Goal: Task Accomplishment & Management: Use online tool/utility

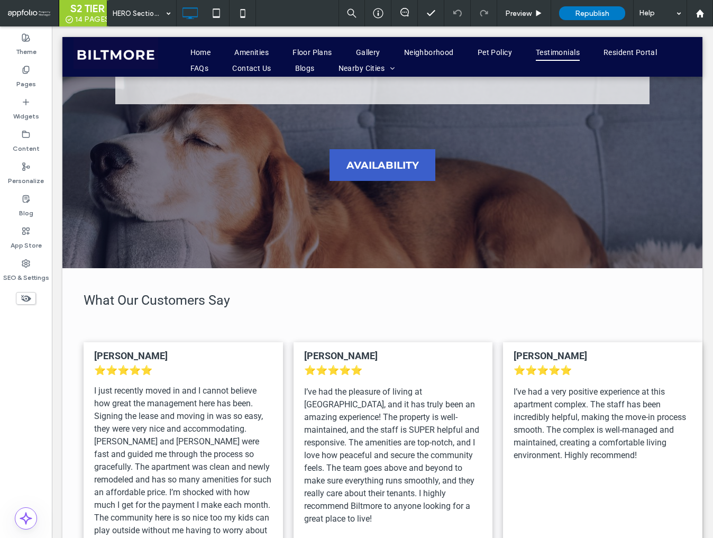
scroll to position [4378, 0]
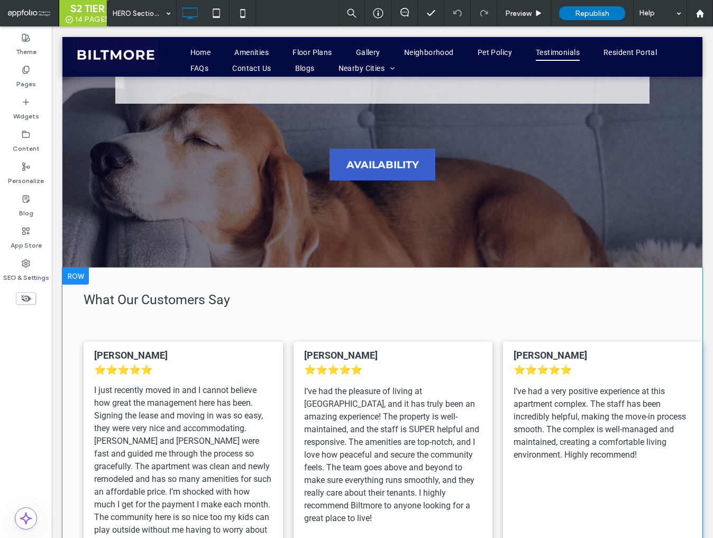
click at [85, 268] on div at bounding box center [75, 276] width 26 height 17
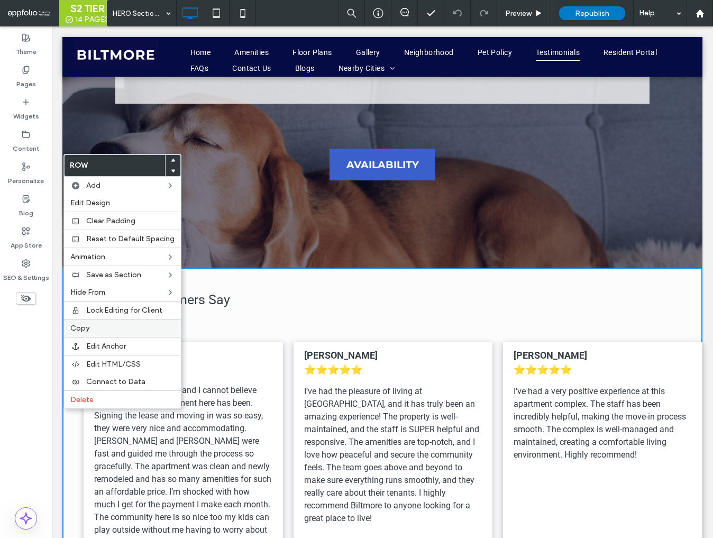
click at [95, 328] on label "Copy" at bounding box center [122, 328] width 104 height 9
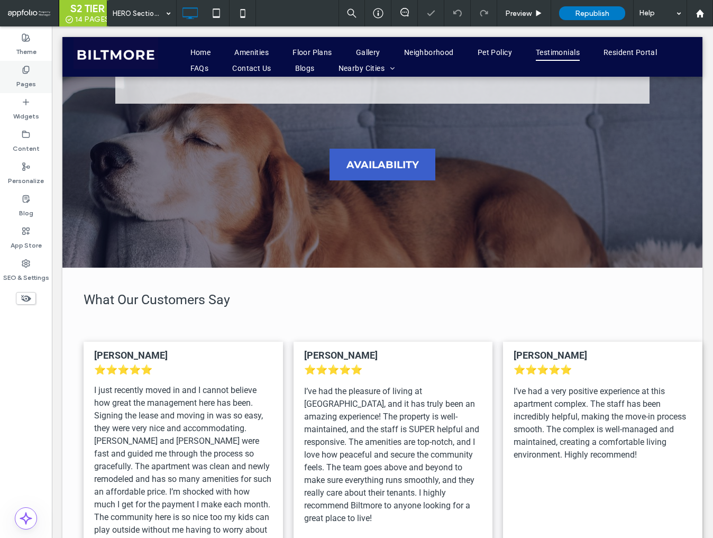
click at [25, 75] on label "Pages" at bounding box center [26, 81] width 20 height 15
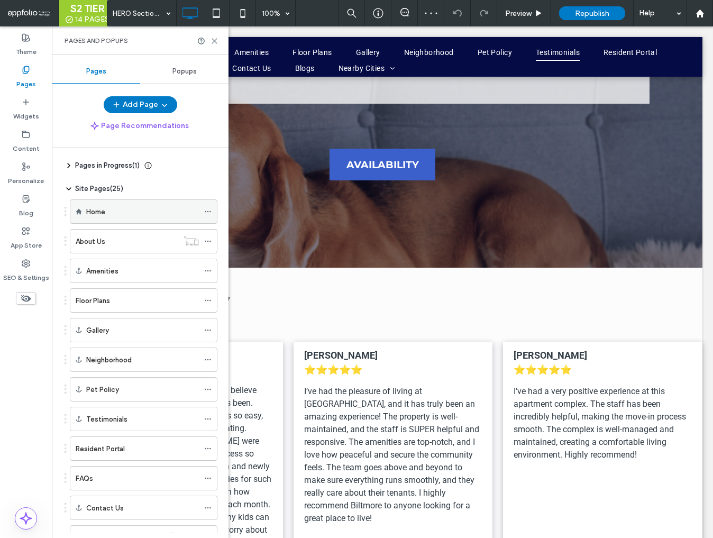
click at [116, 218] on div "Home" at bounding box center [142, 211] width 113 height 23
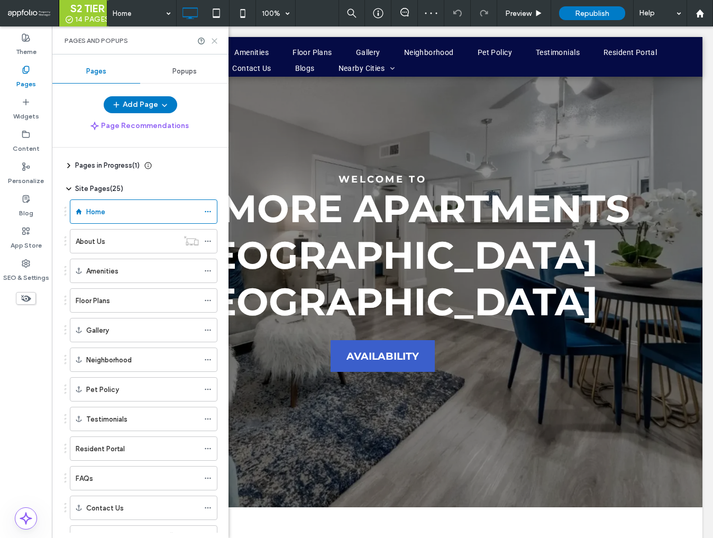
click at [215, 44] on icon at bounding box center [215, 41] width 8 height 8
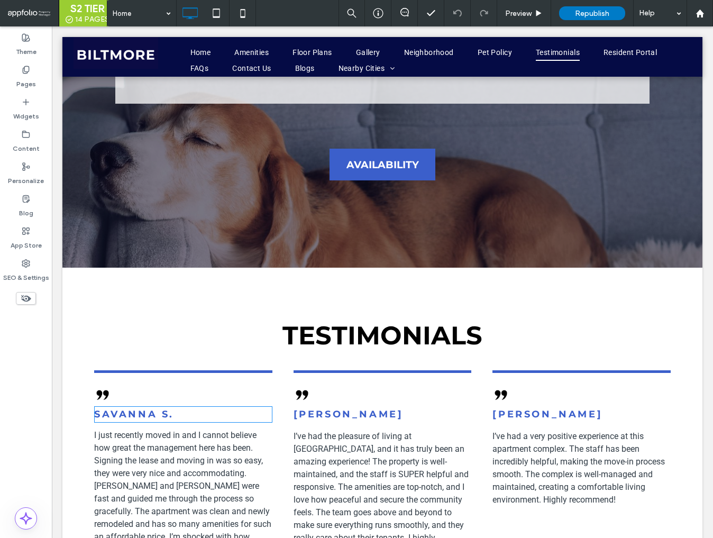
scroll to position [4406, 0]
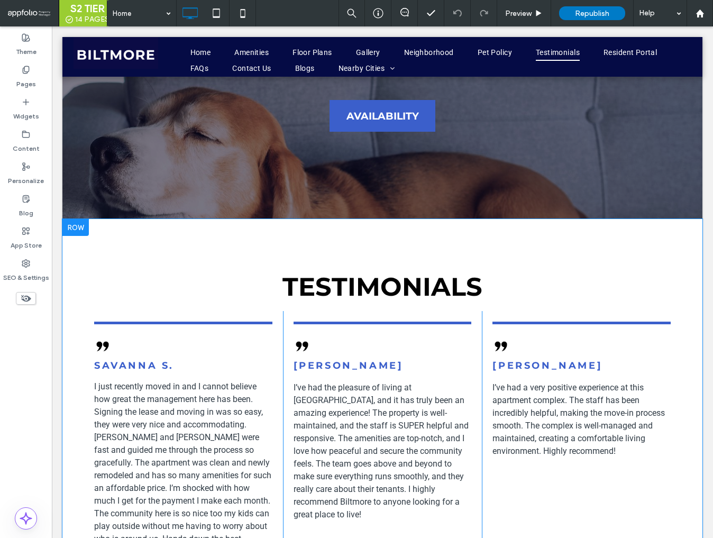
click at [79, 219] on div at bounding box center [75, 227] width 26 height 17
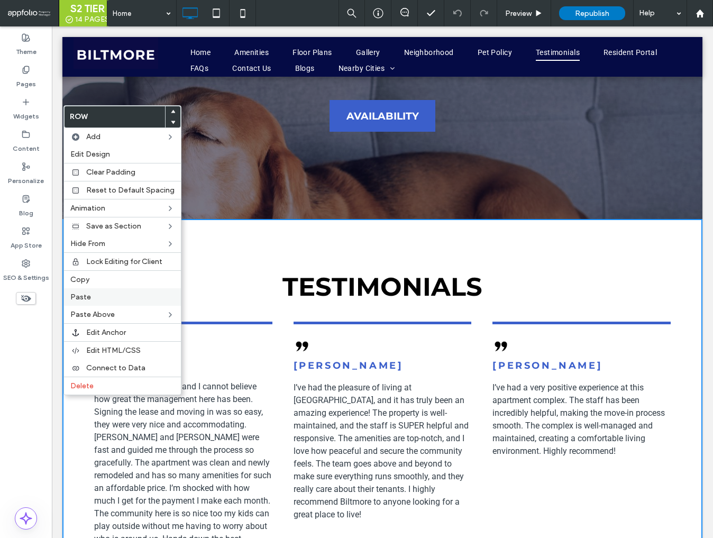
click at [99, 297] on label "Paste" at bounding box center [122, 297] width 104 height 9
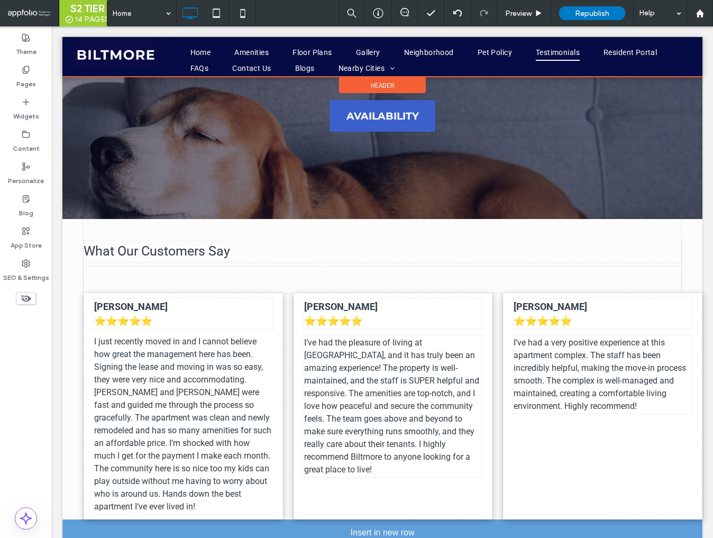
drag, startPoint x: 310, startPoint y: 470, endPoint x: 265, endPoint y: 426, distance: 62.5
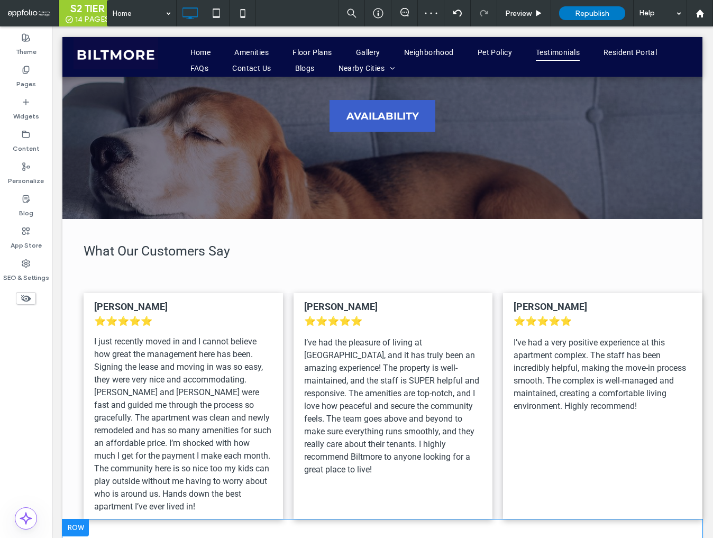
click at [84, 520] on div at bounding box center [75, 528] width 26 height 17
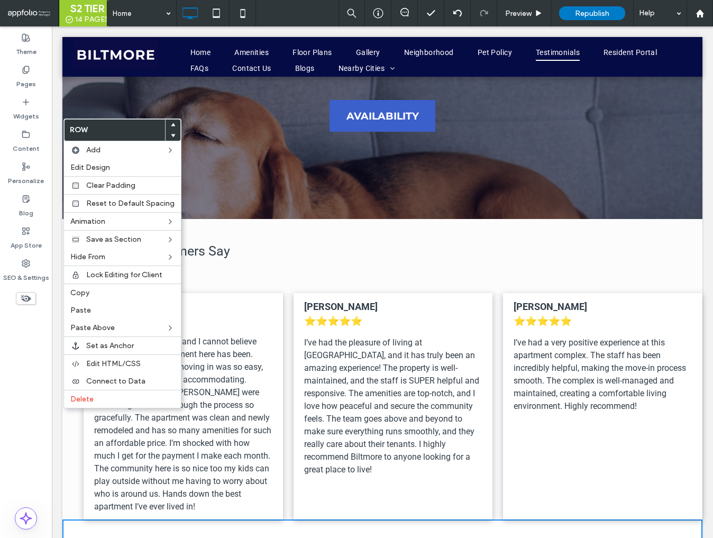
click at [215, 336] on span "I just recently moved in and I cannot believe how great the management here has…" at bounding box center [182, 423] width 177 height 175
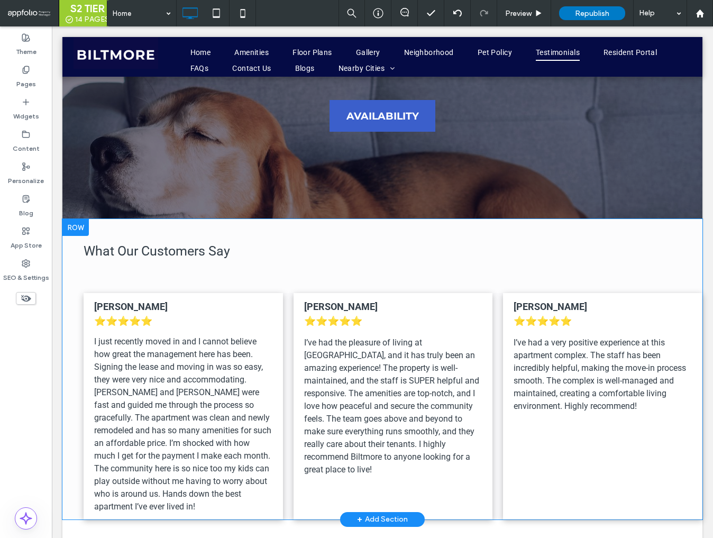
click at [87, 219] on div at bounding box center [75, 227] width 26 height 17
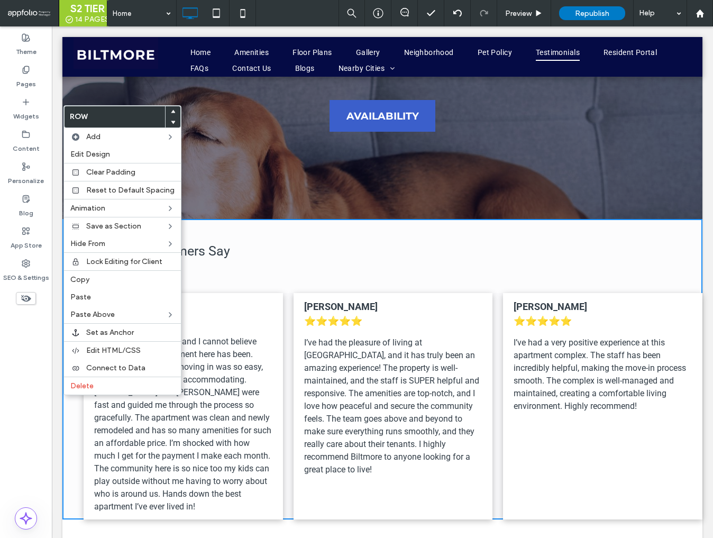
click at [172, 123] on div at bounding box center [173, 122] width 15 height 11
click at [171, 123] on use at bounding box center [173, 122] width 5 height 3
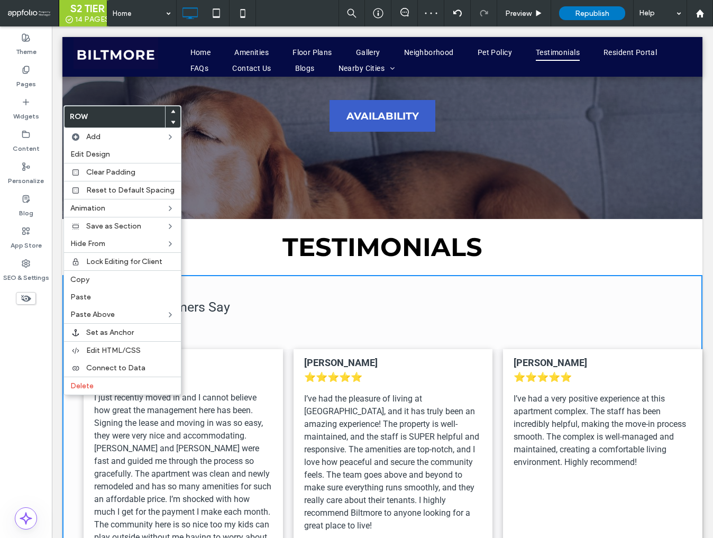
click at [294, 349] on div "Samantha M. ⭐️⭐️⭐️⭐️⭐️ I’ve had the pleasure of living at Biltmore, and it has …" at bounding box center [393, 462] width 199 height 226
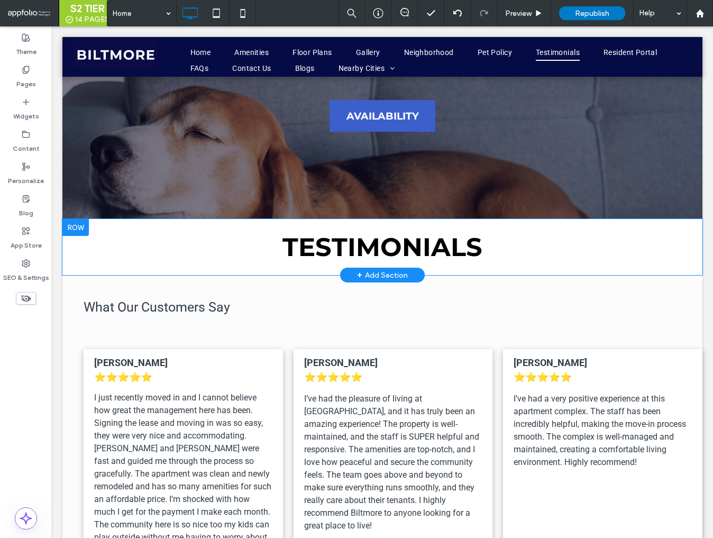
click at [78, 219] on div at bounding box center [75, 227] width 26 height 17
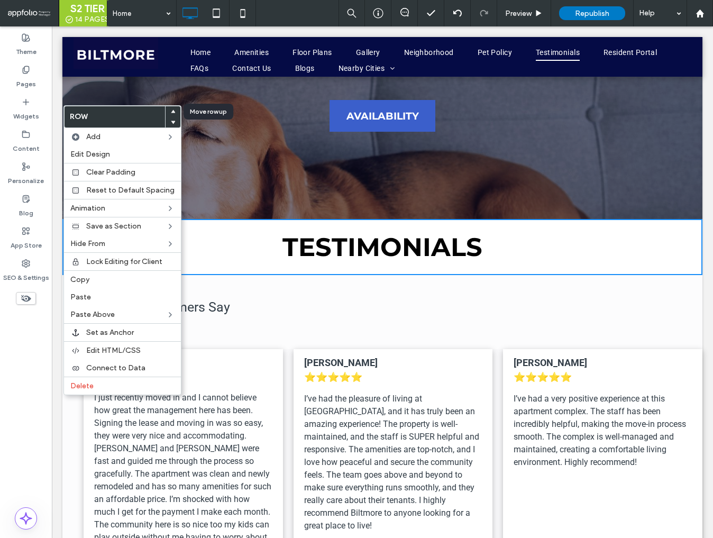
click at [171, 110] on icon at bounding box center [173, 112] width 4 height 4
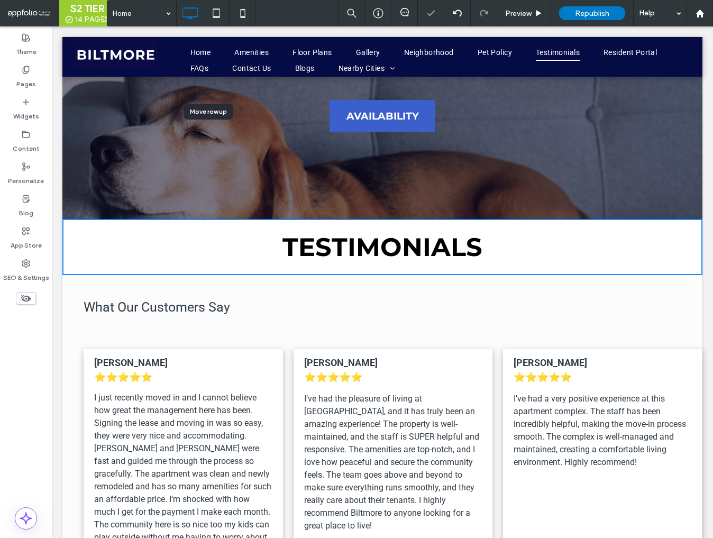
scroll to position [4462, 0]
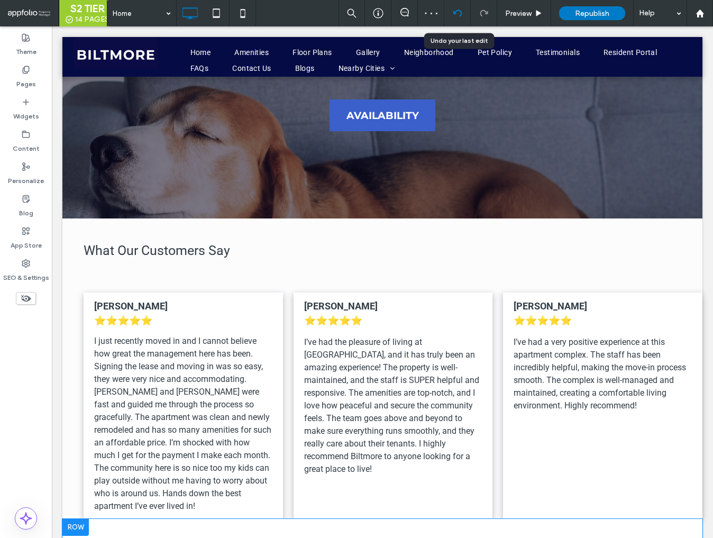
click at [455, 8] on div at bounding box center [457, 13] width 26 height 26
click at [459, 11] on use at bounding box center [457, 13] width 8 height 7
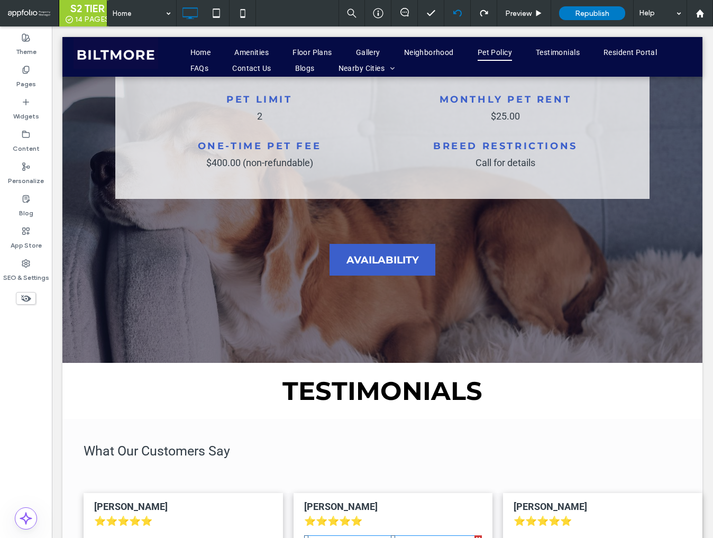
scroll to position [4256, 0]
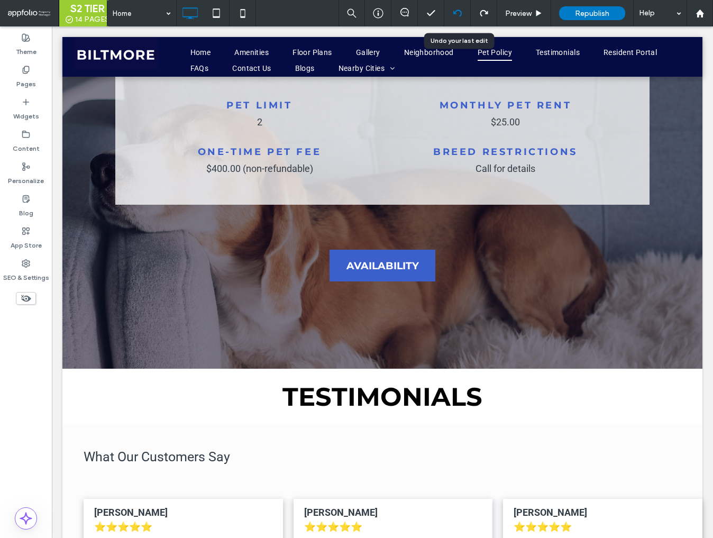
click at [459, 17] on icon at bounding box center [457, 13] width 8 height 8
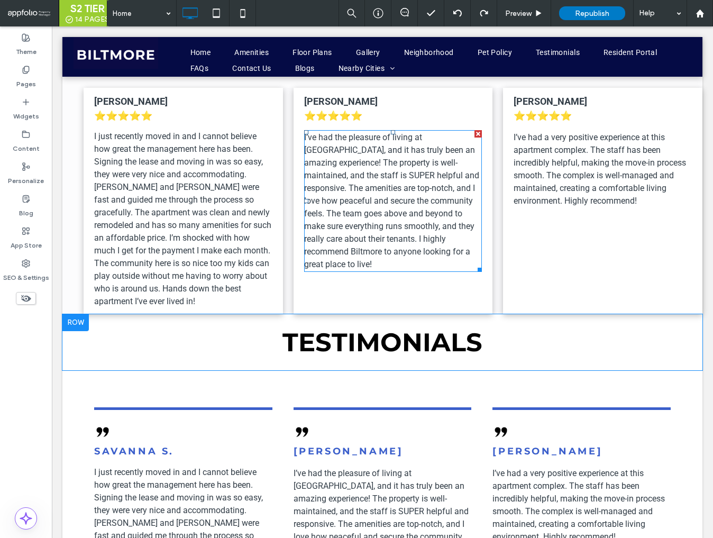
scroll to position [4614, 0]
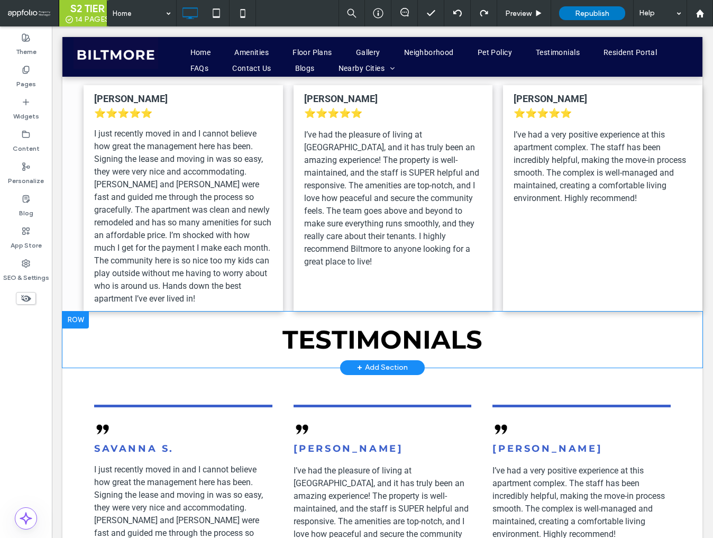
click at [79, 312] on div at bounding box center [75, 320] width 26 height 17
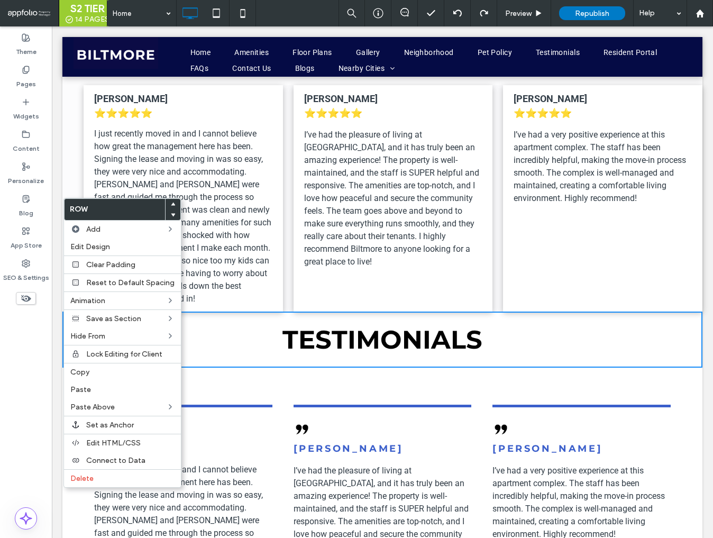
click at [300, 394] on div "A pair of black commas on a white background. samantha m. I’ve had the pleasure…" at bounding box center [382, 520] width 199 height 253
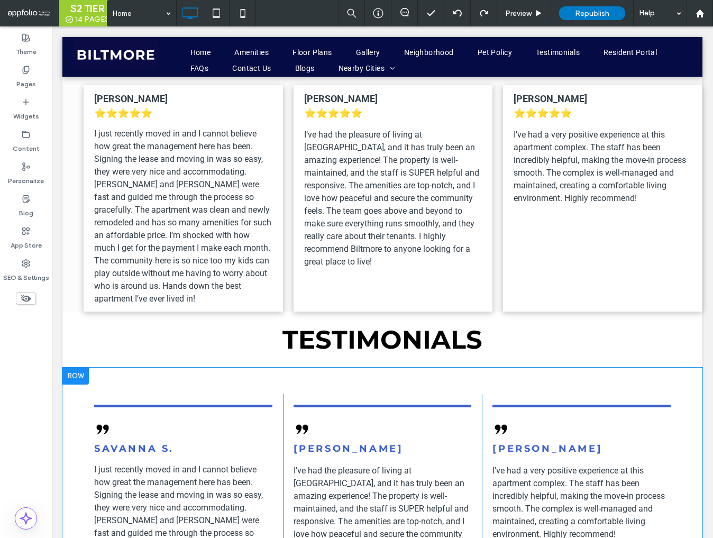
click at [78, 368] on div at bounding box center [75, 376] width 26 height 17
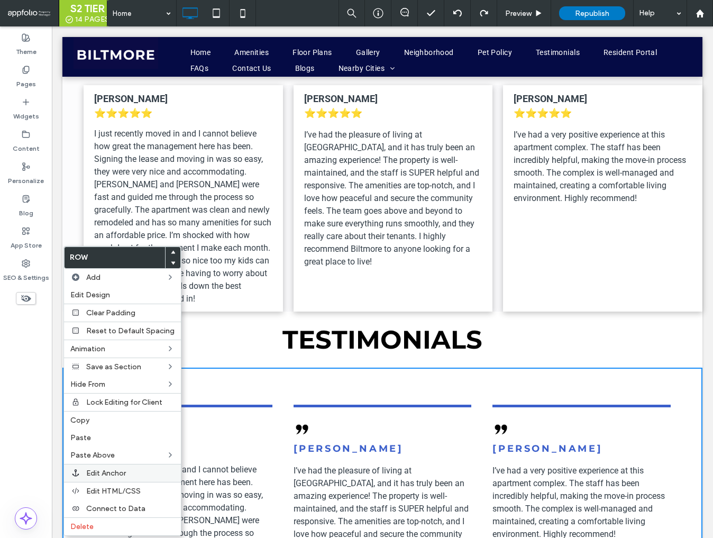
click at [135, 471] on label "Edit Anchor" at bounding box center [130, 473] width 88 height 9
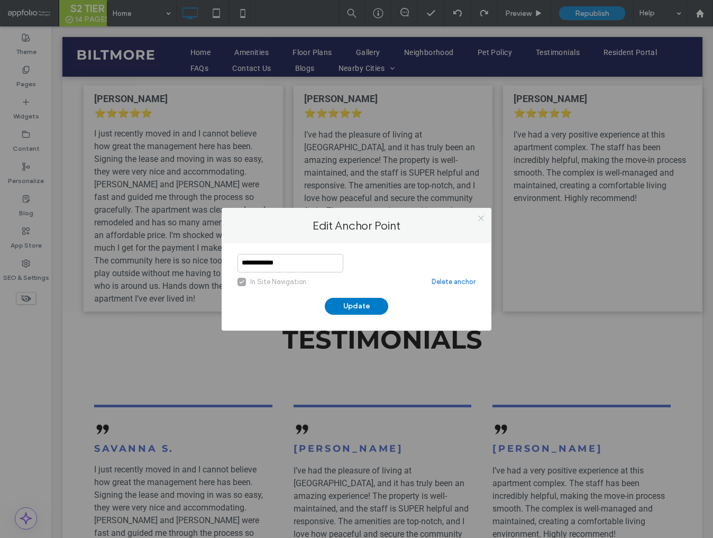
click at [480, 216] on icon at bounding box center [481, 218] width 8 height 8
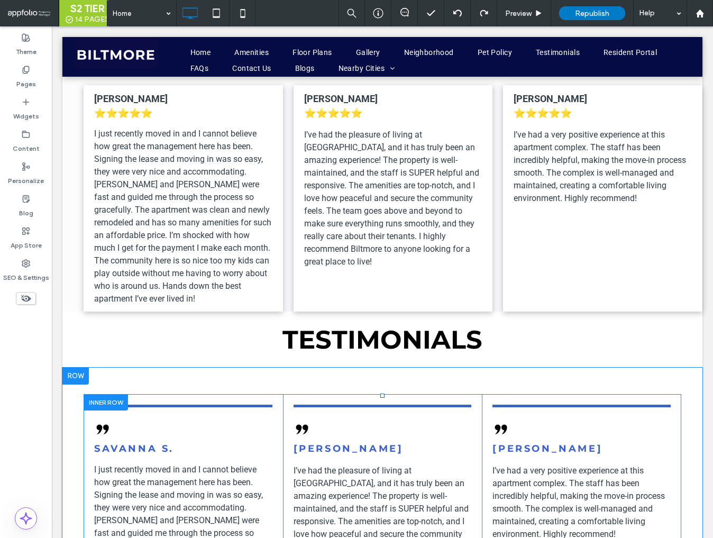
click at [107, 394] on div at bounding box center [106, 402] width 44 height 16
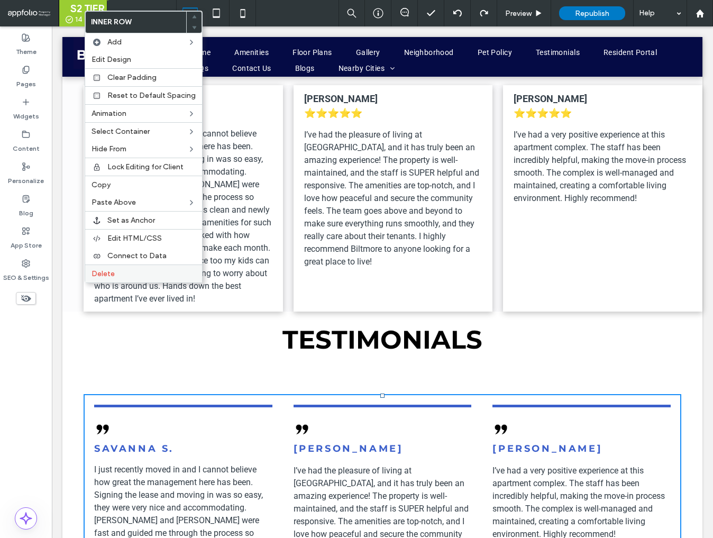
click at [117, 271] on label "Delete" at bounding box center [144, 273] width 104 height 9
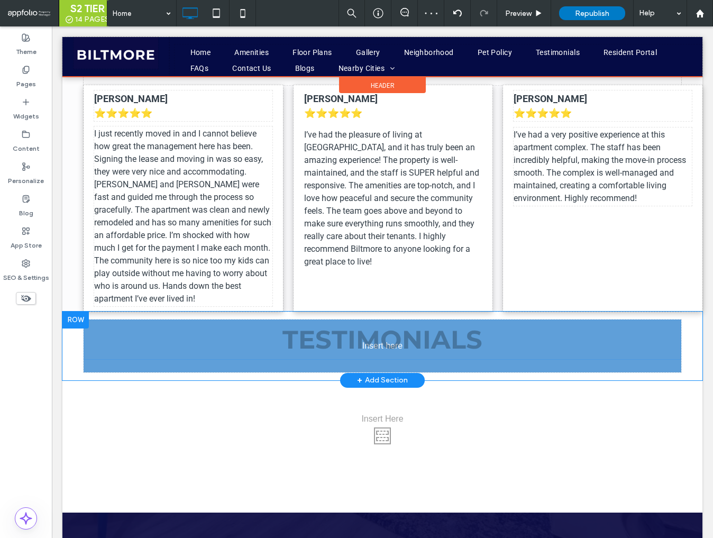
drag, startPoint x: 287, startPoint y: 231, endPoint x: 280, endPoint y: 279, distance: 48.0
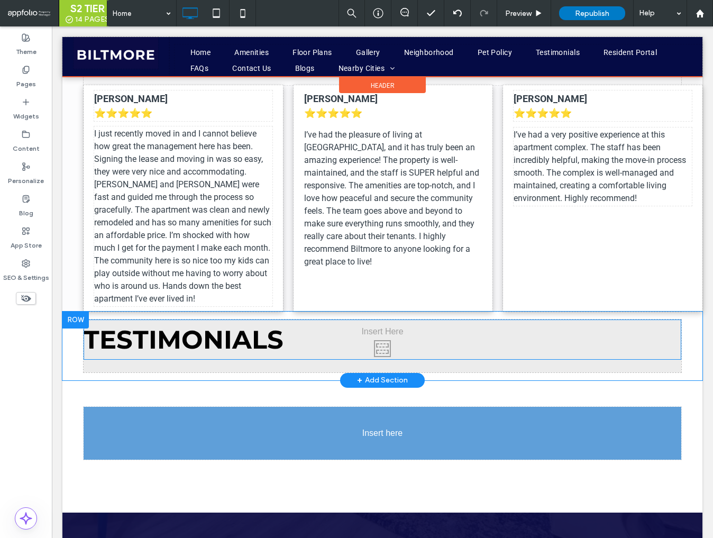
drag, startPoint x: 245, startPoint y: 229, endPoint x: 293, endPoint y: 309, distance: 93.5
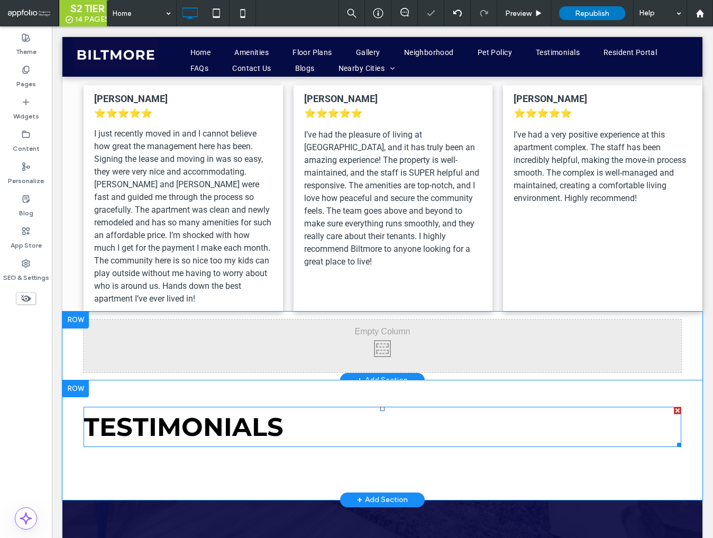
click at [396, 408] on h2 "Testimonials" at bounding box center [383, 427] width 598 height 38
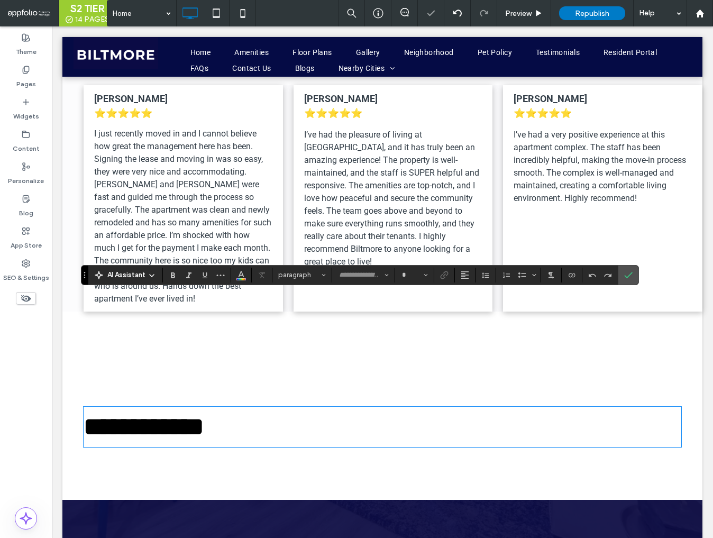
type input "**********"
type input "**"
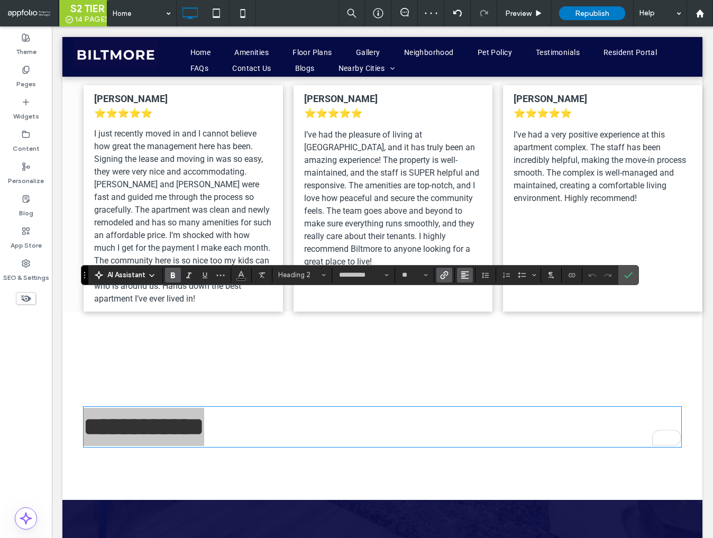
click at [461, 276] on icon "Alignment" at bounding box center [465, 275] width 8 height 8
click at [472, 307] on use "ui.textEditor.alignment.center" at bounding box center [472, 307] width 7 height 7
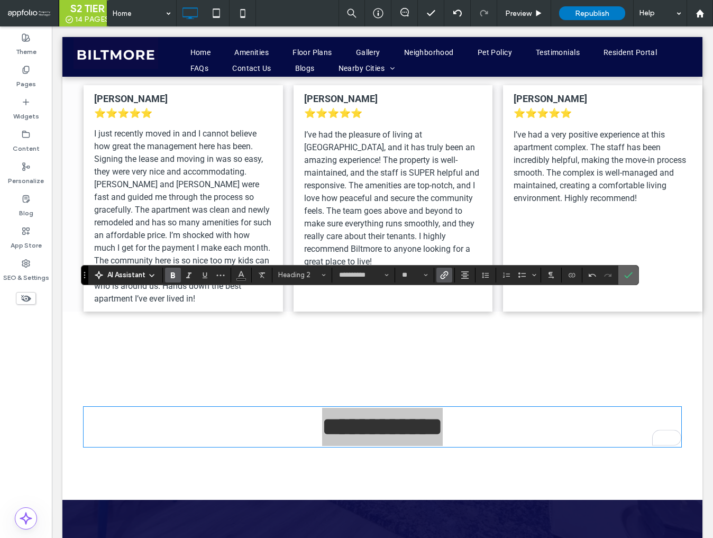
click at [628, 275] on use "Confirm" at bounding box center [629, 275] width 8 height 6
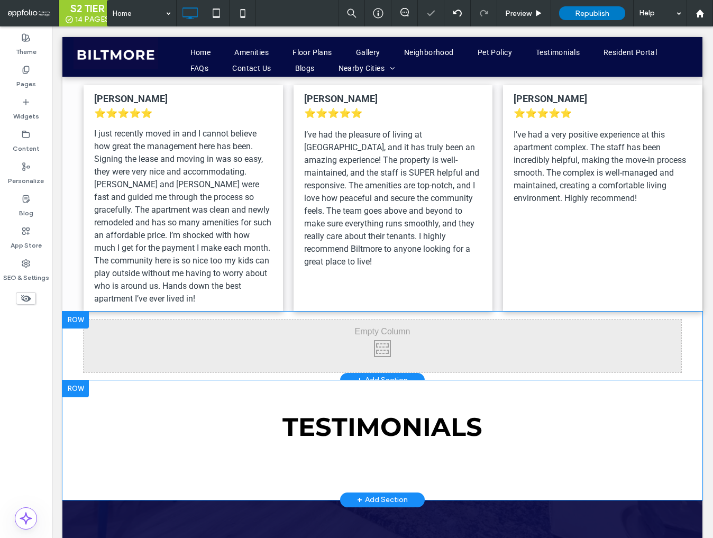
click at [85, 380] on div at bounding box center [75, 388] width 26 height 17
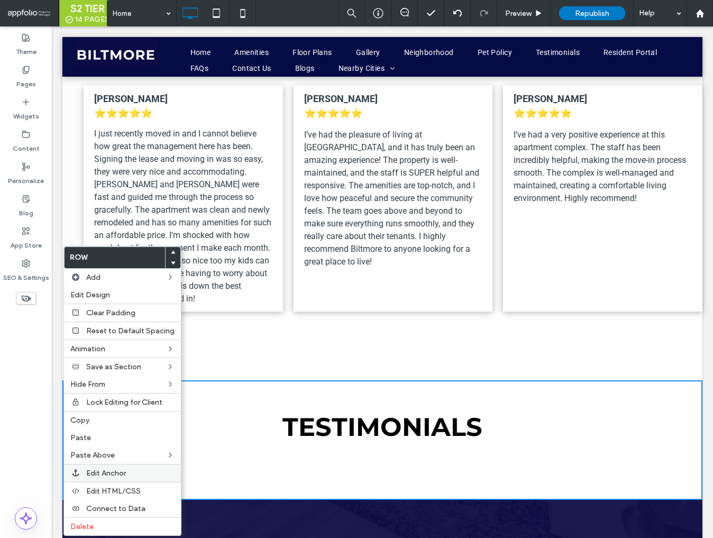
click at [129, 477] on div "Edit Anchor" at bounding box center [122, 473] width 117 height 18
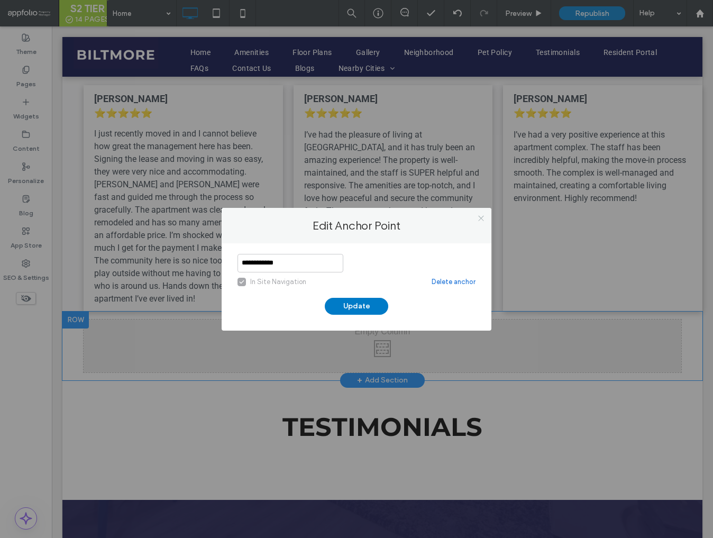
click at [480, 218] on use at bounding box center [480, 218] width 5 height 5
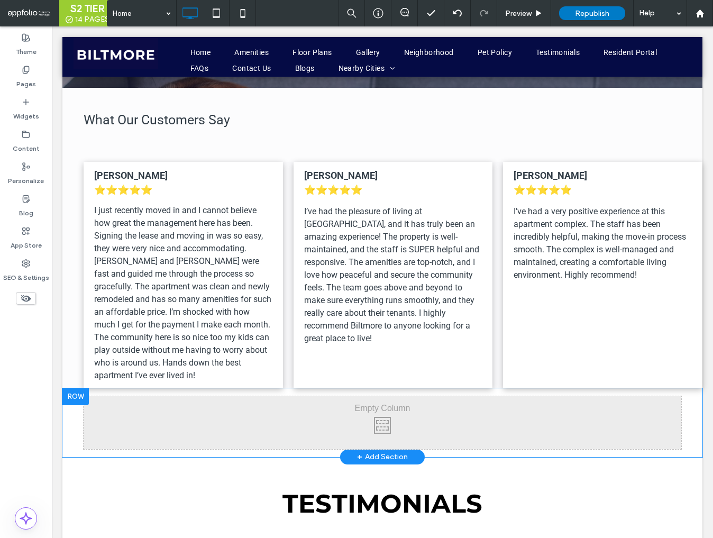
scroll to position [4536, 0]
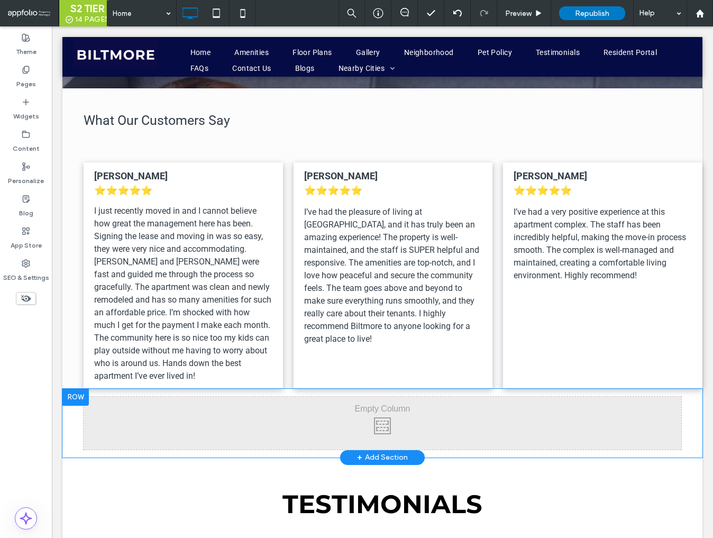
click at [80, 389] on div at bounding box center [75, 397] width 26 height 17
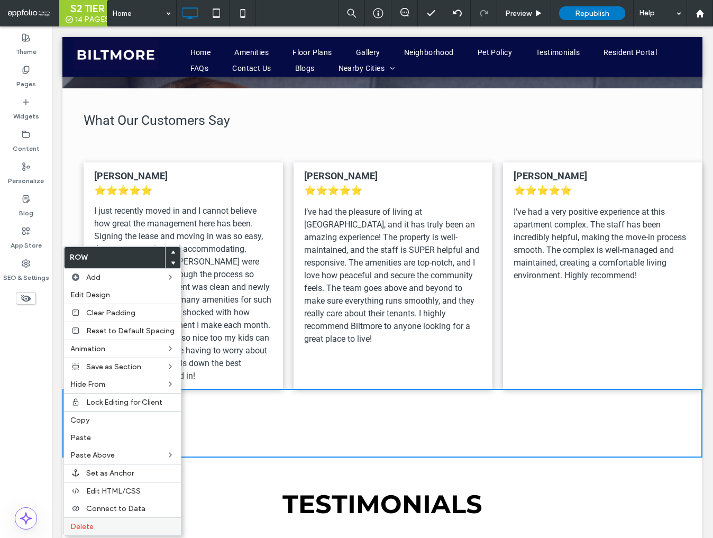
click at [129, 523] on label "Delete" at bounding box center [122, 526] width 104 height 9
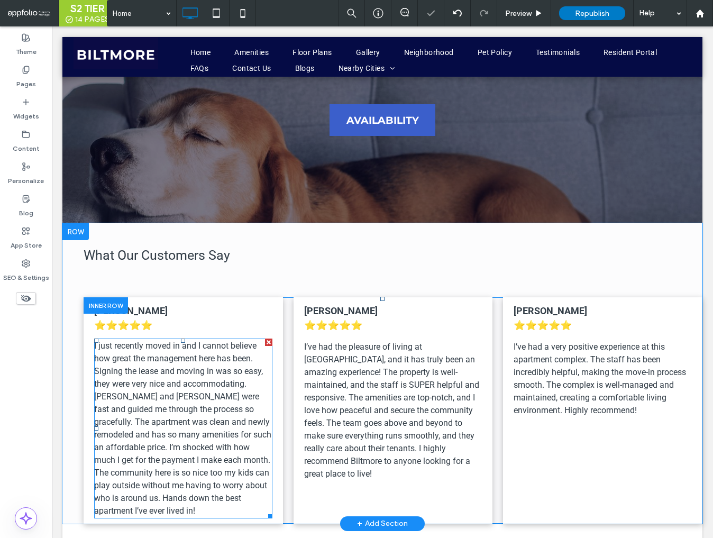
scroll to position [4380, 0]
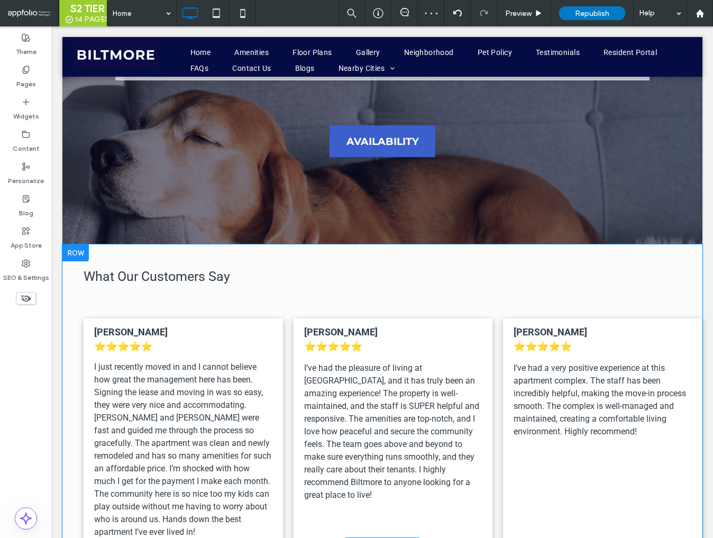
click at [83, 244] on div at bounding box center [75, 252] width 26 height 17
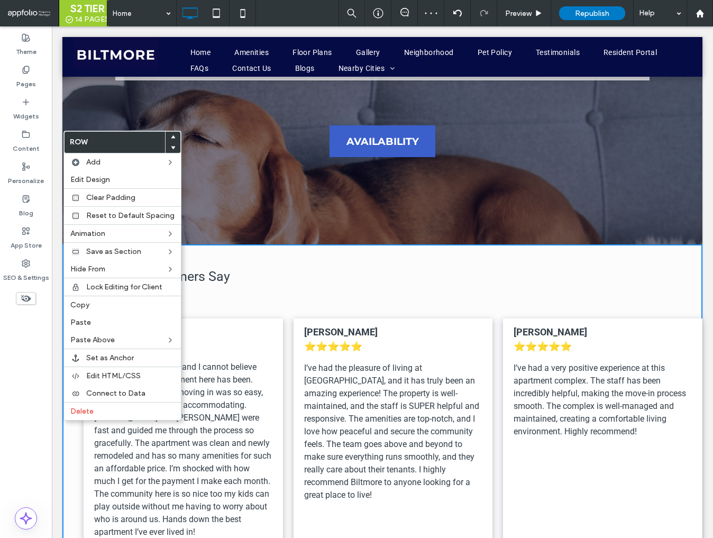
click at [171, 147] on use at bounding box center [173, 148] width 5 height 3
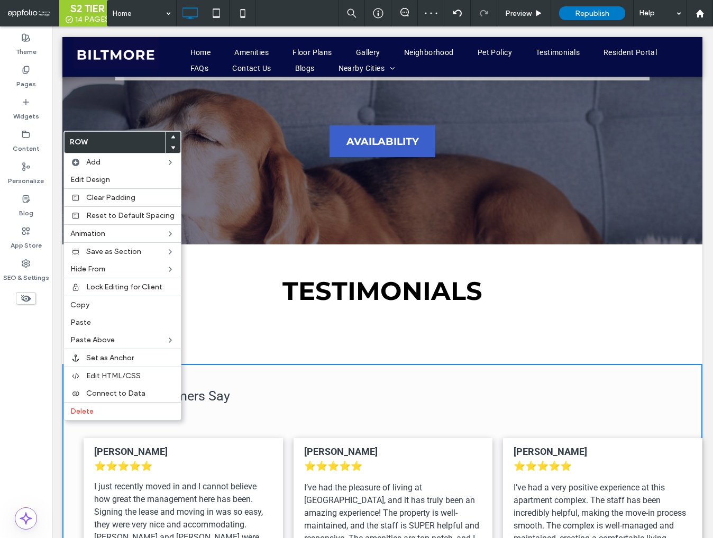
click at [251, 364] on div "What Our Customers Say Savanna S. ⭐️⭐️⭐️⭐️⭐️ I just recently moved in and I can…" at bounding box center [383, 514] width 598 height 300
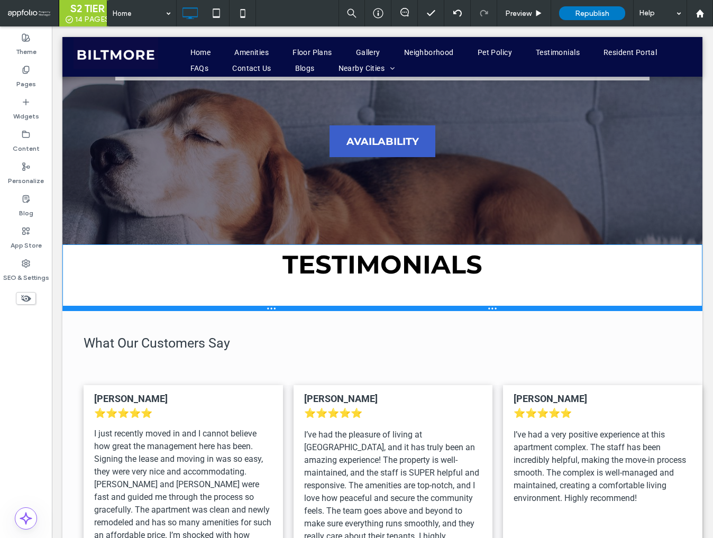
drag, startPoint x: 286, startPoint y: 249, endPoint x: 286, endPoint y: 187, distance: 61.9
click at [286, 244] on div "Click To Paste Testimonials Row + Add Section" at bounding box center [382, 277] width 640 height 67
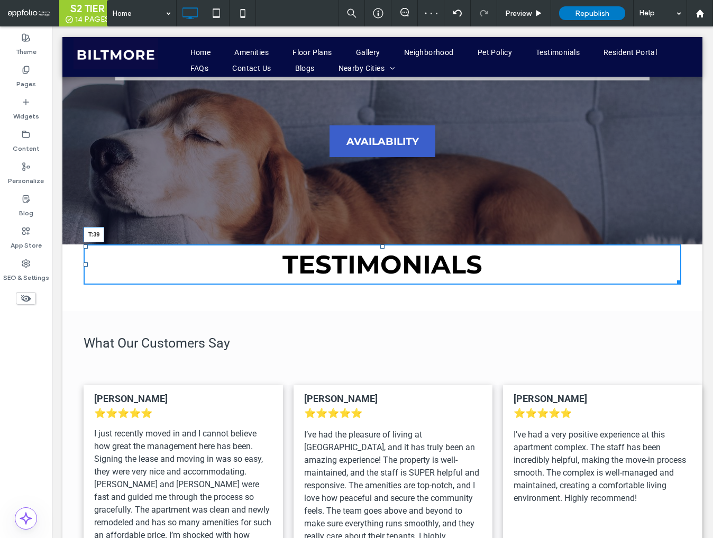
drag, startPoint x: 381, startPoint y: 134, endPoint x: 381, endPoint y: 154, distance: 20.6
click at [381, 244] on div at bounding box center [382, 246] width 4 height 4
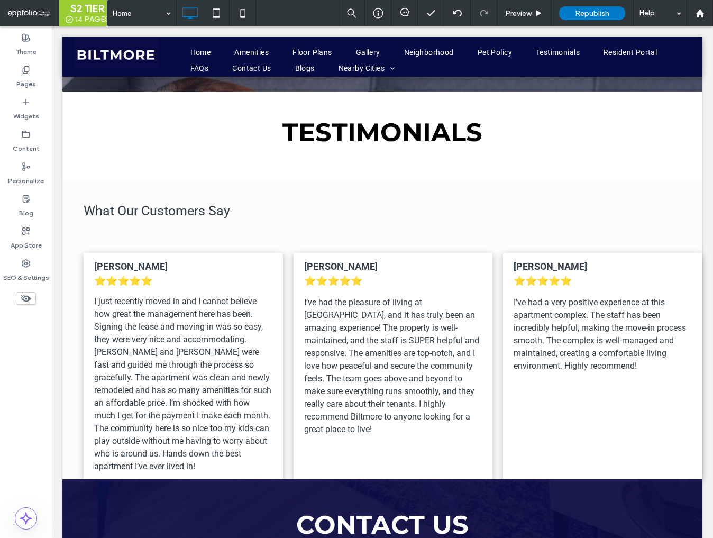
scroll to position [4479, 0]
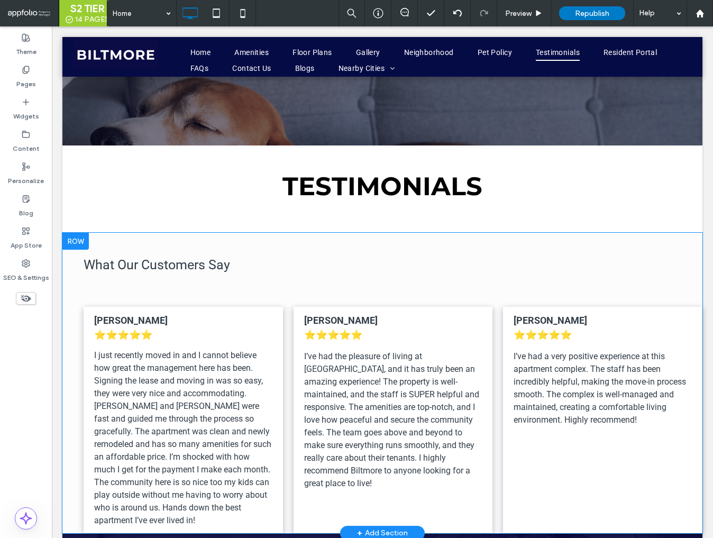
click at [77, 233] on div at bounding box center [75, 241] width 26 height 17
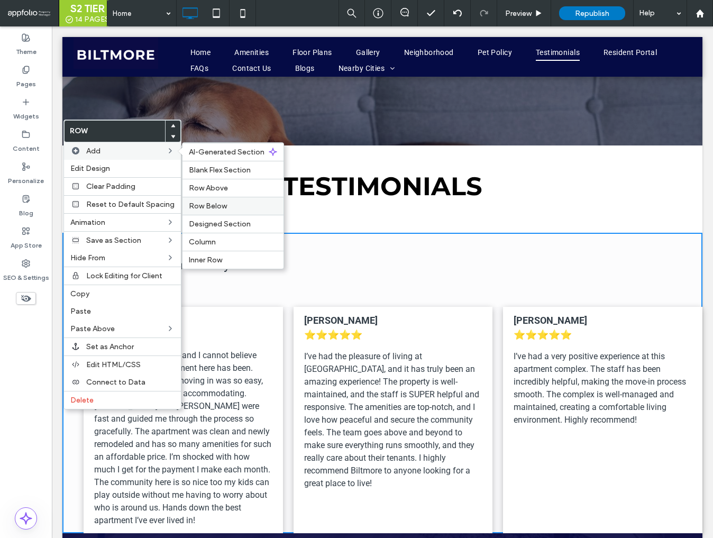
click at [230, 207] on label "Row Below" at bounding box center [233, 206] width 88 height 9
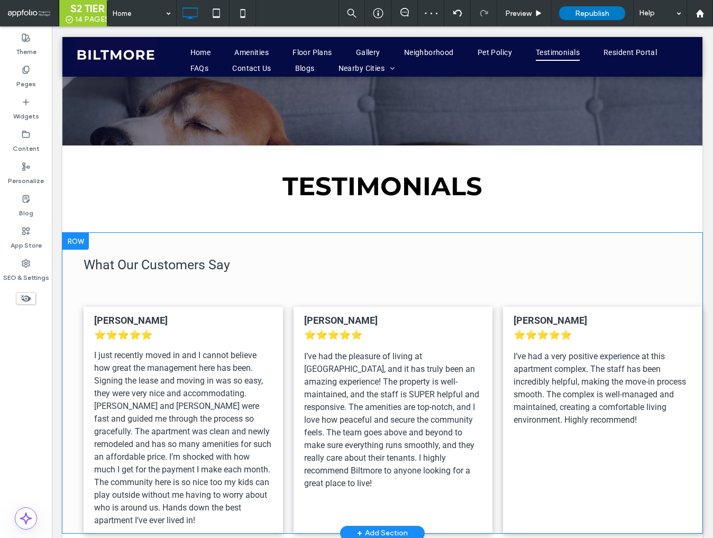
click at [81, 233] on div at bounding box center [75, 241] width 26 height 17
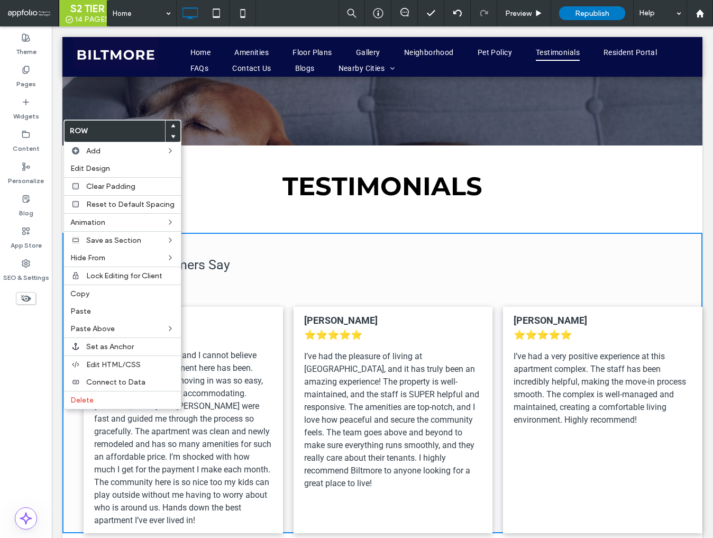
click at [355, 351] on span "I’ve had the pleasure of living at Biltmore, and it has truly been an amazing e…" at bounding box center [391, 419] width 175 height 137
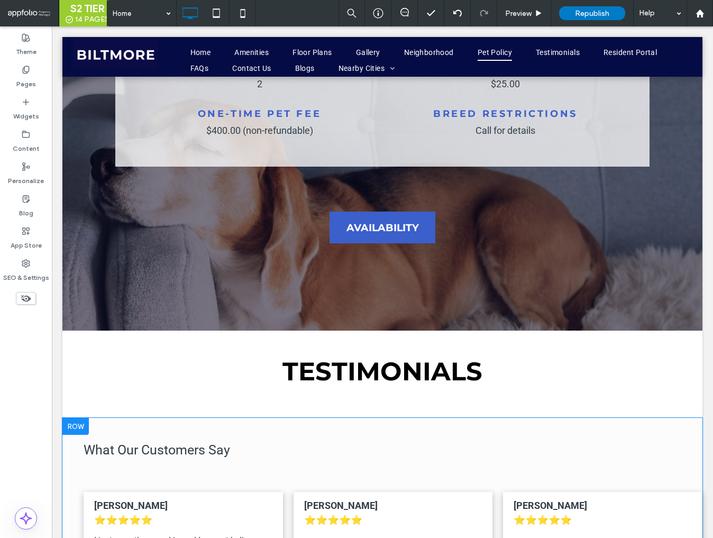
scroll to position [4293, 0]
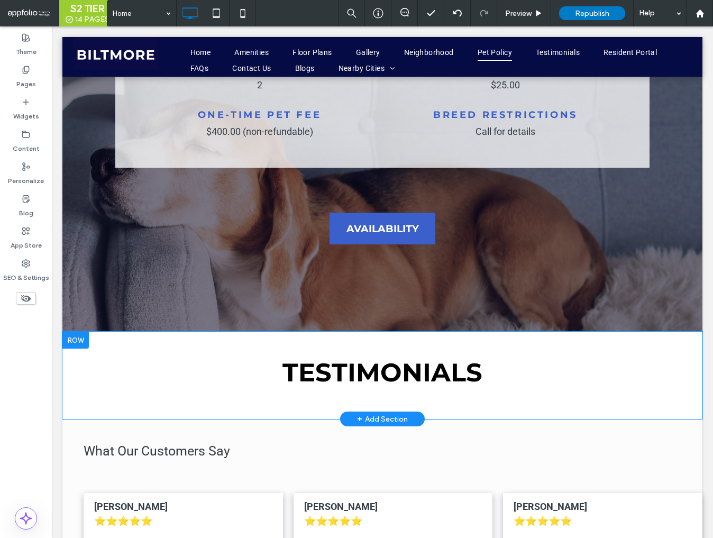
click at [86, 332] on div at bounding box center [75, 340] width 26 height 17
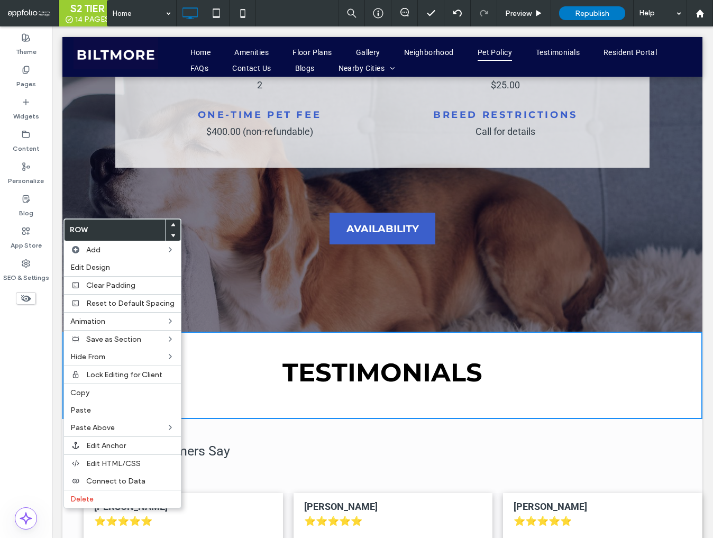
click at [288, 332] on div "Click To Paste Testimonials Row + Add Section" at bounding box center [382, 375] width 640 height 87
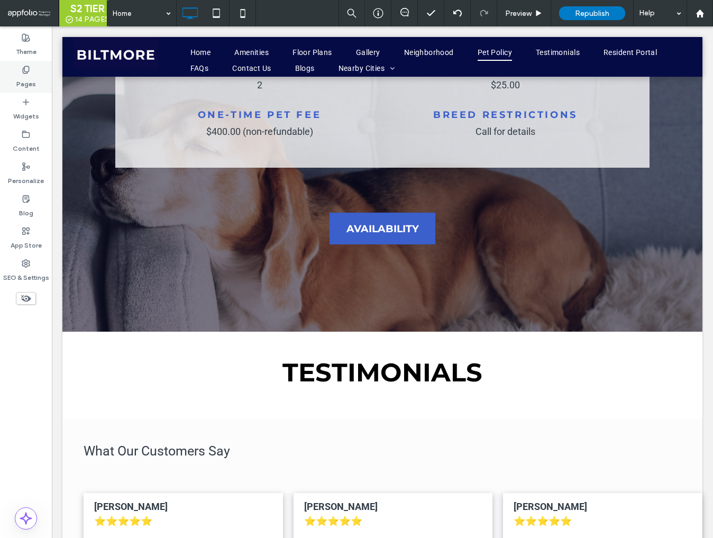
click at [25, 67] on icon at bounding box center [26, 70] width 8 height 8
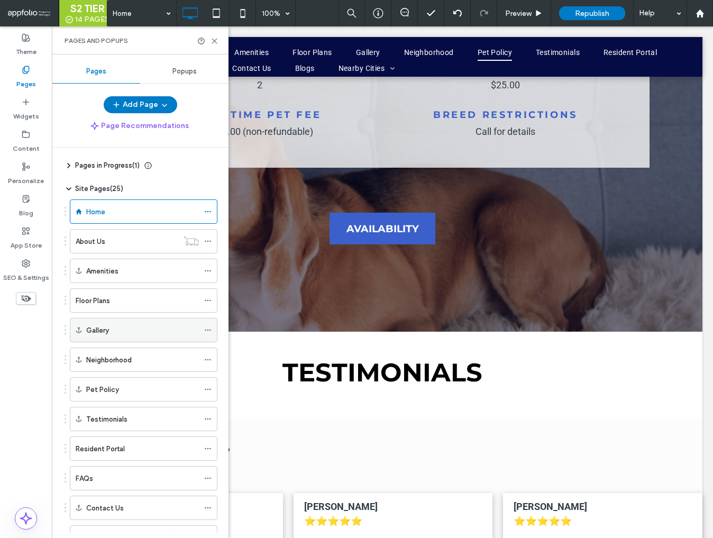
scroll to position [217, 0]
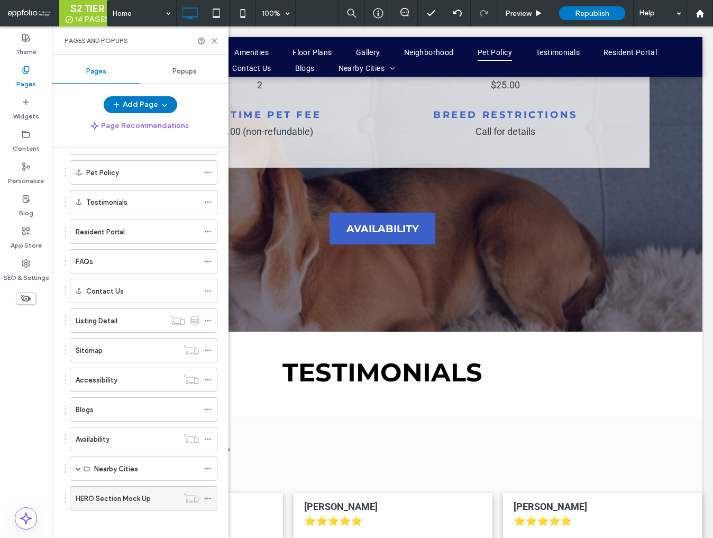
click at [123, 497] on label "HERO Section Mock Up" at bounding box center [113, 498] width 75 height 19
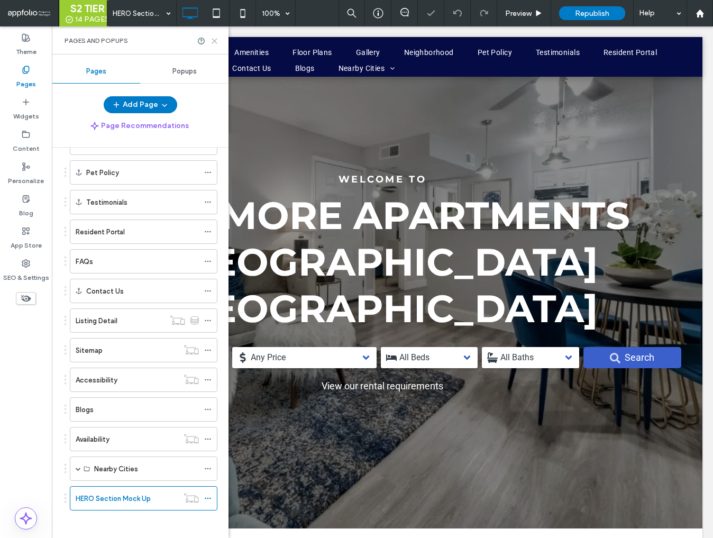
click at [214, 44] on icon at bounding box center [215, 41] width 8 height 8
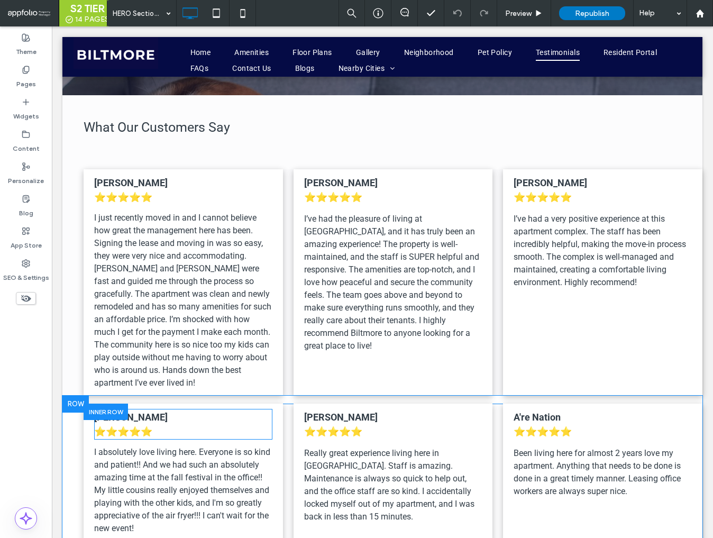
scroll to position [4552, 0]
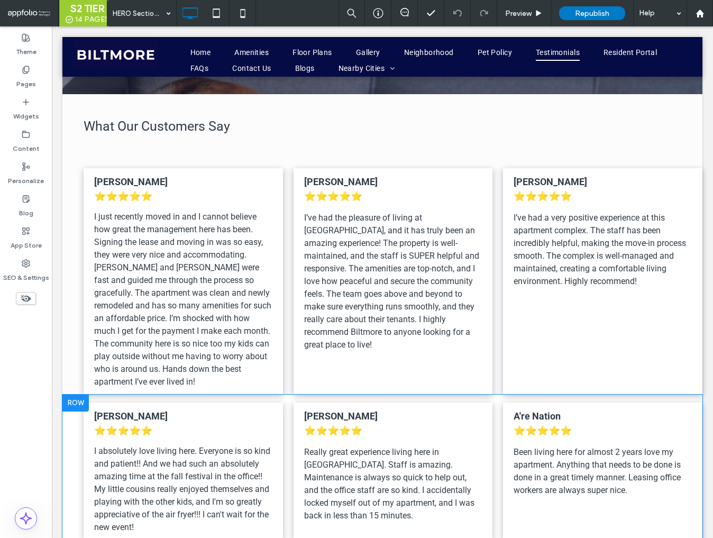
click at [80, 395] on div at bounding box center [75, 403] width 26 height 17
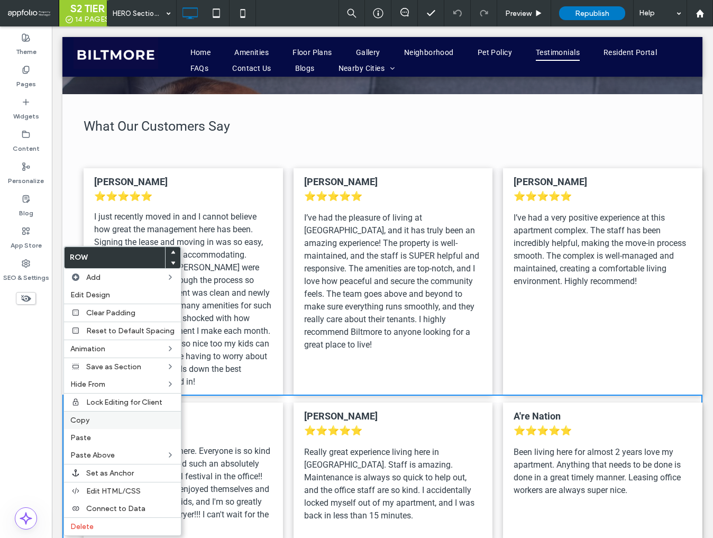
click at [94, 420] on label "Copy" at bounding box center [122, 420] width 104 height 9
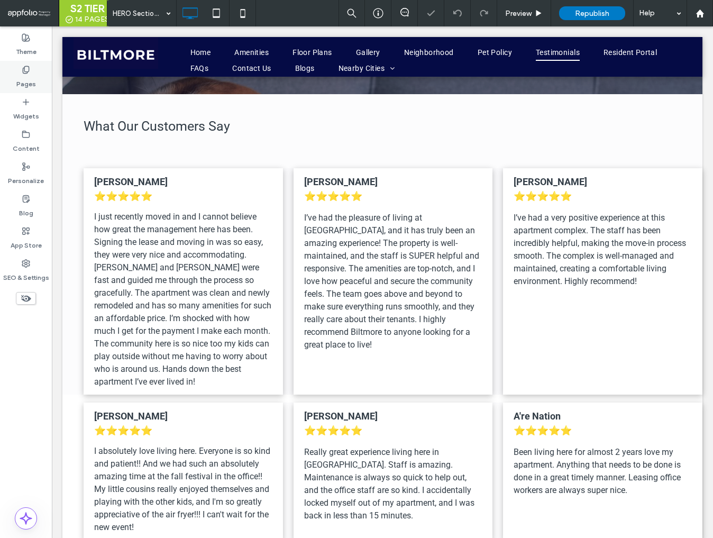
click at [30, 72] on div "Pages" at bounding box center [26, 77] width 52 height 32
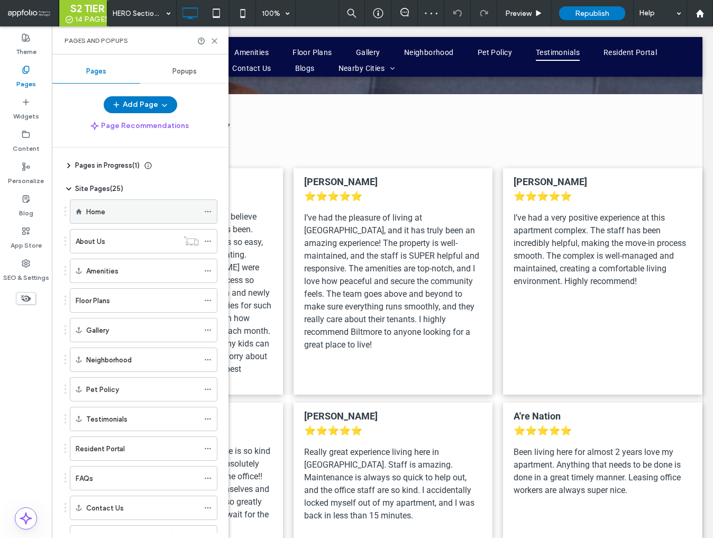
click at [104, 216] on div "Home" at bounding box center [142, 211] width 113 height 23
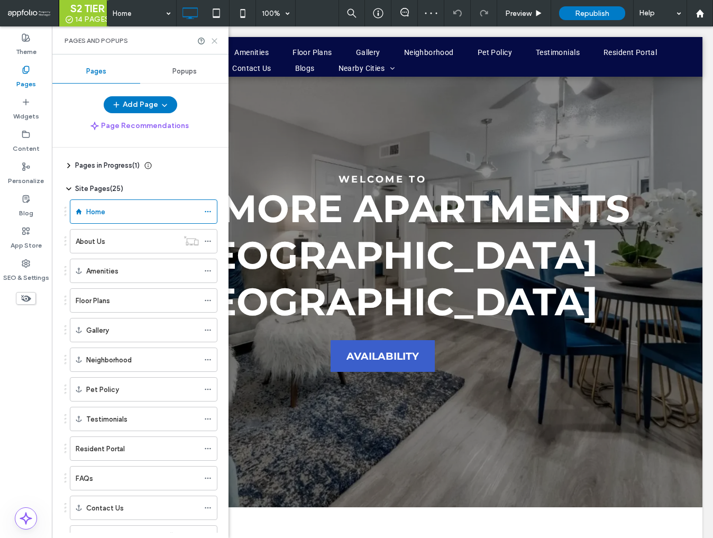
click at [214, 40] on icon at bounding box center [215, 41] width 8 height 8
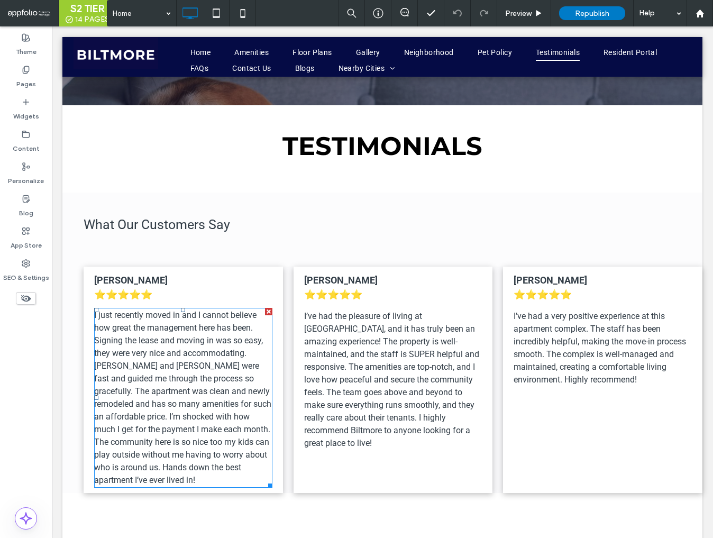
scroll to position [4529, 0]
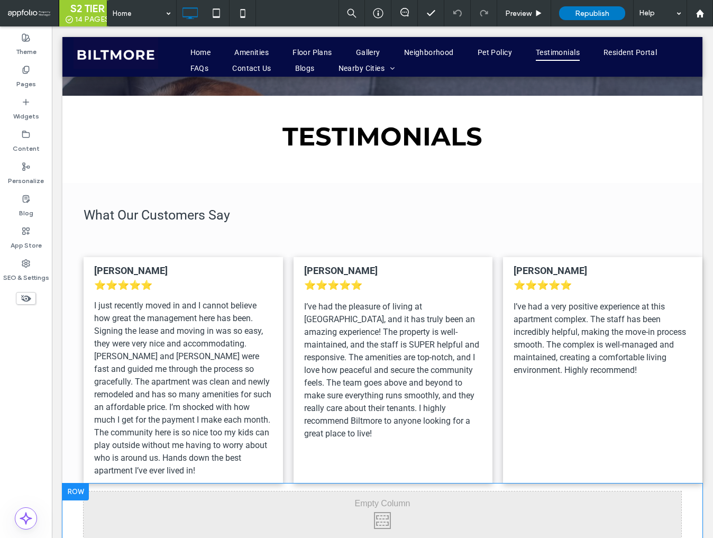
click at [81, 484] on div at bounding box center [75, 492] width 26 height 17
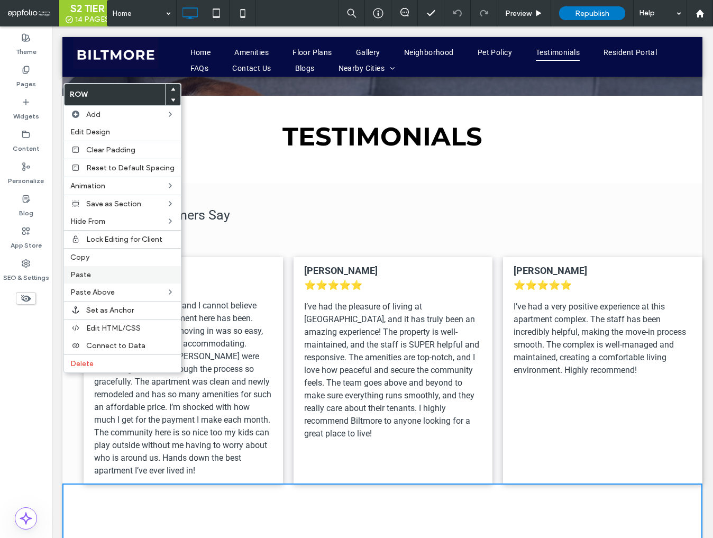
click at [100, 274] on label "Paste" at bounding box center [122, 274] width 104 height 9
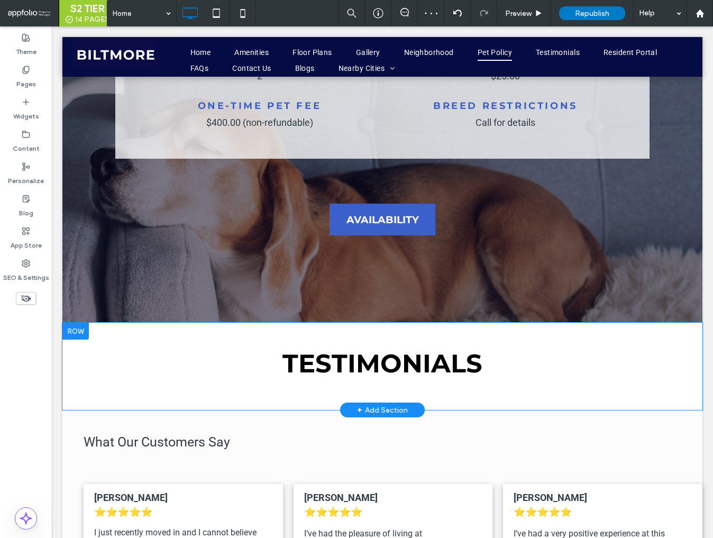
scroll to position [4302, 0]
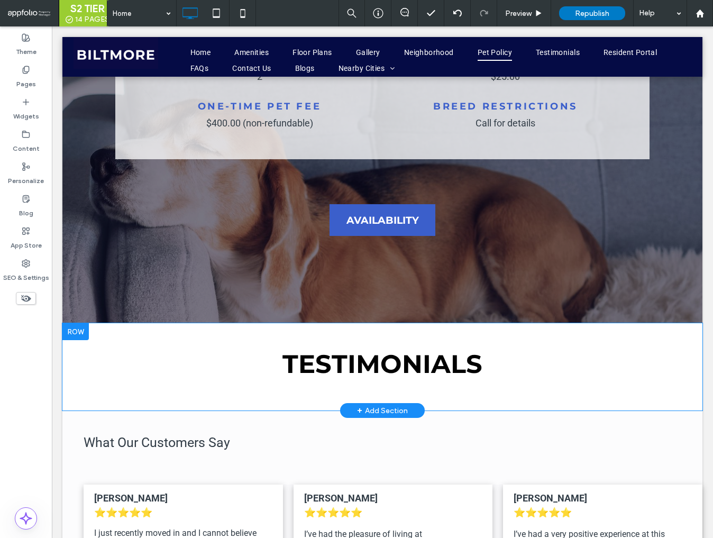
click at [77, 323] on div at bounding box center [75, 331] width 26 height 17
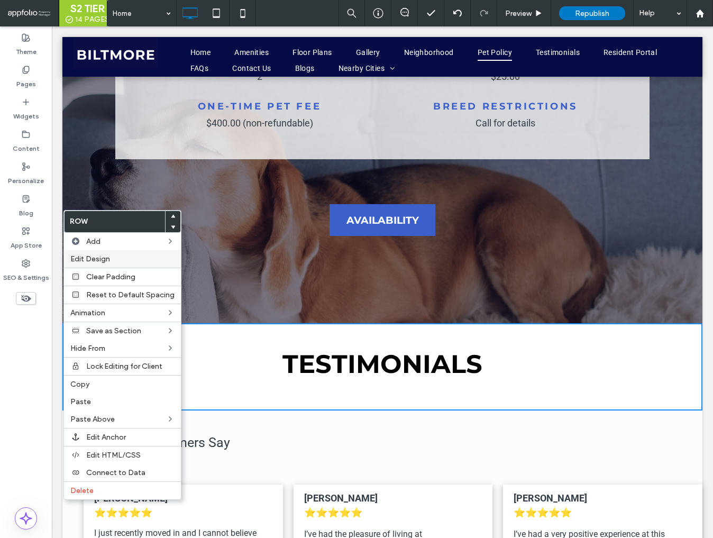
click at [130, 256] on label "Edit Design" at bounding box center [122, 258] width 104 height 9
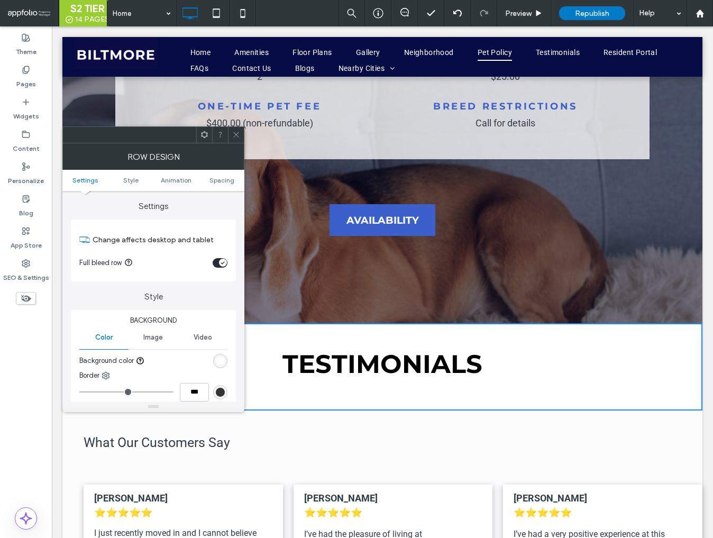
click at [223, 362] on div "rgb(255, 255, 255)" at bounding box center [220, 361] width 9 height 9
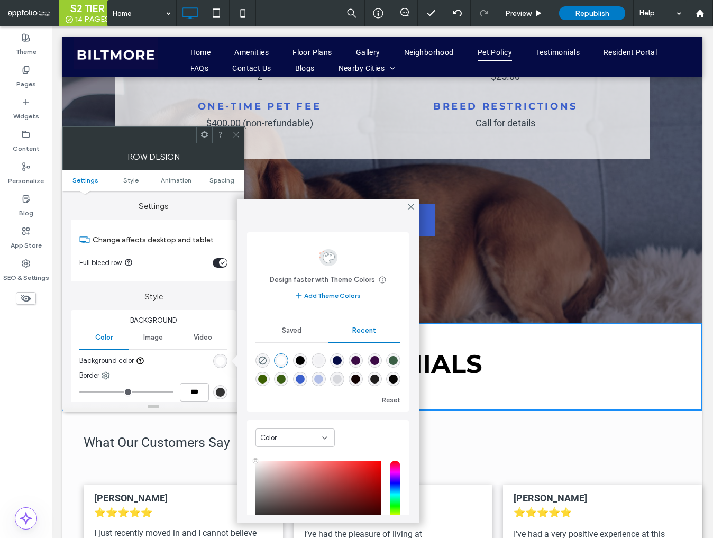
click at [318, 359] on div "rgba(11, 11, 69, 0.01)" at bounding box center [318, 360] width 9 height 9
type input "*******"
type input "*"
type input "**"
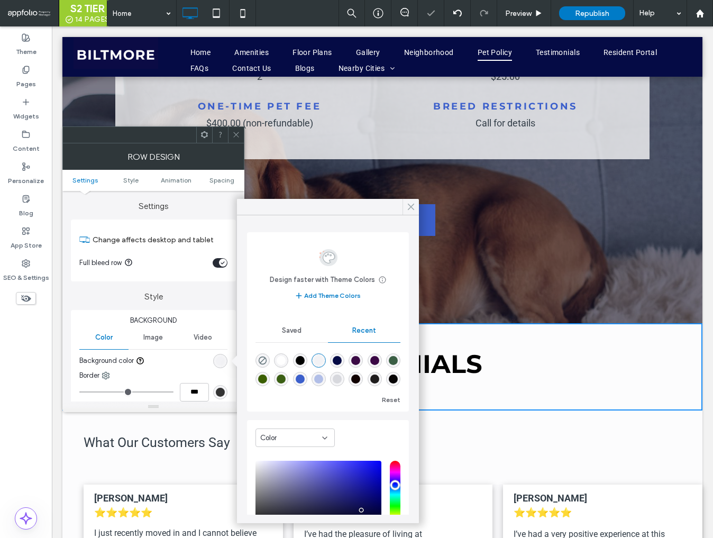
click at [412, 205] on use at bounding box center [410, 207] width 5 height 6
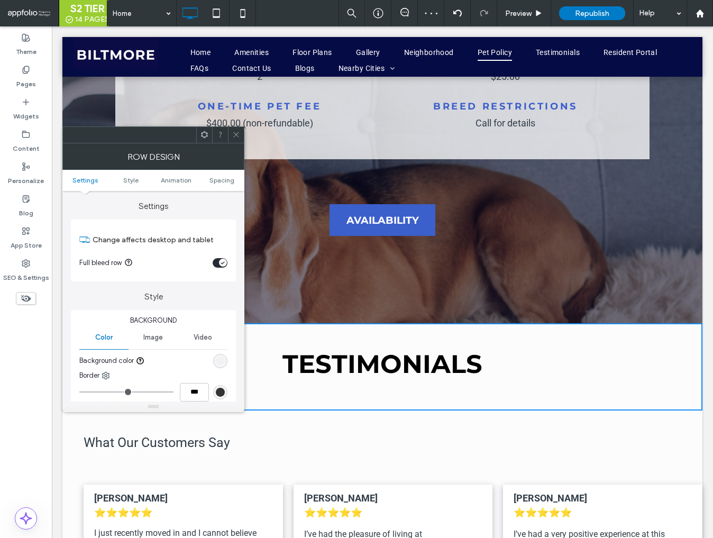
click at [238, 138] on span at bounding box center [236, 135] width 8 height 16
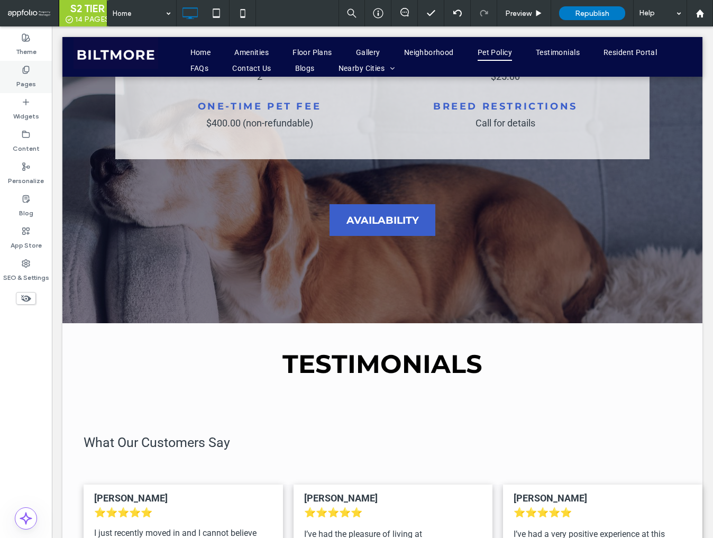
click at [24, 75] on label "Pages" at bounding box center [26, 81] width 20 height 15
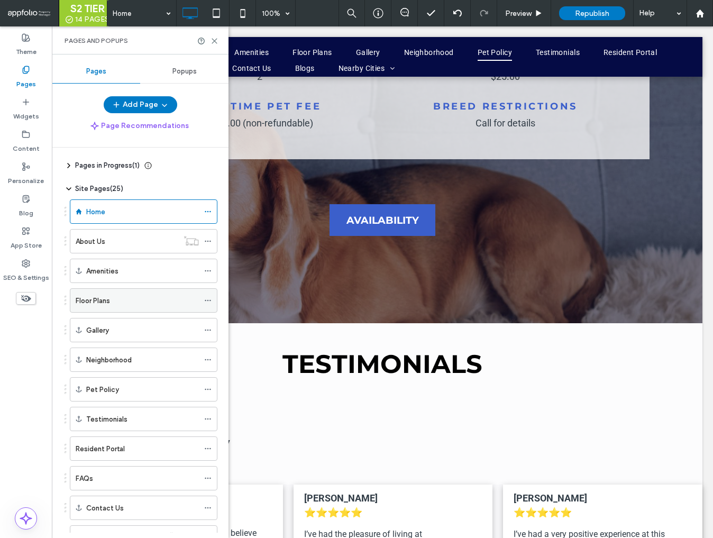
scroll to position [217, 0]
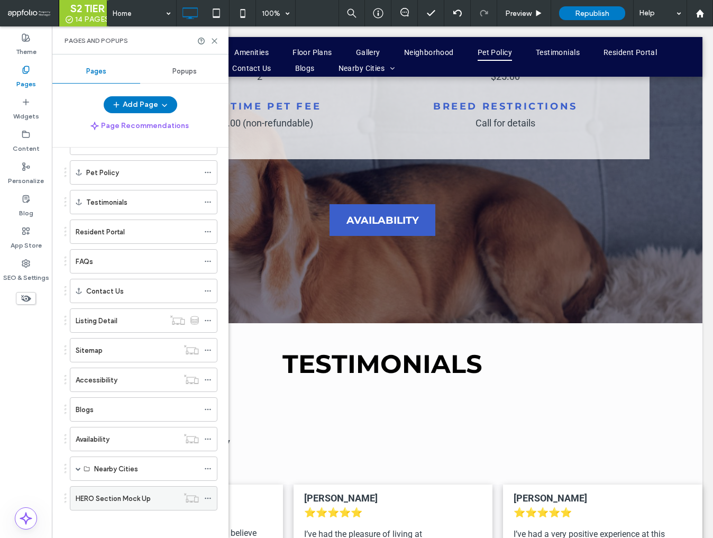
click at [133, 496] on label "HERO Section Mock Up" at bounding box center [113, 498] width 75 height 19
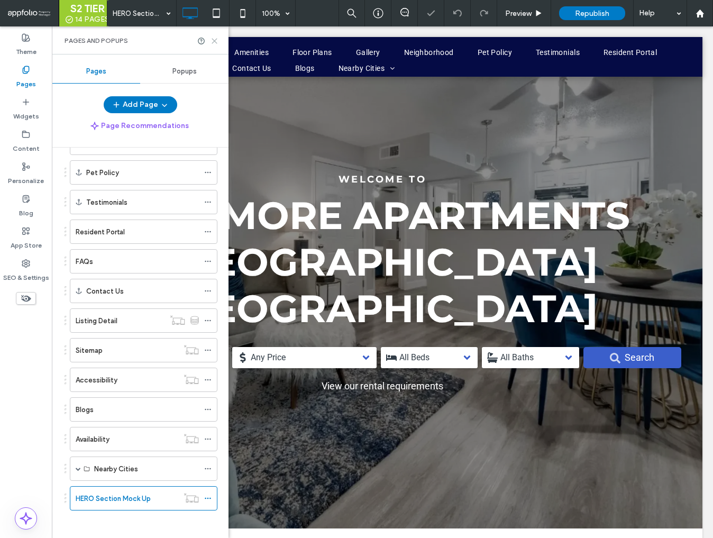
click at [216, 41] on icon at bounding box center [215, 41] width 8 height 8
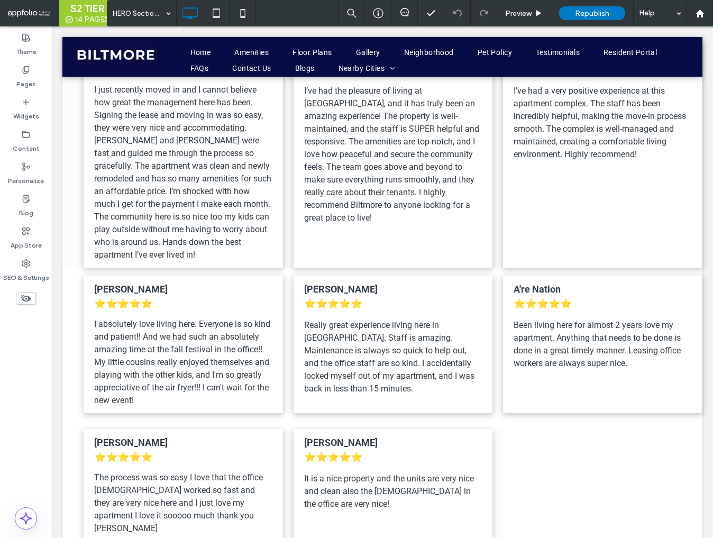
scroll to position [4627, 0]
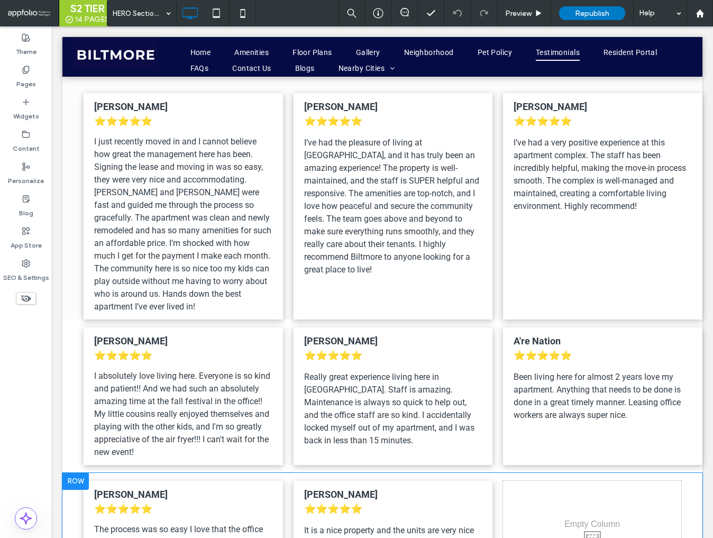
click at [77, 473] on div at bounding box center [75, 481] width 26 height 17
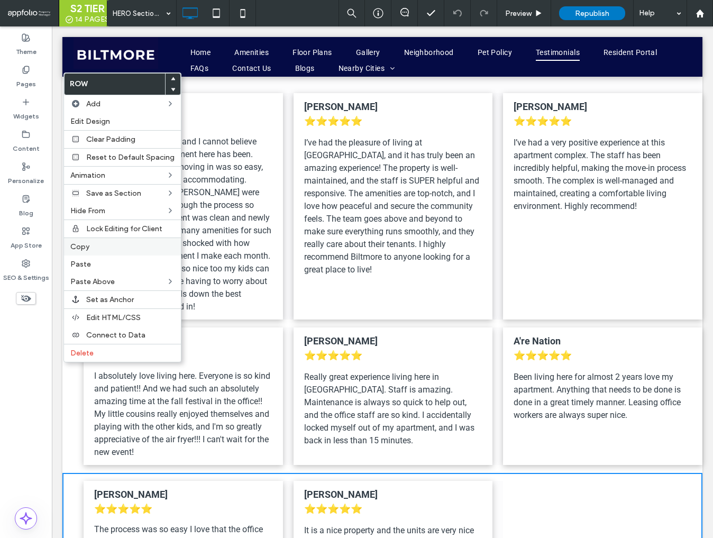
click at [91, 245] on label "Copy" at bounding box center [122, 246] width 104 height 9
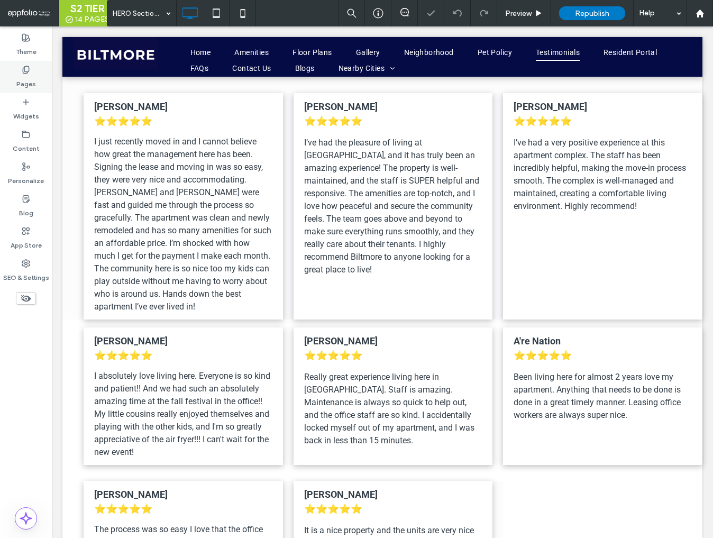
click at [22, 77] on label "Pages" at bounding box center [26, 81] width 20 height 15
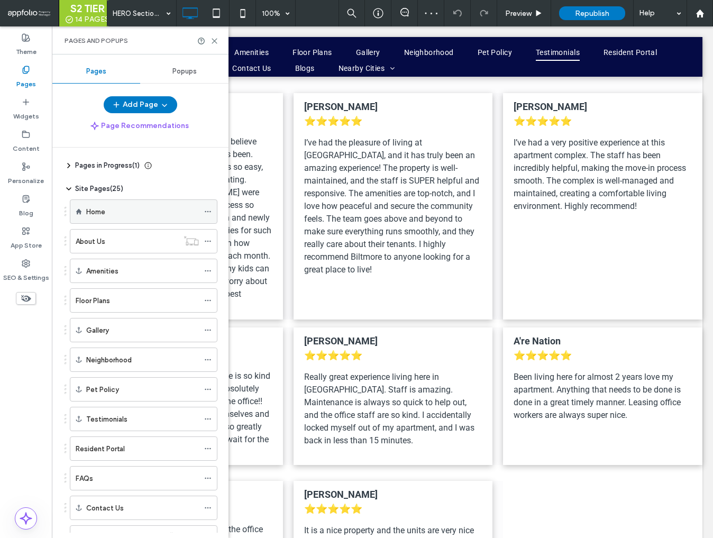
click at [98, 215] on label "Home" at bounding box center [95, 212] width 19 height 19
click at [213, 39] on icon at bounding box center [215, 41] width 8 height 8
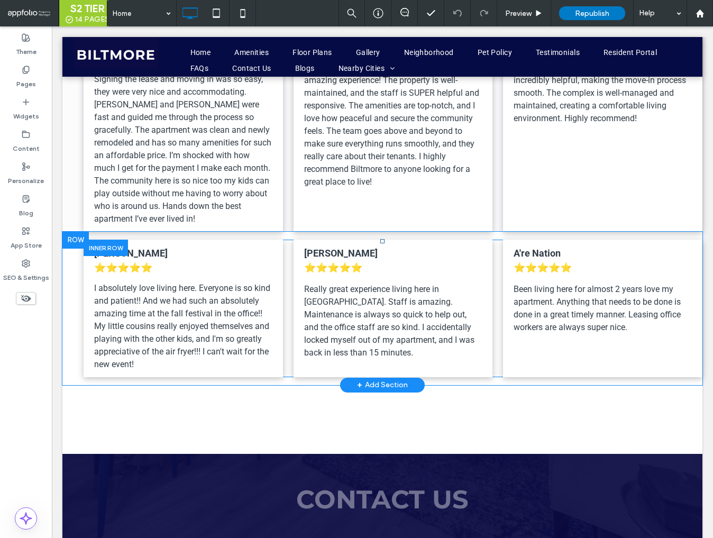
scroll to position [4782, 0]
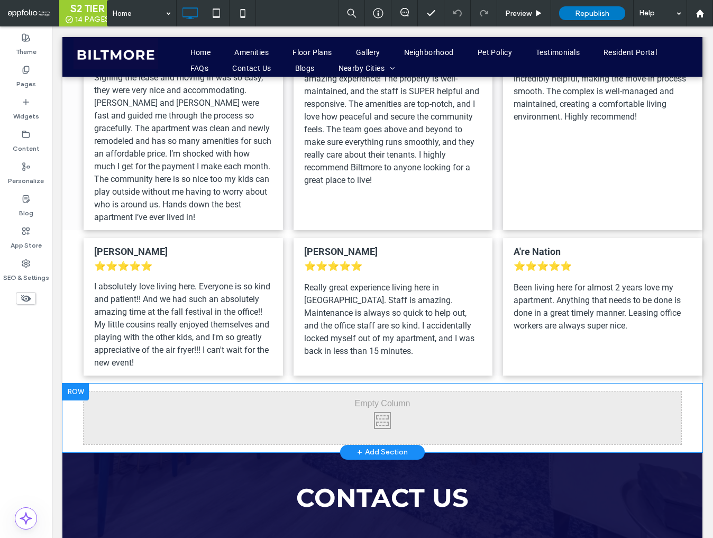
click at [81, 384] on div at bounding box center [75, 392] width 26 height 17
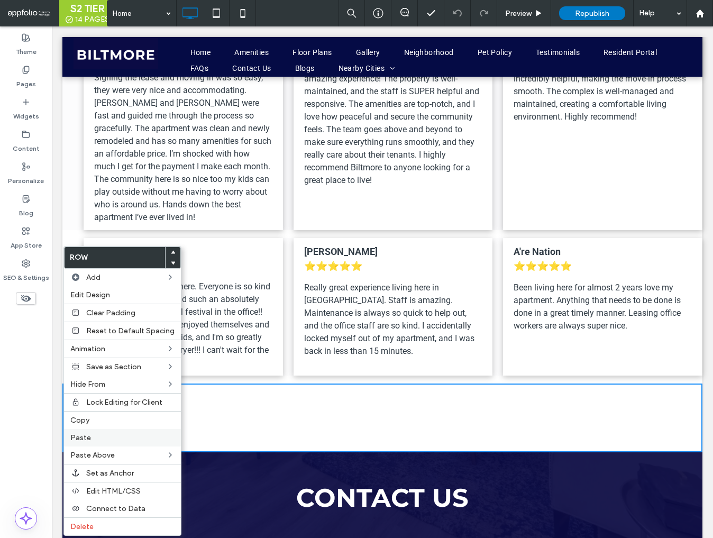
click at [111, 434] on label "Paste" at bounding box center [122, 437] width 104 height 9
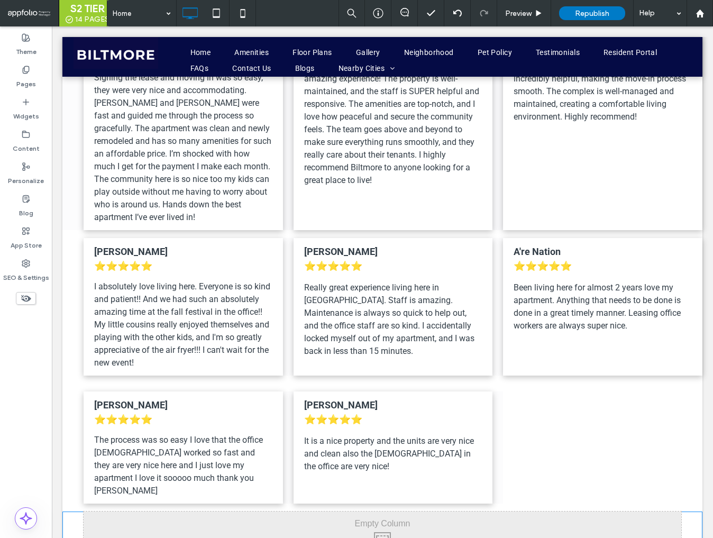
drag, startPoint x: 308, startPoint y: 451, endPoint x: 308, endPoint y: 413, distance: 37.6
click at [308, 512] on div "Click To Paste Row + Add Section" at bounding box center [382, 538] width 640 height 53
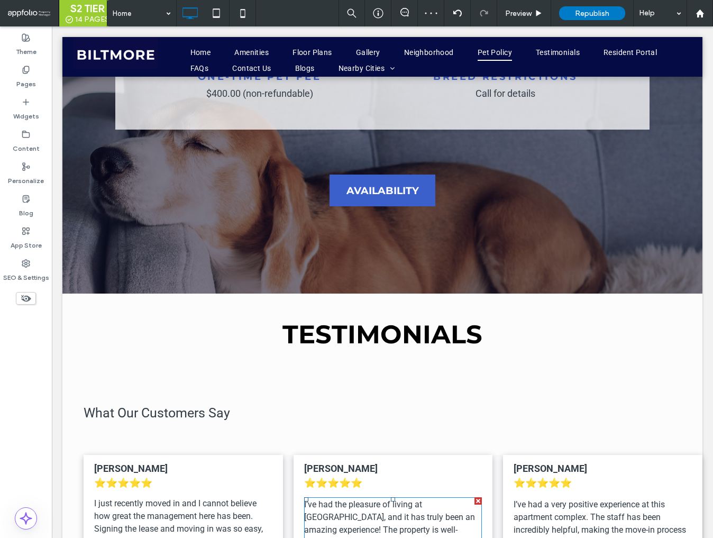
scroll to position [4294, 0]
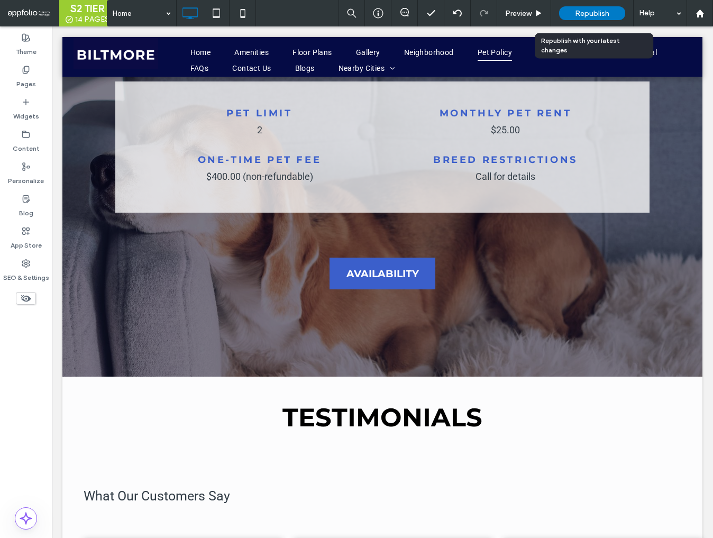
click at [589, 15] on span "Republish" at bounding box center [592, 13] width 34 height 9
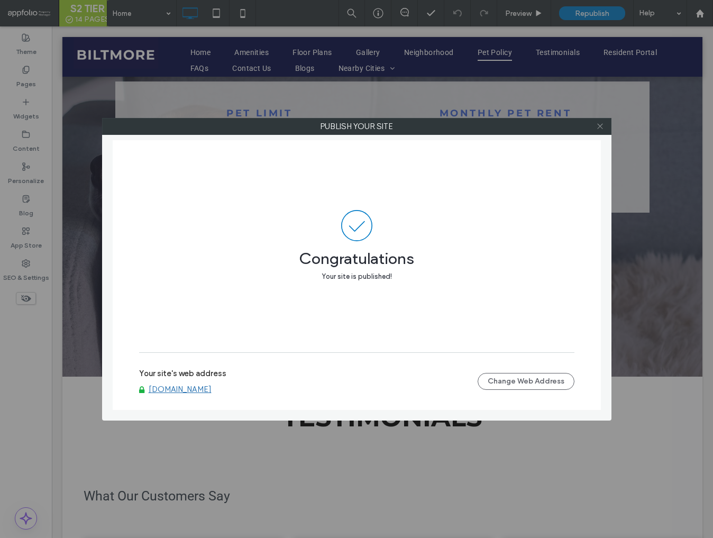
click at [597, 127] on icon at bounding box center [600, 126] width 8 height 8
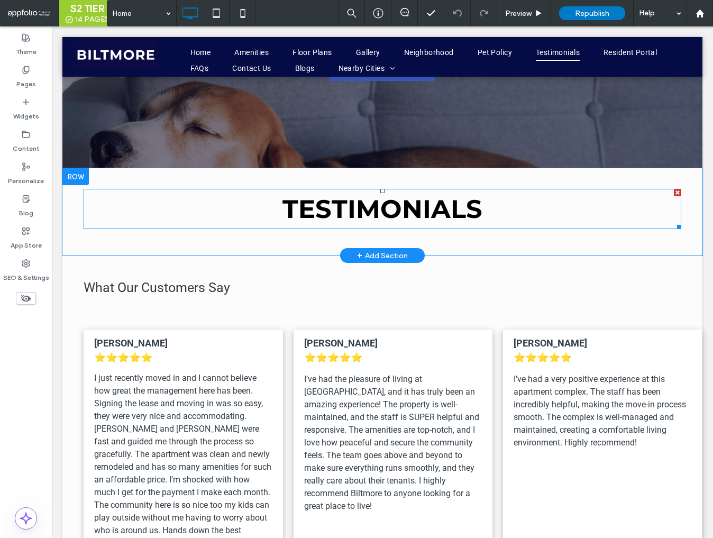
scroll to position [4495, 0]
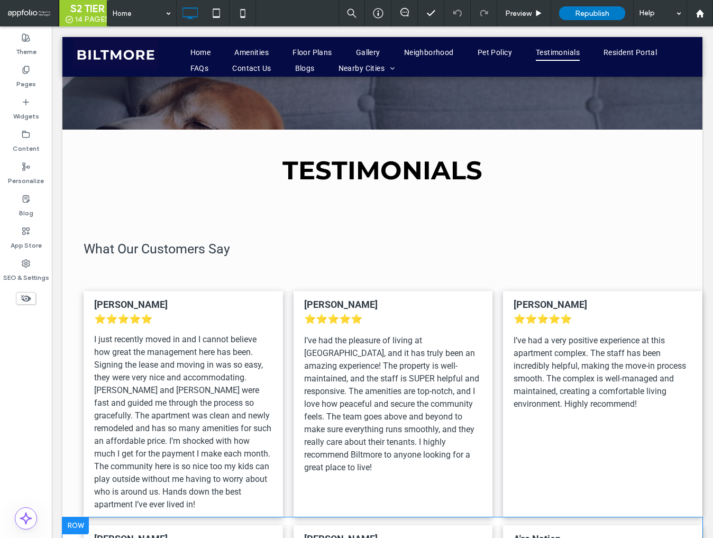
click at [74, 517] on div at bounding box center [75, 525] width 26 height 17
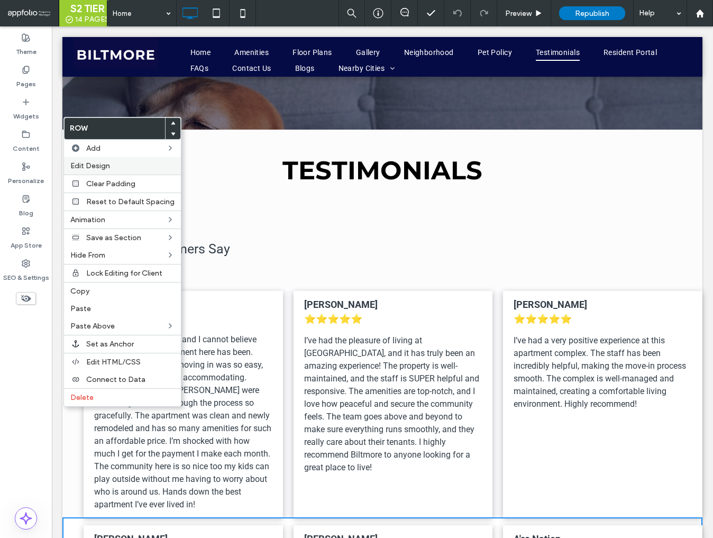
click at [122, 168] on label "Edit Design" at bounding box center [122, 165] width 104 height 9
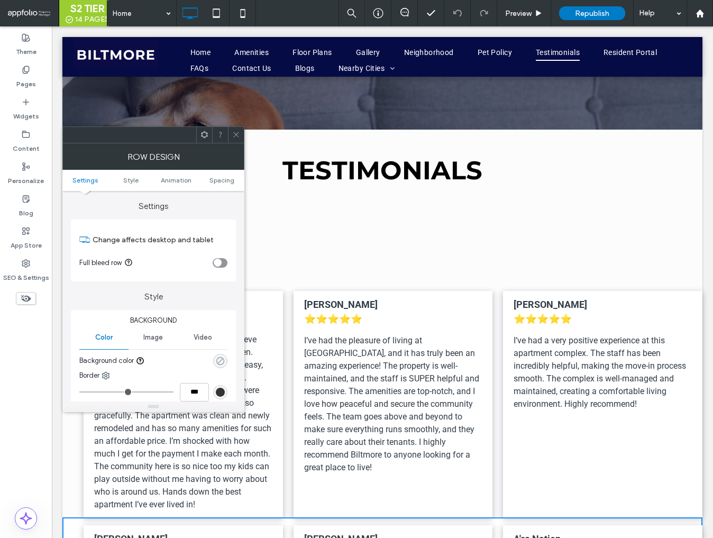
click at [220, 360] on icon "rgba(0, 0, 0, 0)" at bounding box center [220, 361] width 9 height 9
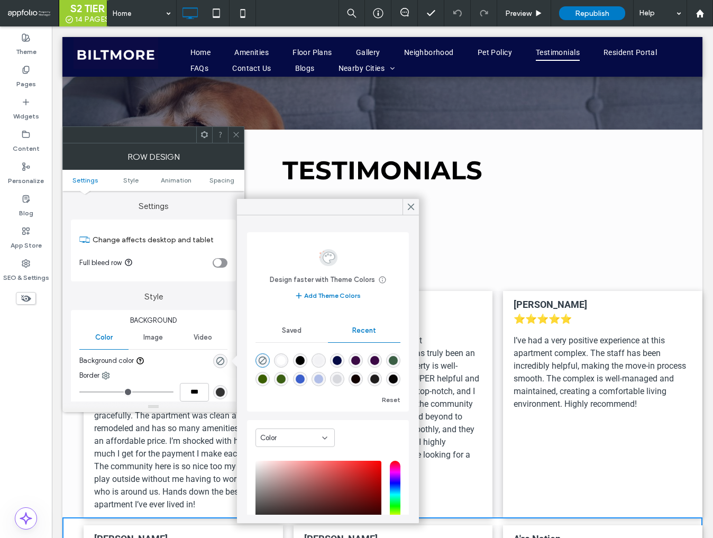
click at [317, 362] on div "rgba(11, 11, 69, 0.01)" at bounding box center [318, 360] width 9 height 9
type input "*******"
type input "*"
type input "**"
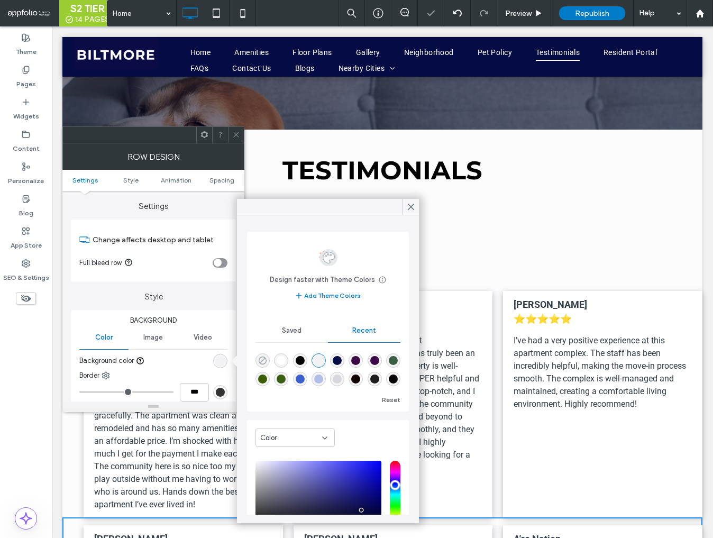
click at [261, 359] on icon "rgba(0, 0, 0, 0)" at bounding box center [262, 360] width 9 height 9
type input "*******"
type input "*"
type input "**"
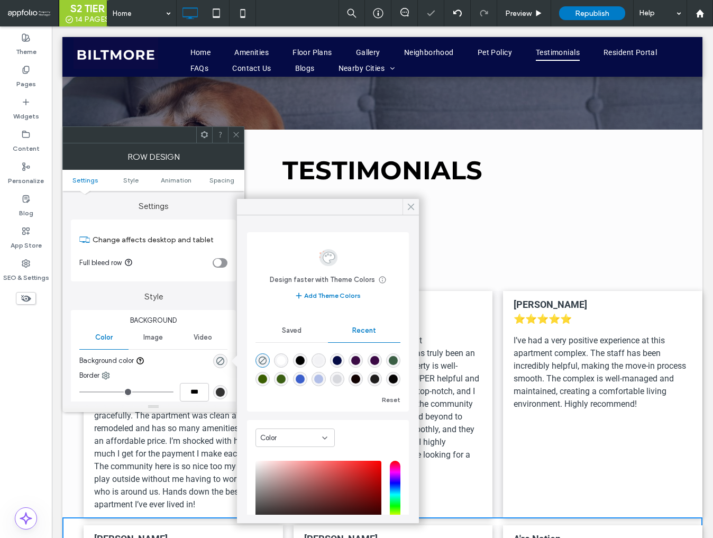
click at [403, 206] on div at bounding box center [411, 207] width 16 height 16
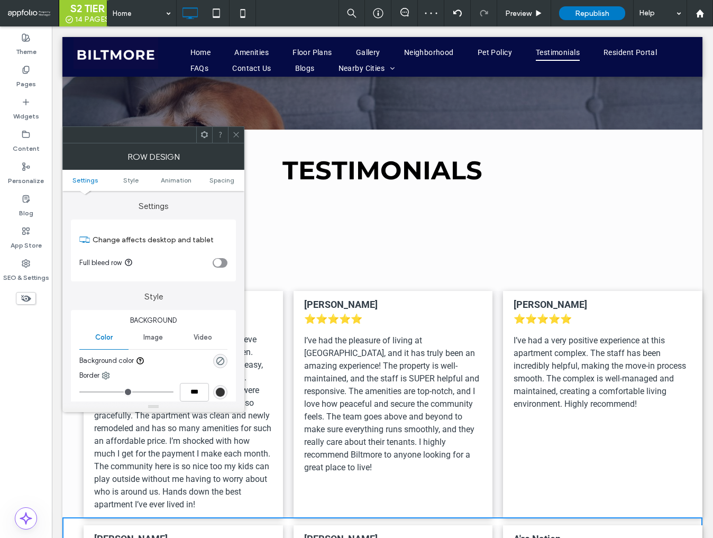
click at [236, 138] on icon at bounding box center [236, 135] width 8 height 8
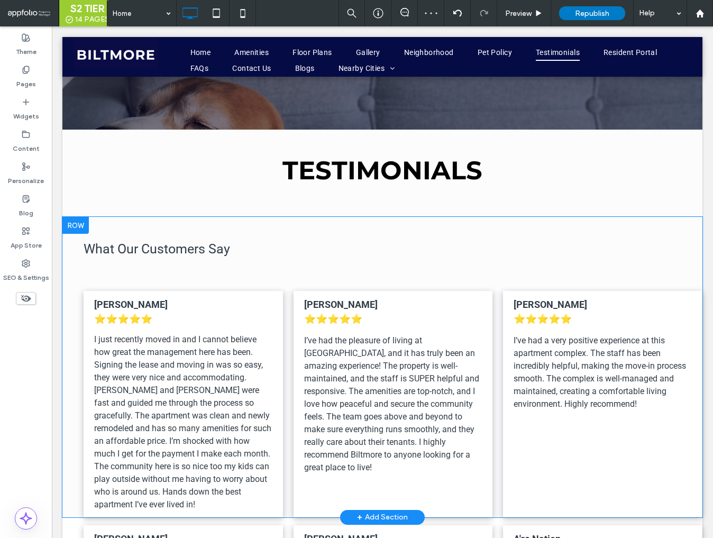
click at [77, 217] on div at bounding box center [75, 225] width 26 height 17
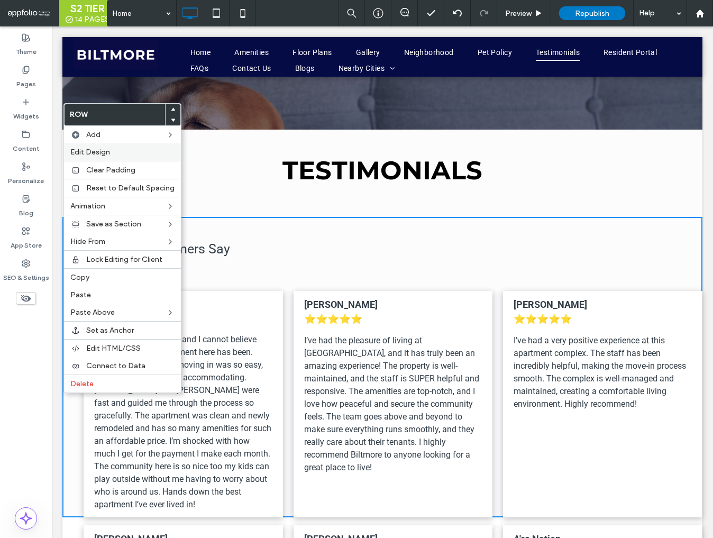
click at [107, 149] on span "Edit Design" at bounding box center [90, 152] width 40 height 9
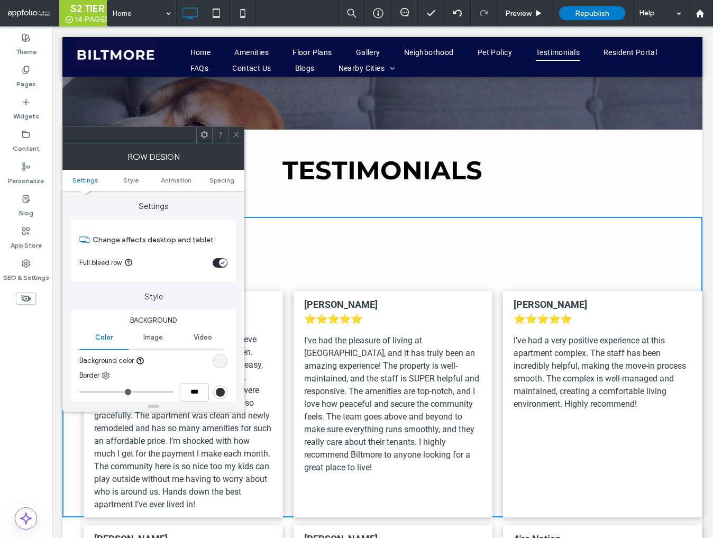
click at [222, 361] on div "rgba(11, 11, 69, 0.01)" at bounding box center [220, 361] width 9 height 9
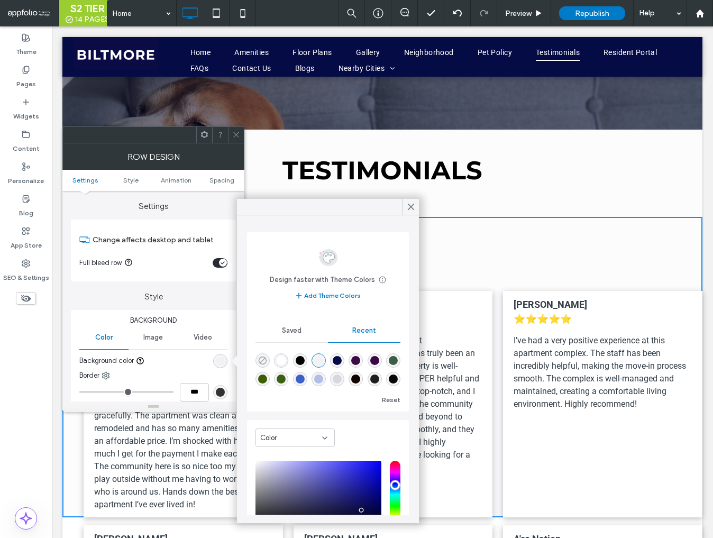
click at [264, 362] on icon "rgba(0, 0, 0, 0)" at bounding box center [262, 360] width 9 height 9
type input "*******"
type input "*"
type input "**"
click at [409, 204] on icon at bounding box center [411, 207] width 10 height 10
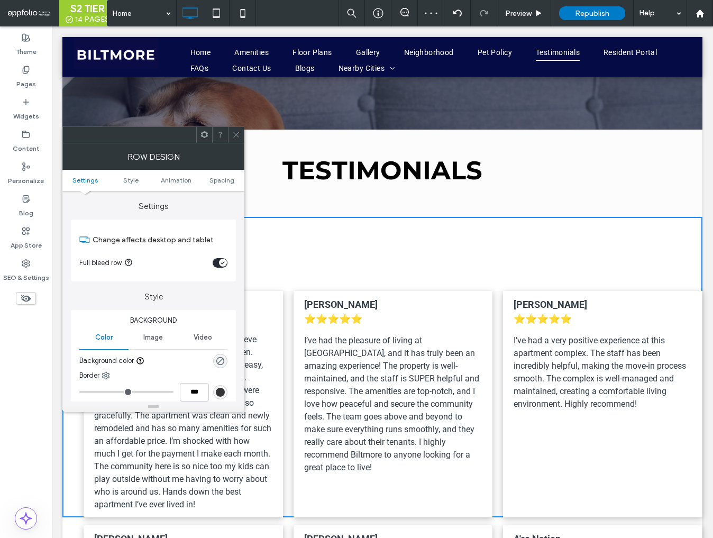
click at [234, 133] on icon at bounding box center [236, 135] width 8 height 8
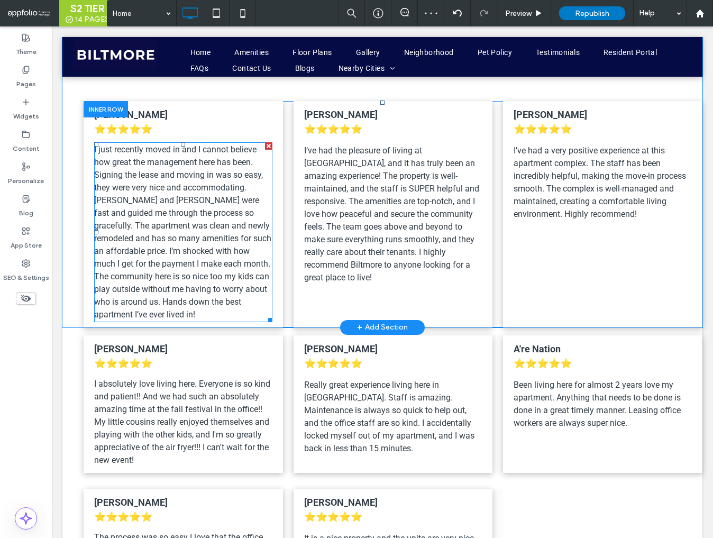
scroll to position [4703, 0]
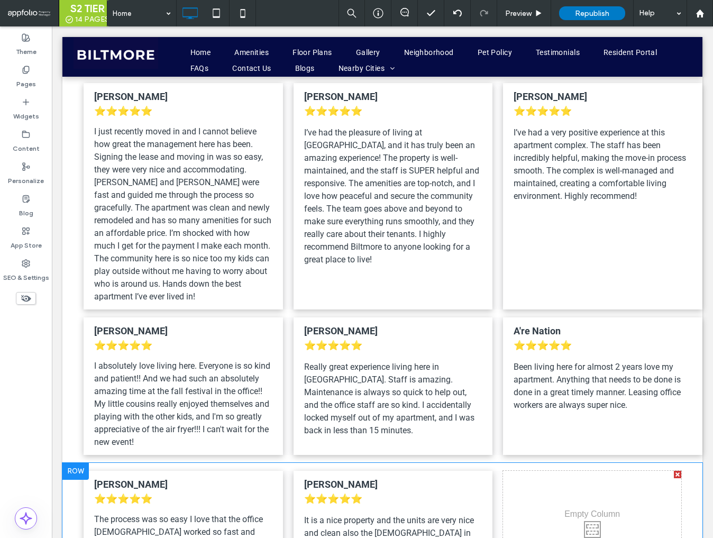
click at [72, 463] on div at bounding box center [75, 471] width 26 height 17
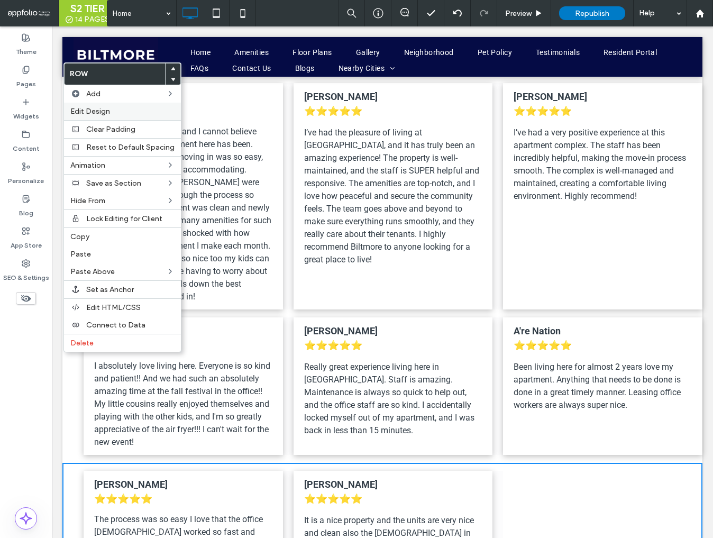
click at [125, 112] on label "Edit Design" at bounding box center [122, 111] width 104 height 9
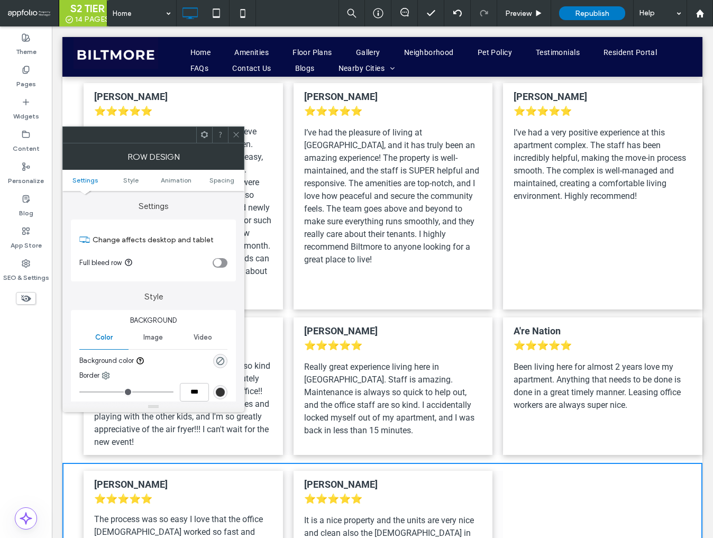
click at [239, 137] on icon at bounding box center [236, 135] width 8 height 8
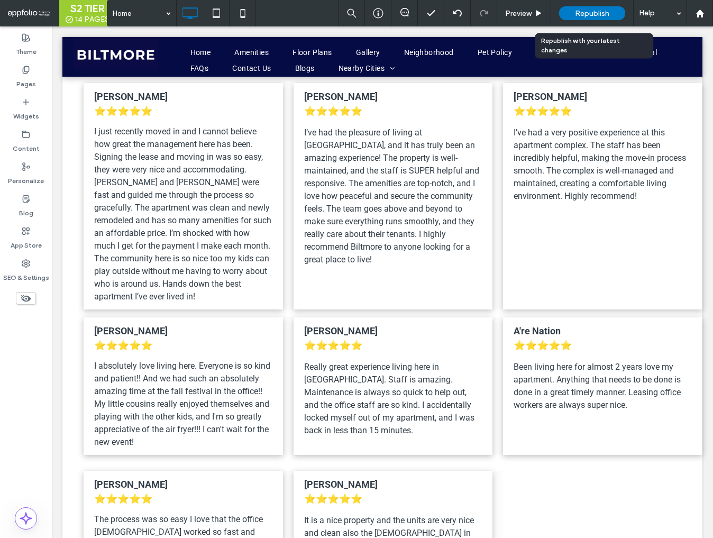
click at [596, 11] on span "Republish" at bounding box center [592, 13] width 34 height 9
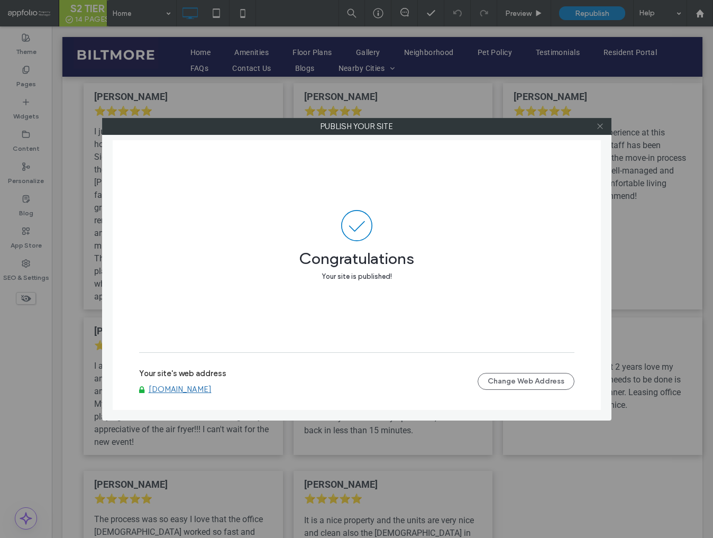
click at [596, 129] on icon at bounding box center [600, 126] width 8 height 8
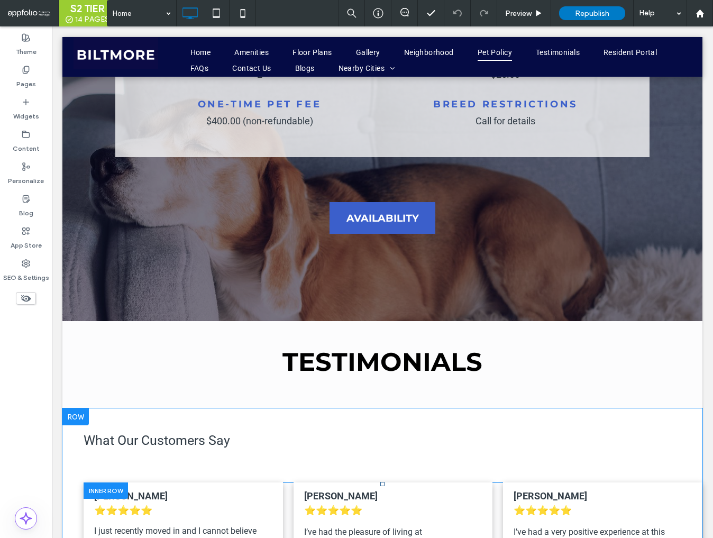
scroll to position [4302, 0]
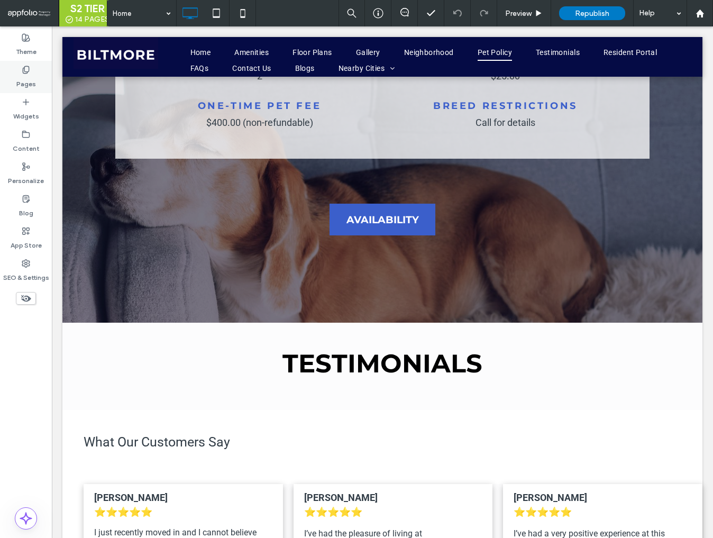
click at [31, 74] on label "Pages" at bounding box center [26, 81] width 20 height 15
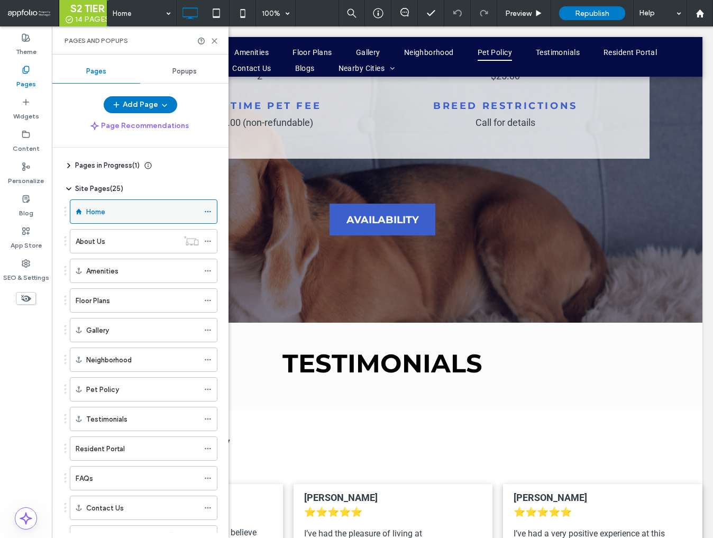
click at [115, 216] on div "Home" at bounding box center [142, 211] width 113 height 11
click at [215, 39] on icon at bounding box center [215, 41] width 8 height 8
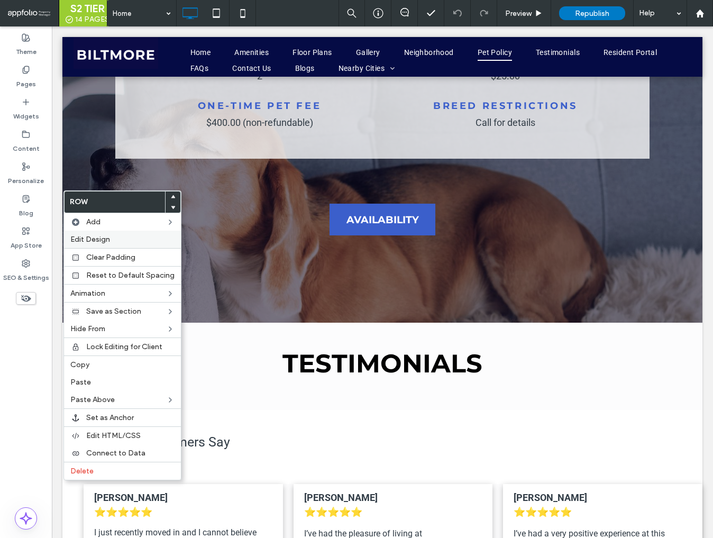
click at [97, 238] on span "Edit Design" at bounding box center [90, 239] width 40 height 9
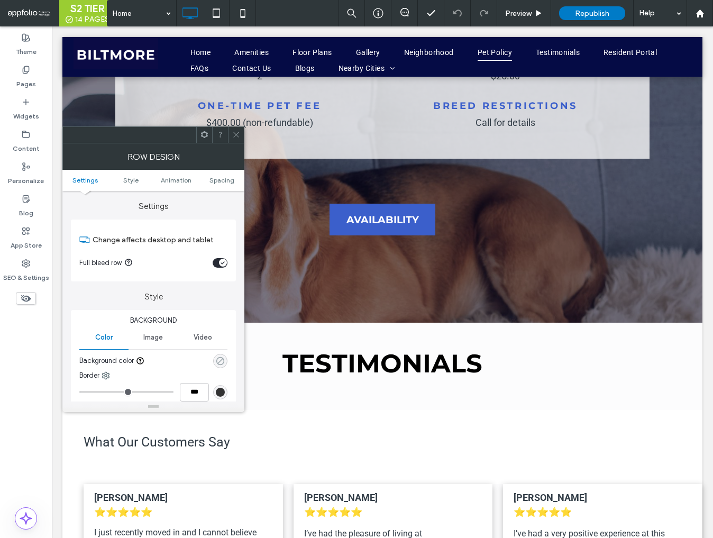
click at [221, 362] on icon "rgba(0, 0, 0, 0)" at bounding box center [220, 361] width 9 height 9
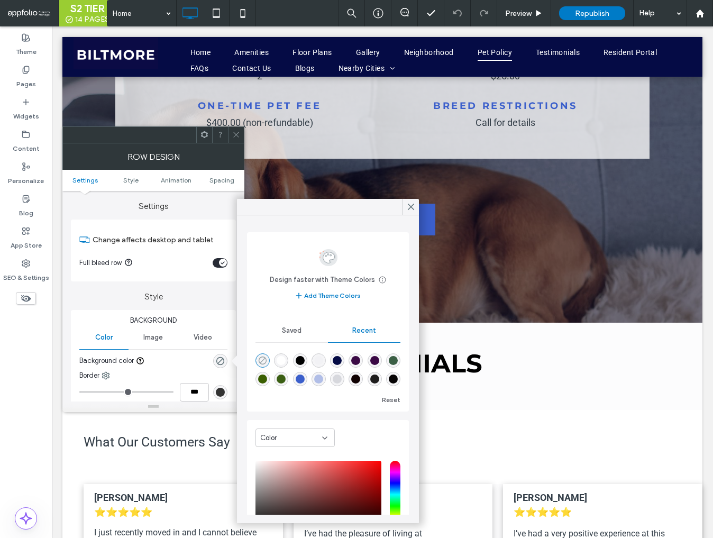
click at [263, 362] on icon "rgba(0, 0, 0, 0)" at bounding box center [262, 360] width 9 height 9
click at [411, 206] on use at bounding box center [410, 207] width 5 height 6
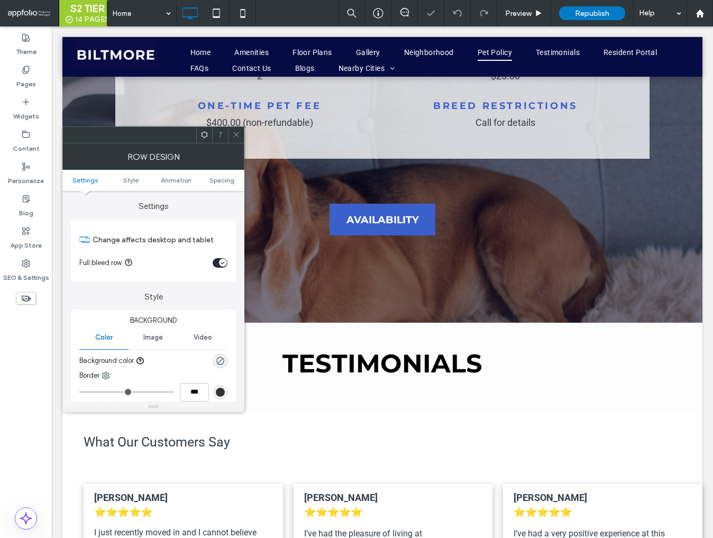
click at [234, 131] on icon at bounding box center [236, 135] width 8 height 8
click at [218, 360] on div "rgba(11, 11, 69, 0.01)" at bounding box center [220, 361] width 9 height 9
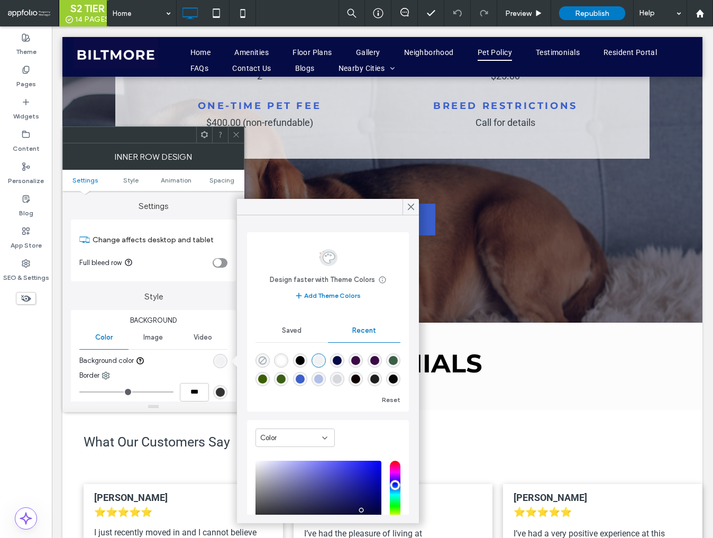
click at [259, 360] on icon "rgba(0, 0, 0, 0)" at bounding box center [262, 360] width 9 height 9
type input "*******"
type input "*"
type input "**"
click at [411, 209] on icon at bounding box center [411, 207] width 10 height 10
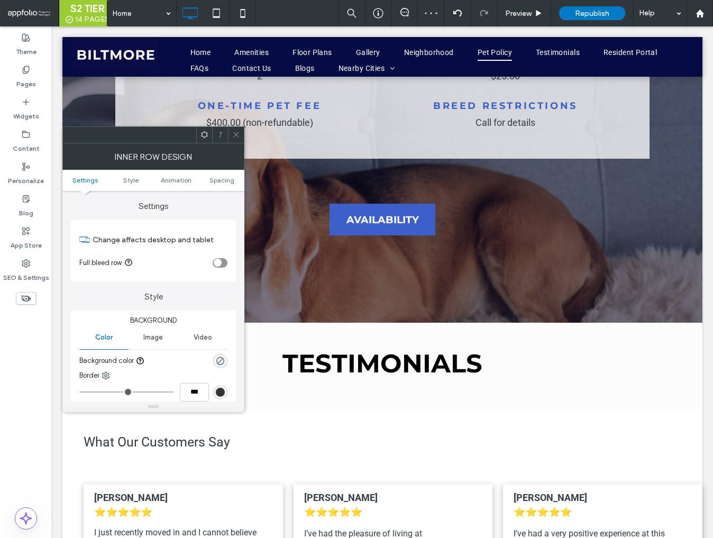
click at [239, 138] on icon at bounding box center [236, 135] width 8 height 8
click at [223, 361] on div "rgba(11, 11, 69, 0.01)" at bounding box center [220, 361] width 9 height 9
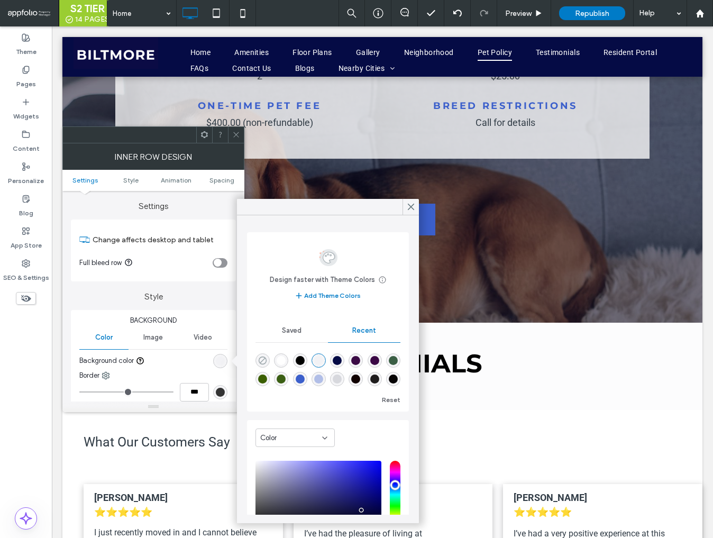
click at [262, 362] on icon "rgba(0, 0, 0, 0)" at bounding box center [262, 360] width 9 height 9
type input "*******"
type input "*"
type input "**"
click at [409, 206] on icon at bounding box center [411, 207] width 10 height 10
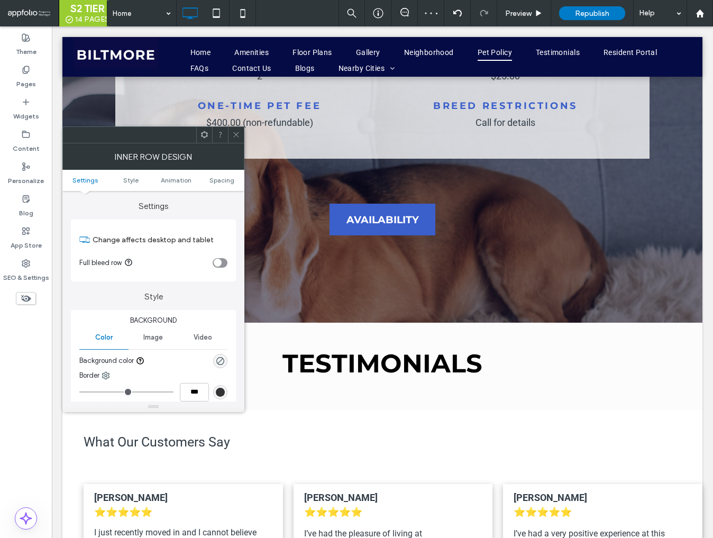
click at [237, 140] on span at bounding box center [236, 135] width 8 height 16
click at [222, 363] on div "rgba(11, 11, 69, 0.01)" at bounding box center [220, 361] width 9 height 9
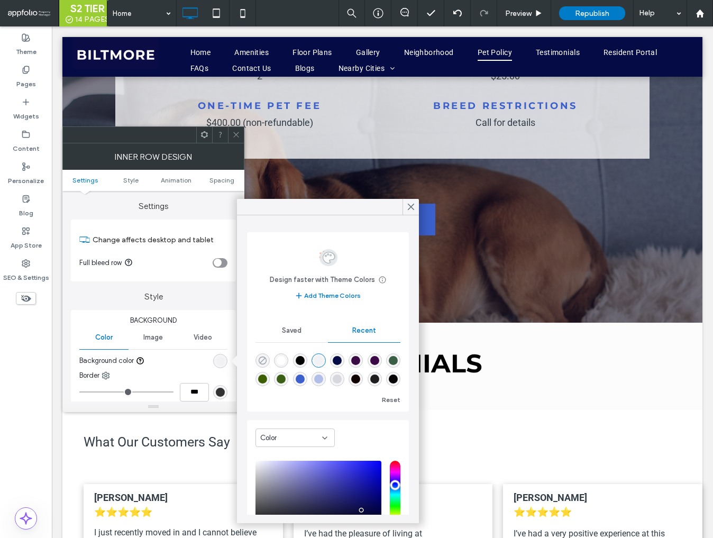
click at [260, 362] on use "rgba(0, 0, 0, 0)" at bounding box center [263, 361] width 8 height 8
type input "*******"
type input "*"
type input "**"
click at [413, 207] on icon at bounding box center [411, 207] width 10 height 10
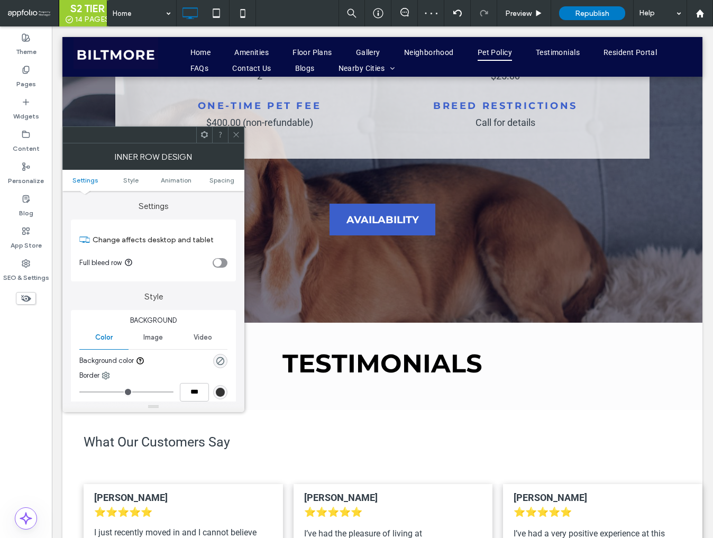
click at [235, 131] on icon at bounding box center [236, 135] width 8 height 8
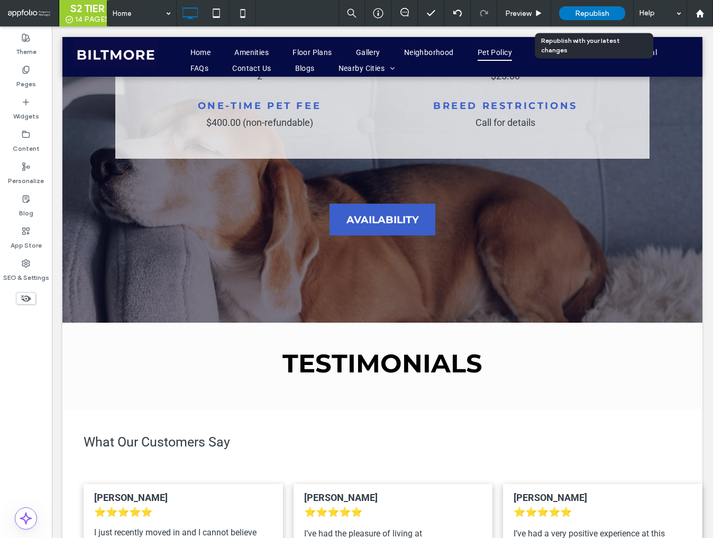
click at [582, 12] on span "Republish" at bounding box center [592, 13] width 34 height 9
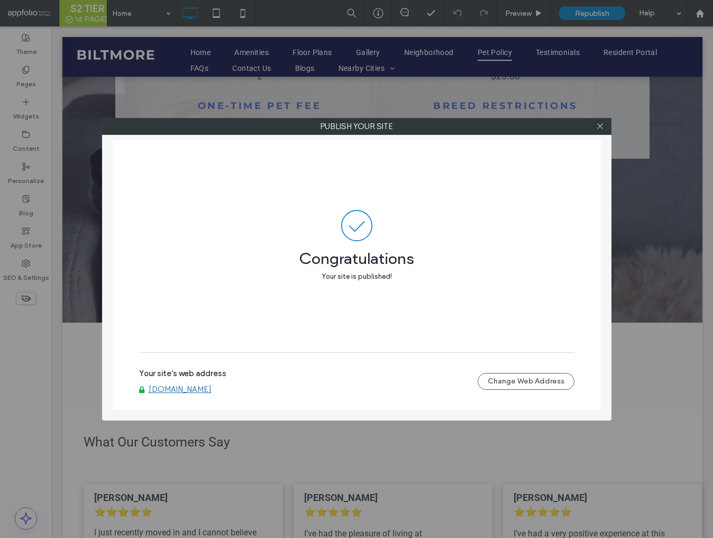
click at [595, 127] on div at bounding box center [601, 127] width 16 height 16
click at [599, 127] on use at bounding box center [599, 126] width 5 height 5
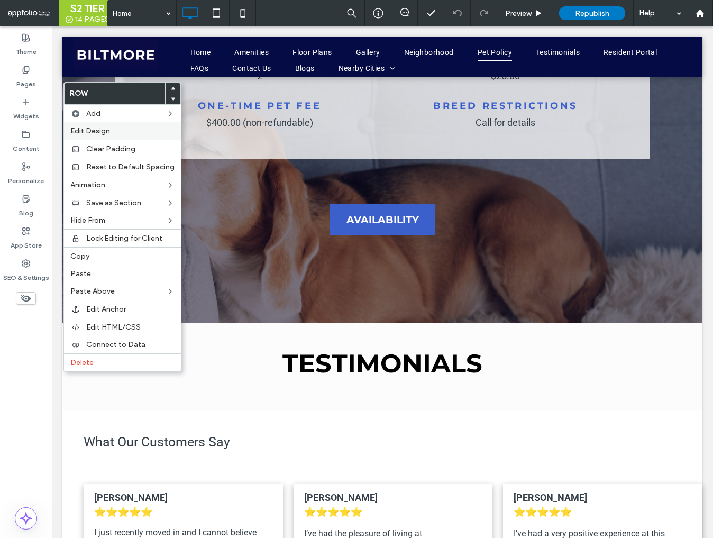
click at [116, 134] on label "Edit Design" at bounding box center [122, 130] width 104 height 9
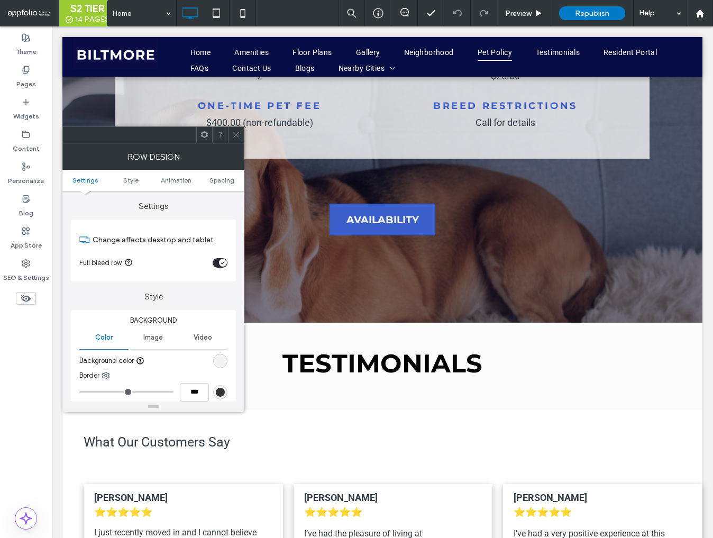
click at [220, 364] on div "rgba(11, 11, 69, 0.01)" at bounding box center [220, 361] width 9 height 9
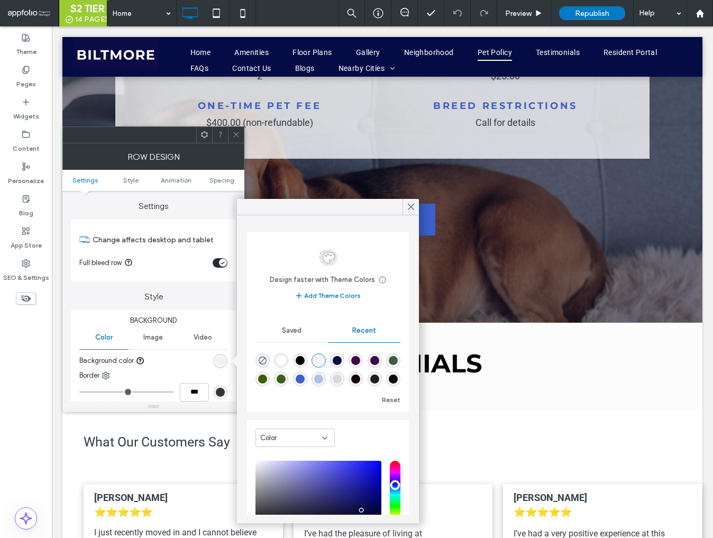
click at [279, 360] on div "rgba(255, 255, 255, 1)" at bounding box center [281, 360] width 9 height 9
type input "*******"
type input "***"
type input "****"
click at [412, 209] on icon at bounding box center [411, 207] width 10 height 10
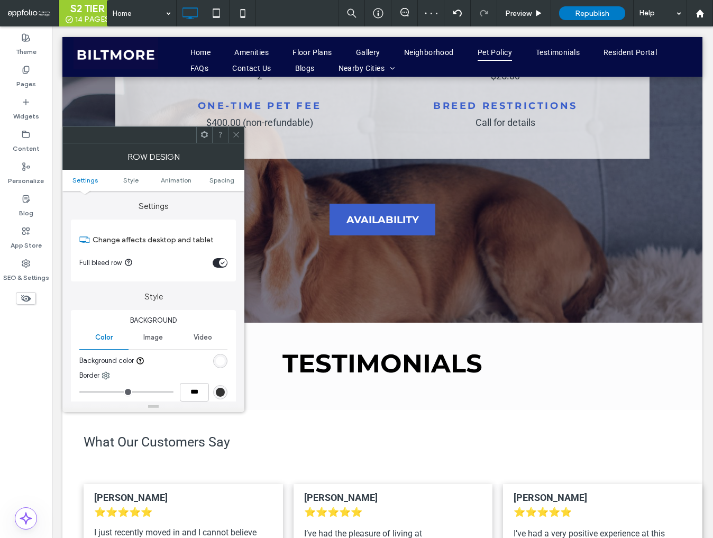
click at [236, 134] on use at bounding box center [235, 134] width 5 height 5
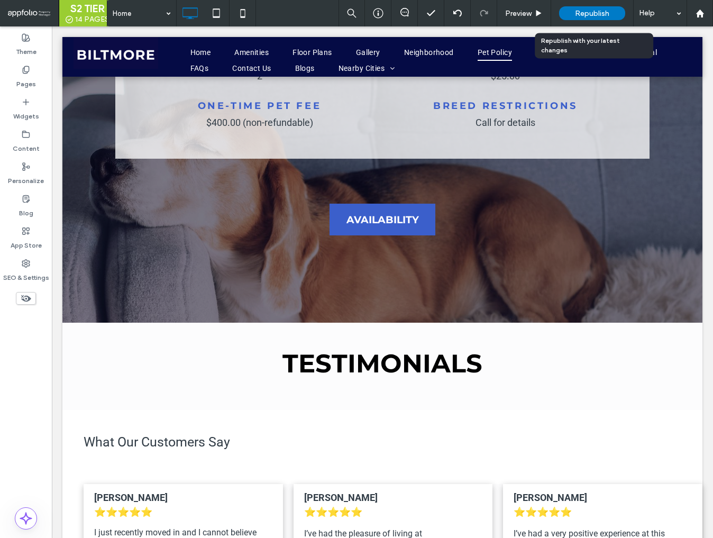
click at [574, 13] on div "Republish" at bounding box center [592, 13] width 66 height 14
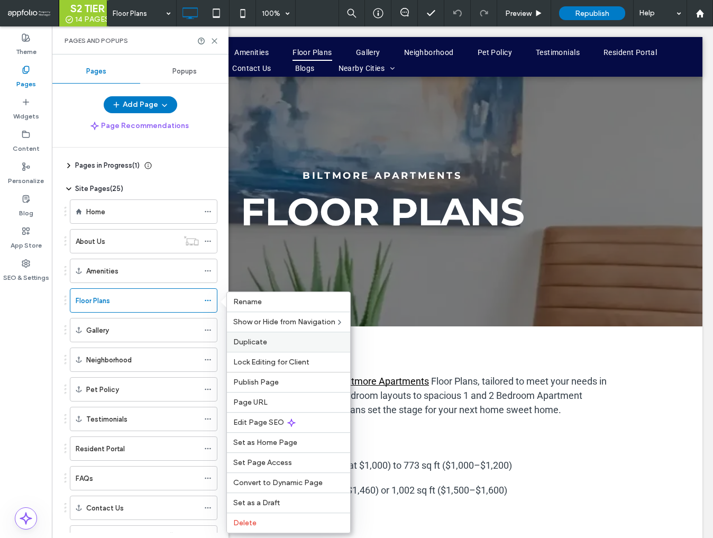
click at [271, 343] on label "Duplicate" at bounding box center [288, 342] width 111 height 9
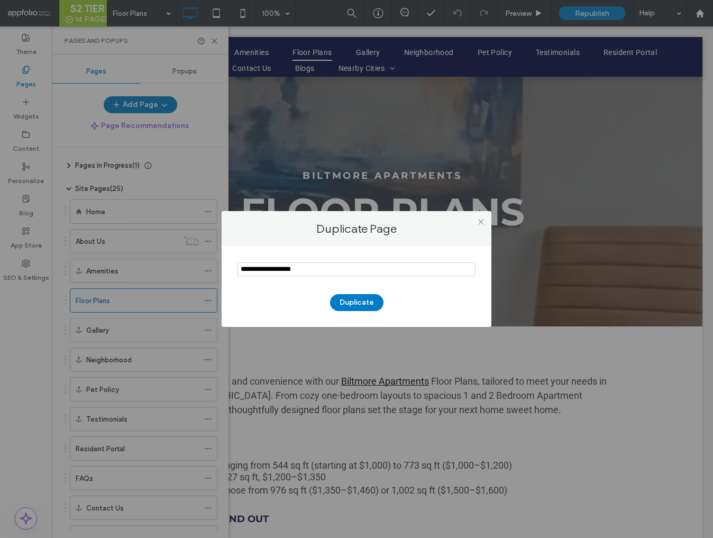
click at [303, 271] on input "notEmpty" at bounding box center [357, 269] width 238 height 14
type input "**********"
click at [355, 302] on button "Duplicate" at bounding box center [356, 302] width 53 height 17
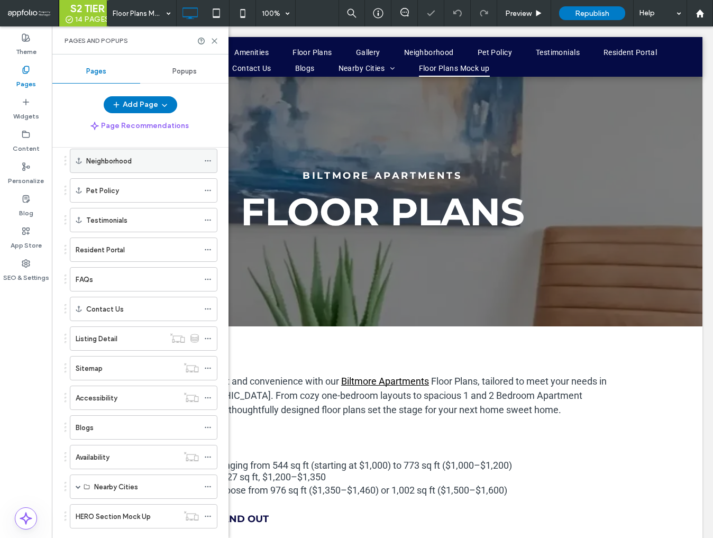
scroll to position [246, 0]
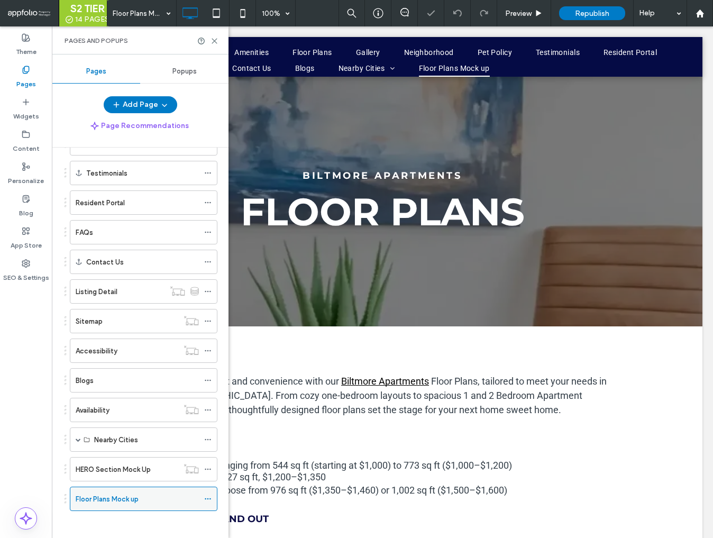
click at [208, 495] on icon at bounding box center [207, 498] width 7 height 7
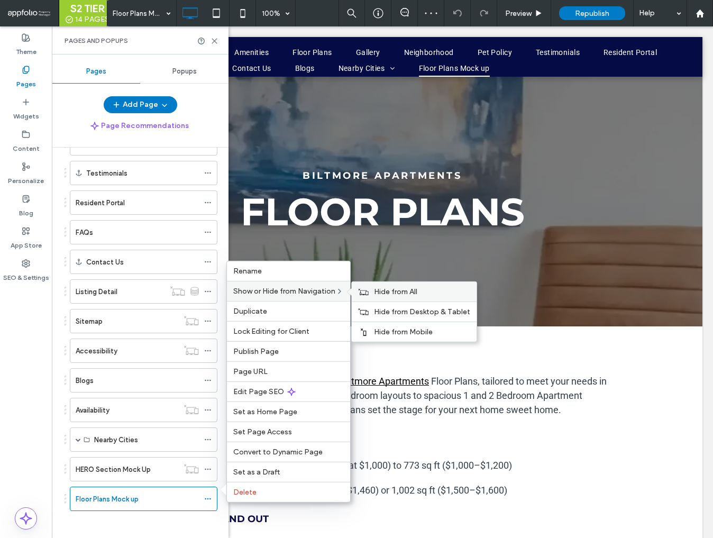
click at [379, 295] on span "Hide from All" at bounding box center [395, 291] width 43 height 9
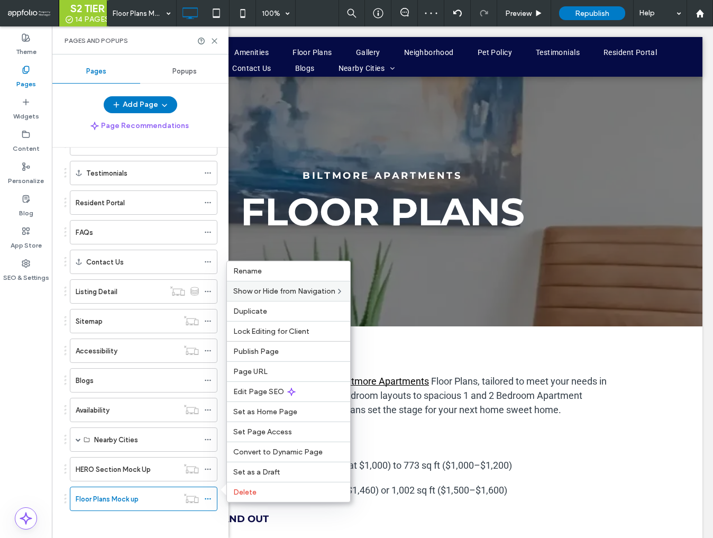
click at [520, 444] on div at bounding box center [382, 282] width 661 height 512
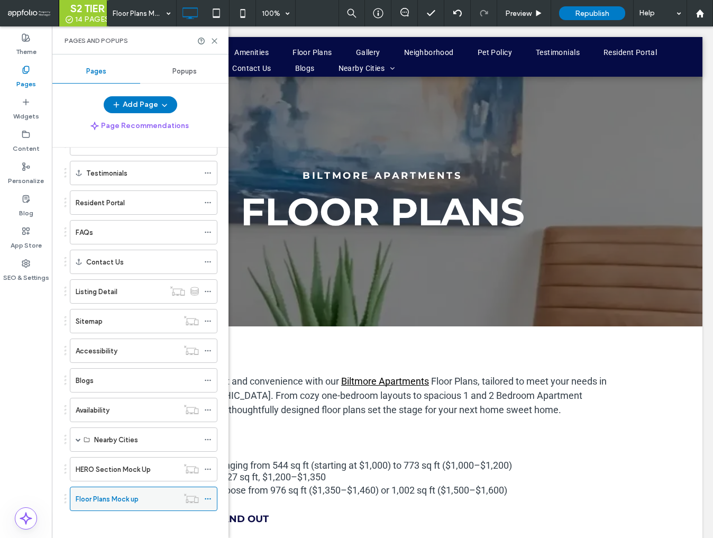
click at [209, 495] on icon at bounding box center [207, 498] width 7 height 7
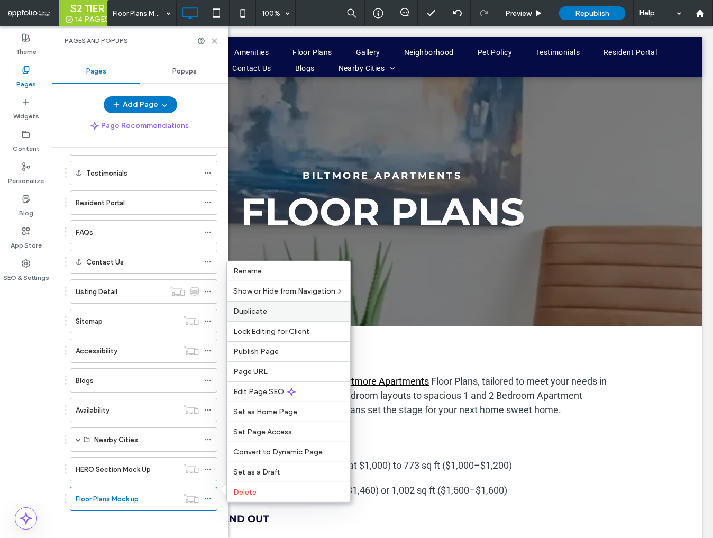
click at [291, 314] on label "Duplicate" at bounding box center [288, 311] width 111 height 9
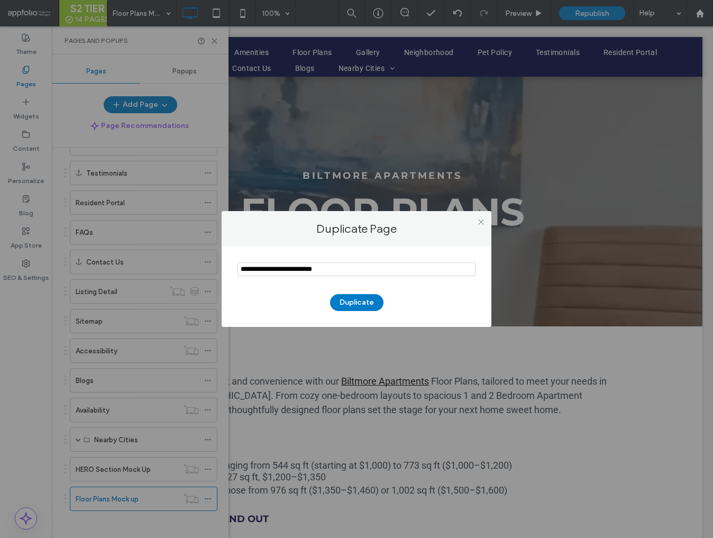
click at [339, 270] on input "notEmpty" at bounding box center [357, 269] width 238 height 14
type input "**********"
click at [363, 307] on button "Duplicate" at bounding box center [356, 302] width 53 height 17
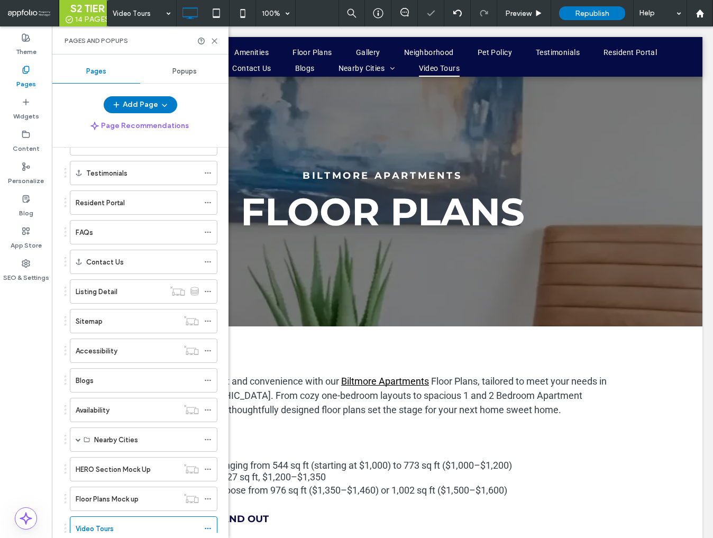
scroll to position [0, 0]
click at [209, 525] on icon at bounding box center [207, 528] width 7 height 7
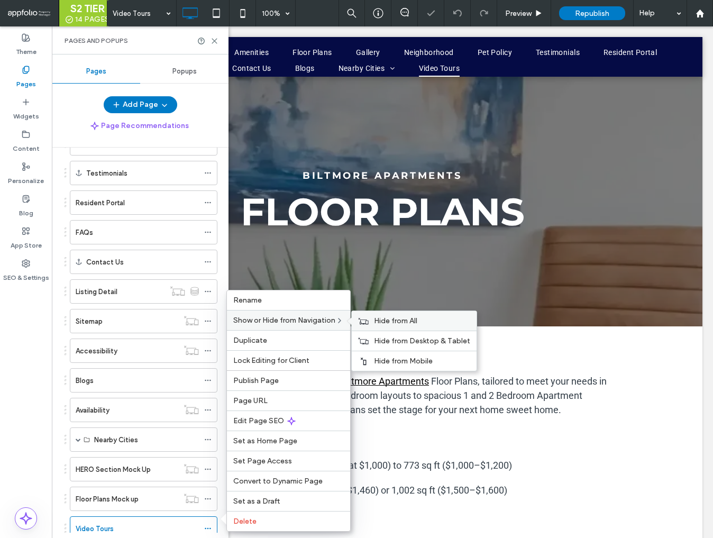
click at [386, 321] on span "Hide from All" at bounding box center [395, 320] width 43 height 9
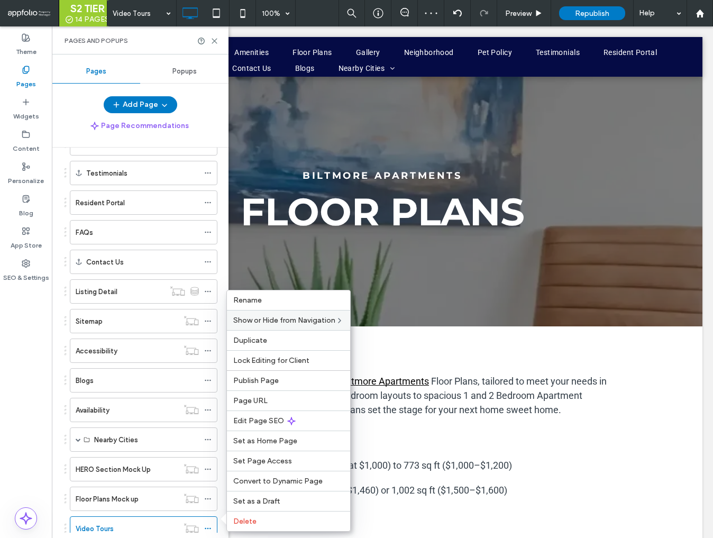
click at [437, 420] on div at bounding box center [382, 282] width 661 height 512
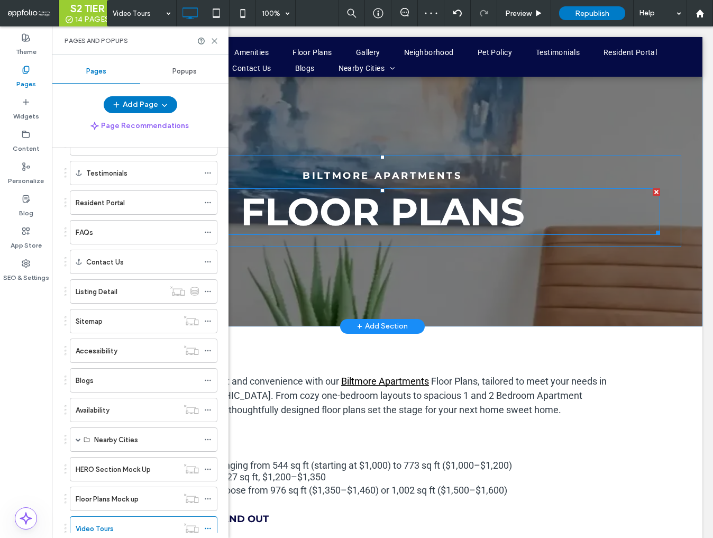
click at [388, 216] on span "Floor PLans" at bounding box center [383, 211] width 284 height 47
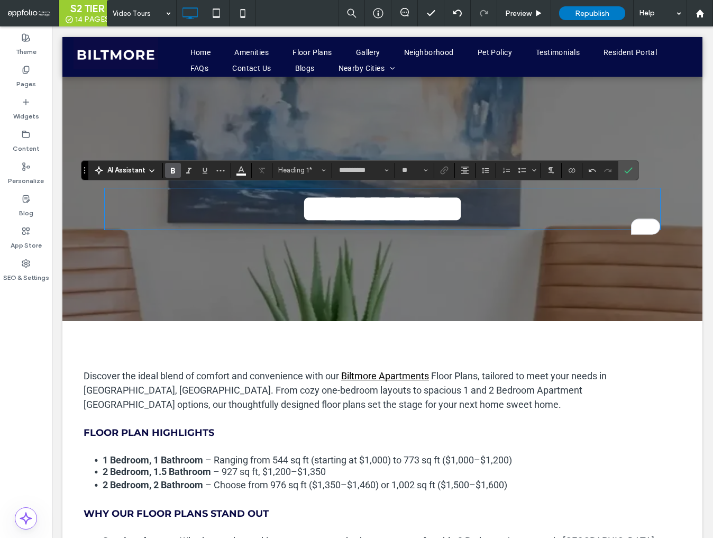
click at [339, 395] on span "Floor Plans, tailored to meet your needs in [GEOGRAPHIC_DATA], [GEOGRAPHIC_DATA…" at bounding box center [345, 390] width 523 height 40
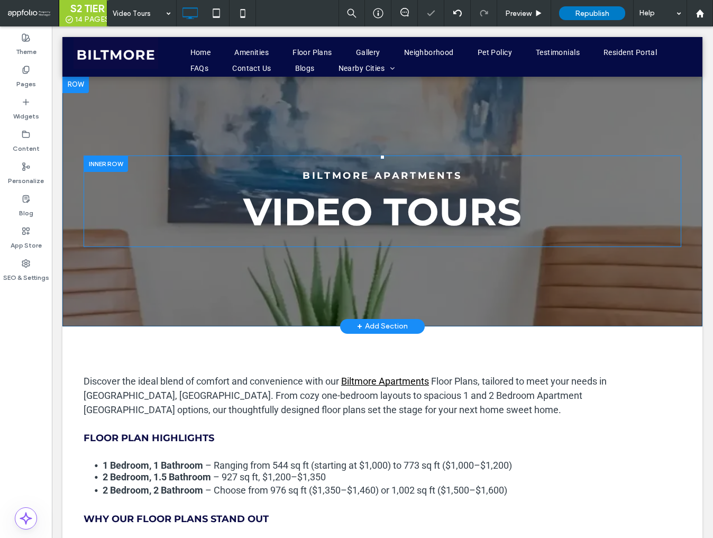
click at [80, 88] on div at bounding box center [75, 84] width 26 height 17
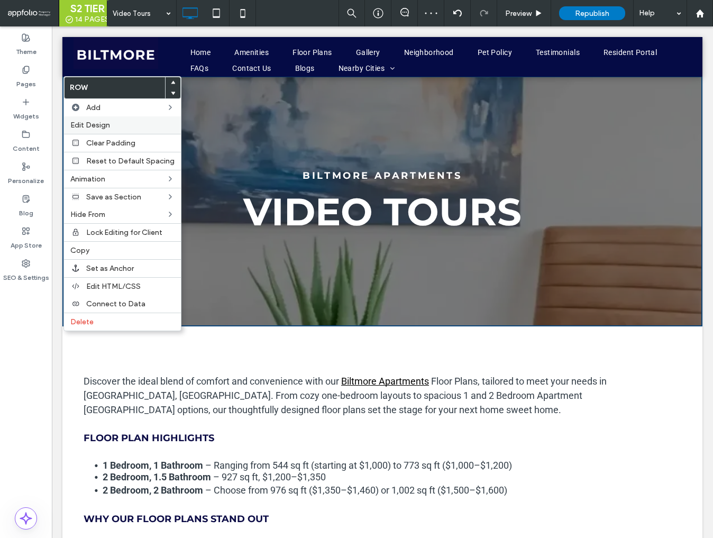
click at [107, 122] on span "Edit Design" at bounding box center [90, 125] width 40 height 9
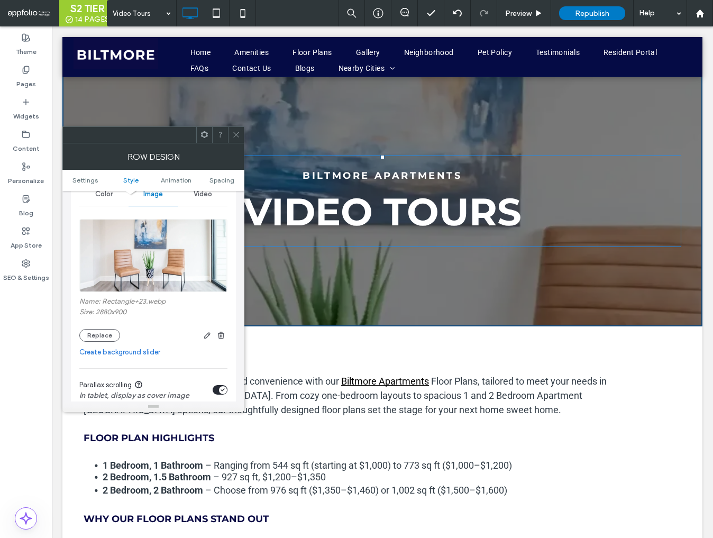
scroll to position [150, 0]
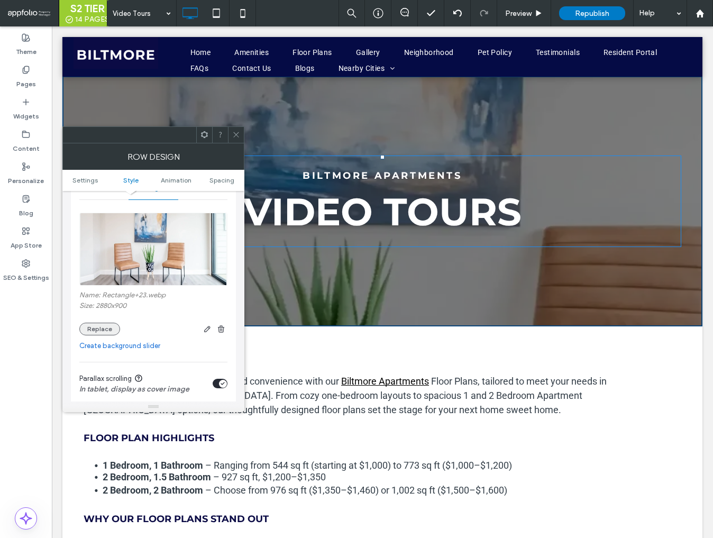
click at [106, 331] on button "Replace" at bounding box center [99, 329] width 41 height 13
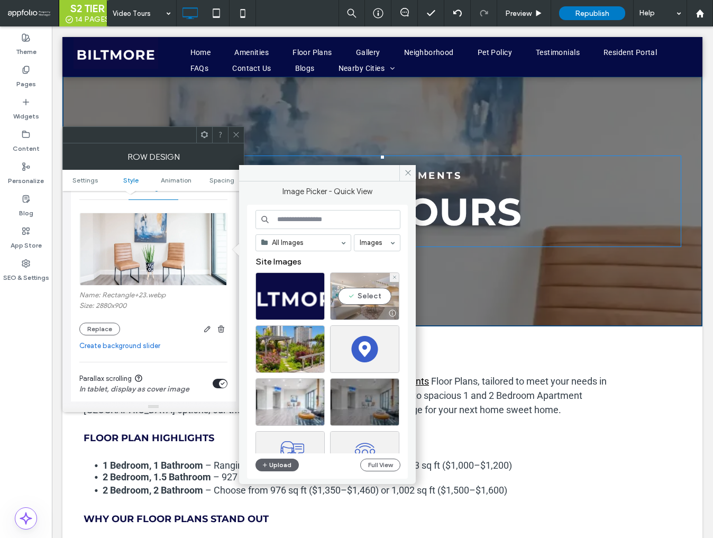
click at [370, 299] on div "Select" at bounding box center [364, 296] width 69 height 48
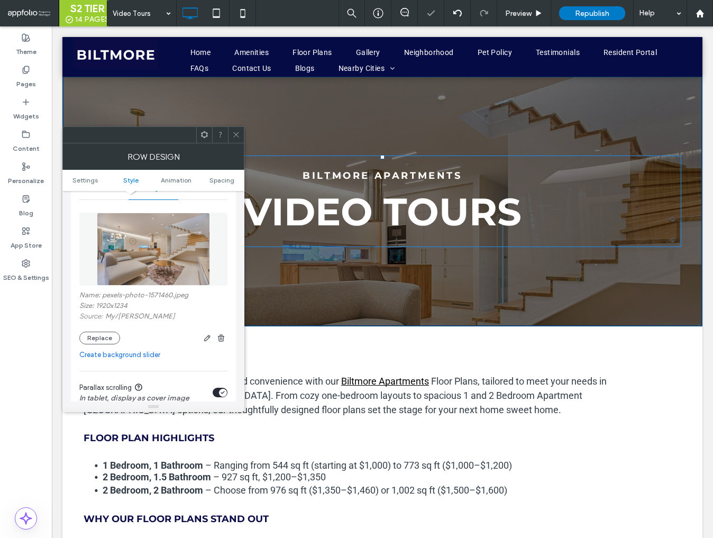
click at [235, 138] on icon at bounding box center [236, 135] width 8 height 8
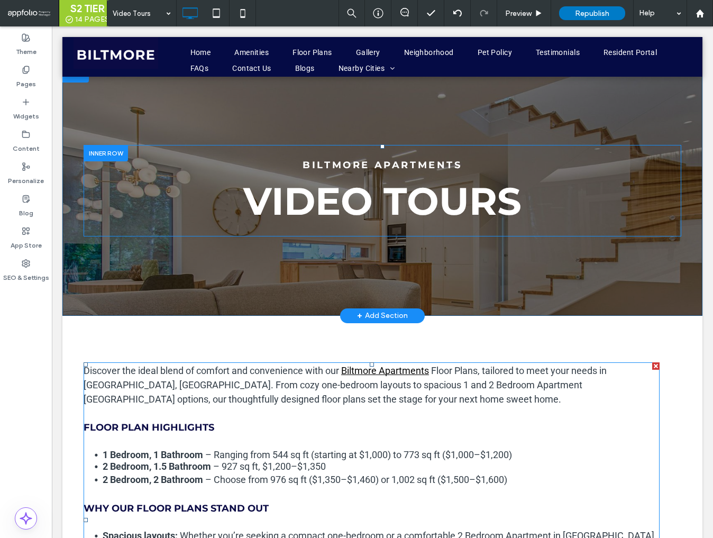
scroll to position [0, 0]
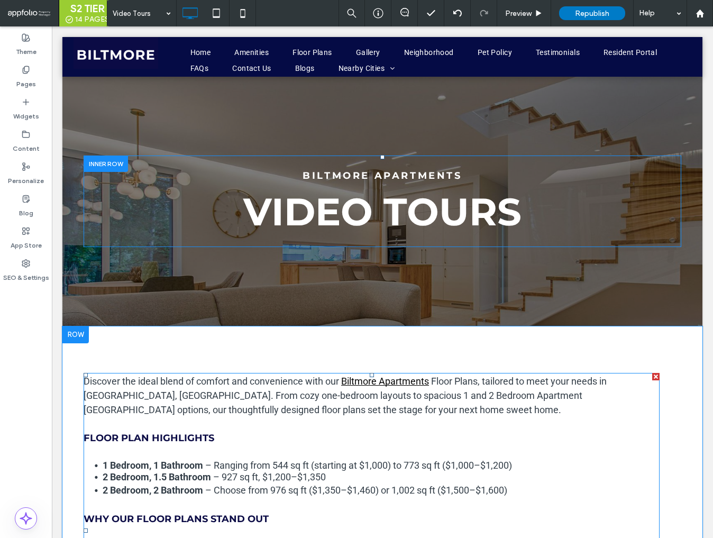
click at [656, 376] on div at bounding box center [655, 376] width 7 height 7
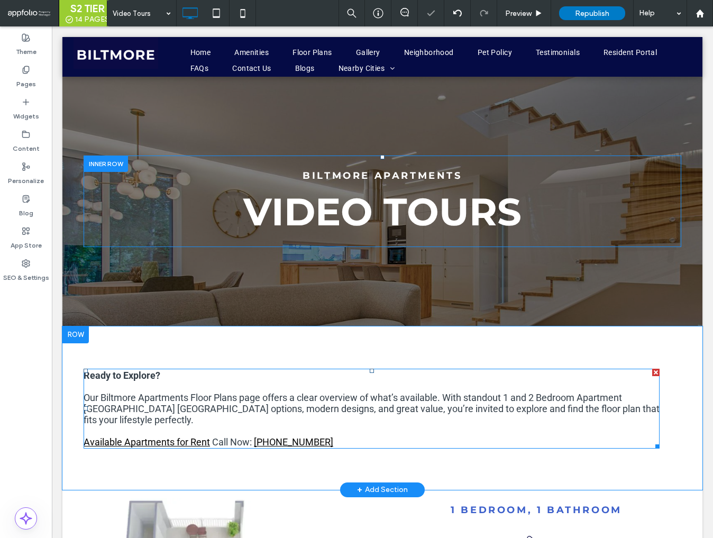
click at [655, 373] on div at bounding box center [655, 372] width 7 height 7
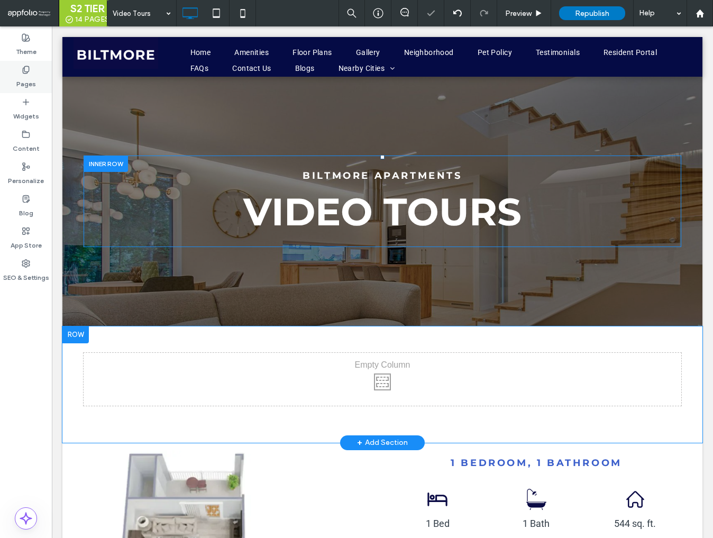
click at [15, 73] on div "Pages" at bounding box center [26, 77] width 52 height 32
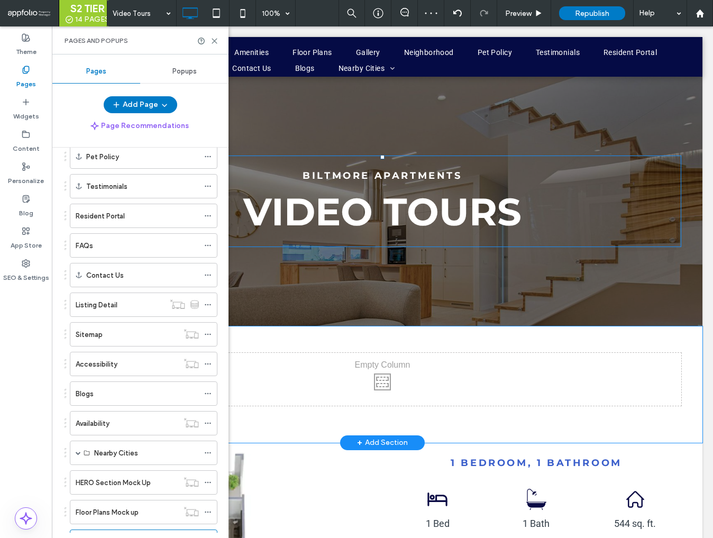
scroll to position [276, 0]
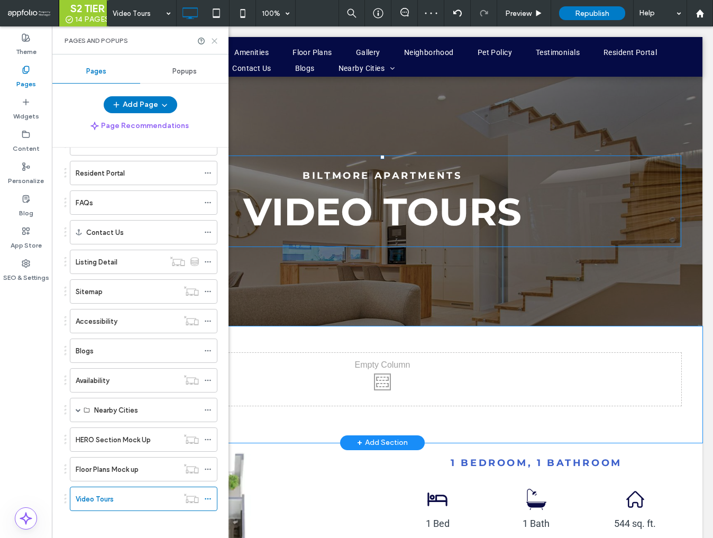
click at [215, 39] on use at bounding box center [214, 41] width 5 height 5
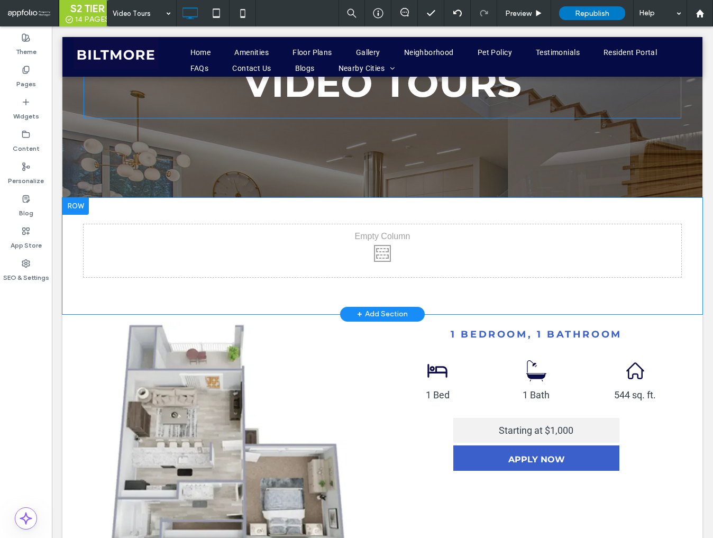
scroll to position [150, 0]
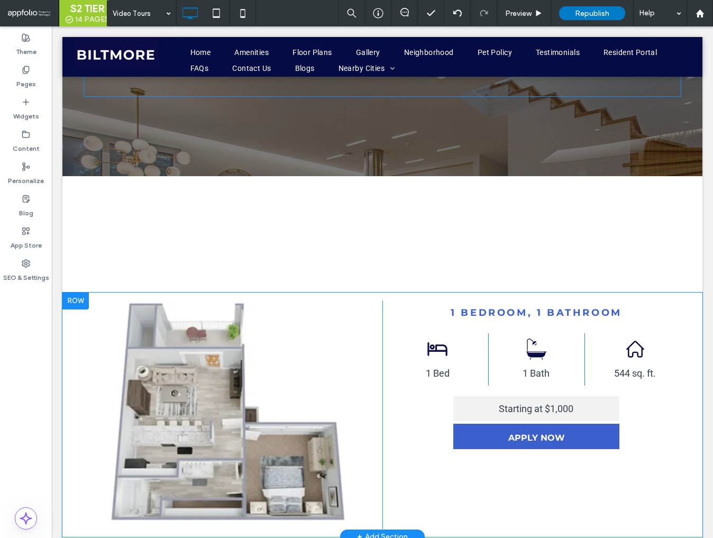
click at [75, 301] on div at bounding box center [75, 301] width 26 height 17
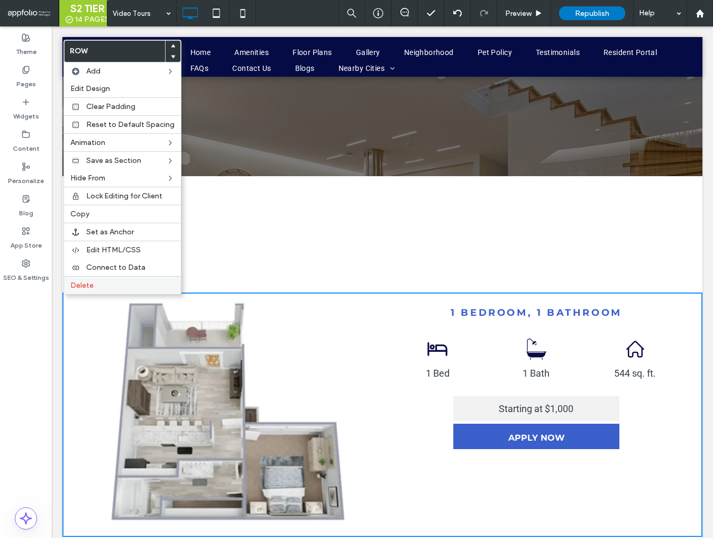
click at [80, 285] on span "Delete" at bounding box center [81, 285] width 23 height 9
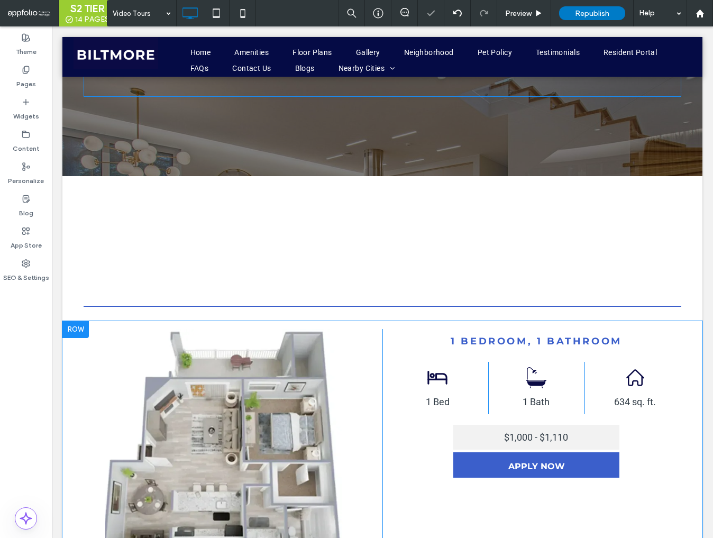
click at [76, 327] on div at bounding box center [75, 329] width 26 height 17
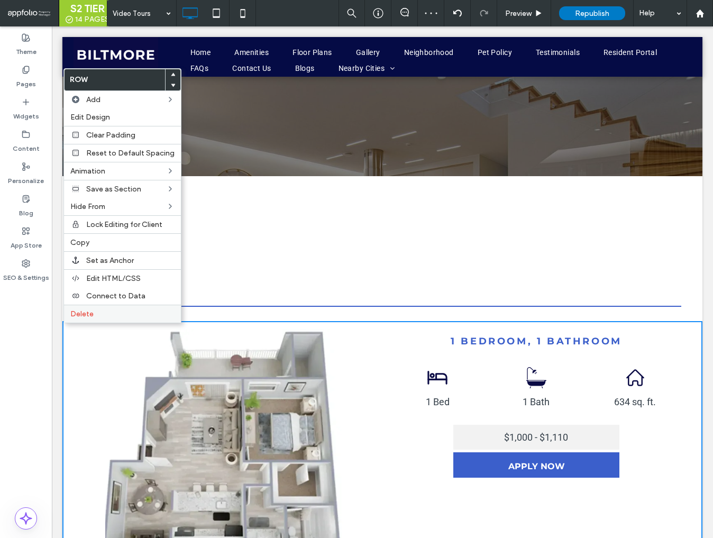
click at [85, 310] on span "Delete" at bounding box center [81, 313] width 23 height 9
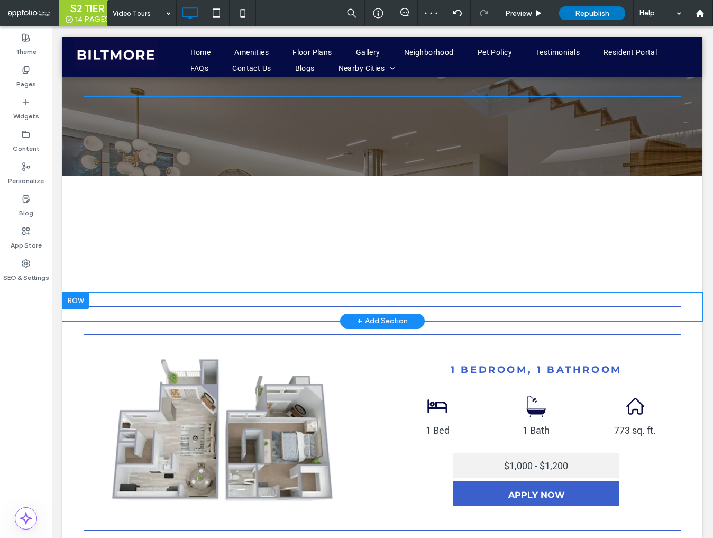
click at [77, 306] on div at bounding box center [75, 301] width 26 height 17
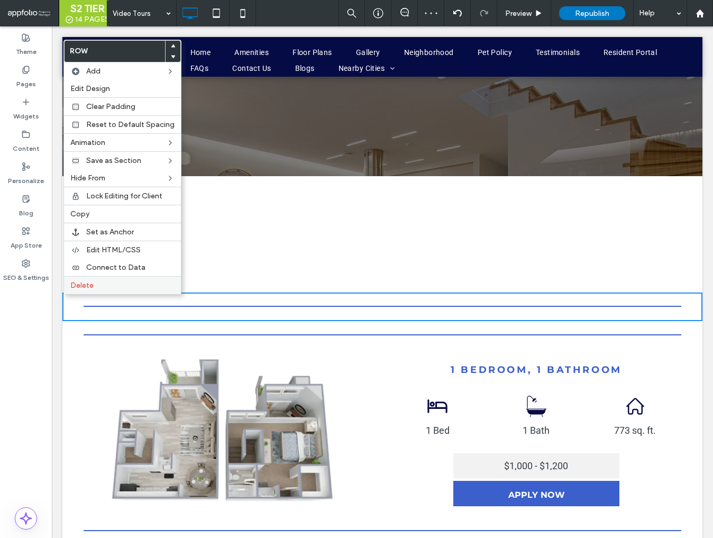
click at [88, 283] on span "Delete" at bounding box center [81, 285] width 23 height 9
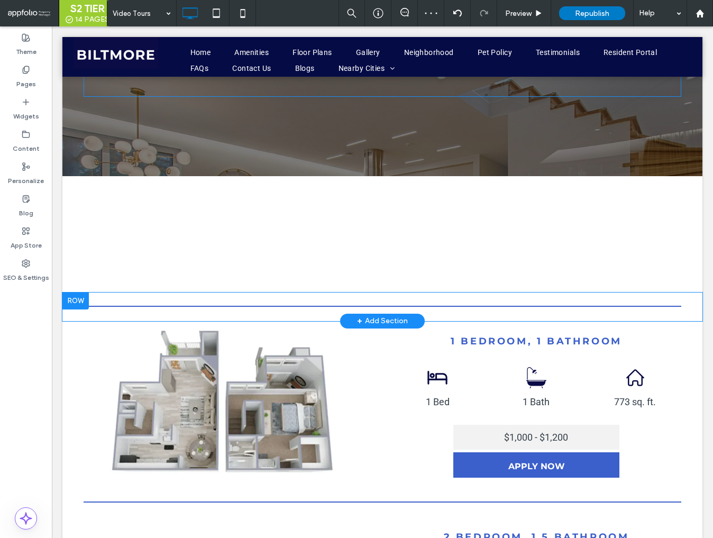
click at [79, 302] on div at bounding box center [75, 301] width 26 height 17
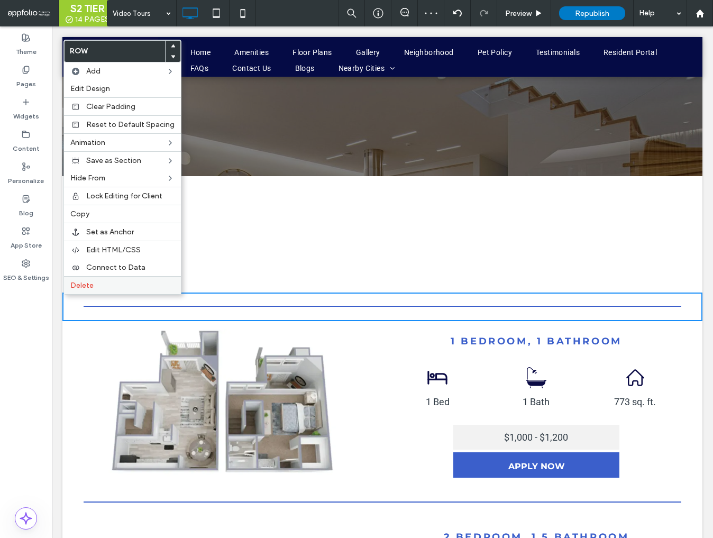
click at [92, 288] on div "Delete" at bounding box center [122, 285] width 117 height 18
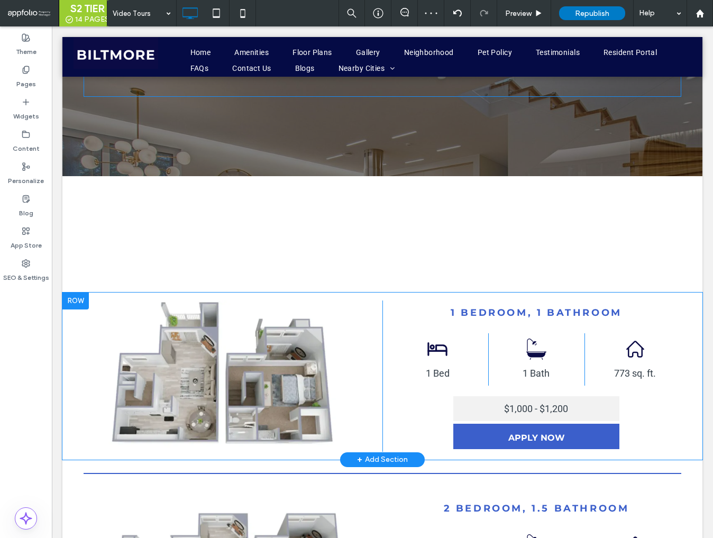
click at [83, 297] on div at bounding box center [75, 301] width 26 height 17
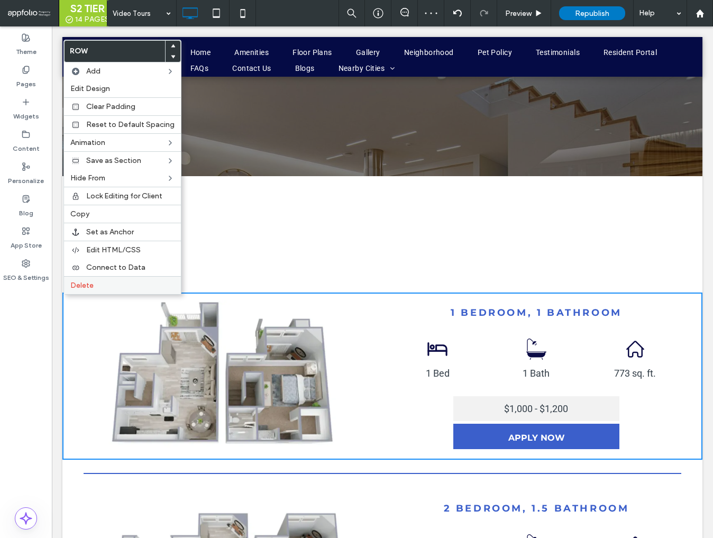
click at [99, 281] on label "Delete" at bounding box center [122, 285] width 104 height 9
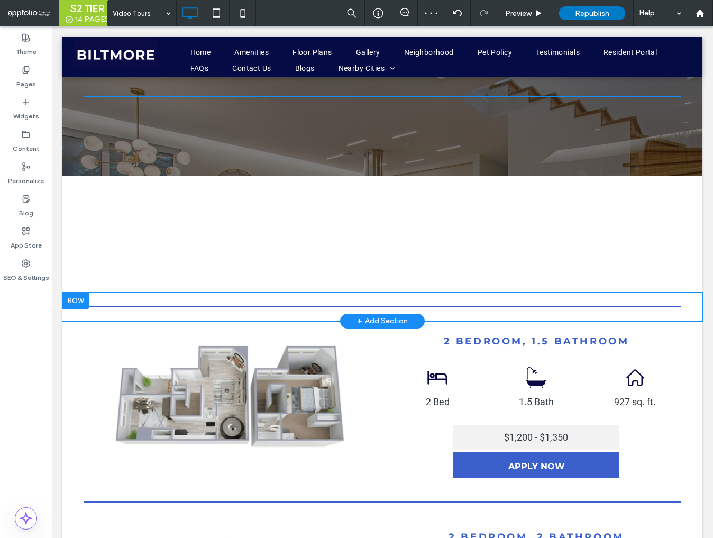
click at [76, 305] on div at bounding box center [75, 301] width 26 height 17
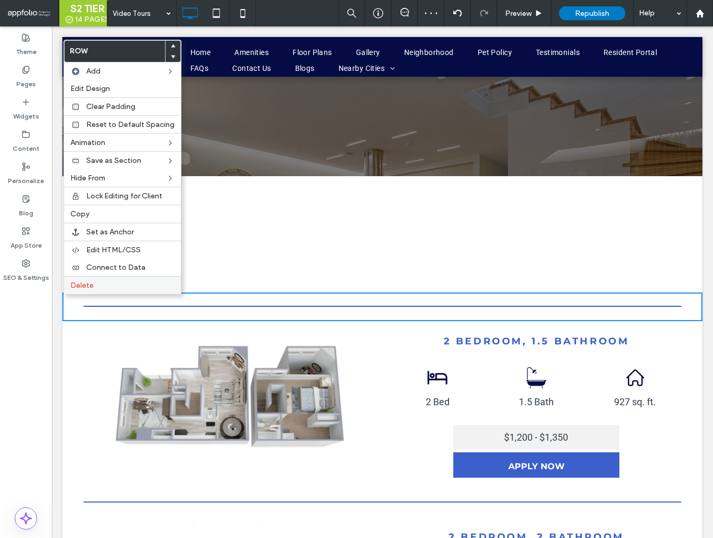
click at [84, 283] on span "Delete" at bounding box center [81, 285] width 23 height 9
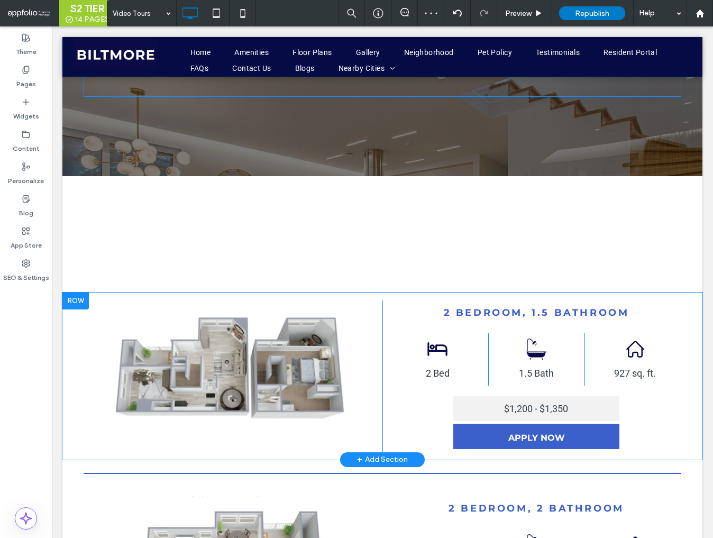
click at [81, 300] on div at bounding box center [75, 301] width 26 height 17
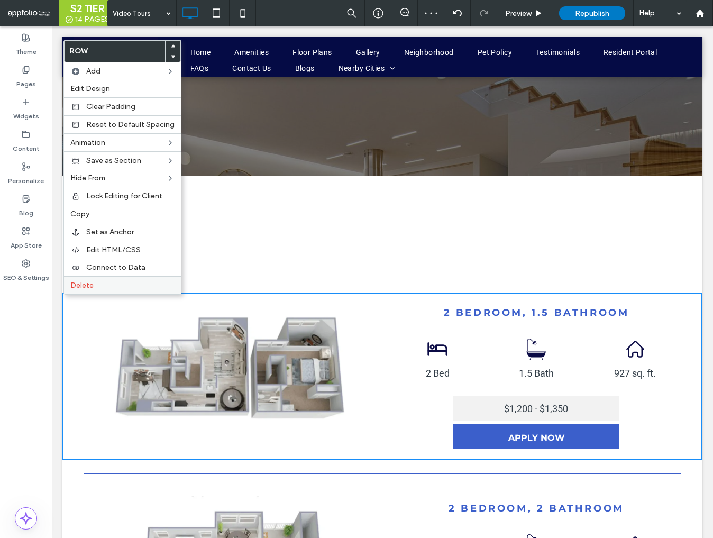
click at [95, 287] on label "Delete" at bounding box center [122, 285] width 104 height 9
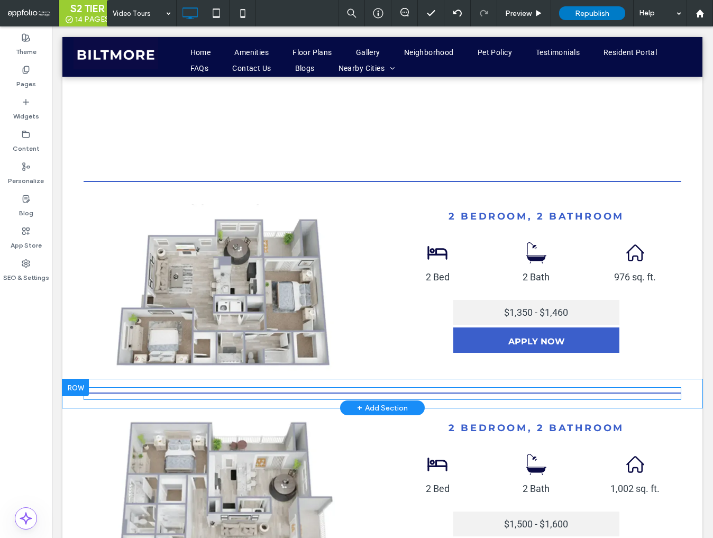
scroll to position [277, 0]
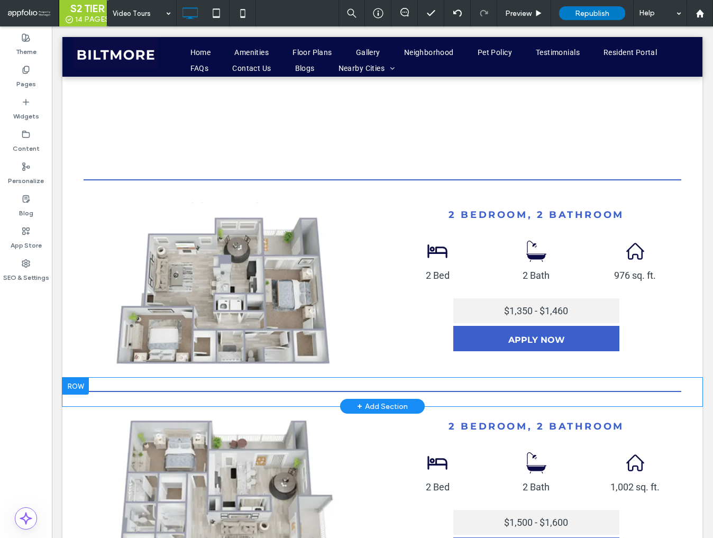
click at [81, 387] on div at bounding box center [75, 386] width 26 height 17
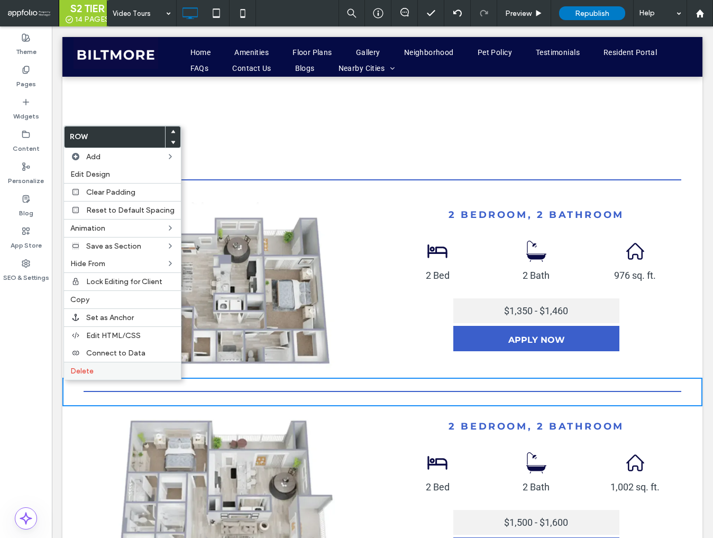
click at [87, 367] on span "Delete" at bounding box center [81, 371] width 23 height 9
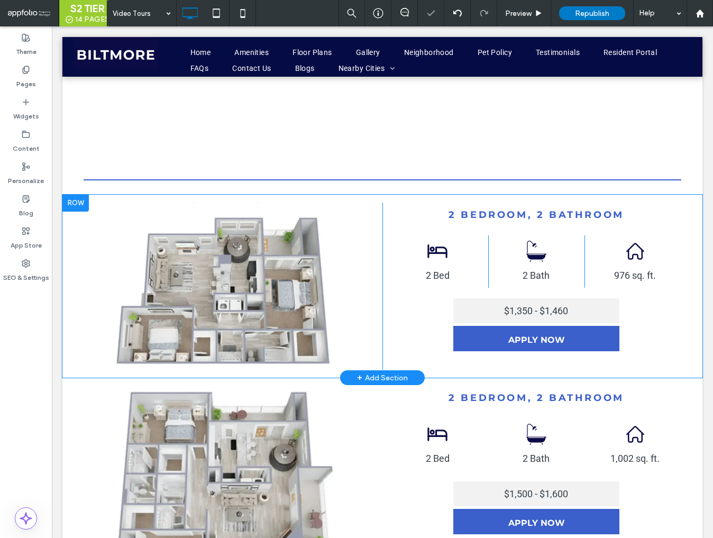
click at [83, 206] on div at bounding box center [75, 203] width 26 height 17
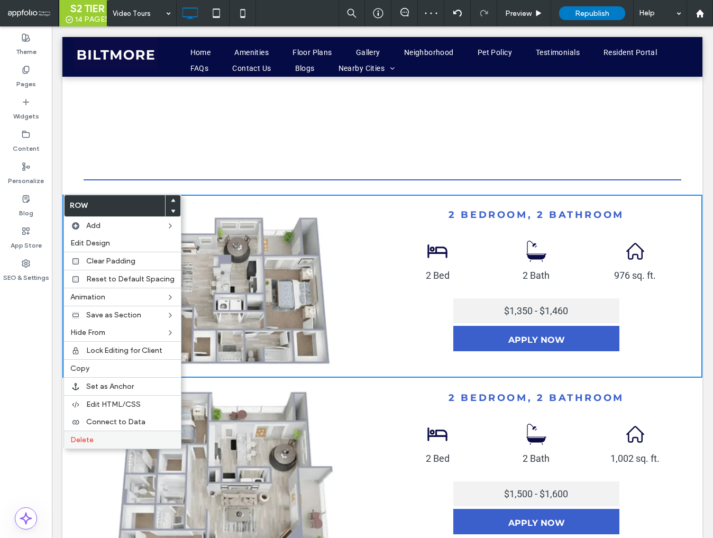
click at [108, 436] on label "Delete" at bounding box center [122, 439] width 104 height 9
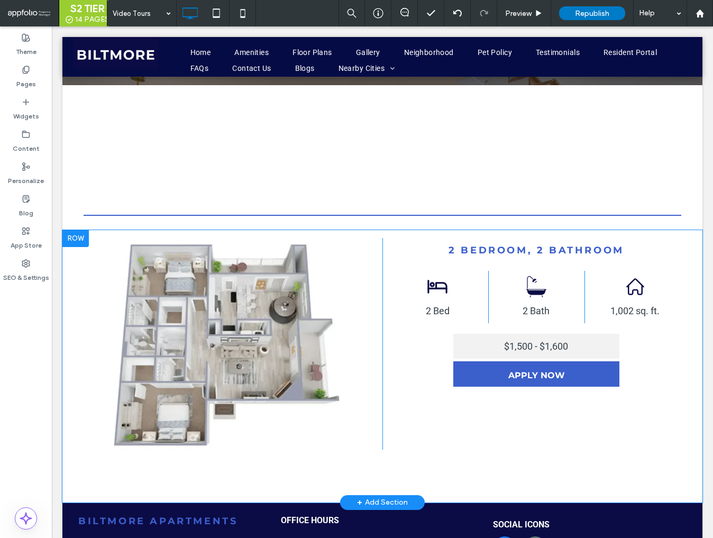
scroll to position [211, 0]
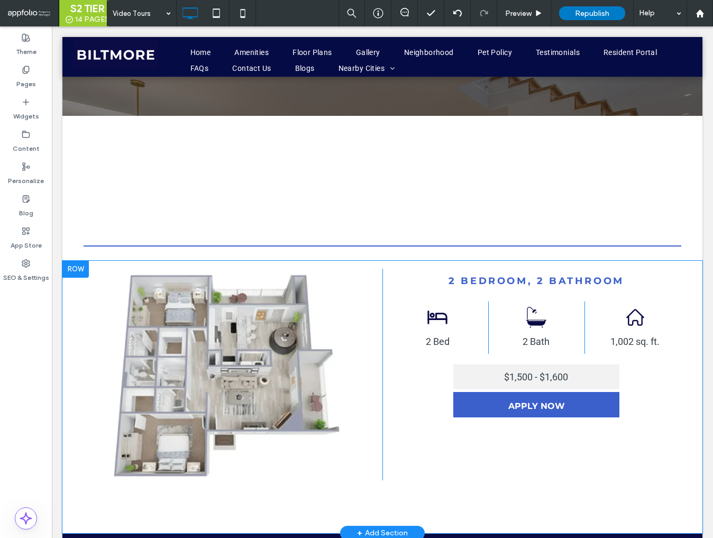
click at [85, 270] on div at bounding box center [75, 269] width 26 height 17
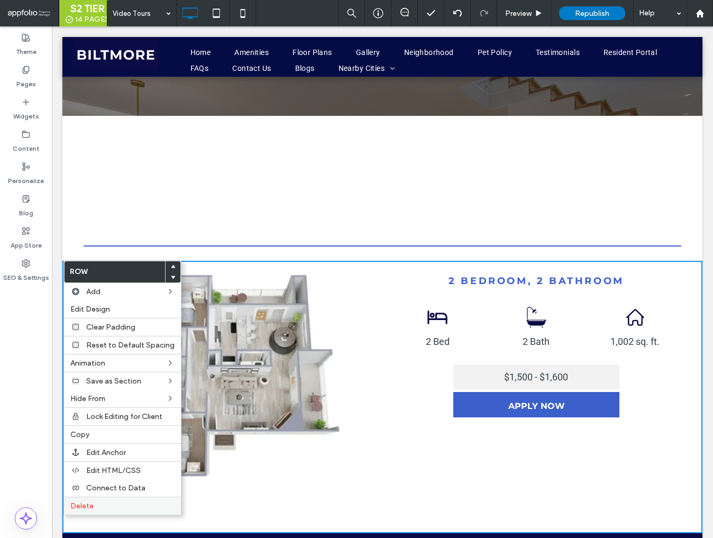
click at [106, 508] on div "Delete" at bounding box center [122, 506] width 117 height 18
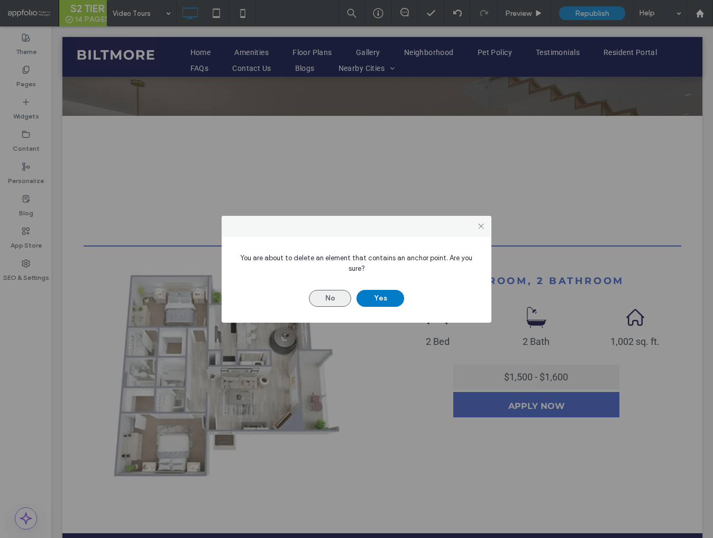
click at [342, 300] on button "No" at bounding box center [330, 298] width 42 height 17
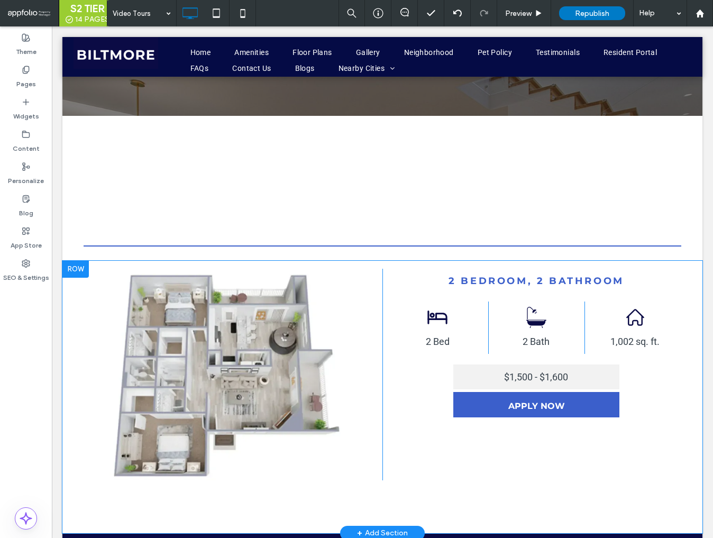
click at [83, 268] on div at bounding box center [75, 269] width 26 height 17
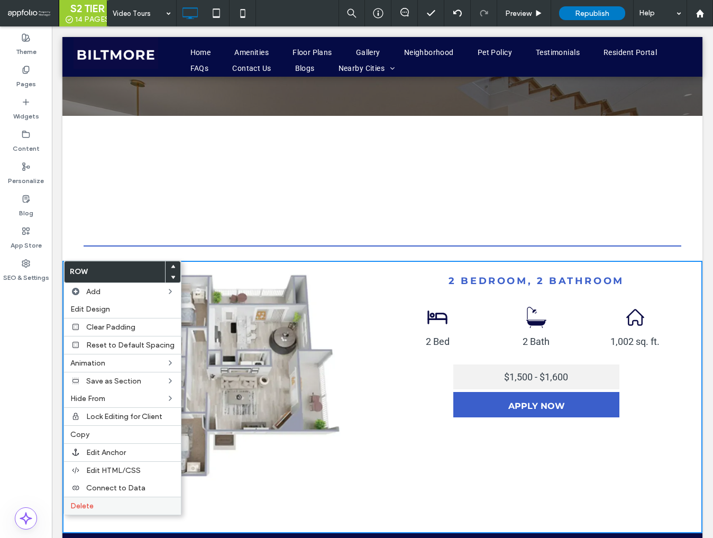
click at [130, 504] on label "Delete" at bounding box center [122, 506] width 104 height 9
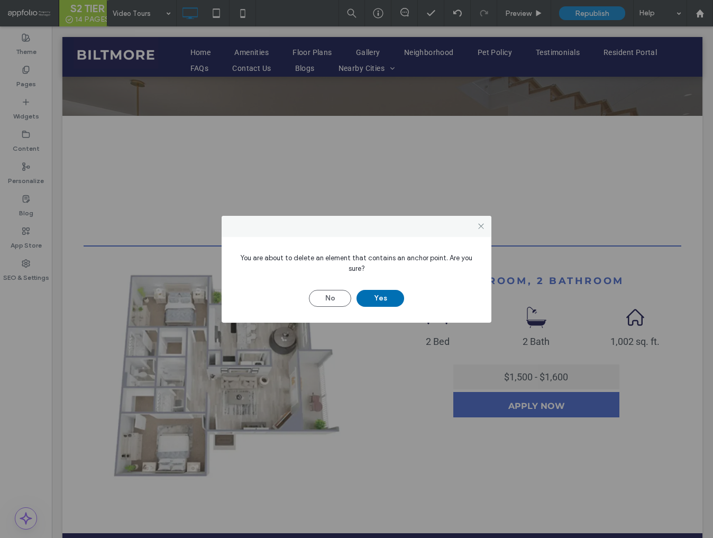
click at [386, 294] on button "Yes" at bounding box center [381, 298] width 48 height 17
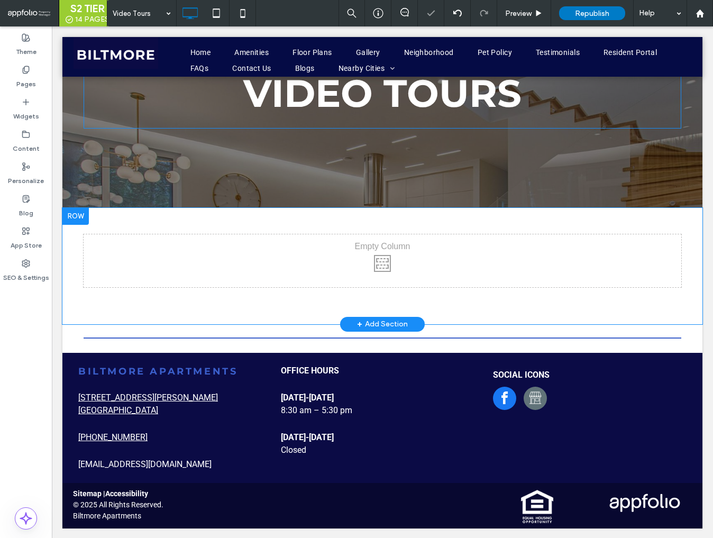
scroll to position [0, 0]
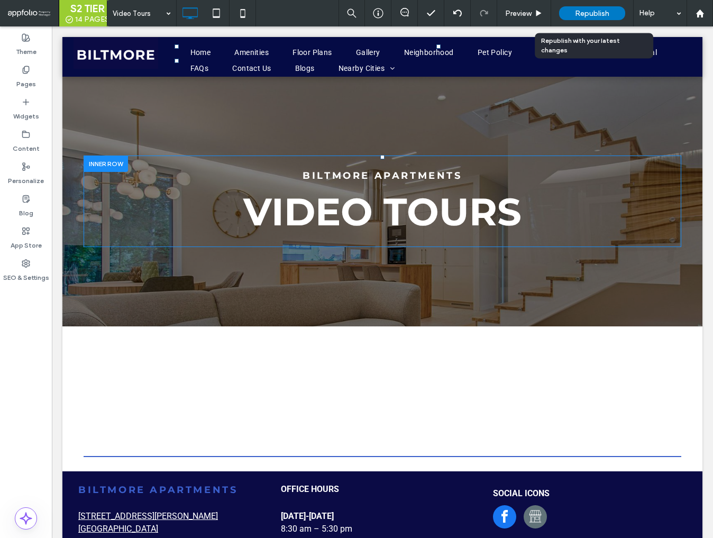
click at [588, 11] on span "Republish" at bounding box center [592, 13] width 34 height 9
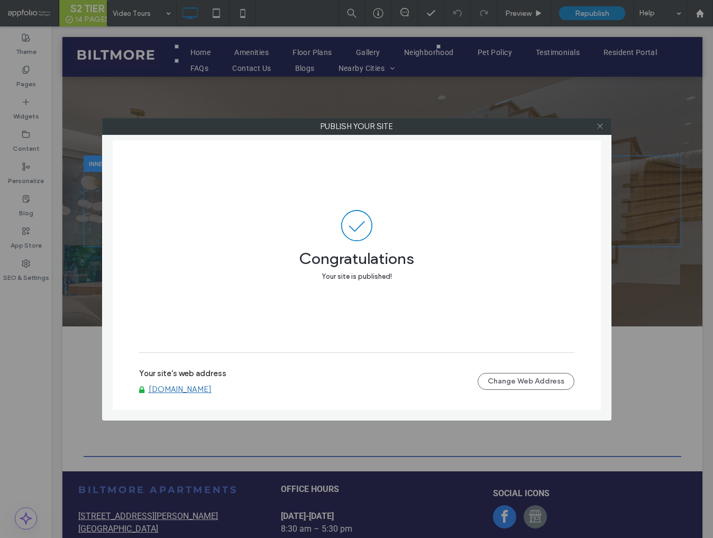
click at [600, 125] on use at bounding box center [599, 126] width 5 height 5
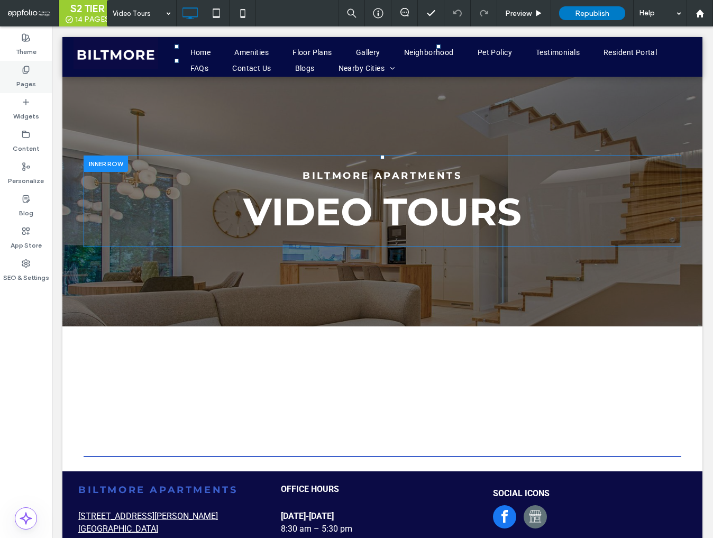
click at [23, 75] on label "Pages" at bounding box center [26, 81] width 20 height 15
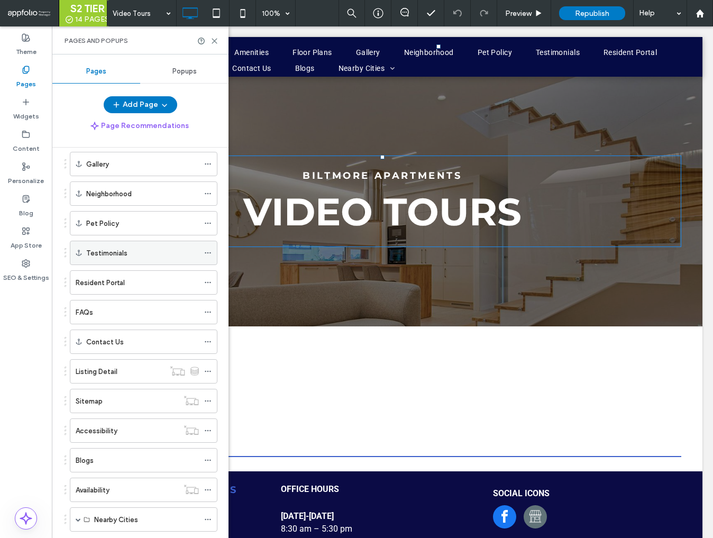
scroll to position [276, 0]
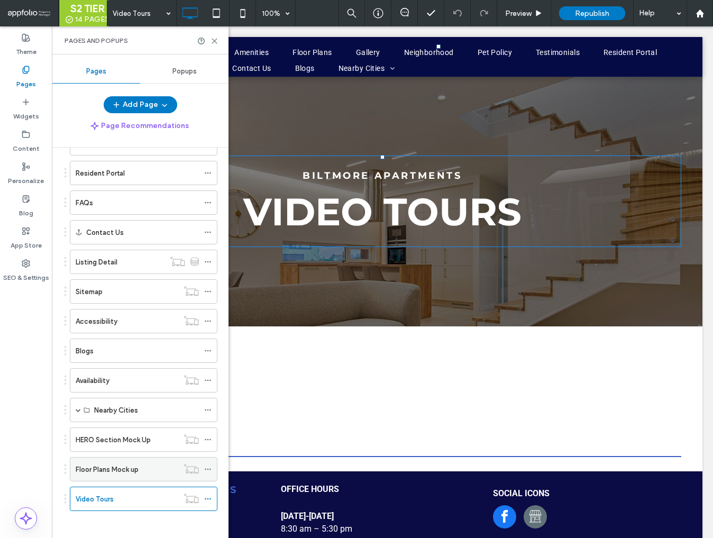
click at [115, 468] on label "Floor Plans Mock up" at bounding box center [107, 469] width 63 height 19
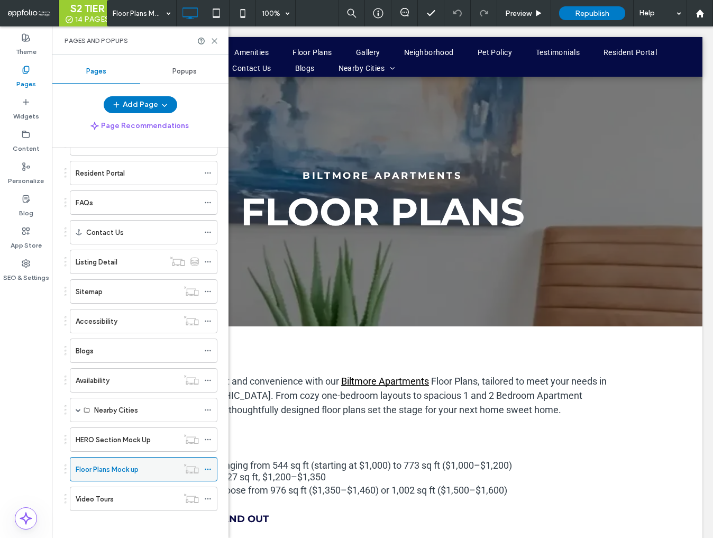
click at [149, 466] on div "Floor Plans Mock up" at bounding box center [127, 469] width 103 height 11
click at [213, 41] on icon at bounding box center [215, 41] width 8 height 8
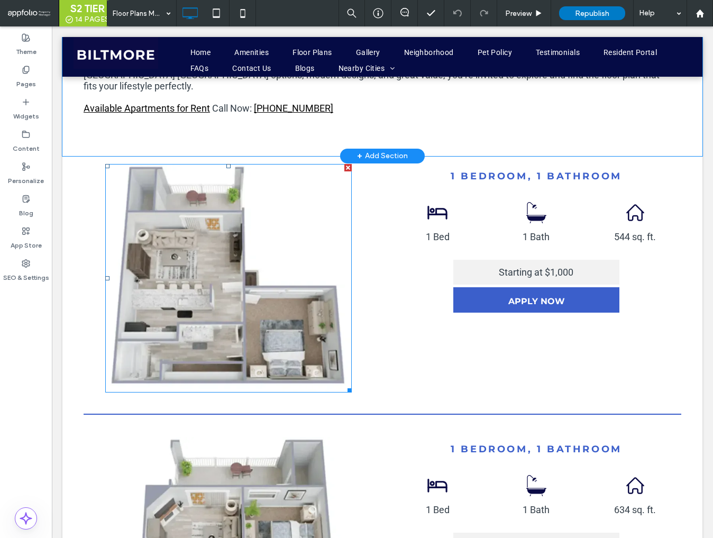
scroll to position [660, 0]
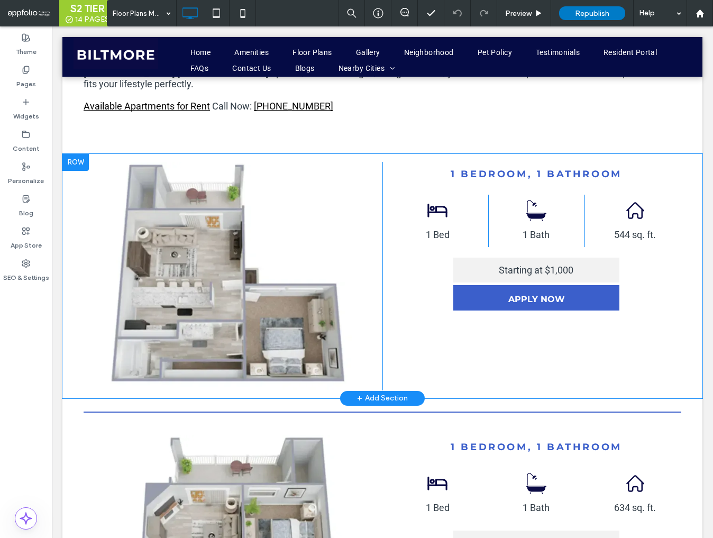
click at [75, 154] on div at bounding box center [75, 162] width 26 height 17
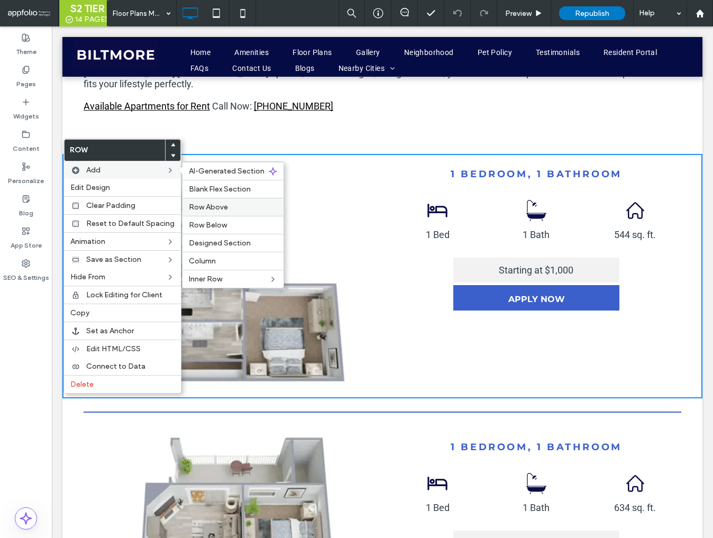
click at [213, 211] on div "Row Above" at bounding box center [233, 207] width 101 height 18
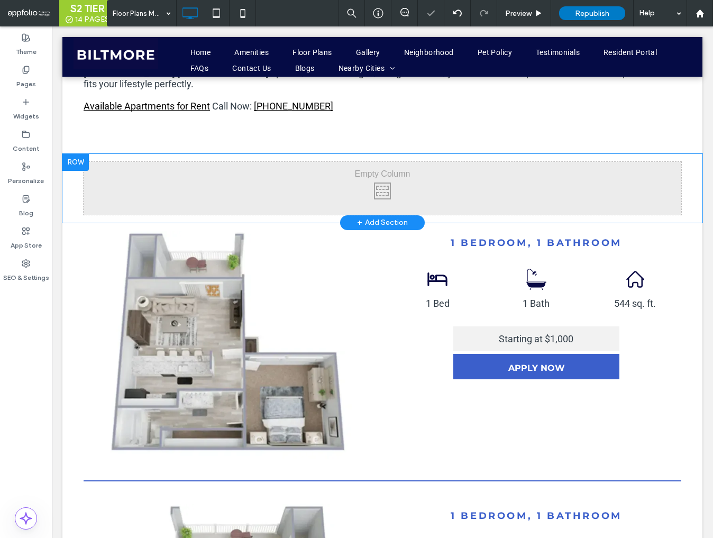
click at [77, 154] on div at bounding box center [75, 162] width 26 height 17
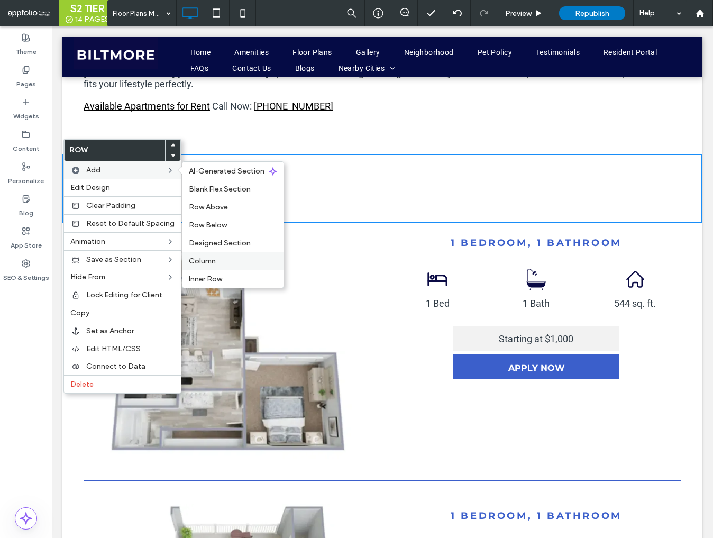
click at [213, 259] on label "Column" at bounding box center [233, 261] width 88 height 9
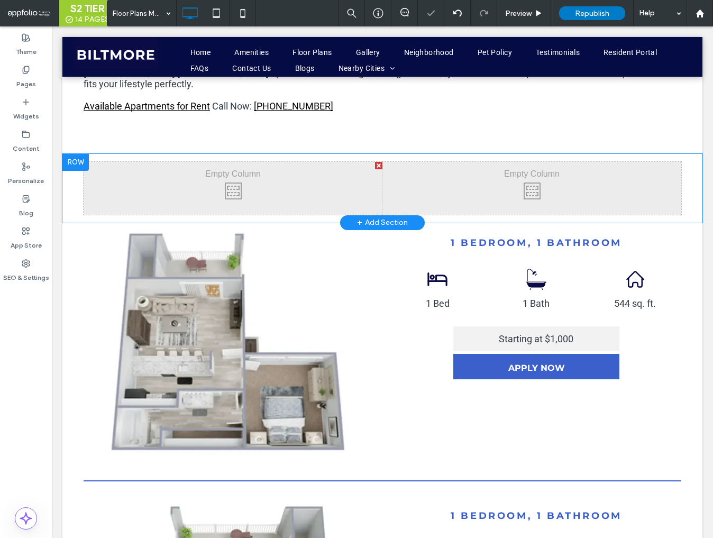
click at [80, 154] on div at bounding box center [75, 162] width 26 height 17
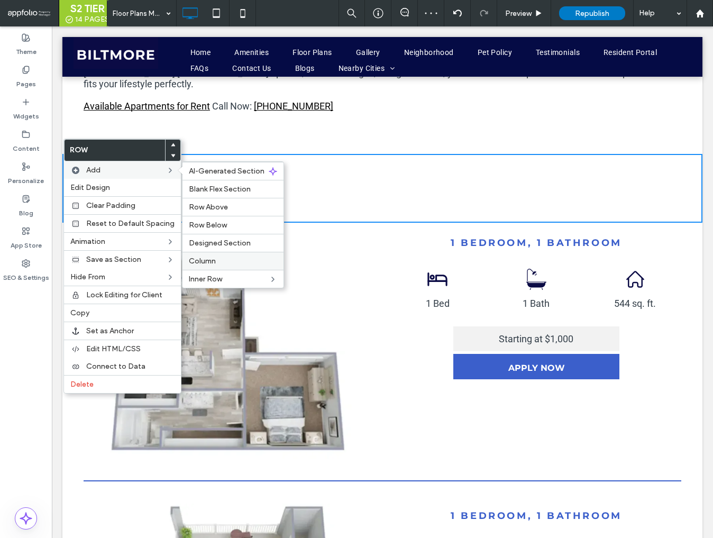
click at [231, 261] on label "Column" at bounding box center [233, 261] width 88 height 9
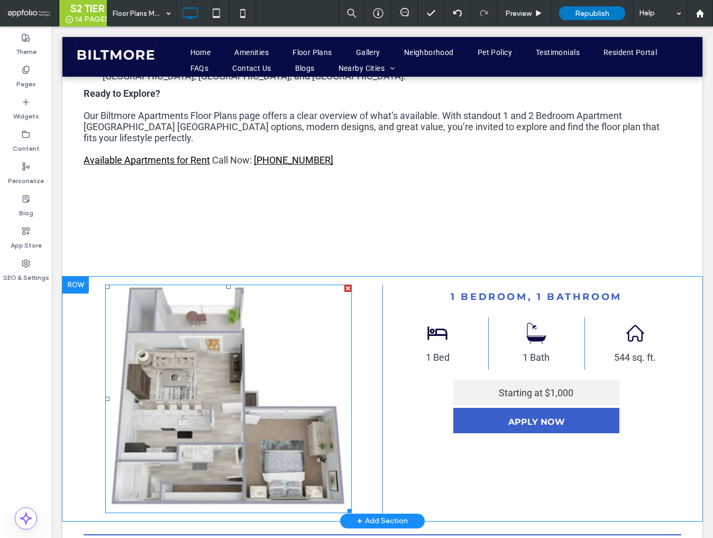
scroll to position [598, 0]
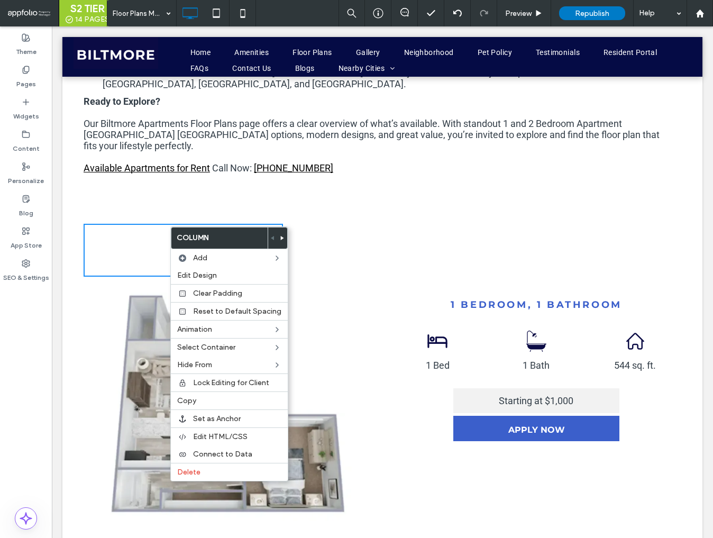
click at [169, 226] on div "Click To Paste Click To Paste" at bounding box center [183, 250] width 199 height 53
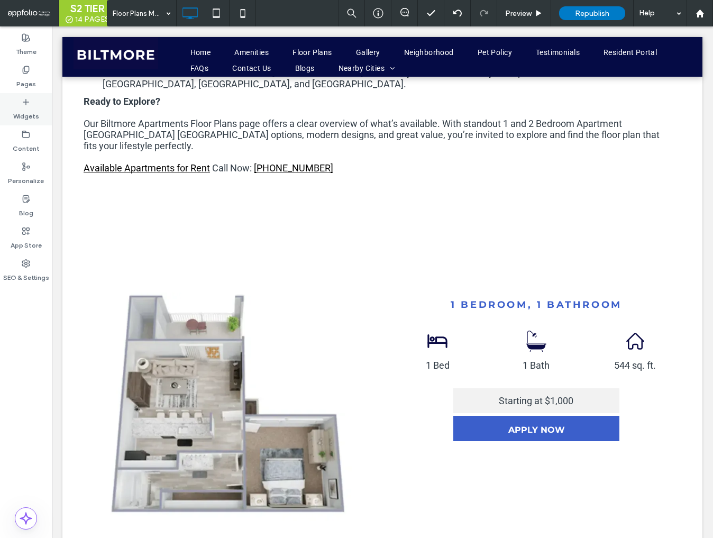
click at [18, 110] on label "Widgets" at bounding box center [26, 113] width 26 height 15
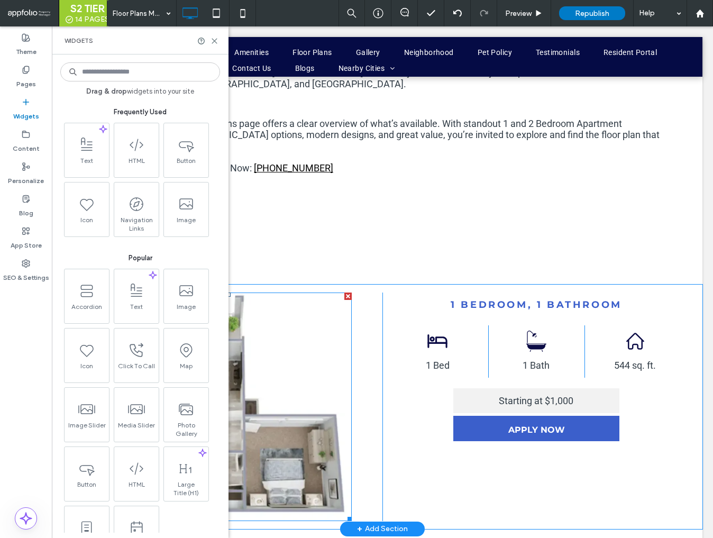
click at [305, 385] on img at bounding box center [228, 407] width 247 height 229
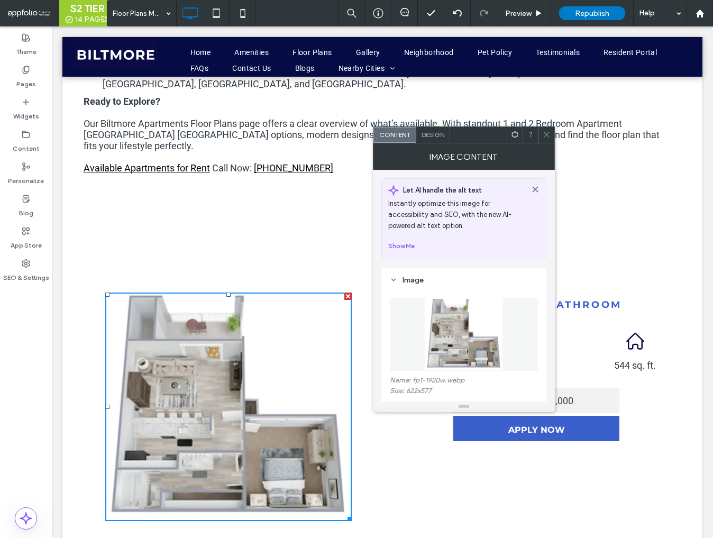
click at [547, 134] on use at bounding box center [546, 134] width 5 height 5
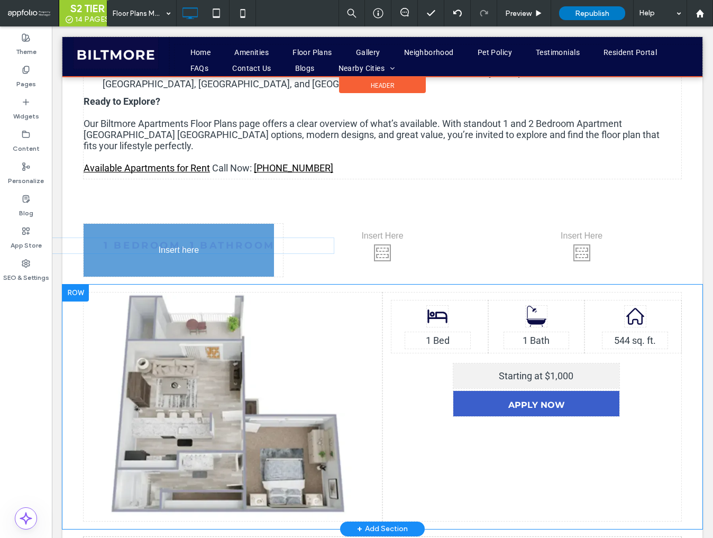
drag, startPoint x: 525, startPoint y: 291, endPoint x: 178, endPoint y: 231, distance: 352.2
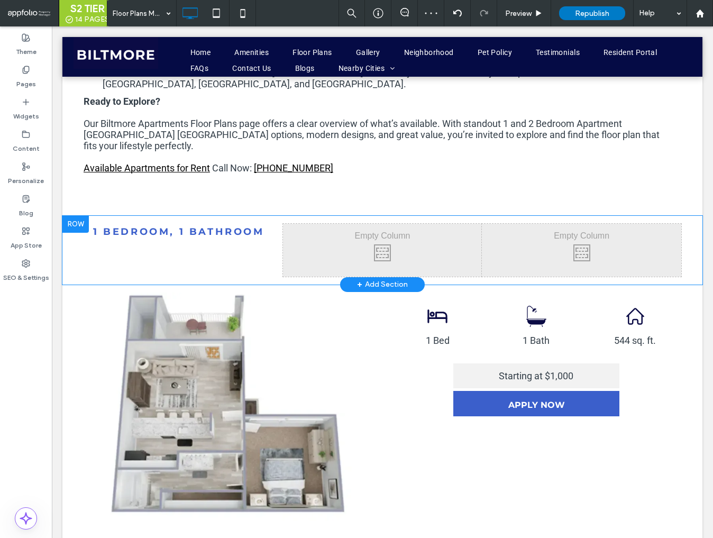
drag, startPoint x: 493, startPoint y: 309, endPoint x: 186, endPoint y: 248, distance: 313.3
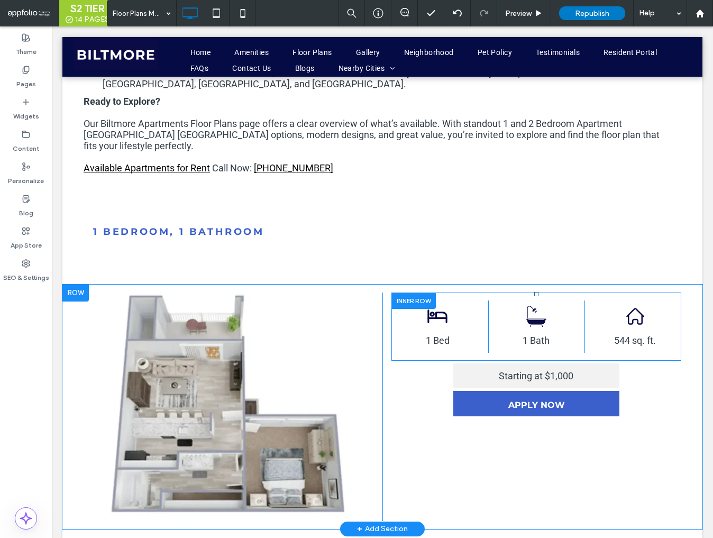
drag, startPoint x: 425, startPoint y: 290, endPoint x: 406, endPoint y: 290, distance: 18.5
click at [406, 293] on div at bounding box center [413, 301] width 44 height 16
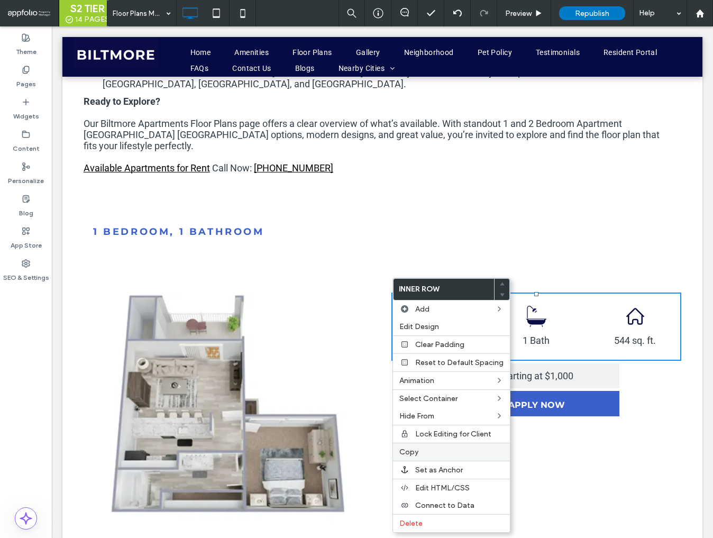
click at [433, 448] on label "Copy" at bounding box center [451, 452] width 104 height 9
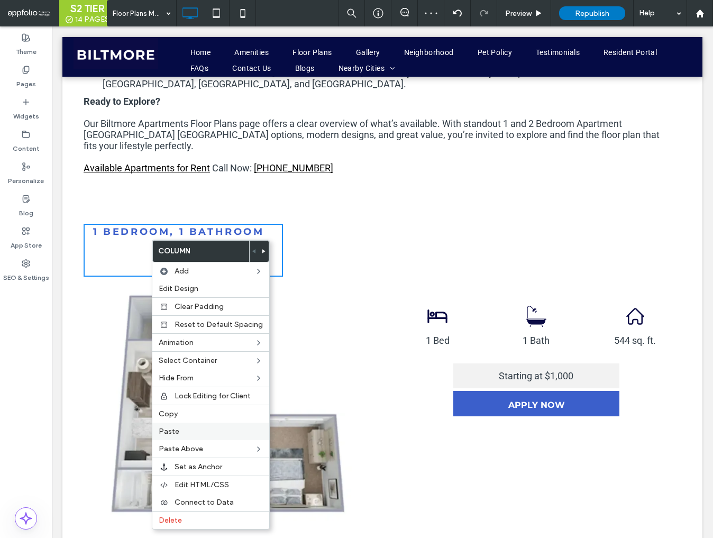
click at [194, 430] on label "Paste" at bounding box center [211, 431] width 104 height 9
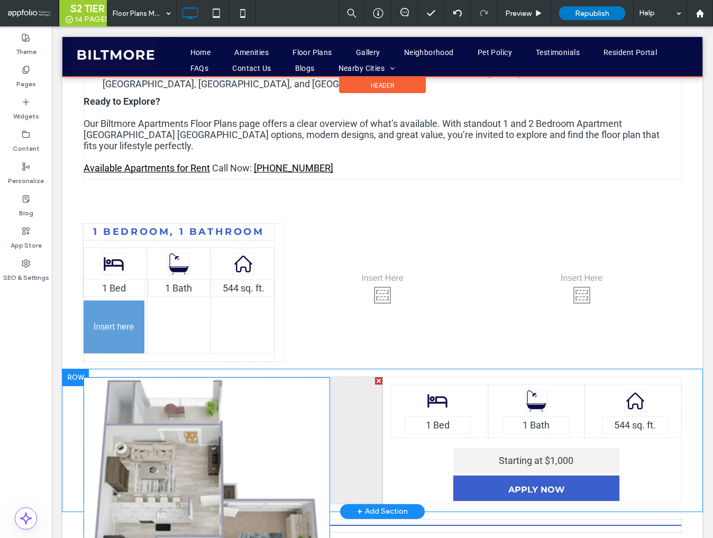
drag, startPoint x: 205, startPoint y: 363, endPoint x: 146, endPoint y: 293, distance: 91.6
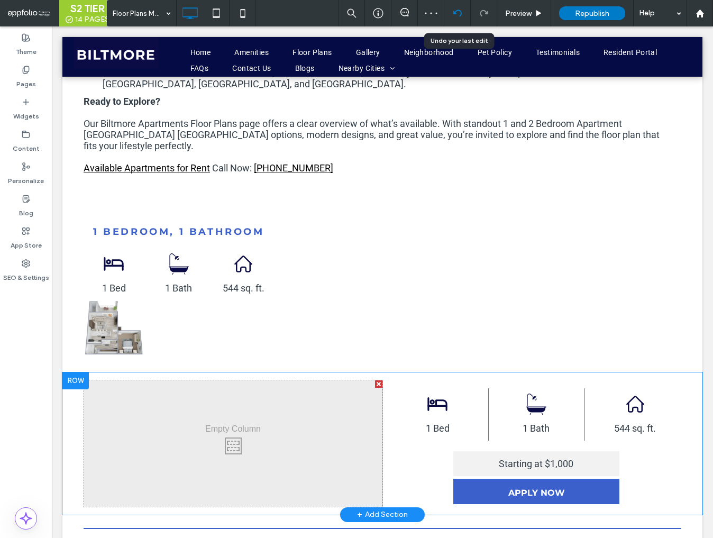
click at [459, 15] on icon at bounding box center [457, 13] width 8 height 8
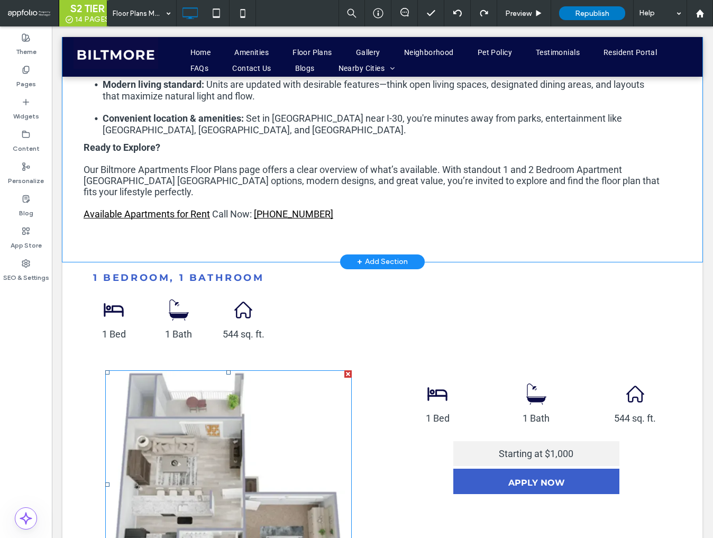
scroll to position [534, 0]
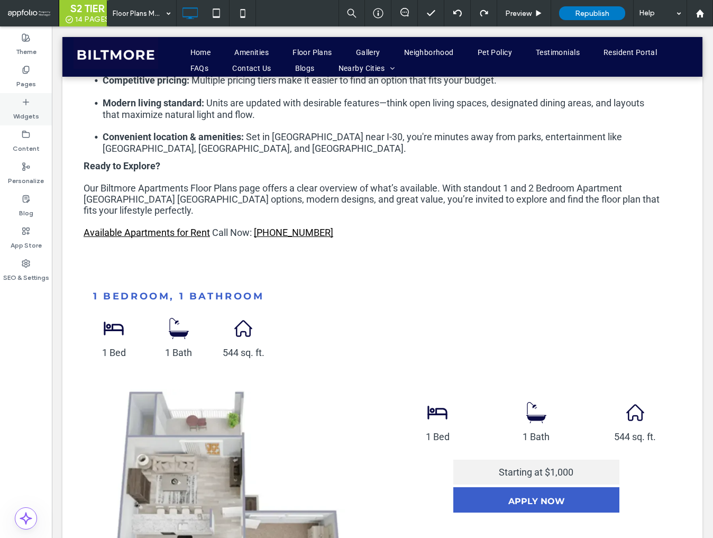
click at [24, 111] on label "Widgets" at bounding box center [26, 113] width 26 height 15
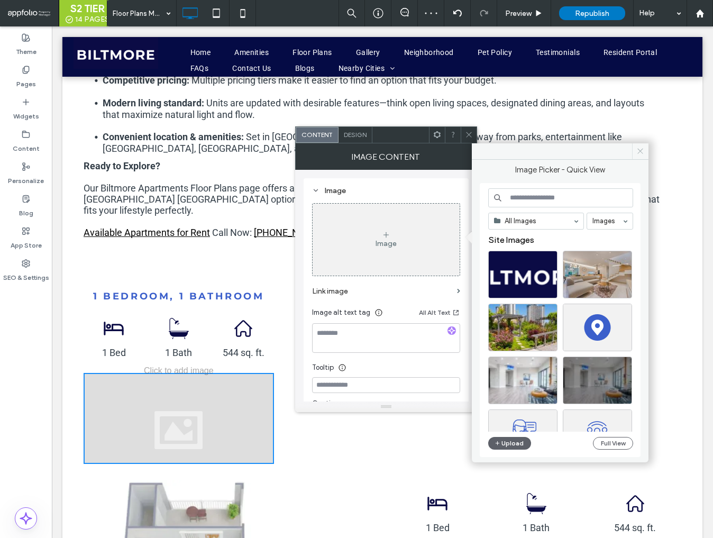
click at [643, 153] on icon at bounding box center [640, 151] width 8 height 8
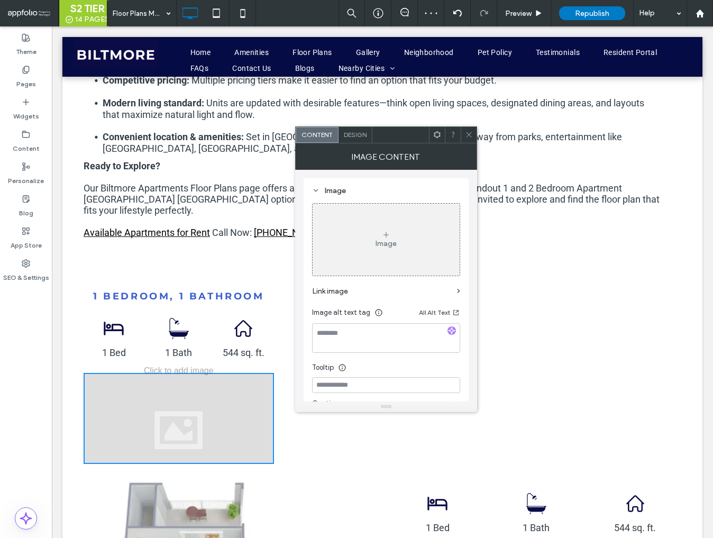
click at [468, 135] on use at bounding box center [468, 134] width 5 height 5
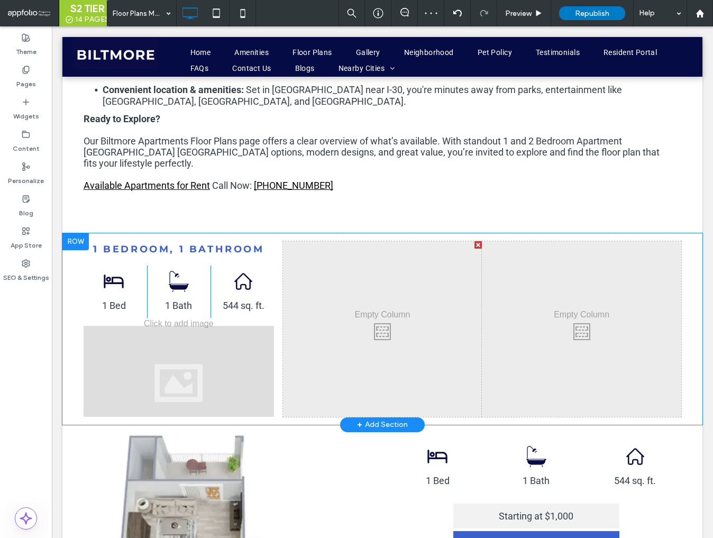
scroll to position [596, 0]
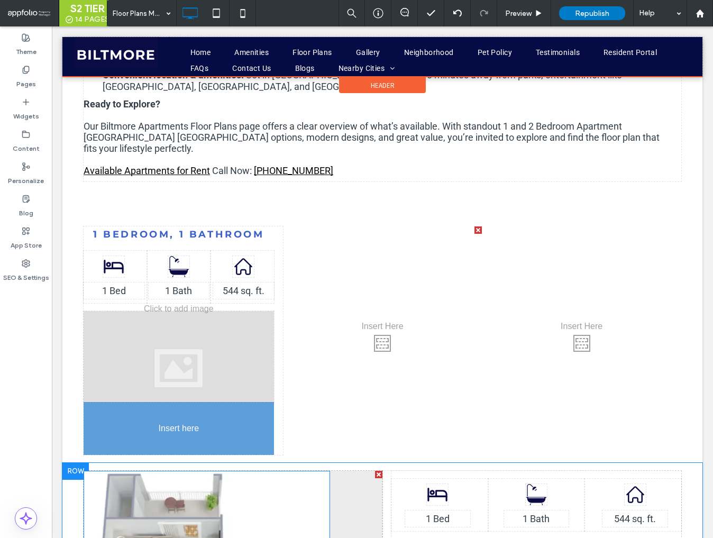
drag, startPoint x: 193, startPoint y: 466, endPoint x: 175, endPoint y: 368, distance: 99.6
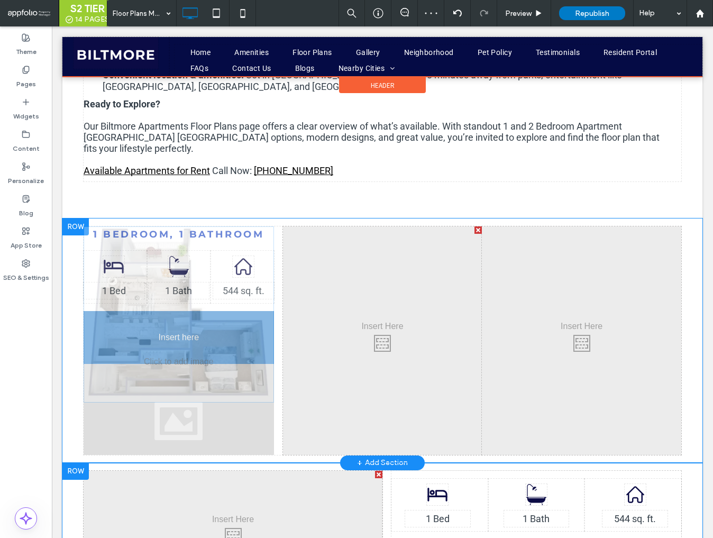
drag, startPoint x: 172, startPoint y: 435, endPoint x: 176, endPoint y: 361, distance: 74.2
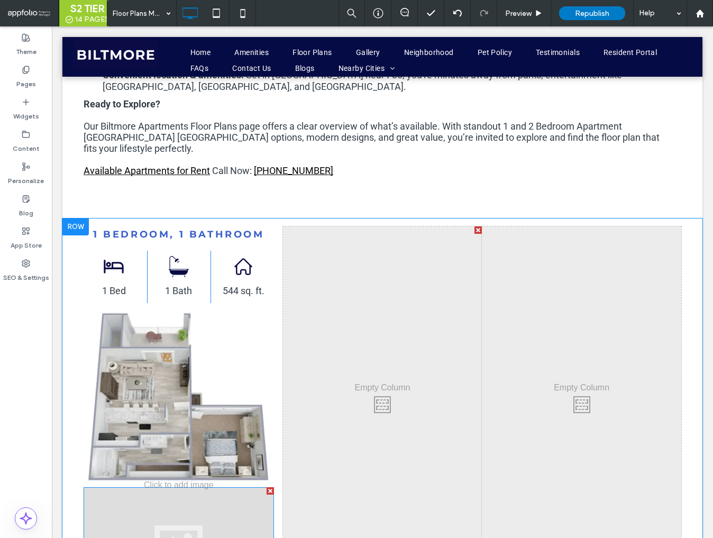
click at [270, 487] on div at bounding box center [270, 490] width 7 height 7
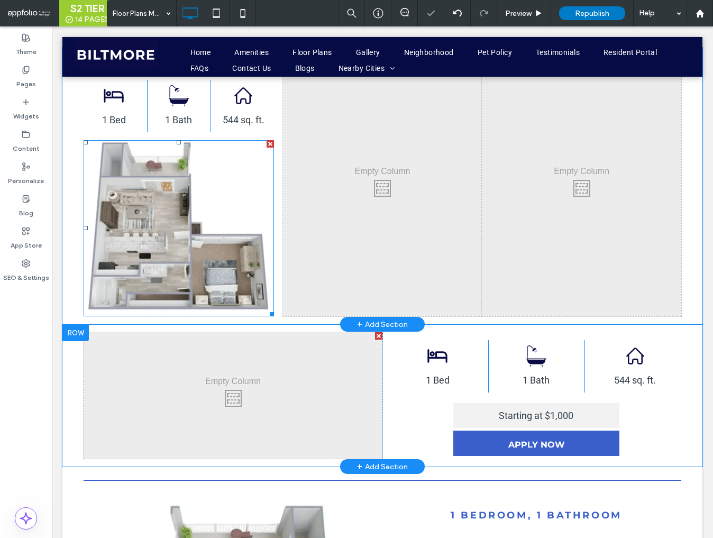
scroll to position [769, 0]
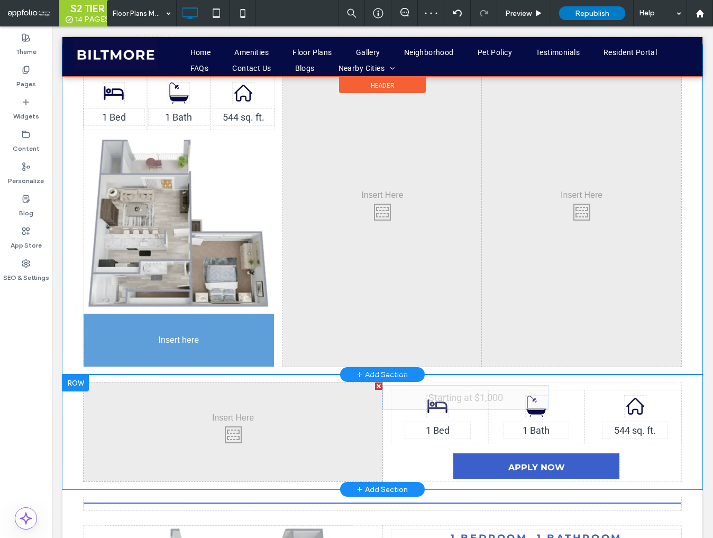
drag, startPoint x: 511, startPoint y: 399, endPoint x: 186, endPoint y: 313, distance: 335.4
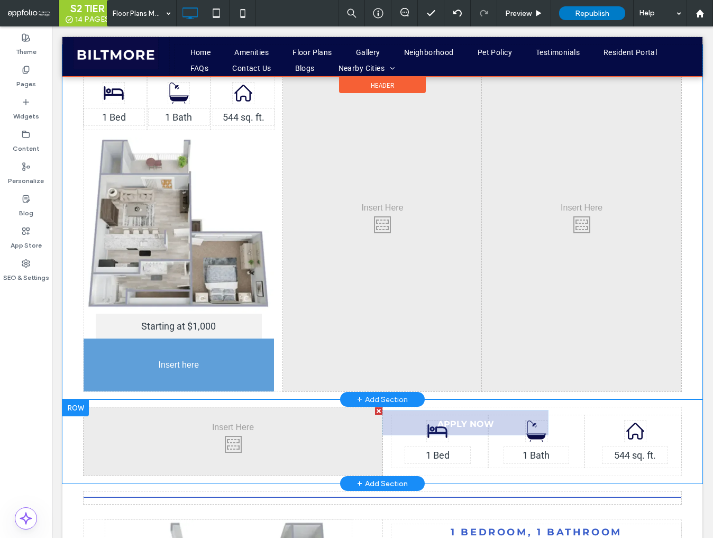
drag, startPoint x: 528, startPoint y: 428, endPoint x: 160, endPoint y: 356, distance: 375.2
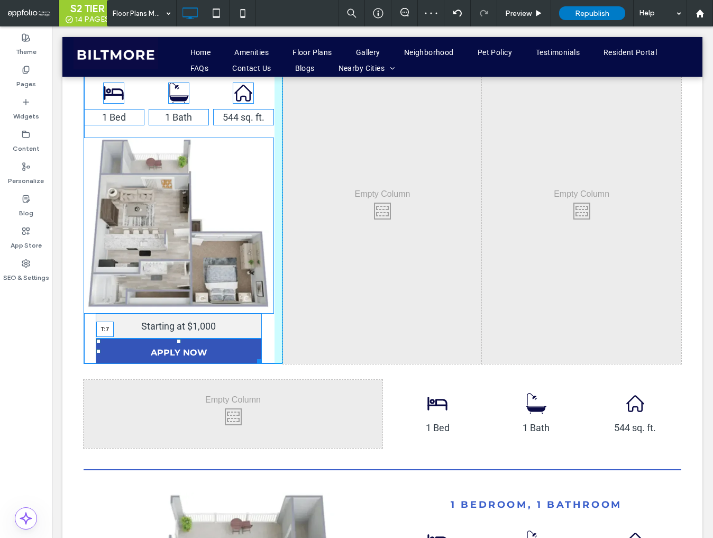
click at [178, 339] on div at bounding box center [179, 341] width 4 height 4
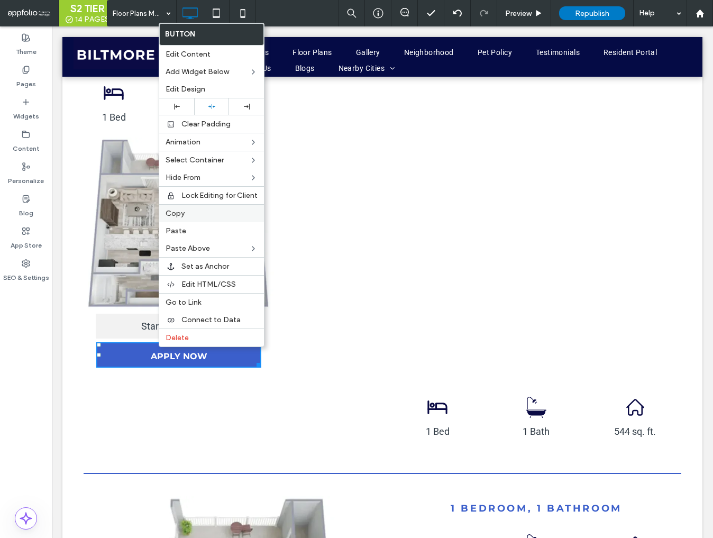
click at [177, 215] on span "Copy" at bounding box center [175, 213] width 19 height 9
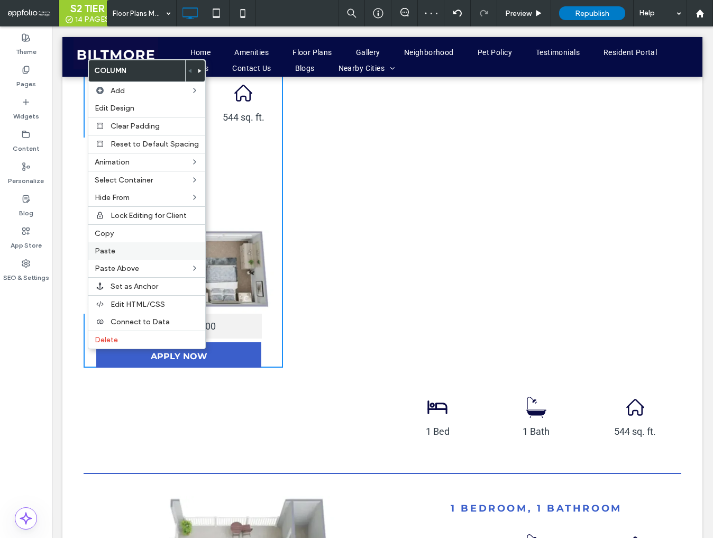
click at [108, 248] on span "Paste" at bounding box center [105, 251] width 21 height 9
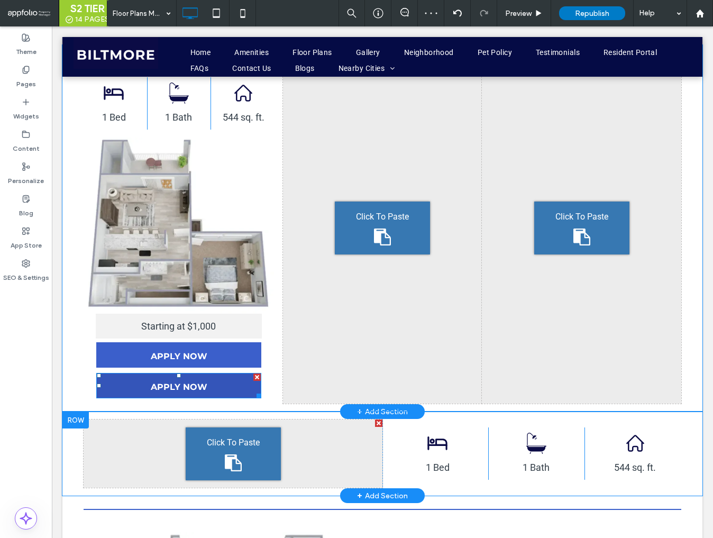
click at [177, 376] on span "APPLY NOW" at bounding box center [179, 386] width 57 height 27
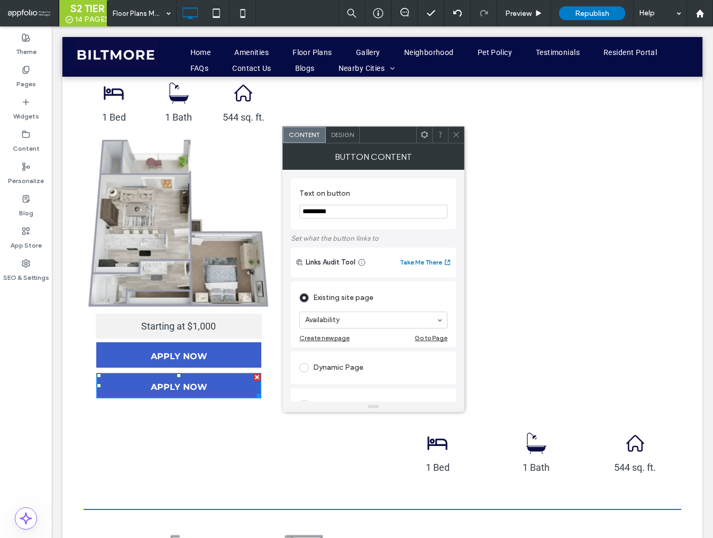
click at [358, 212] on input "*********" at bounding box center [373, 212] width 148 height 14
type input "*********"
click at [458, 138] on icon at bounding box center [456, 135] width 8 height 8
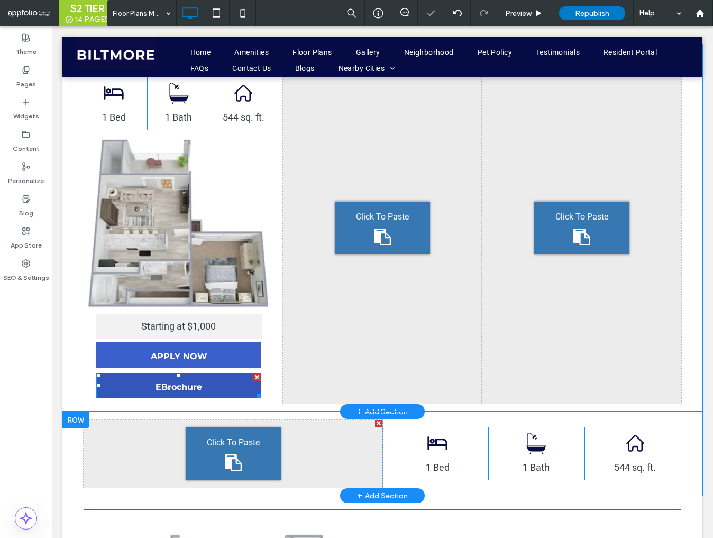
click at [189, 373] on span "EBrochure" at bounding box center [179, 386] width 47 height 27
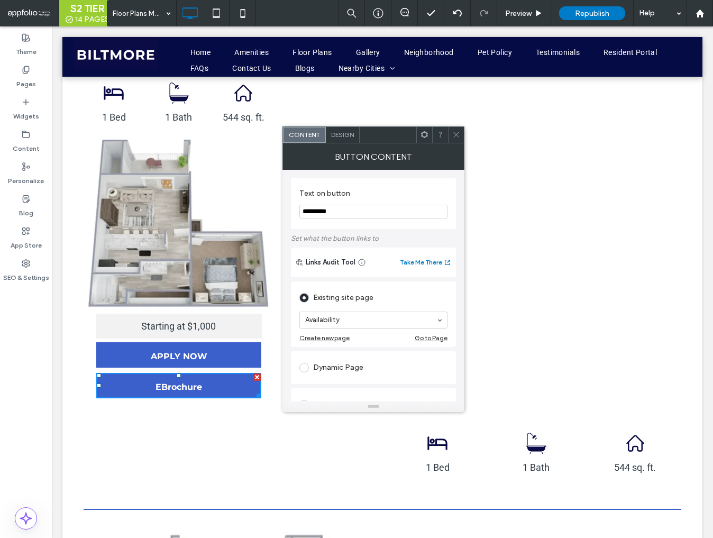
click at [307, 213] on input "*********" at bounding box center [373, 212] width 148 height 14
click at [367, 214] on input "********" at bounding box center [373, 212] width 148 height 14
type input "********"
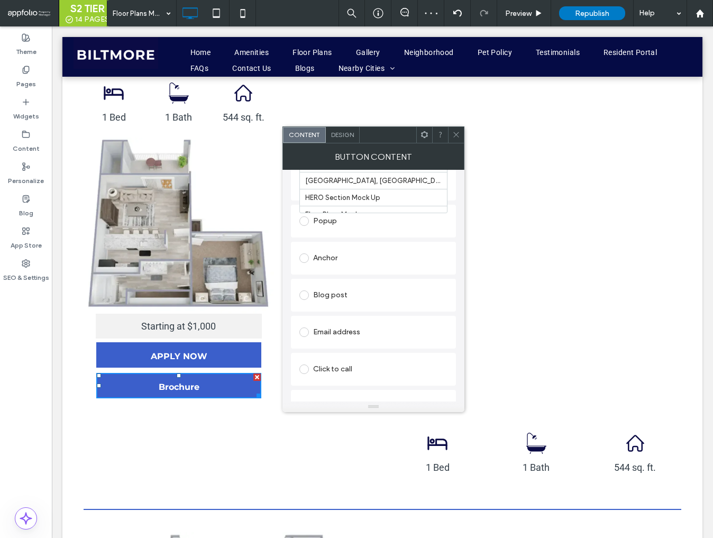
scroll to position [242, 0]
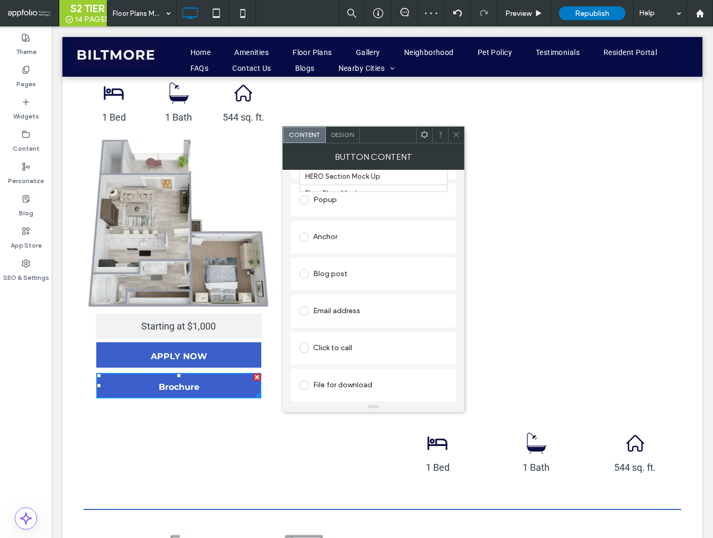
click at [337, 385] on div "File for download" at bounding box center [373, 385] width 148 height 17
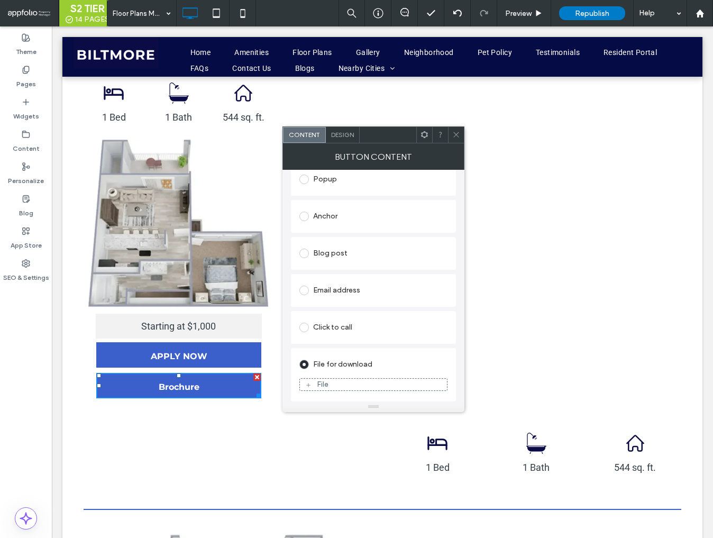
click at [455, 135] on icon at bounding box center [456, 135] width 8 height 8
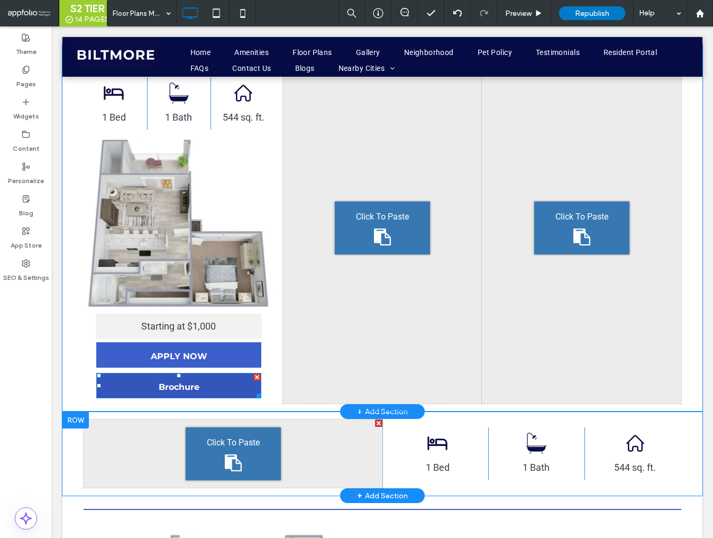
click at [228, 376] on link "Brochure" at bounding box center [178, 385] width 165 height 25
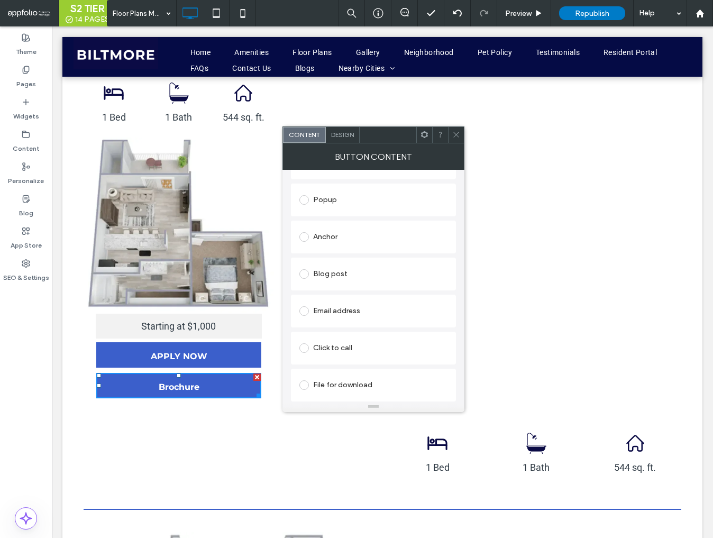
scroll to position [0, 0]
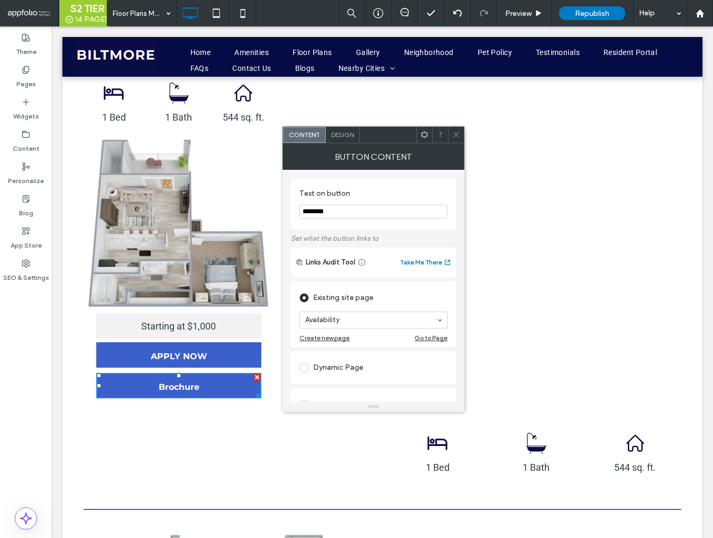
click at [306, 367] on span at bounding box center [304, 368] width 10 height 10
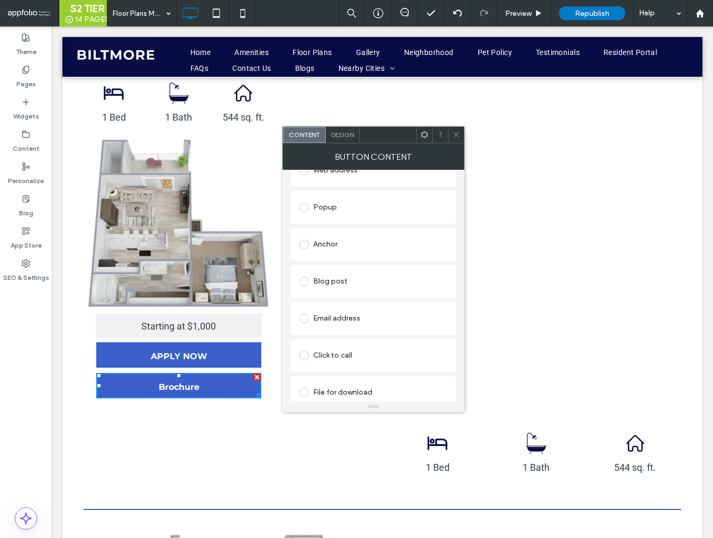
scroll to position [262, 0]
click at [303, 386] on span at bounding box center [304, 385] width 10 height 10
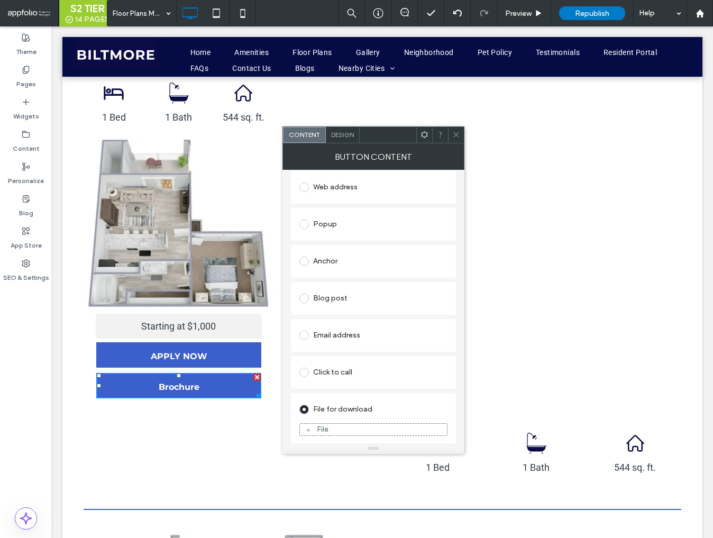
drag, startPoint x: 375, startPoint y: 408, endPoint x: 380, endPoint y: 455, distance: 46.9
click at [458, 134] on icon at bounding box center [456, 135] width 8 height 8
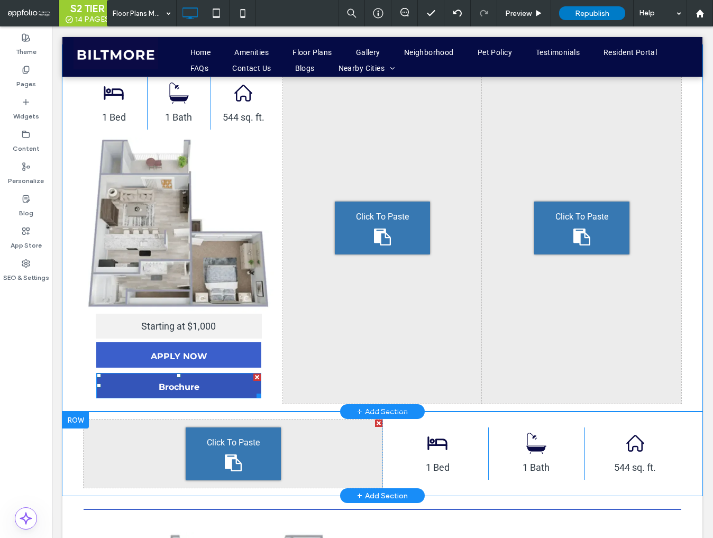
click at [203, 377] on link "Brochure" at bounding box center [178, 385] width 165 height 25
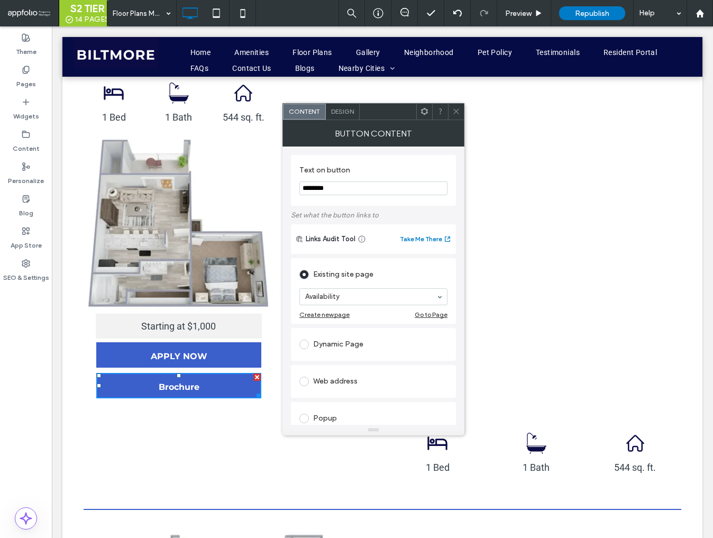
click at [339, 114] on span "Design" at bounding box center [342, 111] width 23 height 8
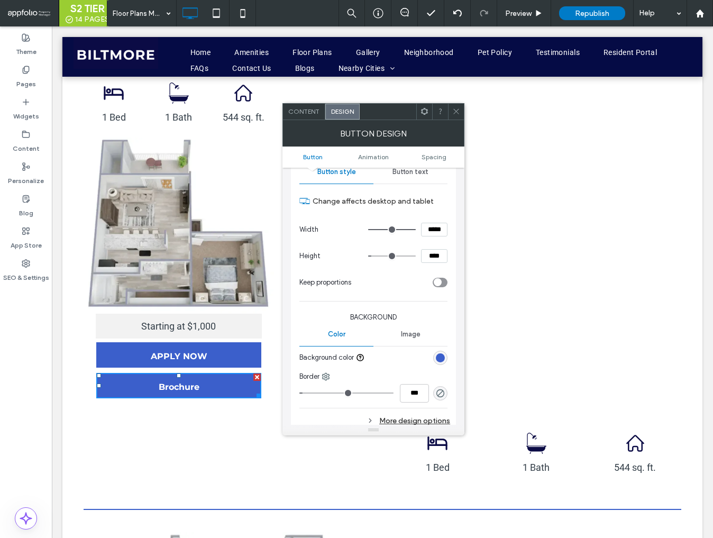
scroll to position [121, 0]
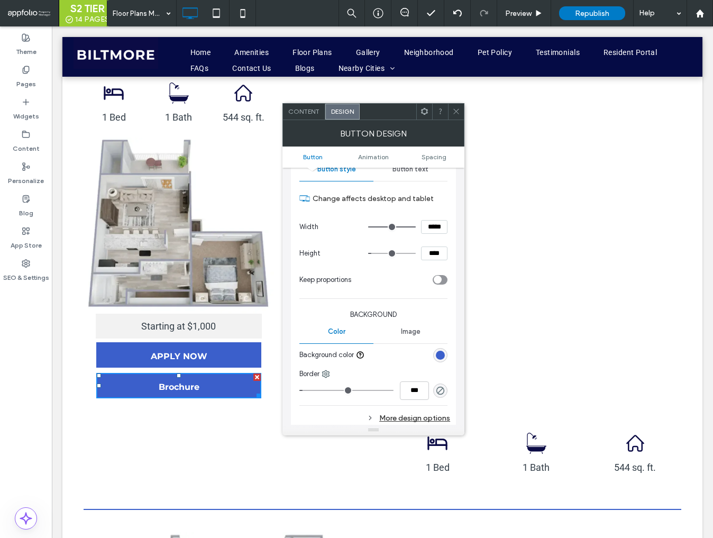
click at [442, 353] on div "rgb(59, 95, 203)" at bounding box center [440, 355] width 9 height 9
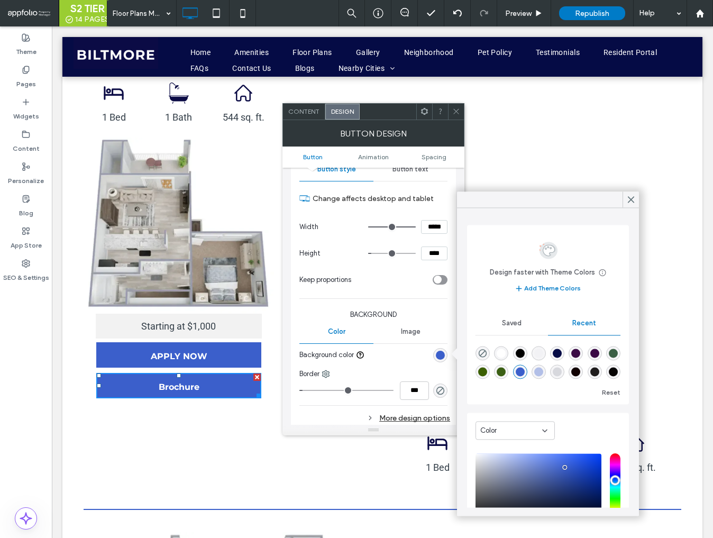
click at [558, 353] on div "rgba(5, 11, 69, 1)" at bounding box center [557, 353] width 9 height 9
type input "*******"
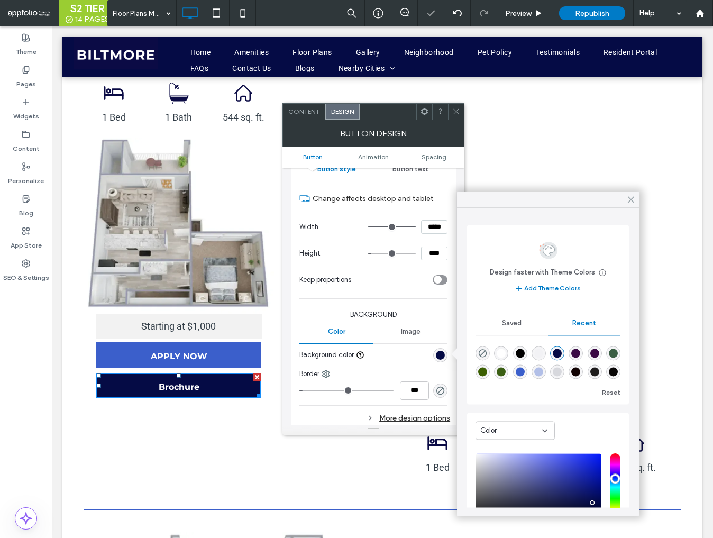
click at [631, 201] on icon at bounding box center [631, 200] width 10 height 10
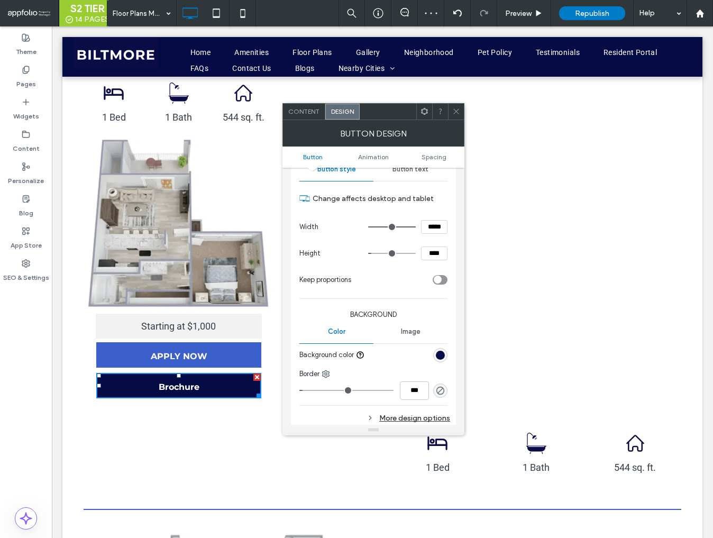
click at [454, 113] on use at bounding box center [455, 111] width 5 height 5
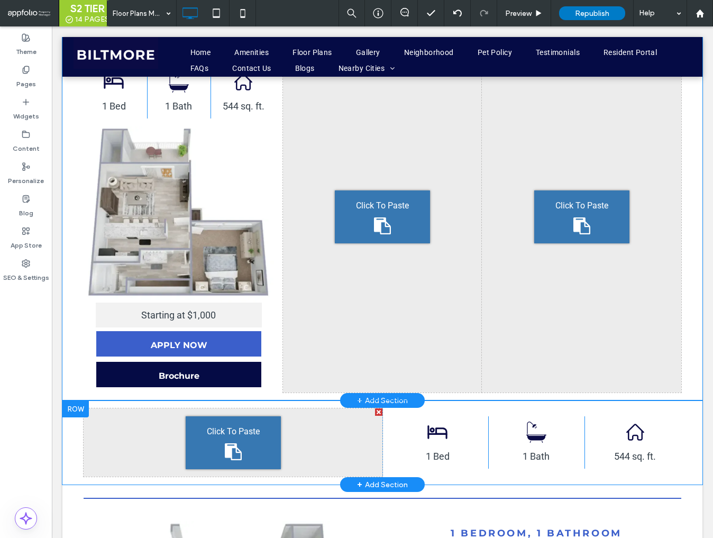
scroll to position [806, 0]
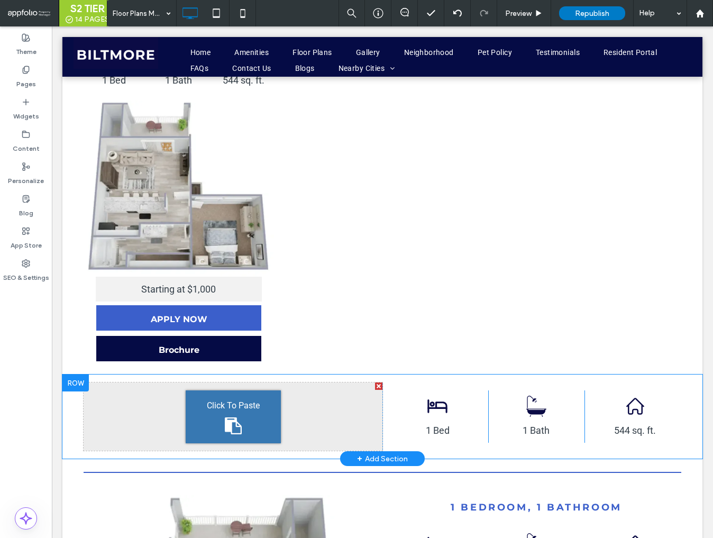
click at [77, 375] on div at bounding box center [75, 383] width 26 height 17
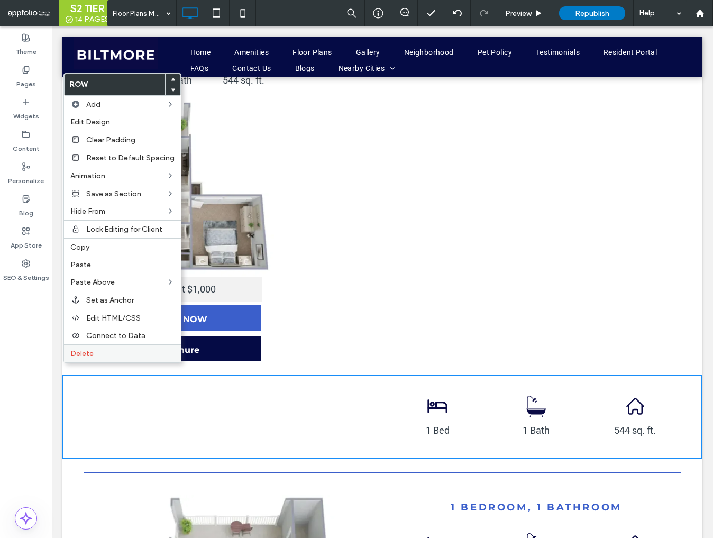
click at [82, 355] on div "Delete" at bounding box center [122, 353] width 117 height 18
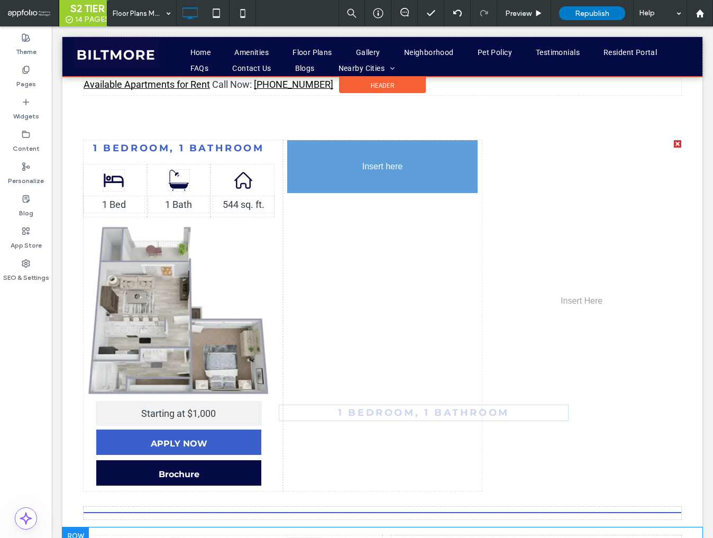
scroll to position [616, 0]
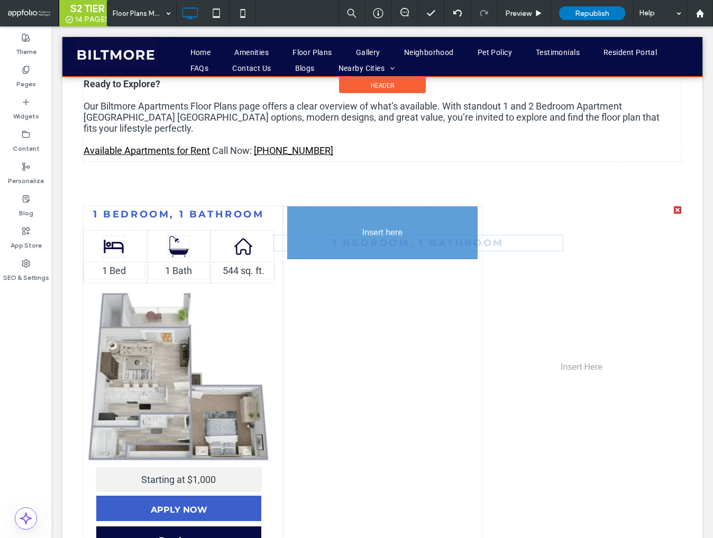
drag, startPoint x: 476, startPoint y: 421, endPoint x: 358, endPoint y: 229, distance: 224.9
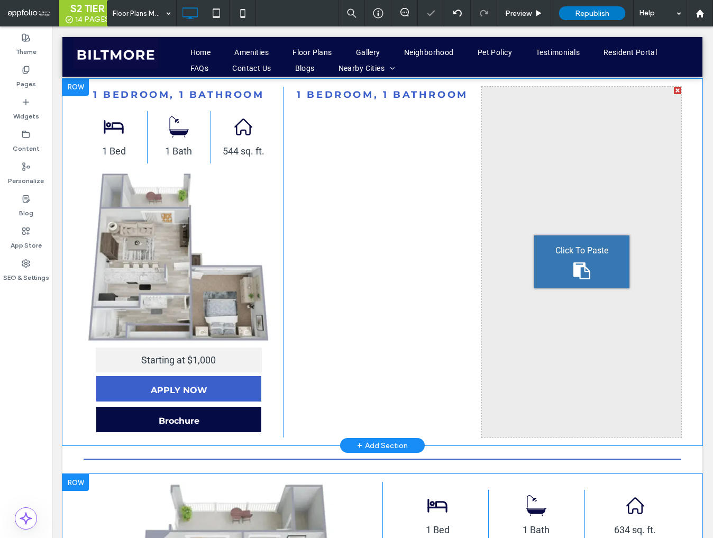
scroll to position [759, 0]
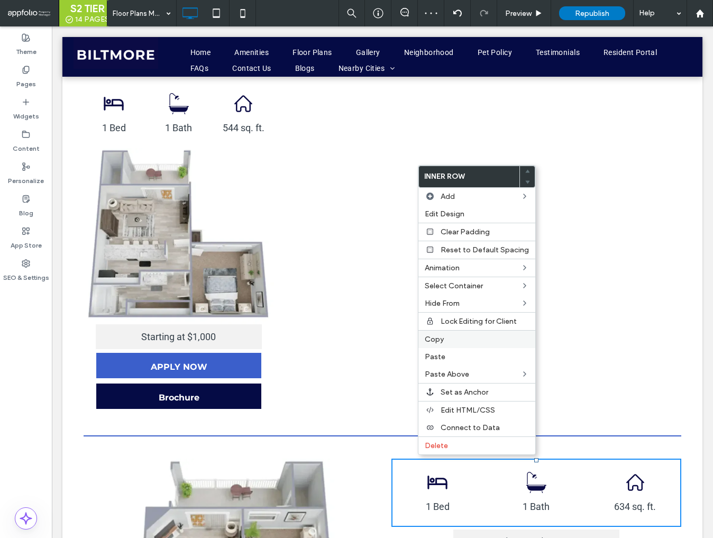
click at [439, 344] on div "Copy" at bounding box center [476, 339] width 117 height 18
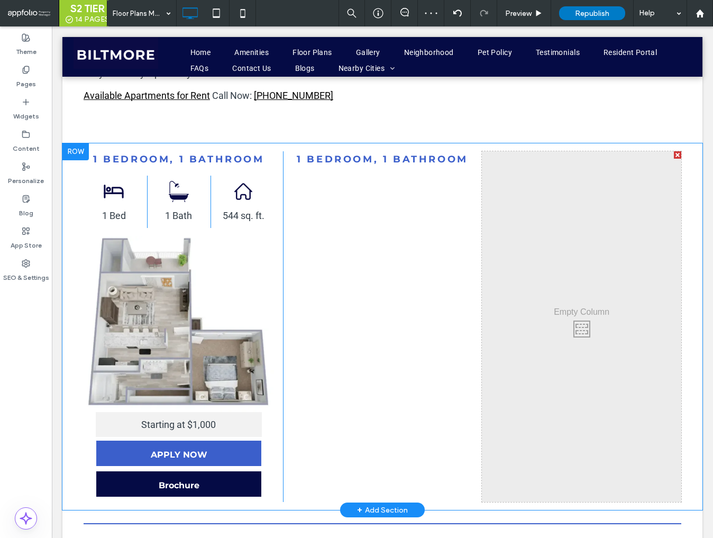
scroll to position [596, 0]
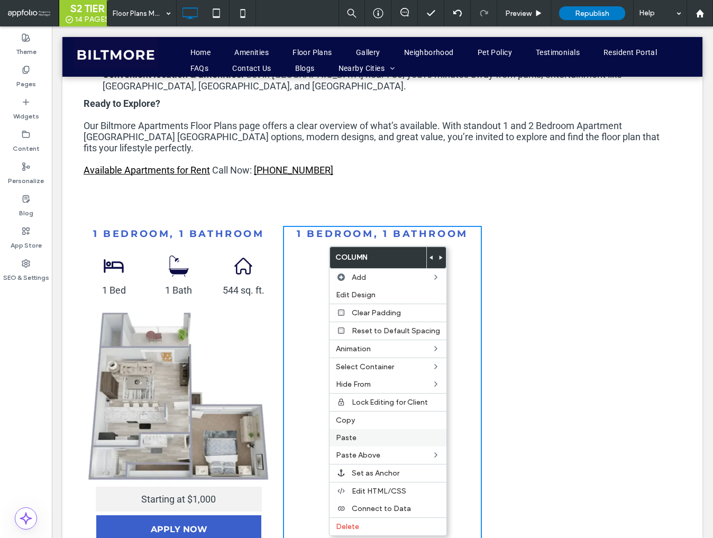
click at [357, 433] on label "Paste" at bounding box center [388, 437] width 104 height 9
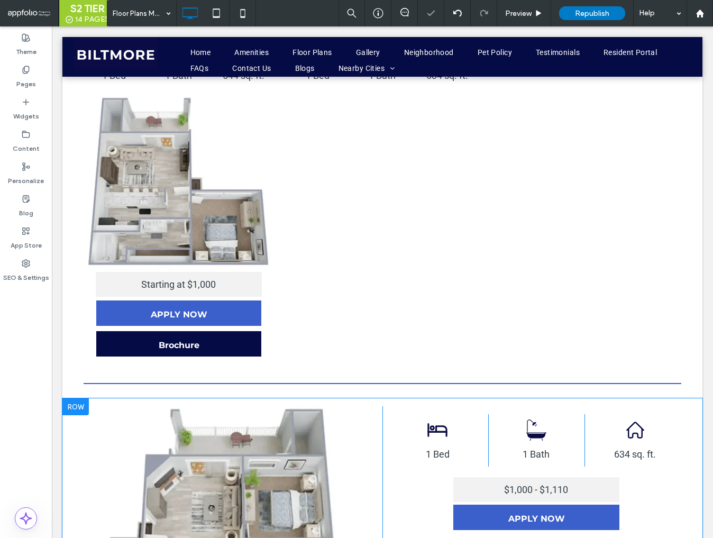
scroll to position [834, 0]
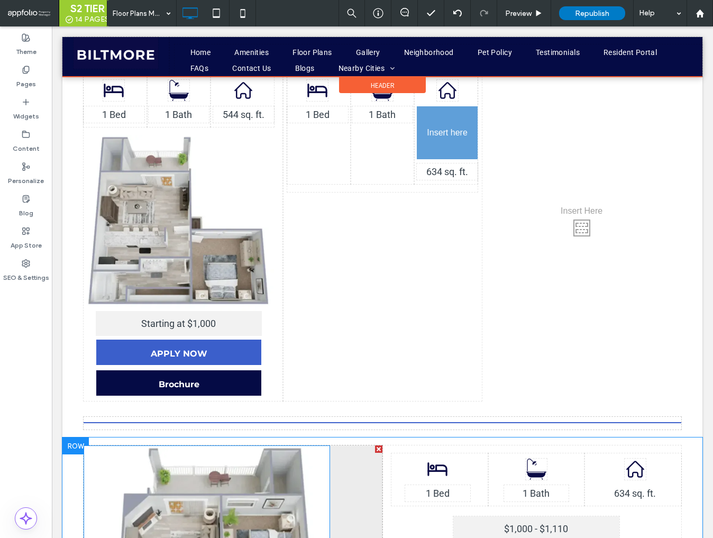
scroll to position [769, 0]
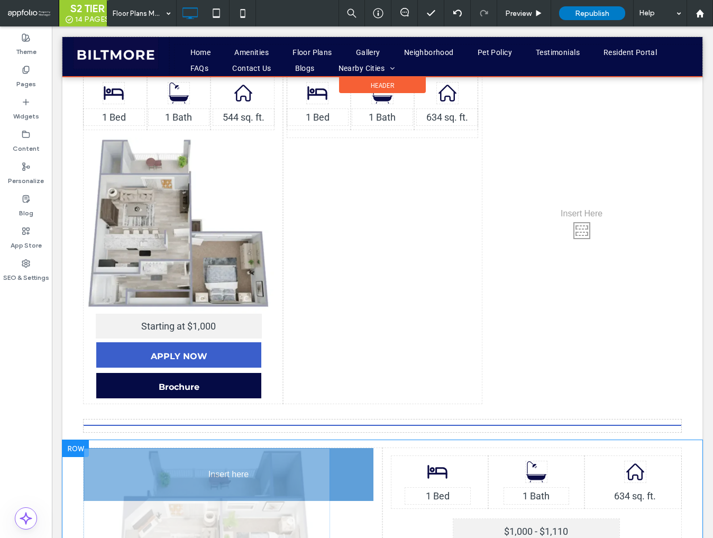
drag, startPoint x: 293, startPoint y: 414, endPoint x: 259, endPoint y: 469, distance: 64.4
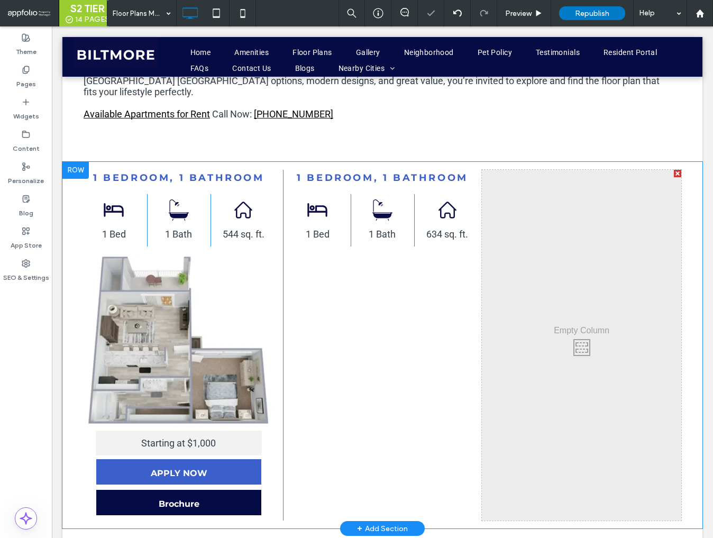
scroll to position [643, 0]
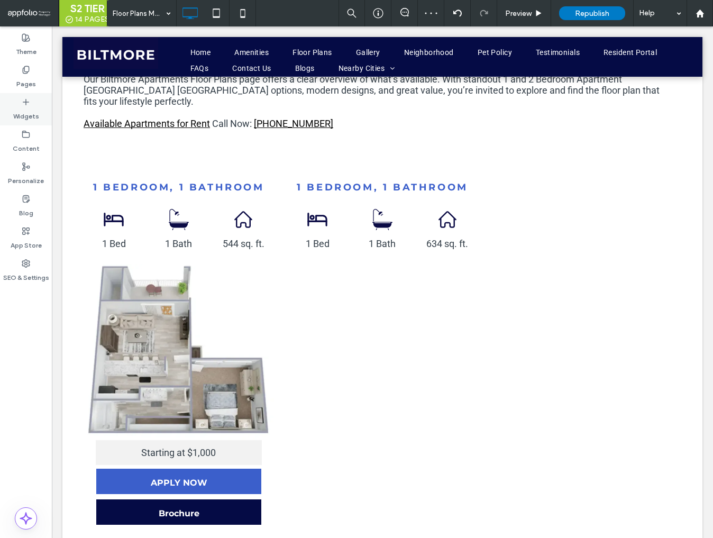
click at [36, 113] on label "Widgets" at bounding box center [26, 113] width 26 height 15
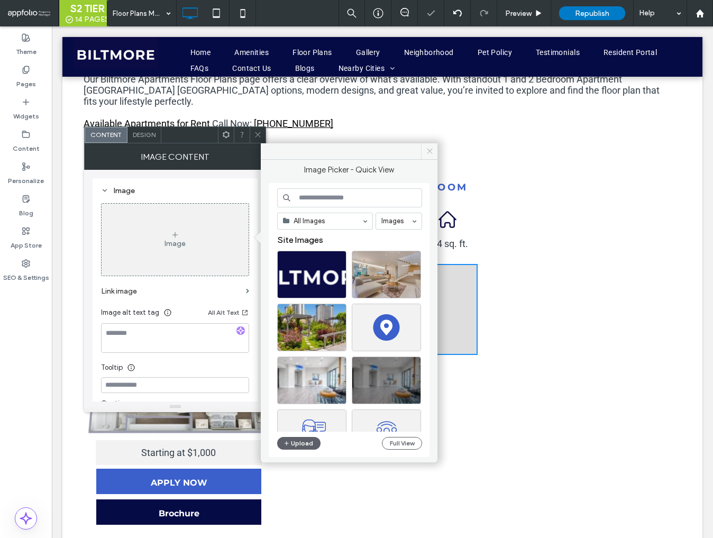
click at [429, 150] on icon at bounding box center [430, 151] width 8 height 8
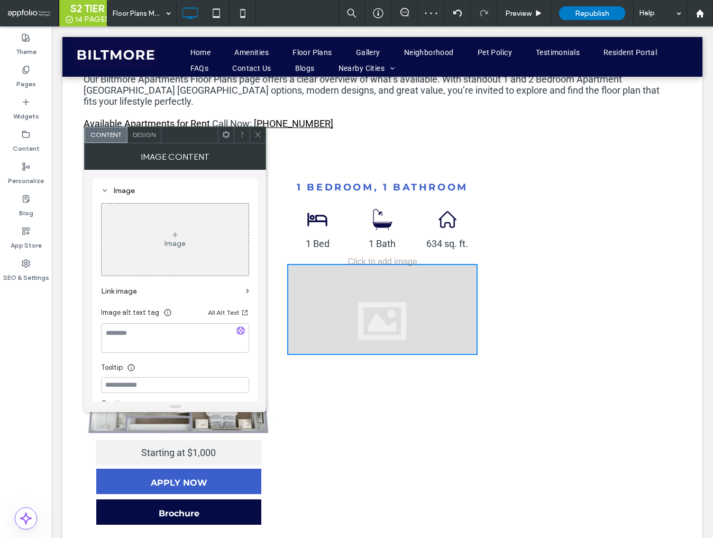
click at [255, 135] on icon at bounding box center [258, 135] width 8 height 8
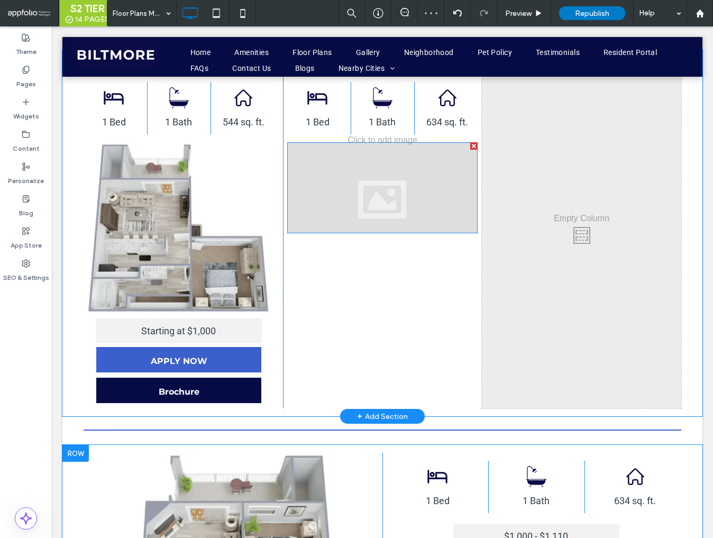
scroll to position [786, 0]
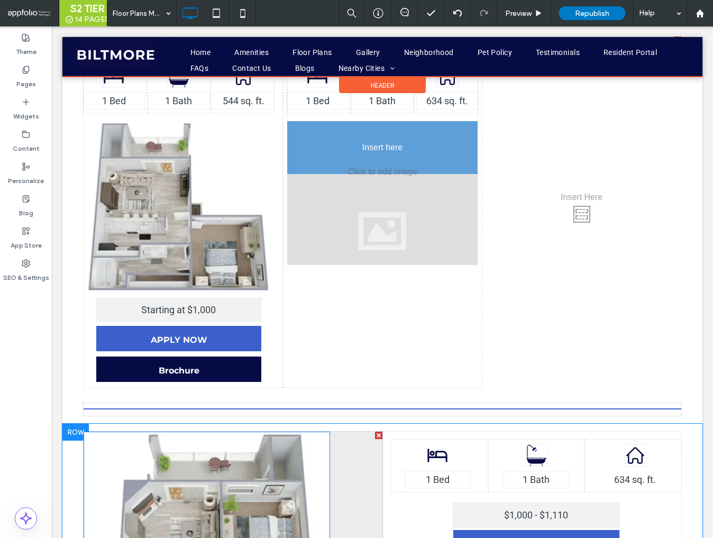
drag, startPoint x: 256, startPoint y: 464, endPoint x: 357, endPoint y: 275, distance: 215.1
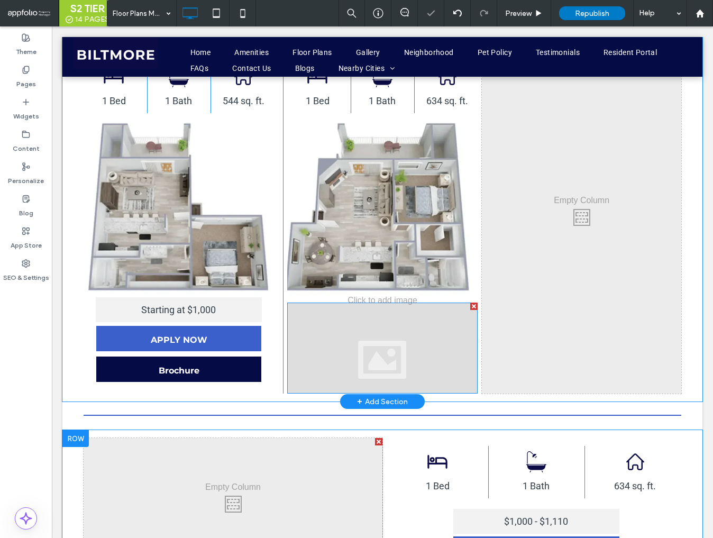
click at [473, 303] on div at bounding box center [473, 306] width 7 height 7
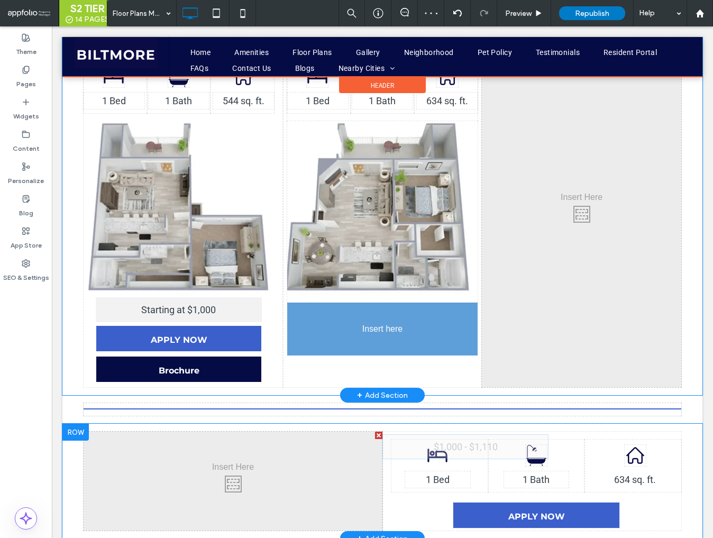
drag, startPoint x: 495, startPoint y: 503, endPoint x: 358, endPoint y: 336, distance: 215.4
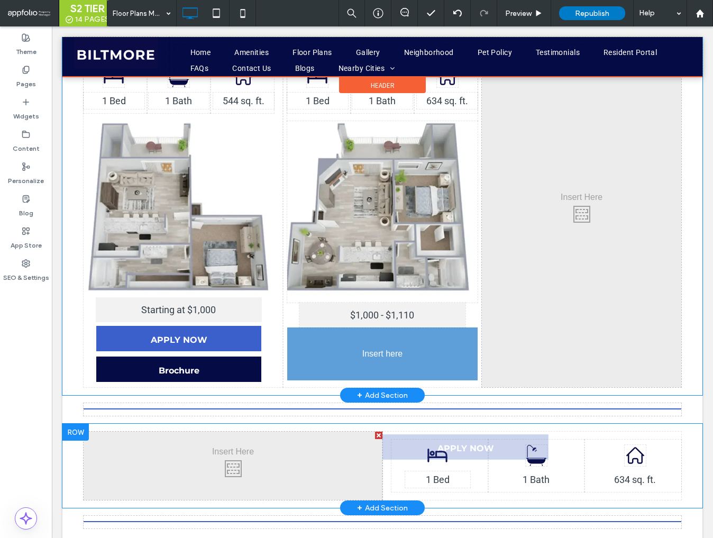
drag, startPoint x: 527, startPoint y: 502, endPoint x: 363, endPoint y: 352, distance: 221.7
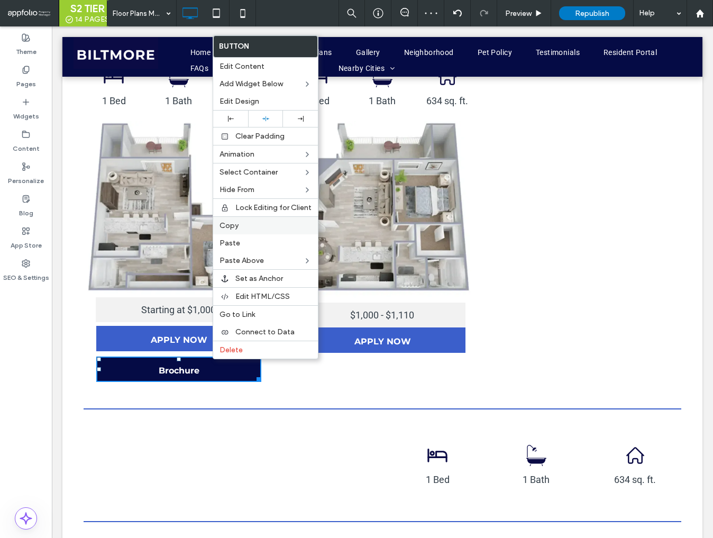
click at [240, 224] on label "Copy" at bounding box center [266, 225] width 92 height 9
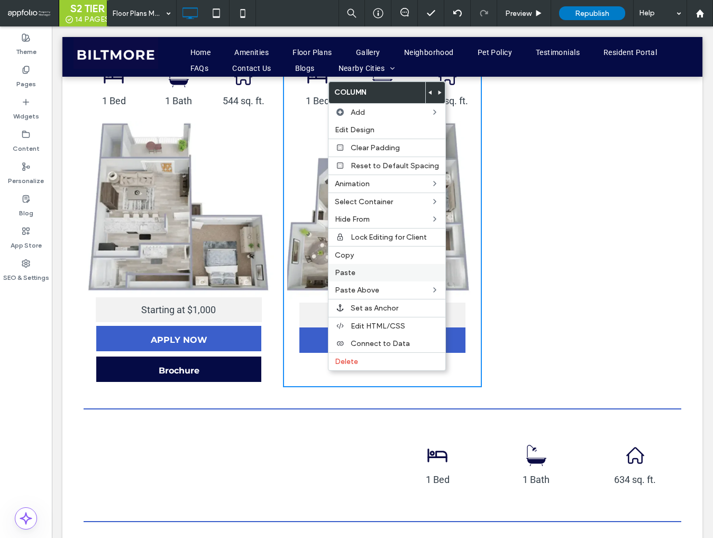
click at [363, 275] on div "Paste" at bounding box center [387, 272] width 117 height 17
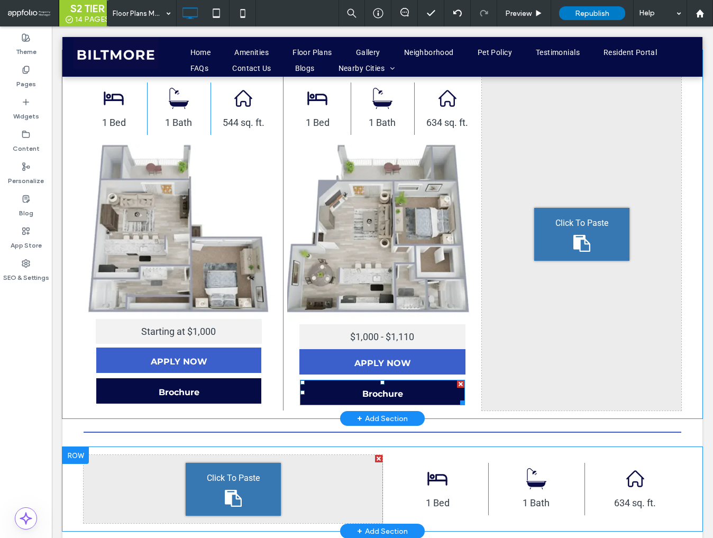
scroll to position [756, 0]
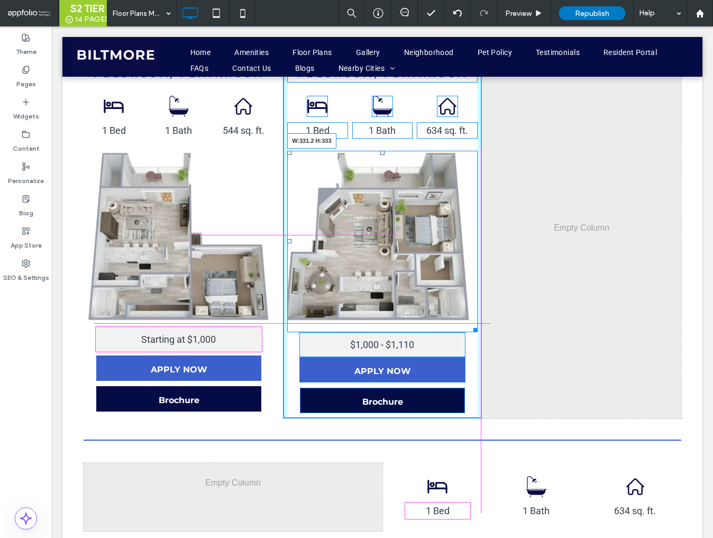
drag, startPoint x: 475, startPoint y: 314, endPoint x: 469, endPoint y: 312, distance: 6.4
click at [469, 312] on div "Click To Paste 1 Bedroom, 1 Bathroom A black and white drawing of a bed on a wh…" at bounding box center [382, 242] width 199 height 353
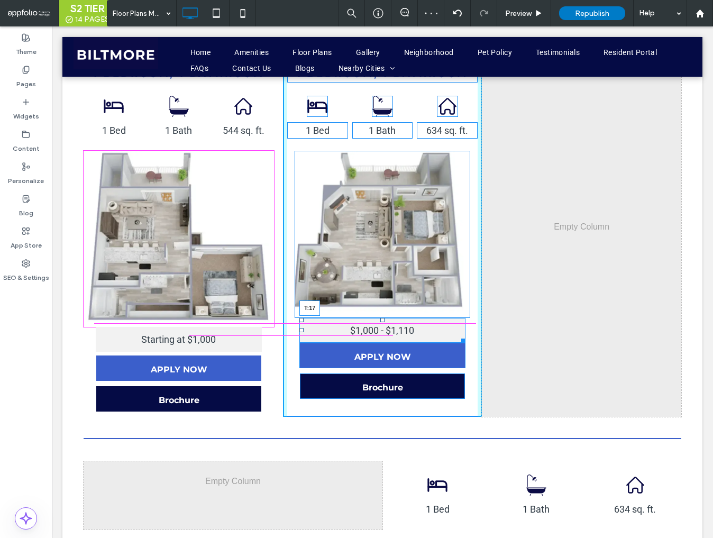
drag, startPoint x: 382, startPoint y: 304, endPoint x: 382, endPoint y: 313, distance: 9.0
click at [382, 318] on div at bounding box center [382, 320] width 4 height 4
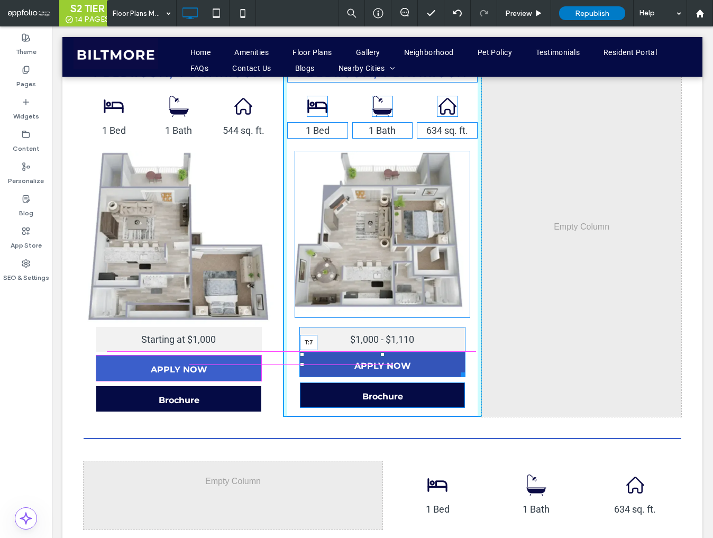
click at [381, 352] on div at bounding box center [382, 354] width 4 height 4
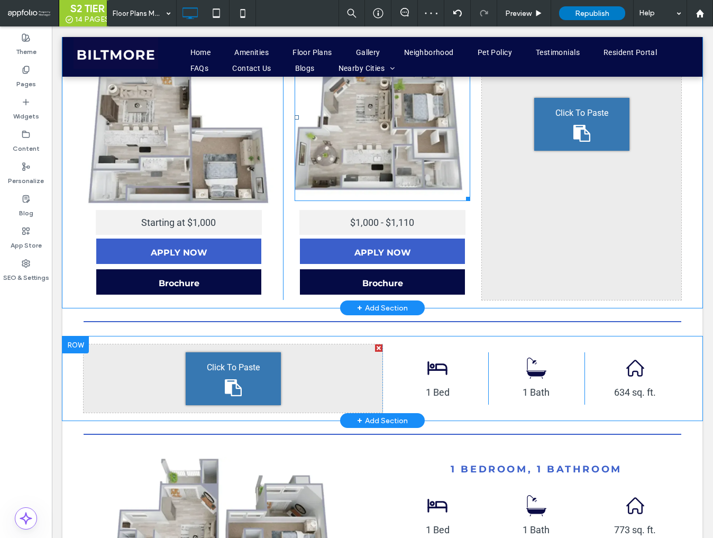
scroll to position [932, 0]
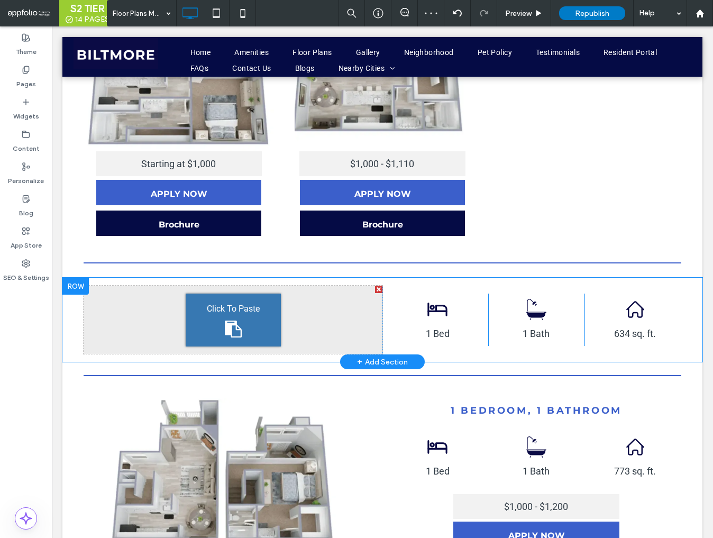
click at [81, 278] on div at bounding box center [75, 286] width 26 height 17
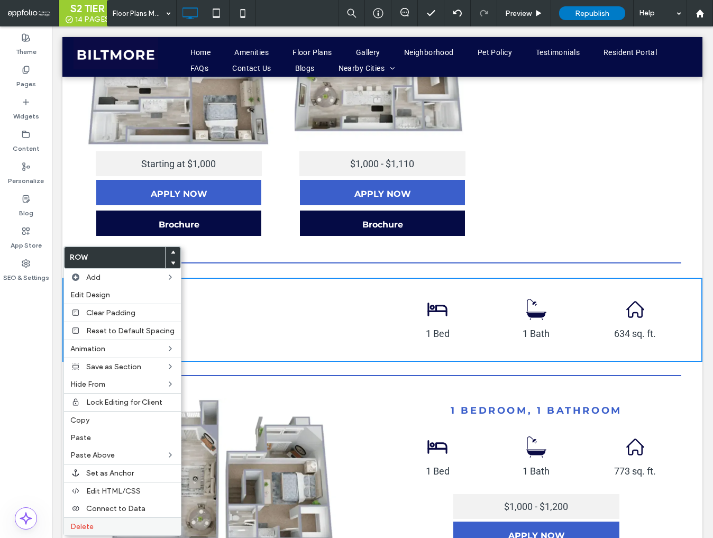
click at [117, 524] on label "Delete" at bounding box center [122, 526] width 104 height 9
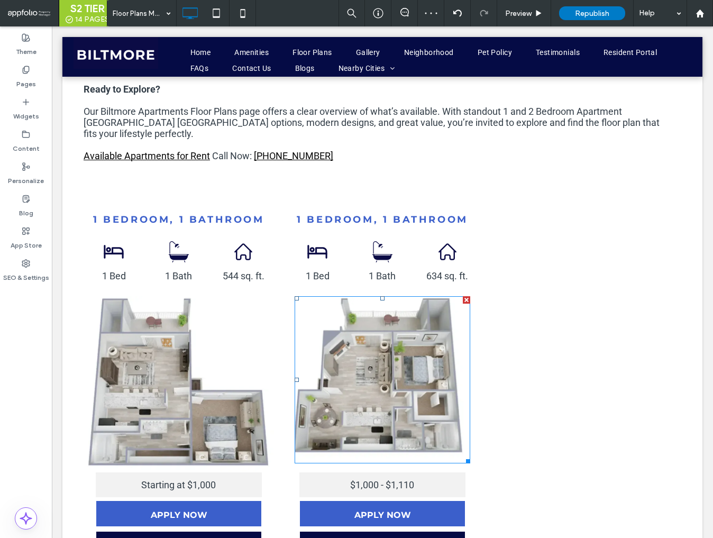
scroll to position [610, 0]
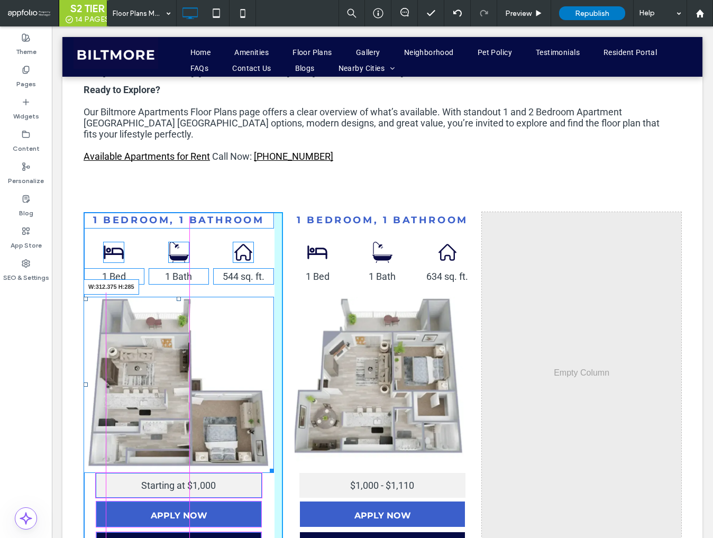
drag, startPoint x: 271, startPoint y: 455, endPoint x: 258, endPoint y: 443, distance: 18.7
click at [258, 443] on div "1 Bedroom, 1 Bathroom A black and white drawing of a bed on a white background.…" at bounding box center [183, 387] width 199 height 351
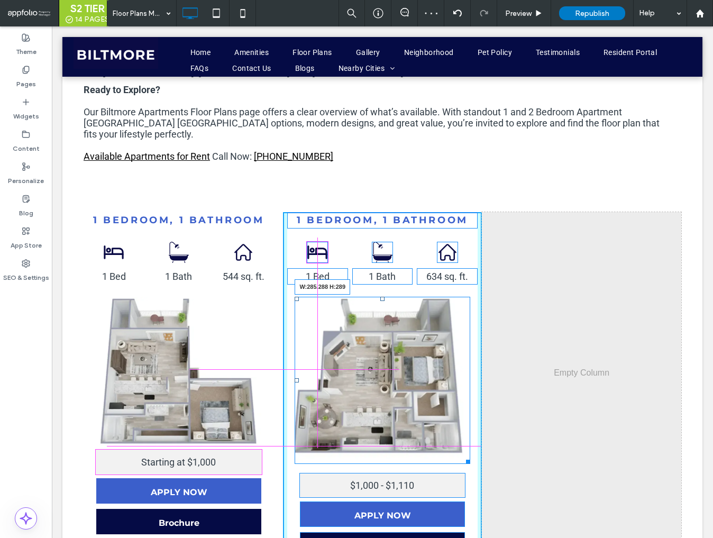
drag, startPoint x: 467, startPoint y: 445, endPoint x: 453, endPoint y: 434, distance: 17.7
click at [462, 456] on div at bounding box center [466, 460] width 8 height 8
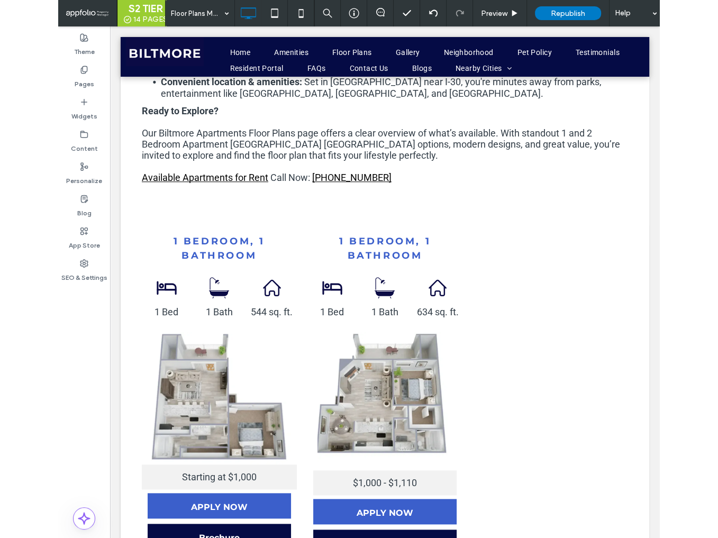
scroll to position [641, 0]
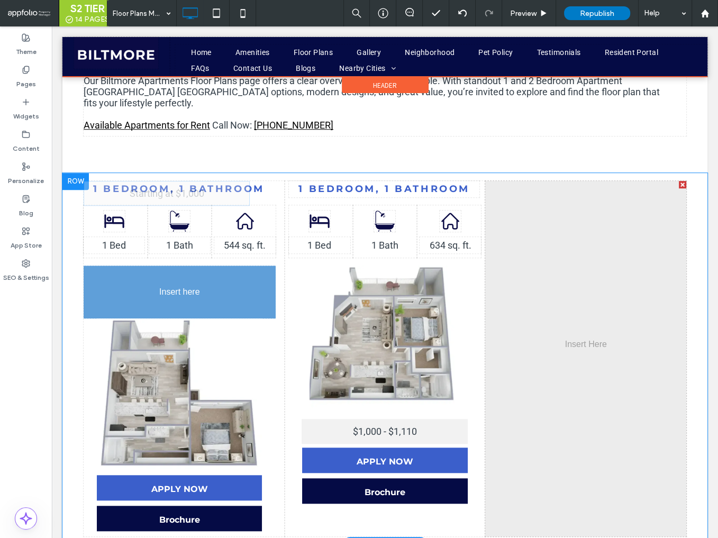
drag, startPoint x: 166, startPoint y: 415, endPoint x: 159, endPoint y: 299, distance: 116.1
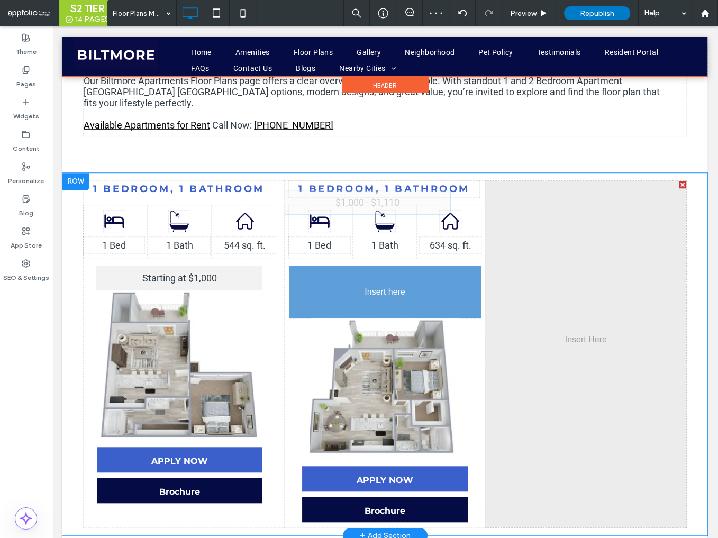
drag, startPoint x: 375, startPoint y: 420, endPoint x: 361, endPoint y: 290, distance: 130.8
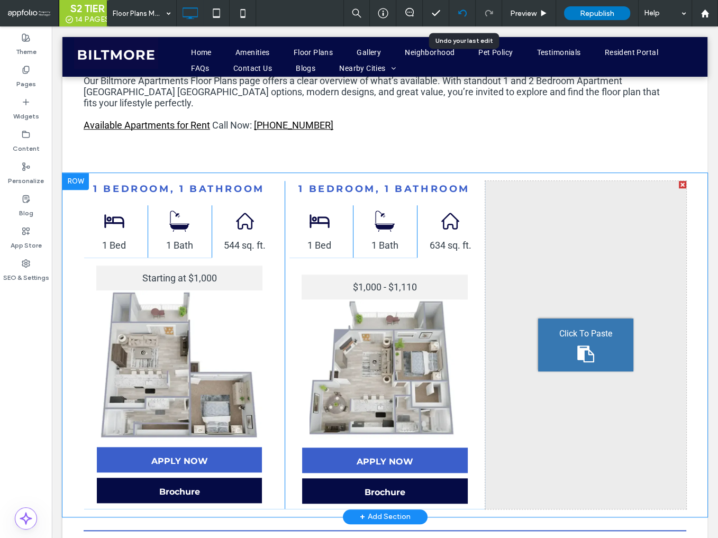
click at [463, 11] on use at bounding box center [462, 13] width 8 height 7
click at [462, 12] on icon at bounding box center [462, 13] width 8 height 8
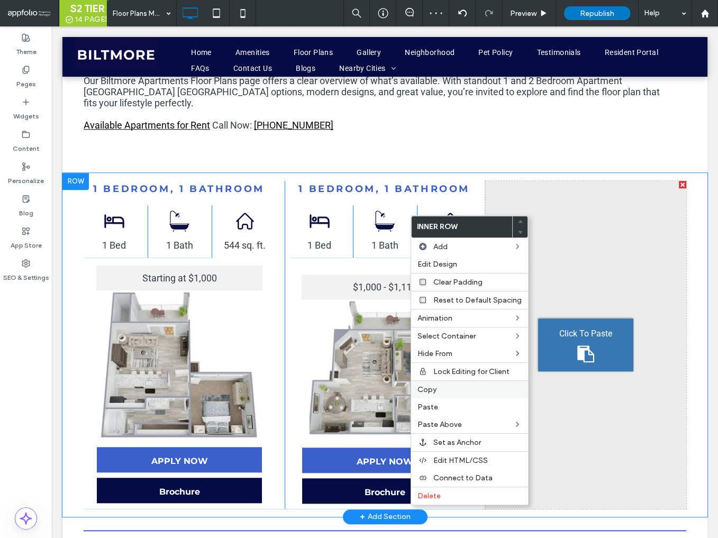
click at [443, 387] on label "Copy" at bounding box center [469, 389] width 104 height 9
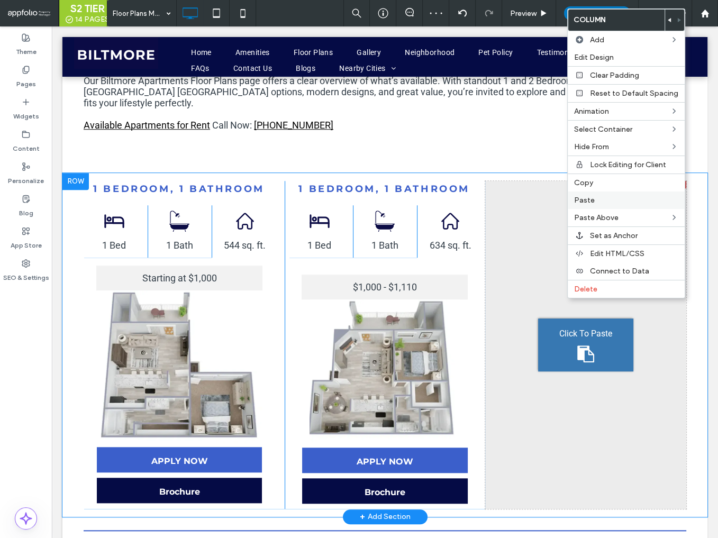
click at [593, 196] on span "Paste" at bounding box center [584, 200] width 21 height 9
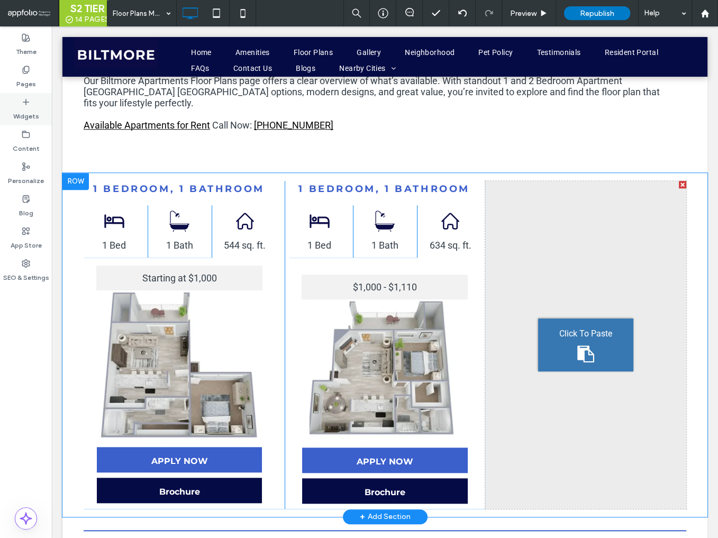
click at [29, 105] on icon at bounding box center [26, 102] width 8 height 8
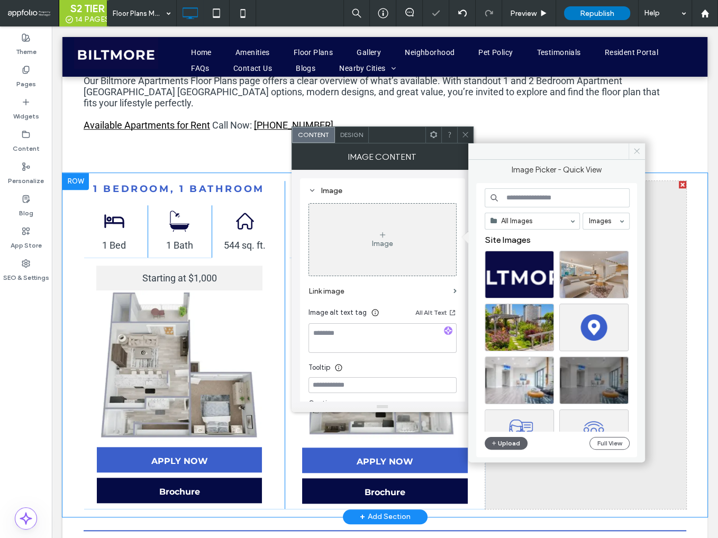
click at [639, 151] on icon at bounding box center [637, 151] width 8 height 8
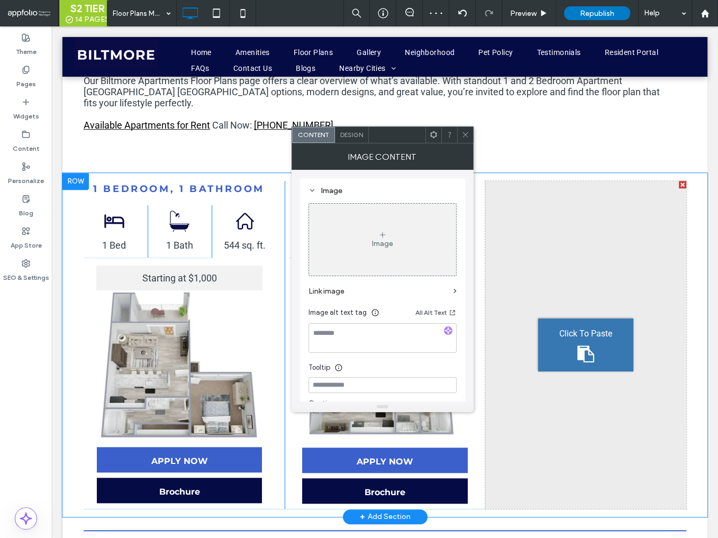
click at [466, 133] on use at bounding box center [464, 134] width 5 height 5
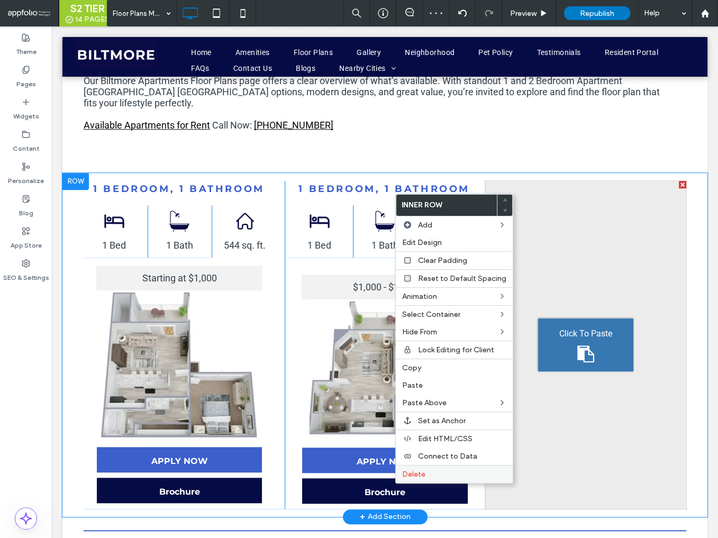
click at [416, 471] on span "Delete" at bounding box center [413, 474] width 23 height 9
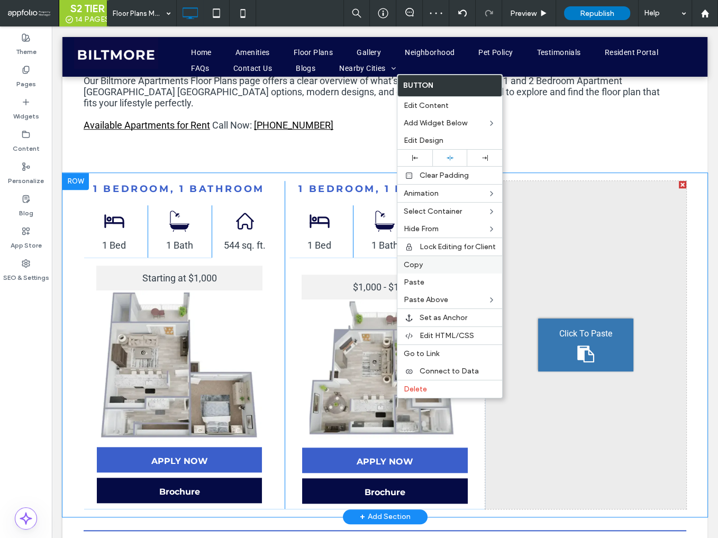
click at [424, 266] on label "Copy" at bounding box center [450, 264] width 92 height 9
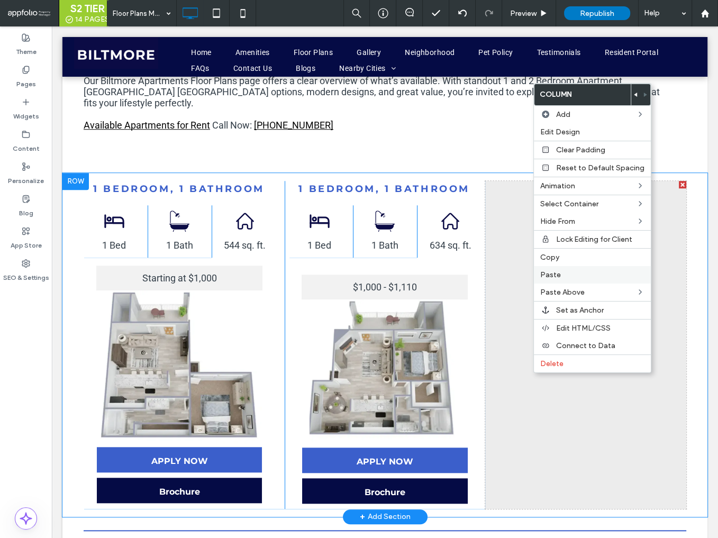
click at [559, 271] on label "Paste" at bounding box center [592, 274] width 104 height 9
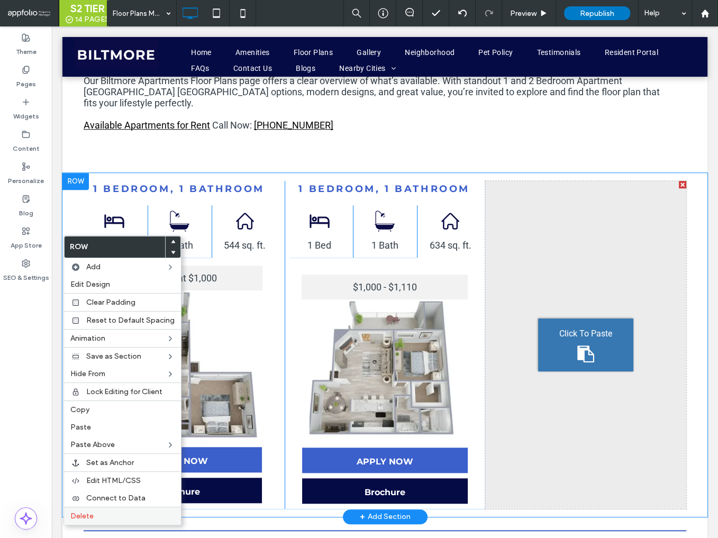
click at [113, 512] on label "Delete" at bounding box center [122, 516] width 104 height 9
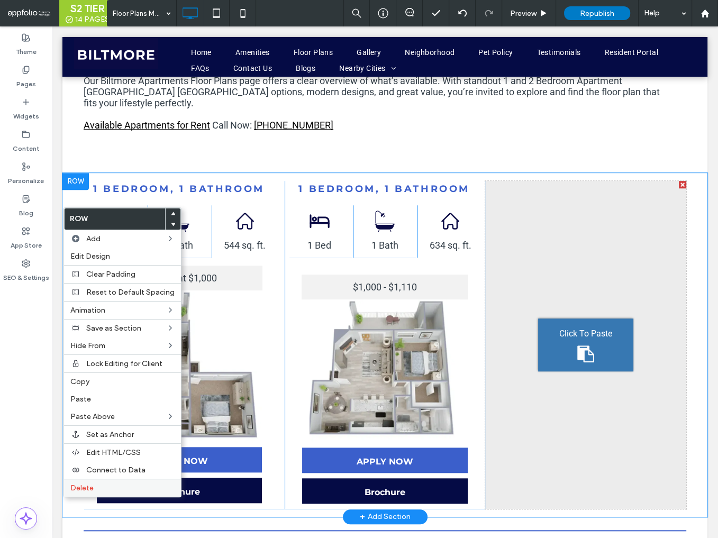
click at [104, 491] on div "Delete" at bounding box center [122, 488] width 117 height 18
click at [95, 484] on label "Delete" at bounding box center [122, 488] width 104 height 9
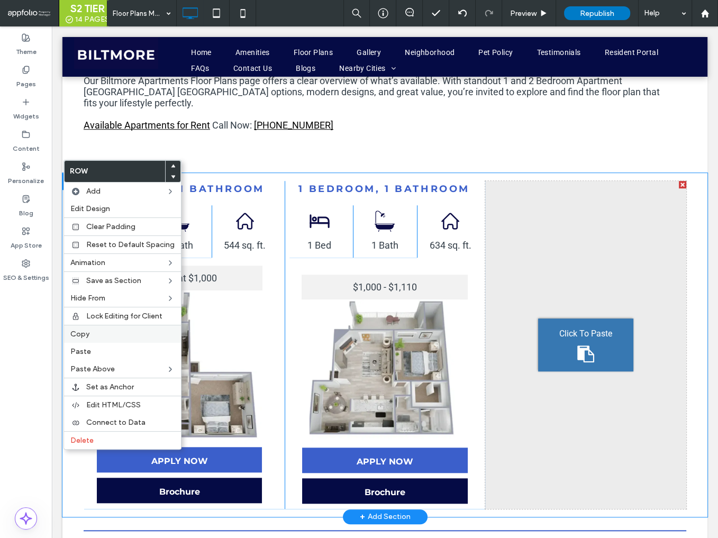
click at [116, 334] on label "Copy" at bounding box center [122, 334] width 104 height 9
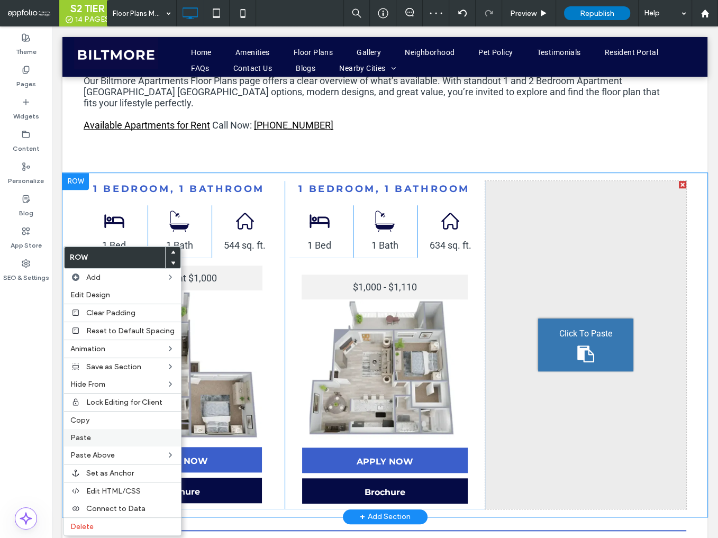
click at [108, 435] on label "Paste" at bounding box center [122, 437] width 104 height 9
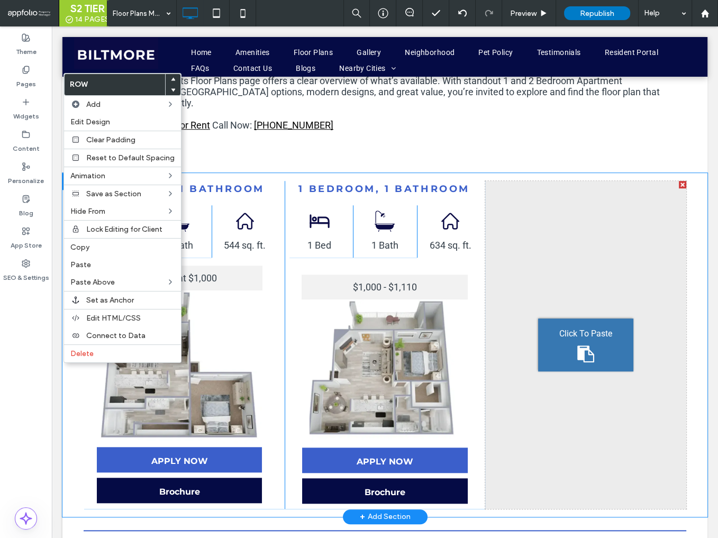
click at [171, 79] on use at bounding box center [173, 78] width 5 height 3
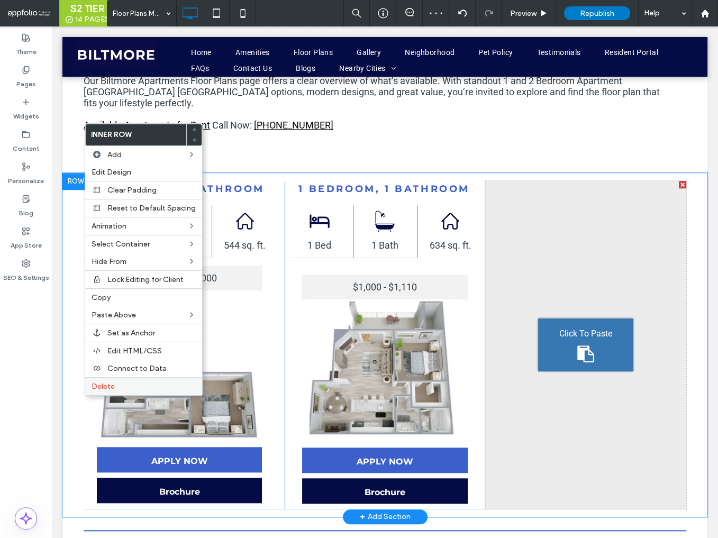
click at [130, 388] on label "Delete" at bounding box center [144, 386] width 104 height 9
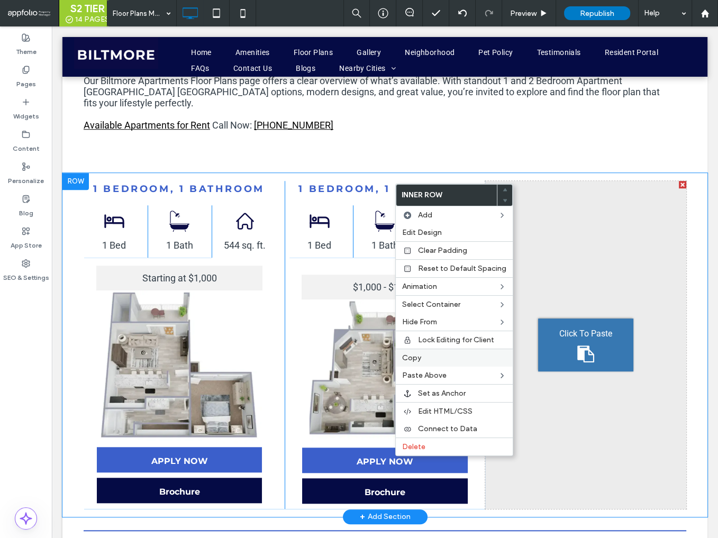
click at [417, 354] on span "Copy" at bounding box center [411, 357] width 19 height 9
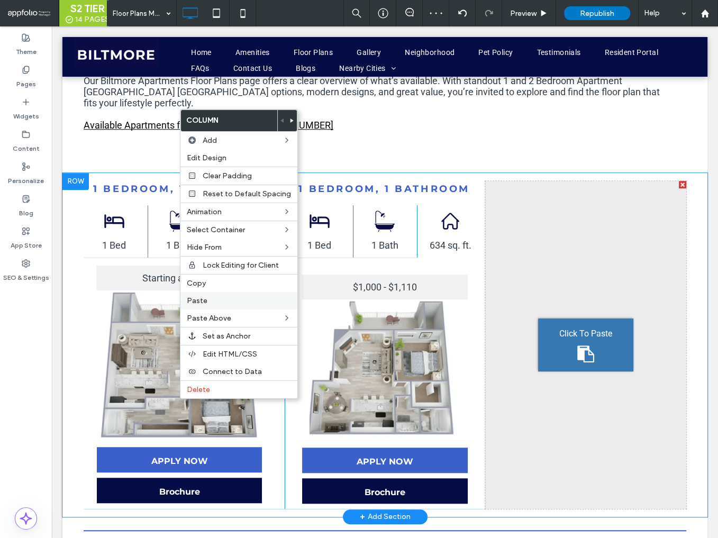
click at [203, 296] on span "Paste" at bounding box center [197, 300] width 21 height 9
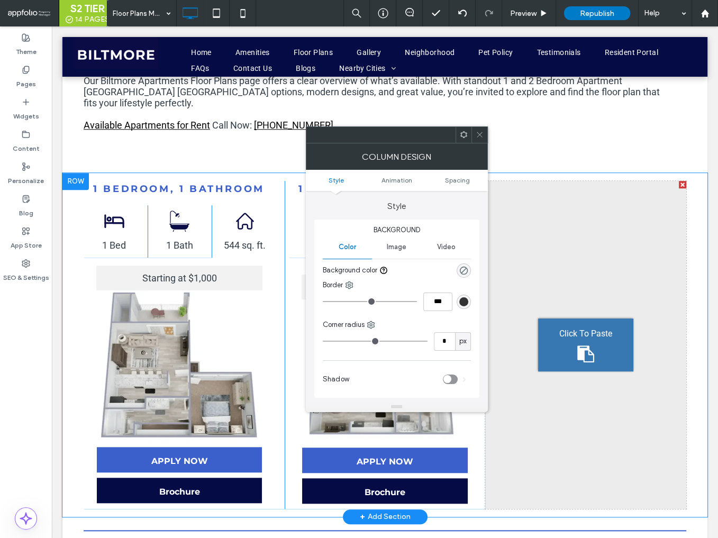
click at [481, 136] on use at bounding box center [479, 134] width 5 height 5
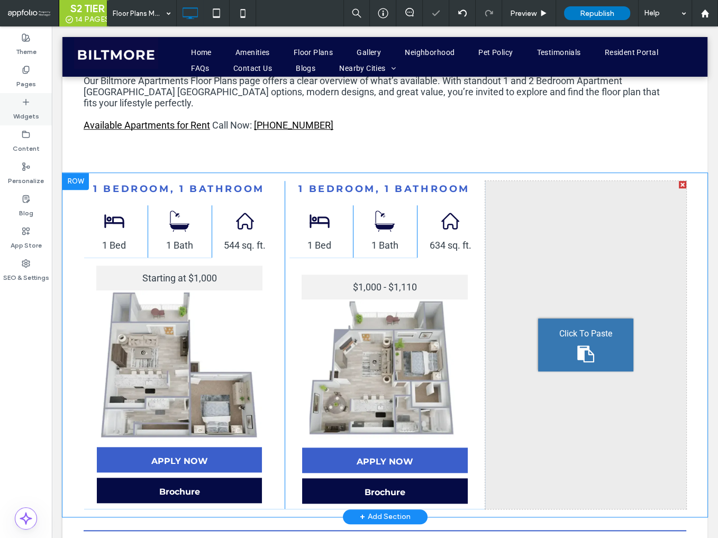
click at [23, 102] on use at bounding box center [25, 101] width 5 height 5
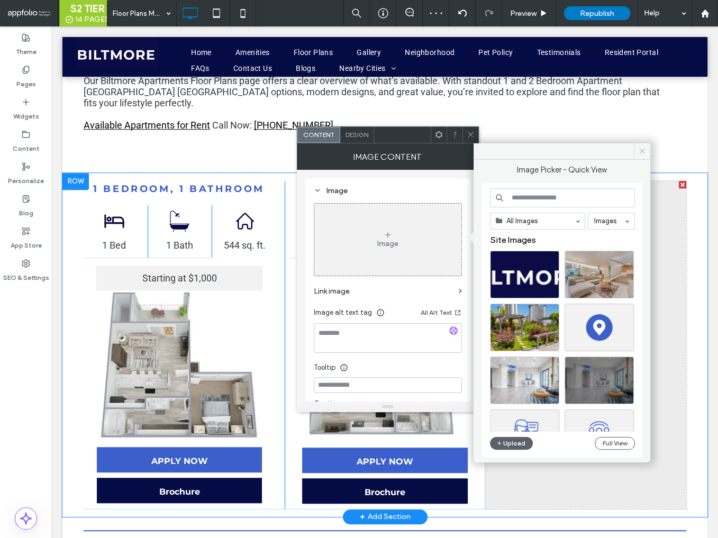
click at [643, 151] on icon at bounding box center [642, 151] width 8 height 8
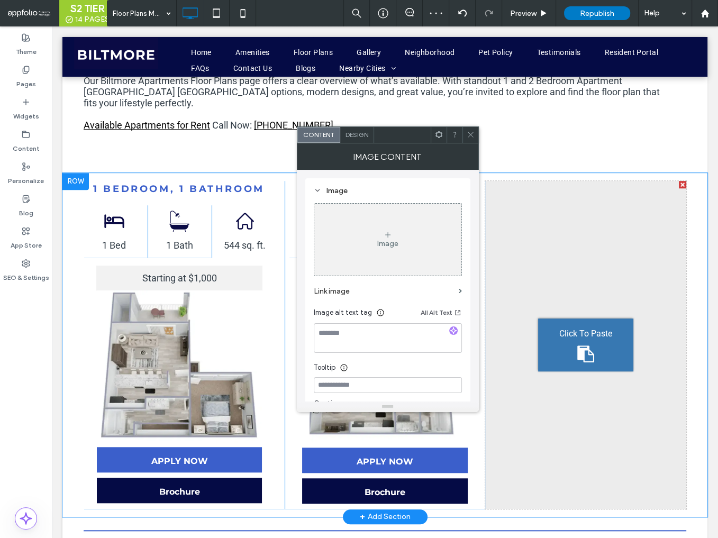
click at [472, 136] on icon at bounding box center [471, 135] width 8 height 8
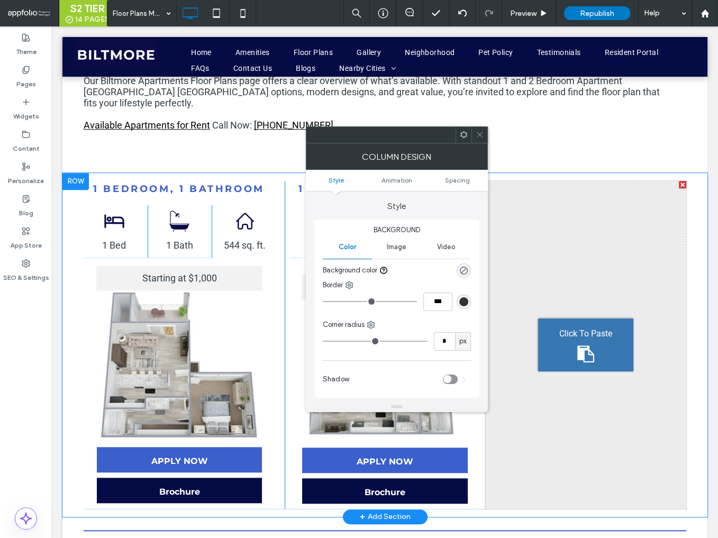
click at [479, 132] on icon at bounding box center [480, 135] width 8 height 8
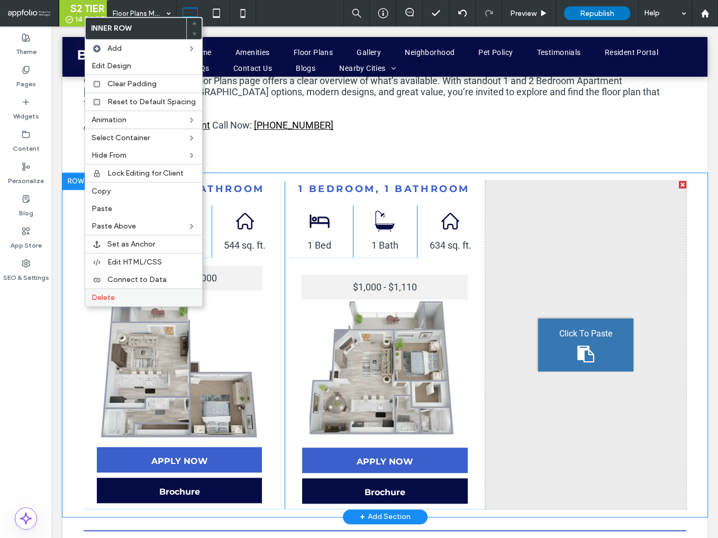
click at [121, 293] on label "Delete" at bounding box center [144, 297] width 104 height 9
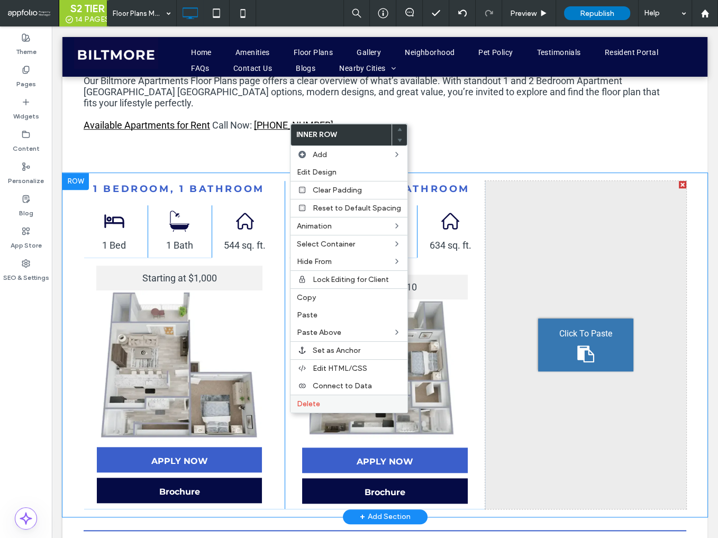
click at [329, 402] on label "Delete" at bounding box center [349, 403] width 104 height 9
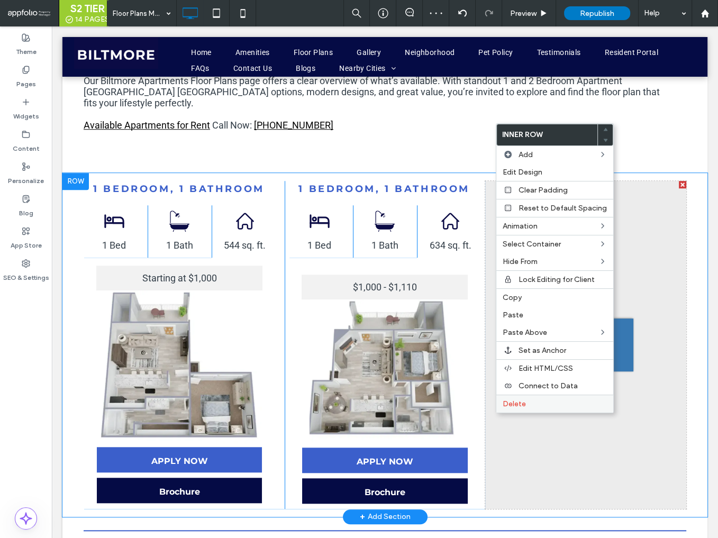
click at [531, 404] on label "Delete" at bounding box center [555, 403] width 104 height 9
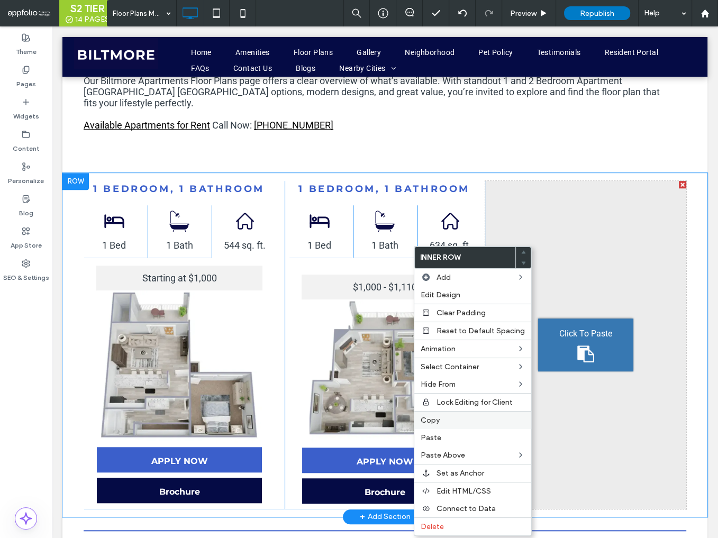
click at [438, 416] on span "Copy" at bounding box center [430, 420] width 19 height 9
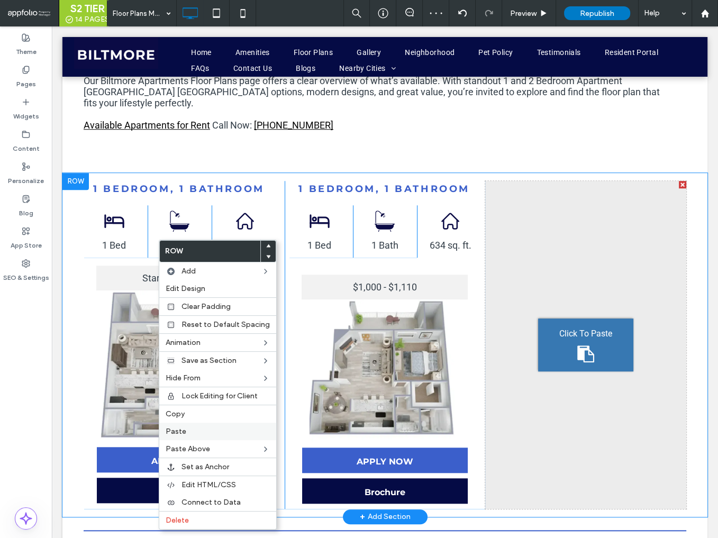
click at [197, 432] on label "Paste" at bounding box center [218, 431] width 104 height 9
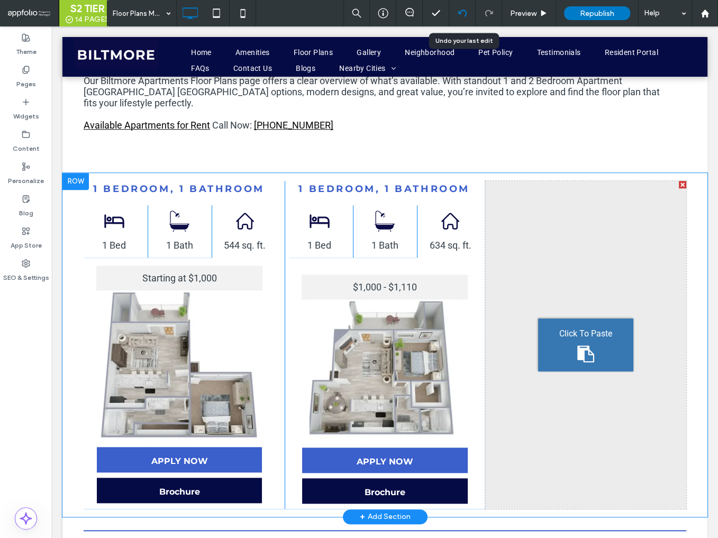
click at [461, 15] on icon at bounding box center [462, 13] width 8 height 8
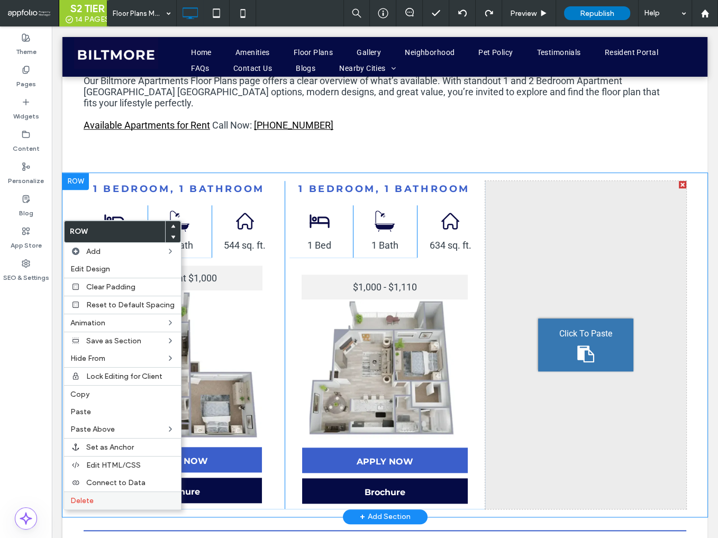
click at [112, 499] on label "Delete" at bounding box center [122, 500] width 104 height 9
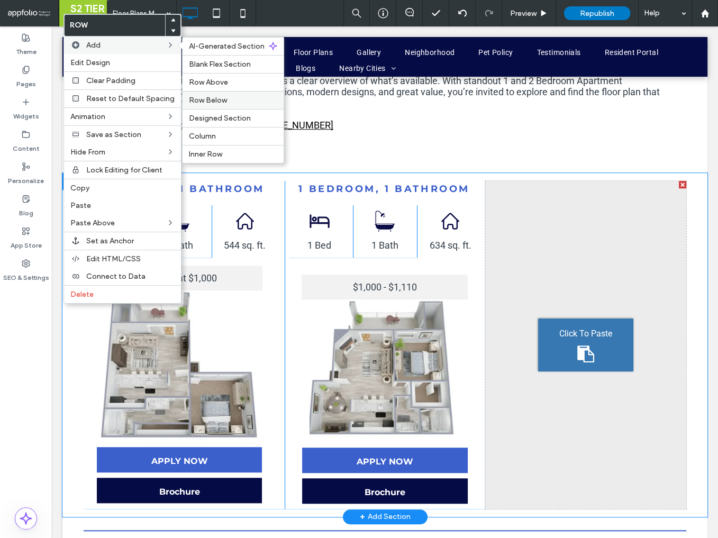
click at [219, 97] on span "Row Below" at bounding box center [208, 100] width 38 height 9
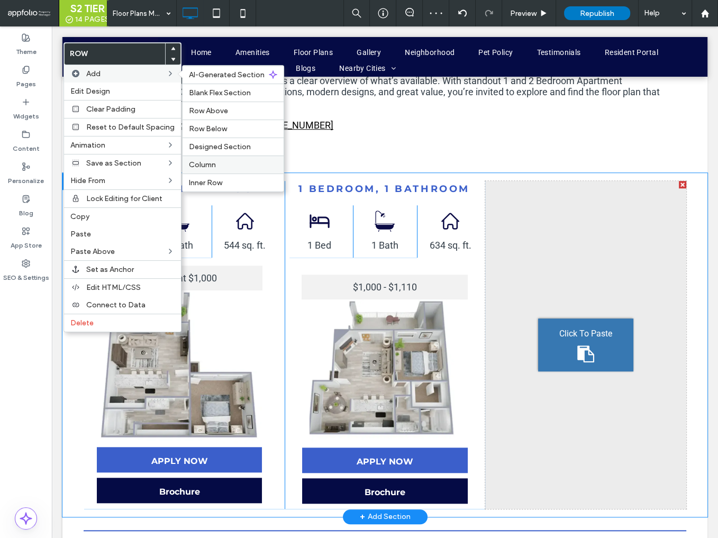
click at [217, 164] on label "Column" at bounding box center [233, 164] width 88 height 9
click at [219, 165] on label "Column" at bounding box center [233, 164] width 88 height 9
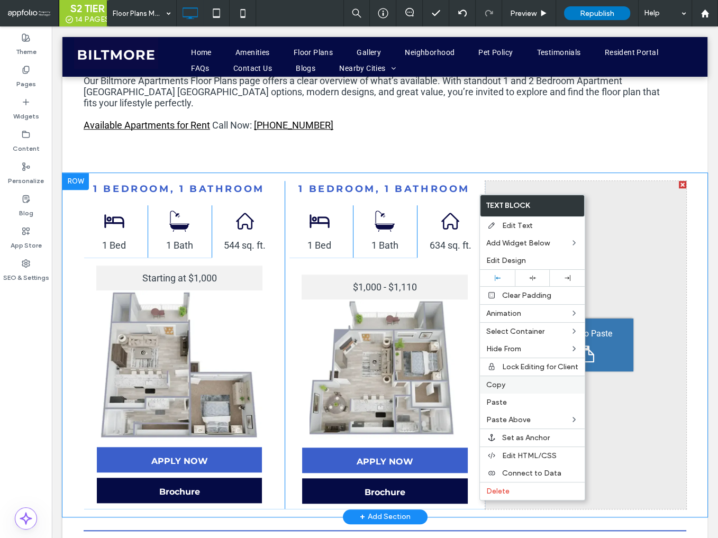
click at [503, 386] on span "Copy" at bounding box center [495, 384] width 19 height 9
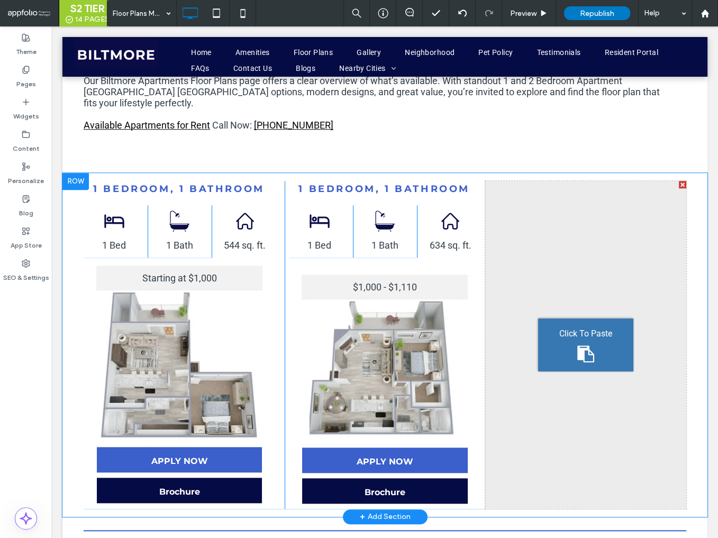
type input "**********"
type input "**"
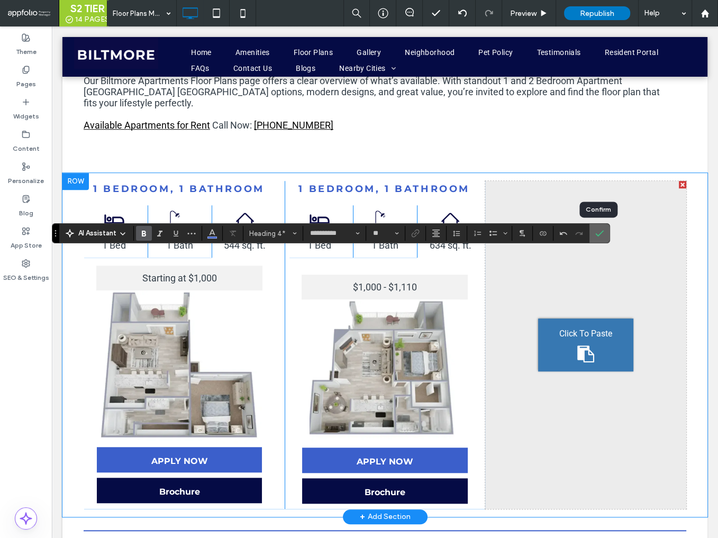
click at [605, 240] on label "Confirm" at bounding box center [599, 233] width 16 height 19
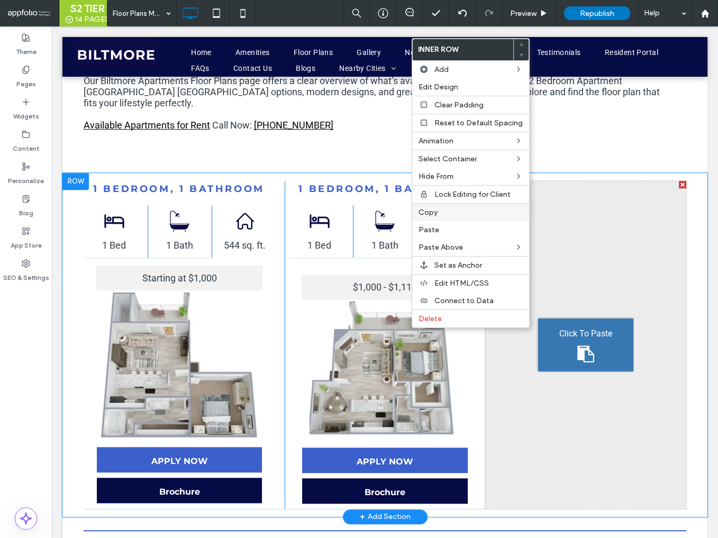
click at [429, 213] on span "Copy" at bounding box center [427, 212] width 19 height 9
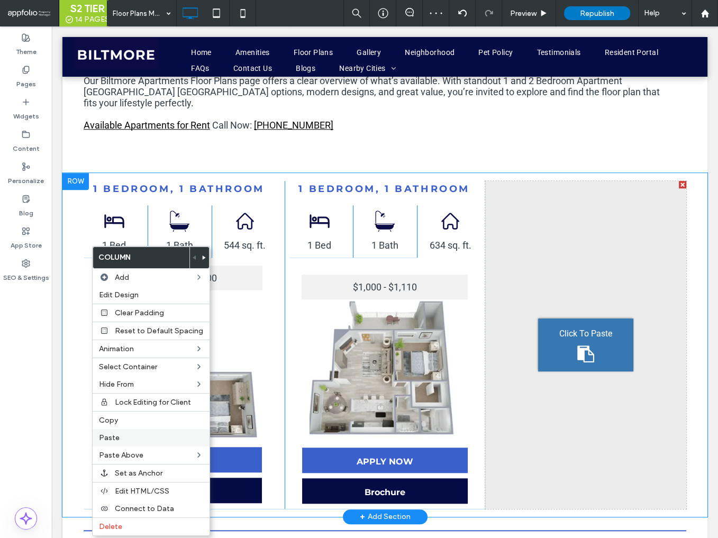
click at [126, 439] on label "Paste" at bounding box center [151, 437] width 104 height 9
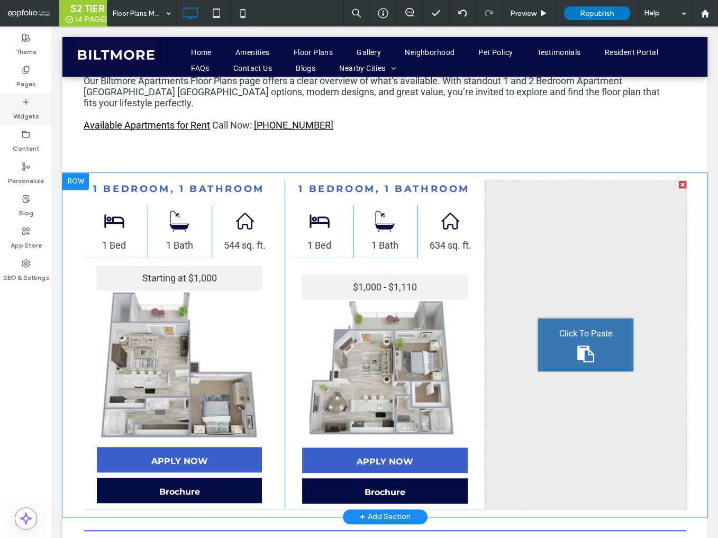
click at [24, 111] on label "Widgets" at bounding box center [26, 113] width 26 height 15
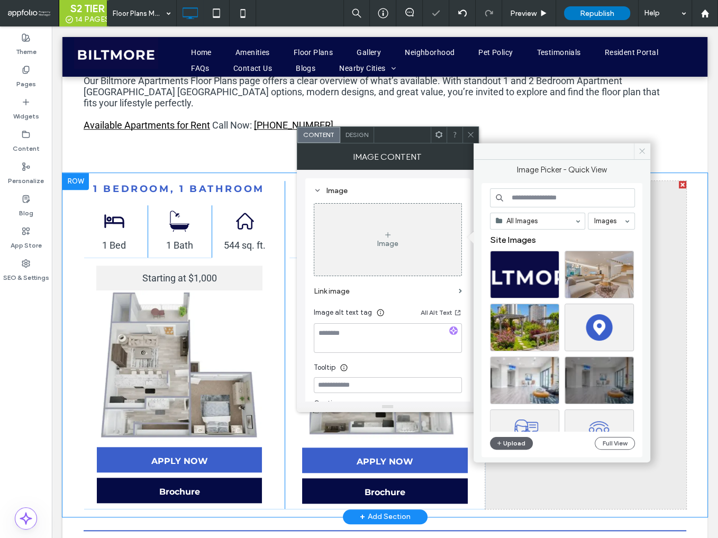
click at [648, 153] on span at bounding box center [642, 151] width 16 height 16
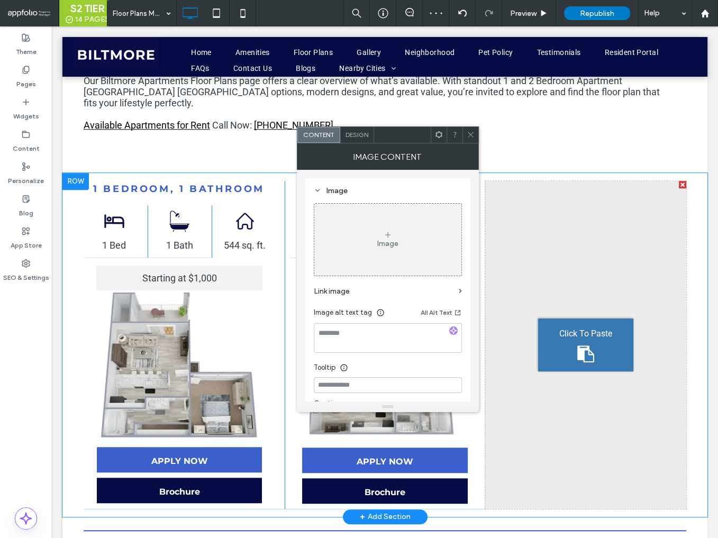
click at [471, 138] on span at bounding box center [471, 135] width 8 height 16
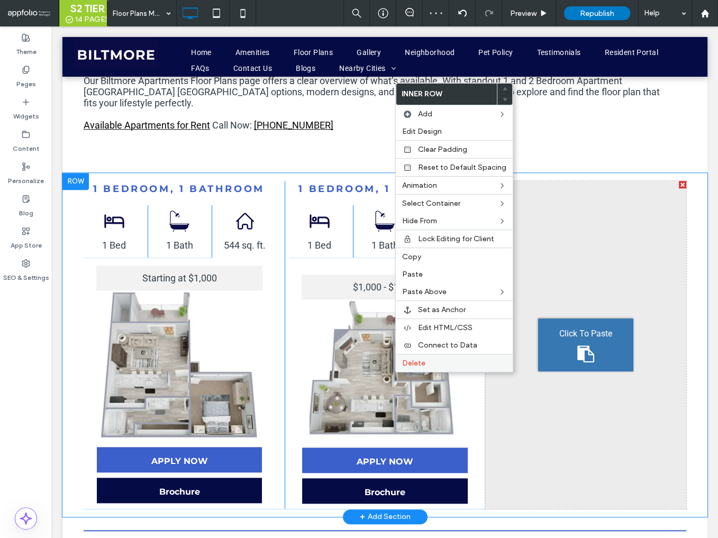
click at [417, 359] on span "Delete" at bounding box center [413, 363] width 23 height 9
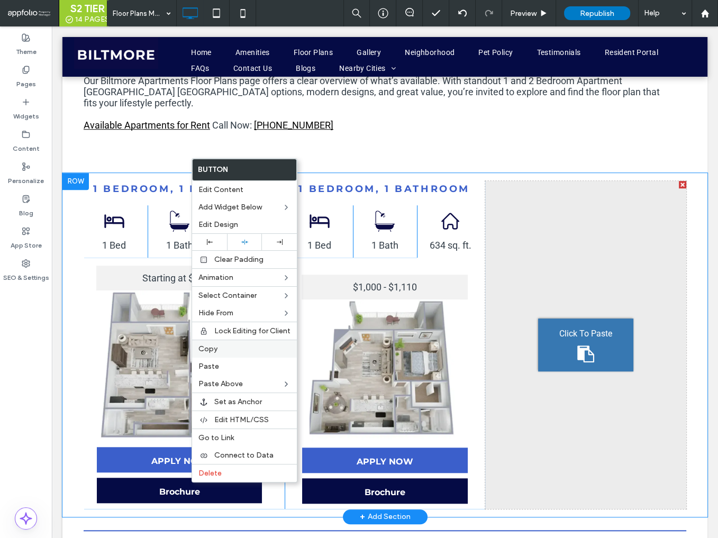
click at [234, 347] on label "Copy" at bounding box center [244, 348] width 92 height 9
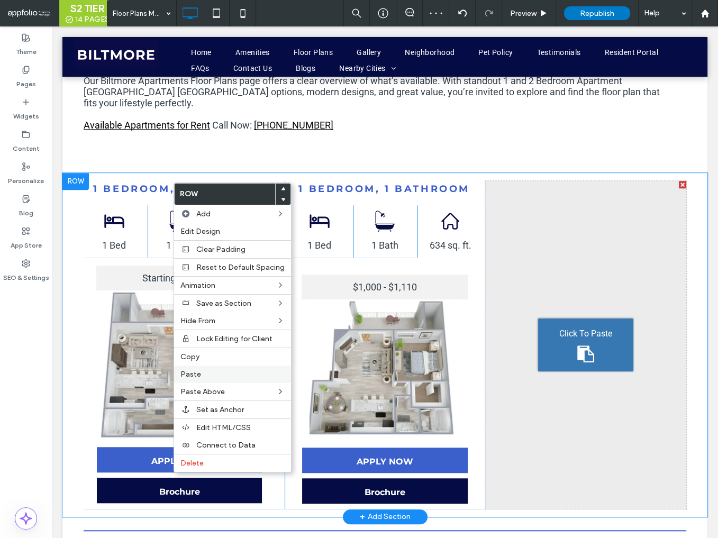
click at [198, 370] on span "Paste" at bounding box center [190, 374] width 21 height 9
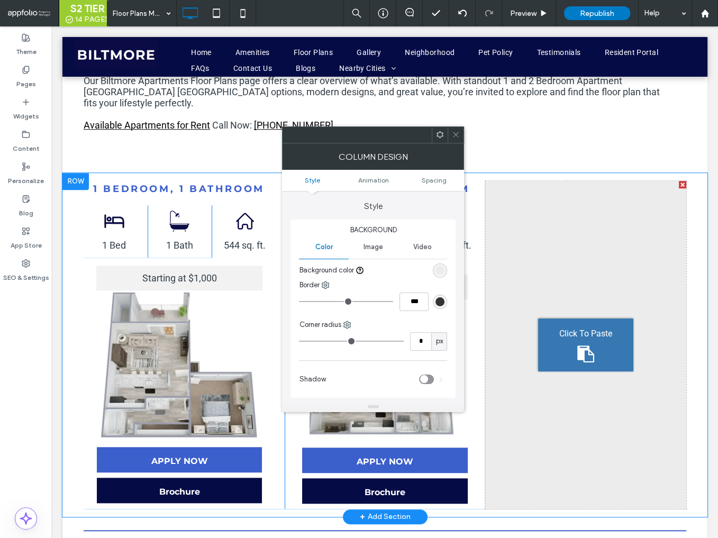
click at [455, 138] on icon at bounding box center [456, 135] width 8 height 8
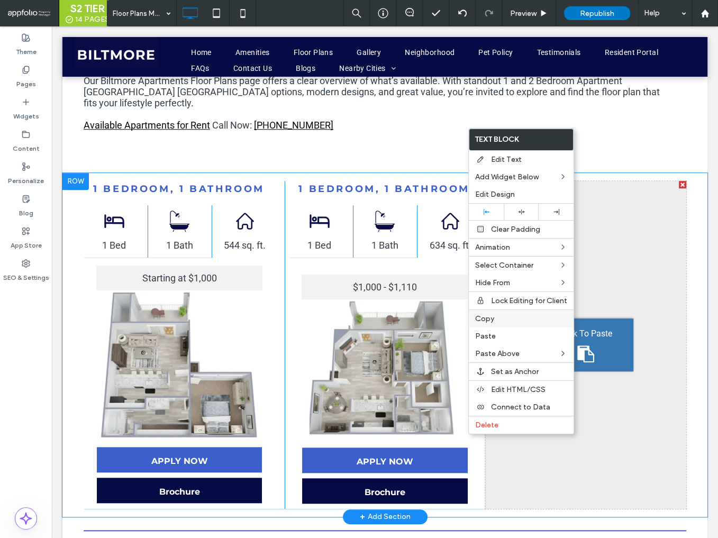
click at [488, 320] on span "Copy" at bounding box center [484, 318] width 19 height 9
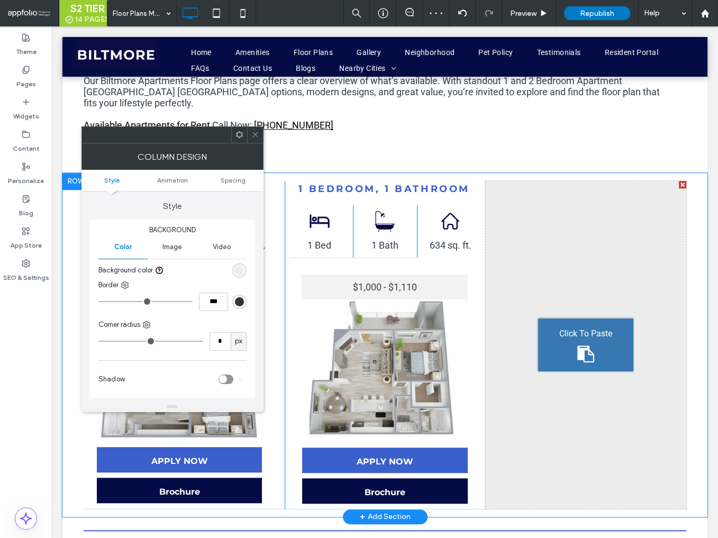
click at [256, 135] on icon at bounding box center [255, 135] width 8 height 8
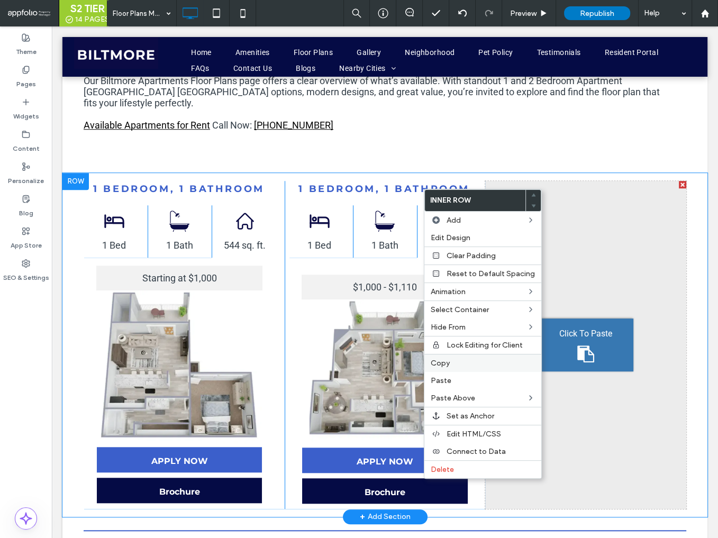
click at [441, 365] on span "Copy" at bounding box center [440, 363] width 19 height 9
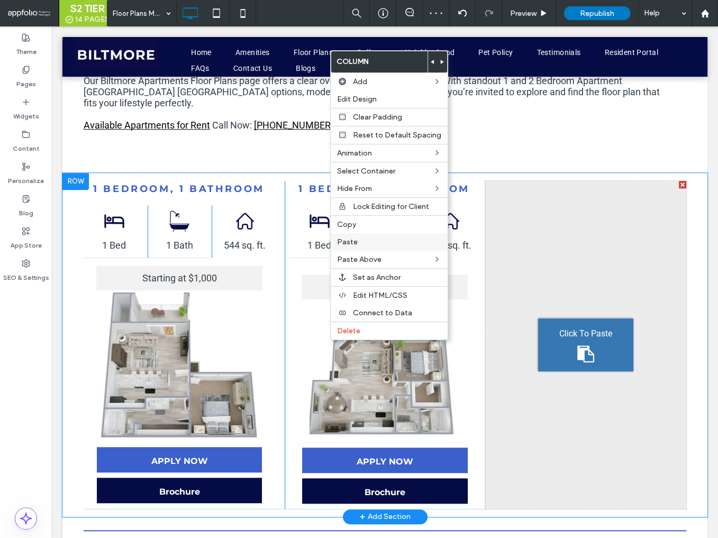
click at [362, 243] on label "Paste" at bounding box center [389, 242] width 104 height 9
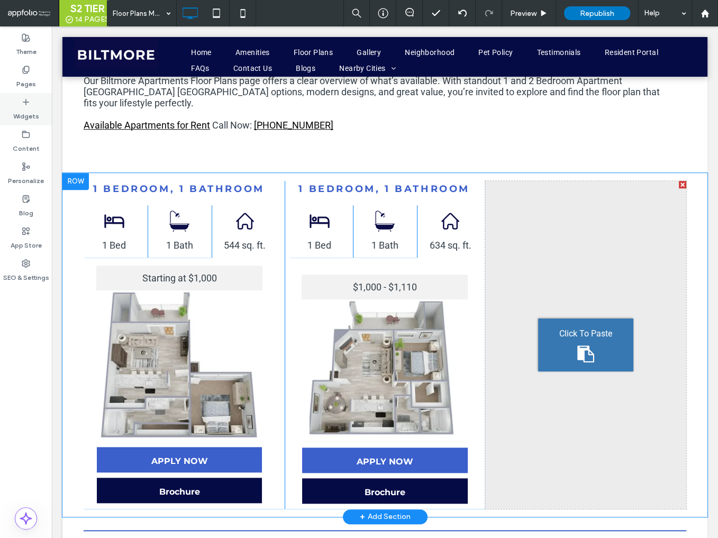
click at [25, 110] on label "Widgets" at bounding box center [26, 113] width 26 height 15
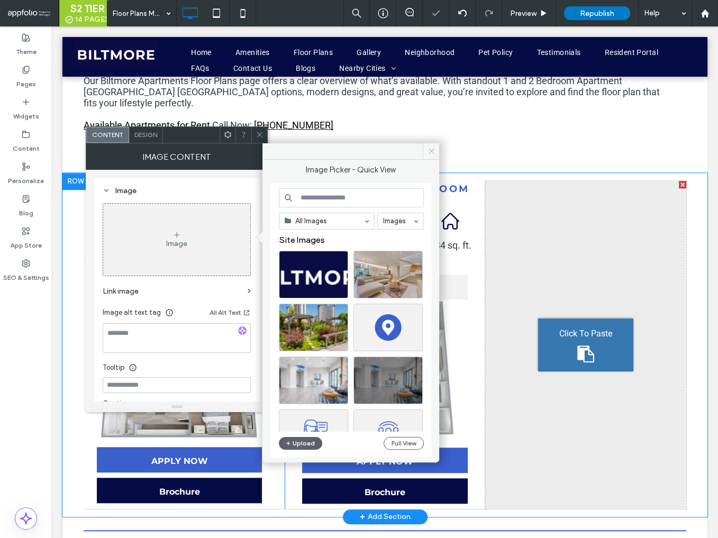
click at [429, 150] on icon at bounding box center [431, 151] width 8 height 8
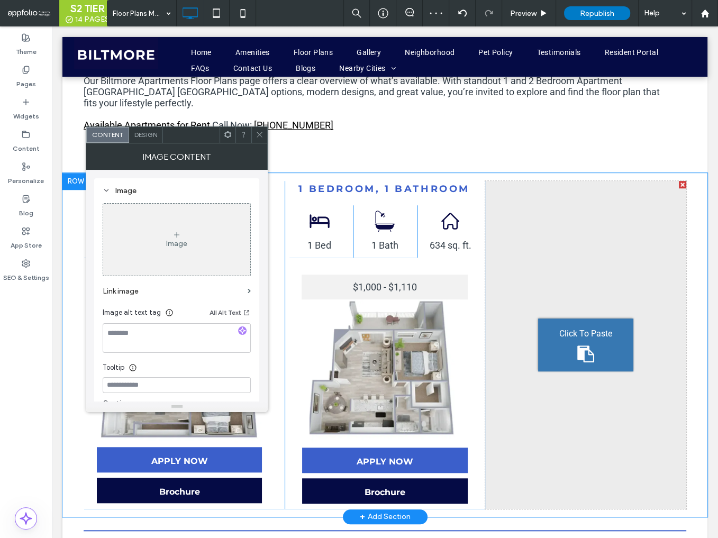
click at [258, 139] on span at bounding box center [260, 135] width 8 height 16
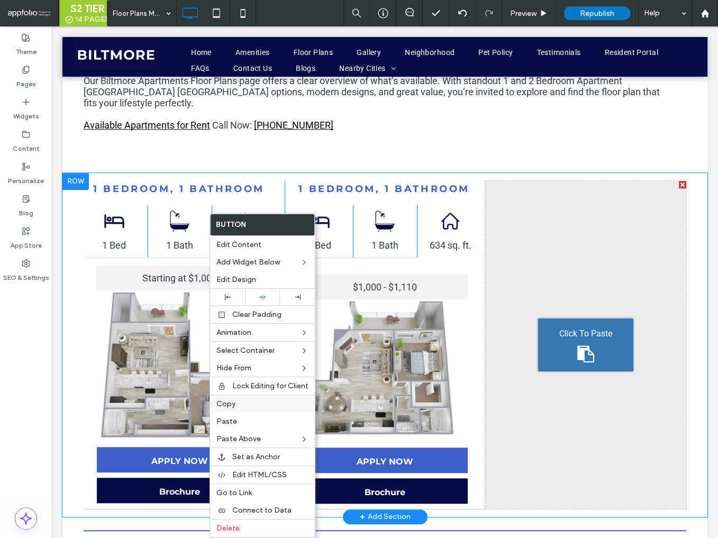
click at [249, 402] on label "Copy" at bounding box center [262, 403] width 92 height 9
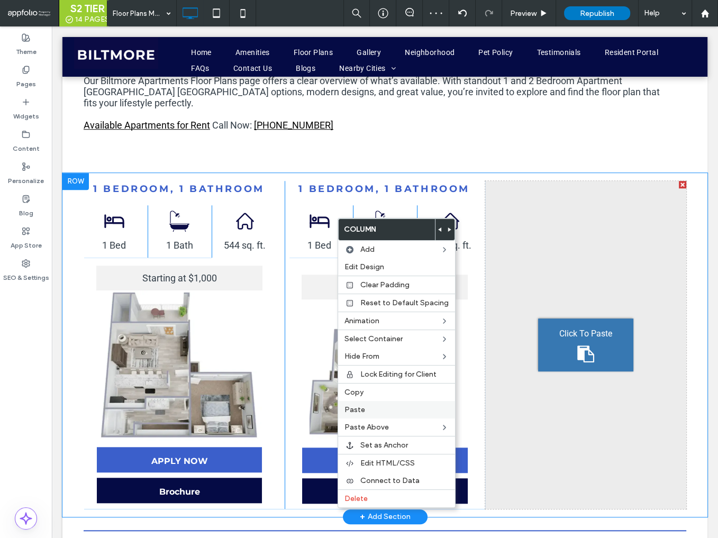
click at [358, 408] on span "Paste" at bounding box center [354, 409] width 21 height 9
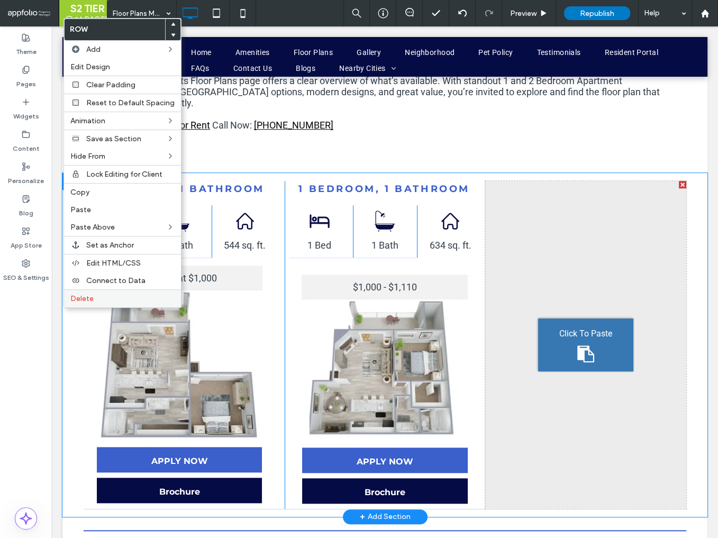
click at [81, 297] on span "Delete" at bounding box center [81, 298] width 23 height 9
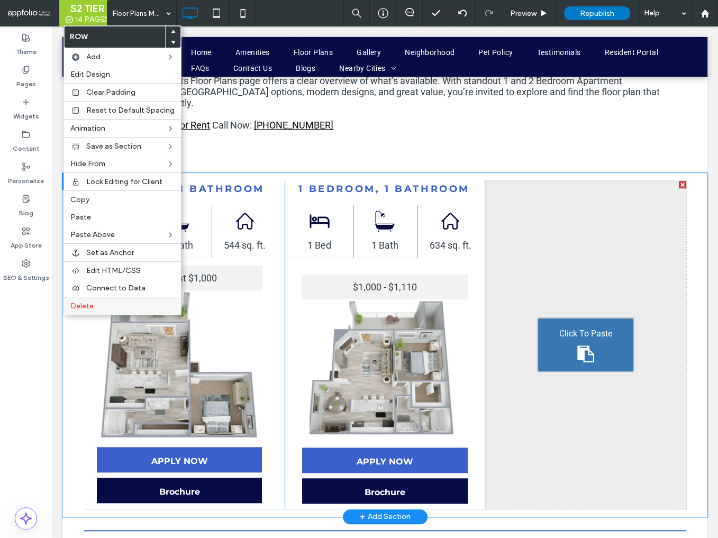
click at [89, 307] on span "Delete" at bounding box center [81, 306] width 23 height 9
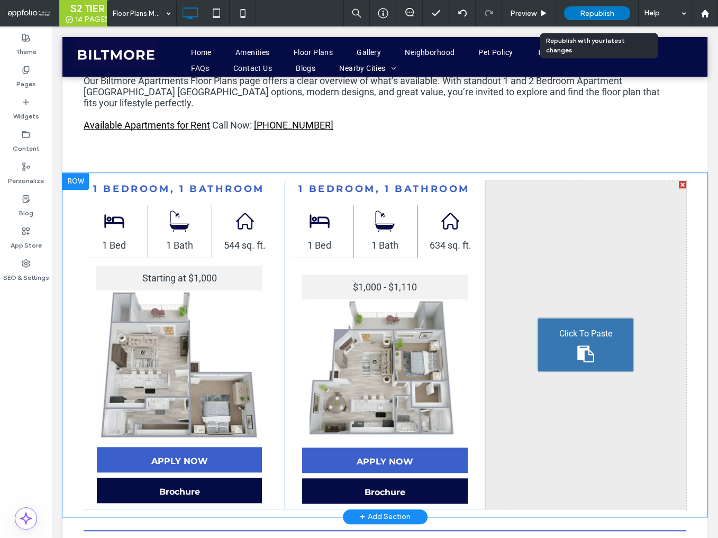
click at [598, 14] on span "Republish" at bounding box center [597, 13] width 34 height 9
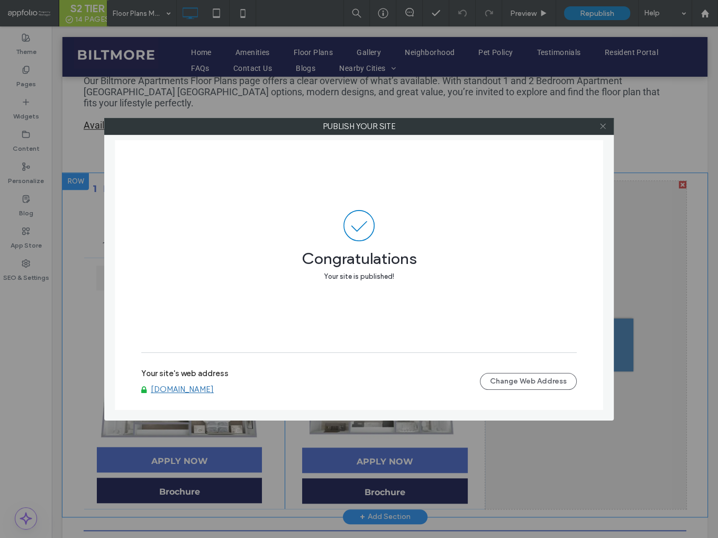
click at [604, 127] on icon at bounding box center [603, 126] width 8 height 8
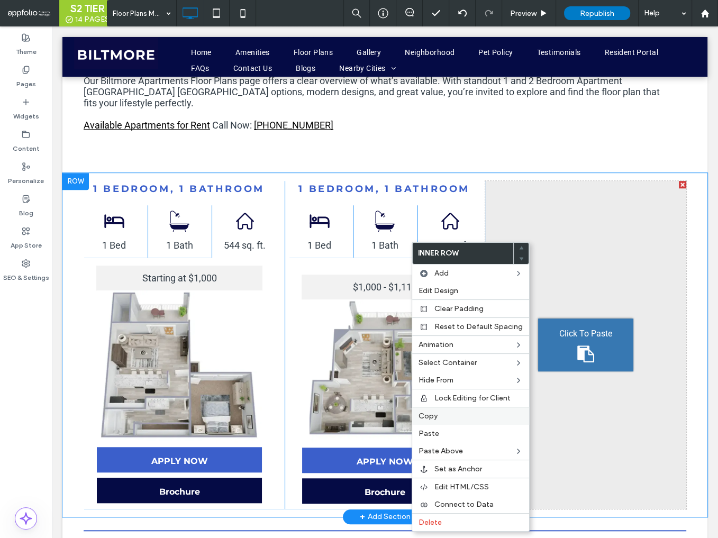
click at [431, 413] on span "Copy" at bounding box center [427, 416] width 19 height 9
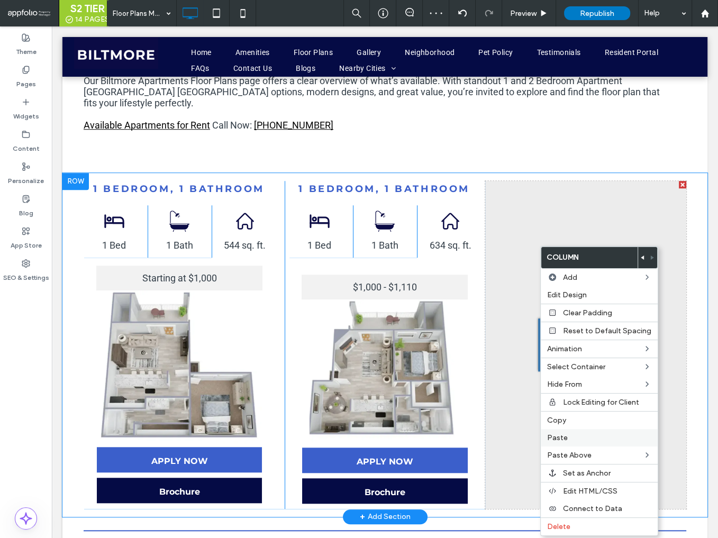
click at [566, 435] on span "Paste" at bounding box center [557, 437] width 21 height 9
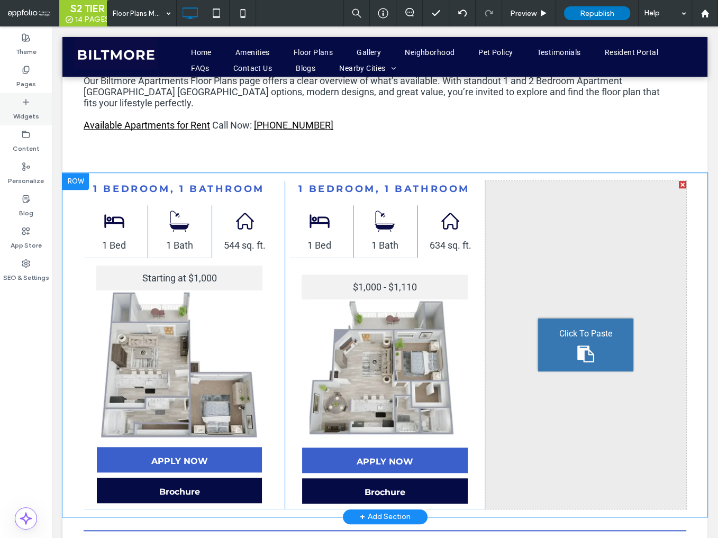
click at [27, 105] on icon at bounding box center [26, 102] width 8 height 8
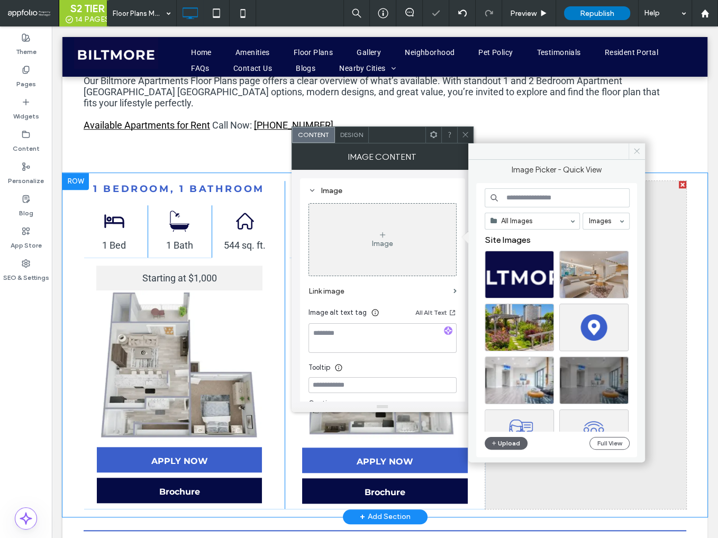
click at [636, 153] on icon at bounding box center [637, 151] width 8 height 8
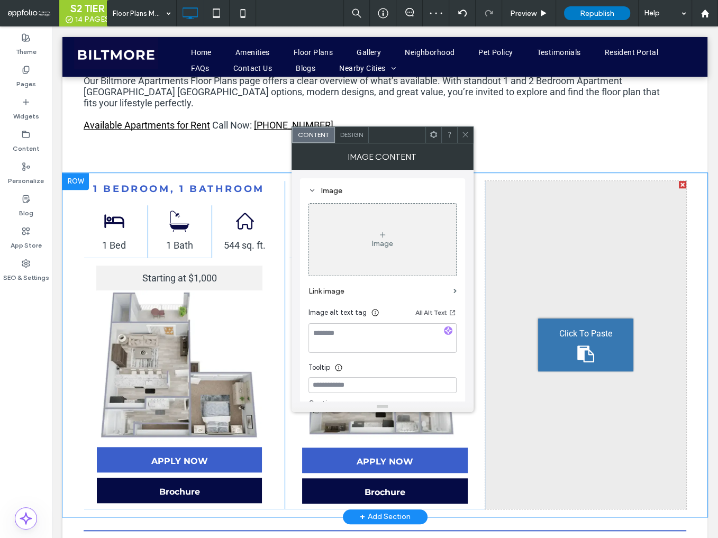
click at [461, 138] on icon at bounding box center [465, 135] width 8 height 8
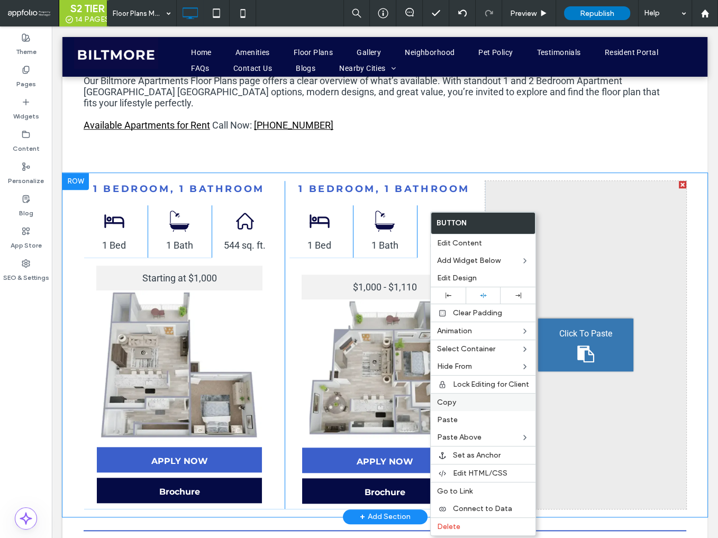
click at [471, 404] on label "Copy" at bounding box center [483, 402] width 92 height 9
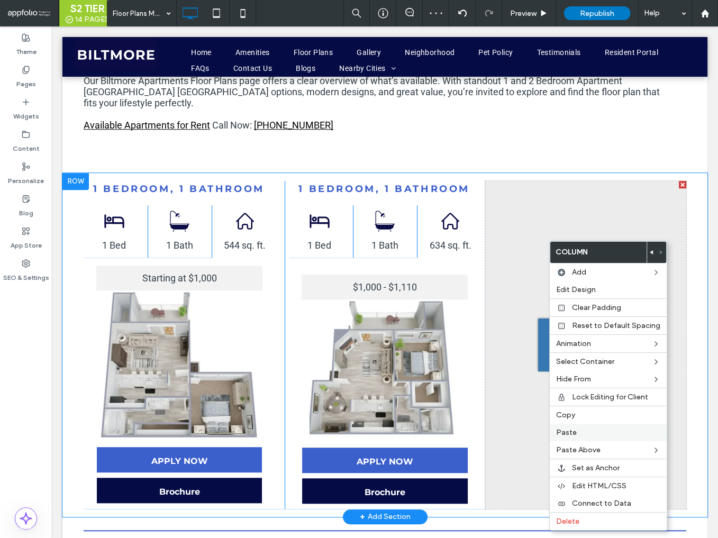
click at [585, 431] on label "Paste" at bounding box center [608, 432] width 104 height 9
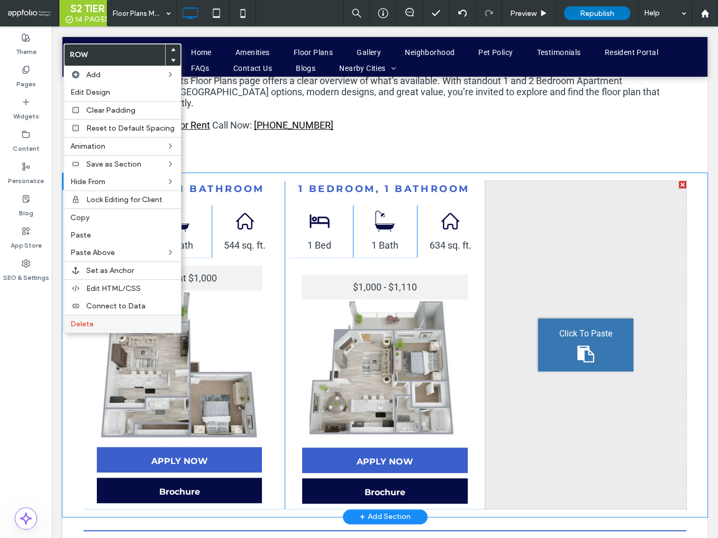
click at [92, 321] on span "Delete" at bounding box center [81, 324] width 23 height 9
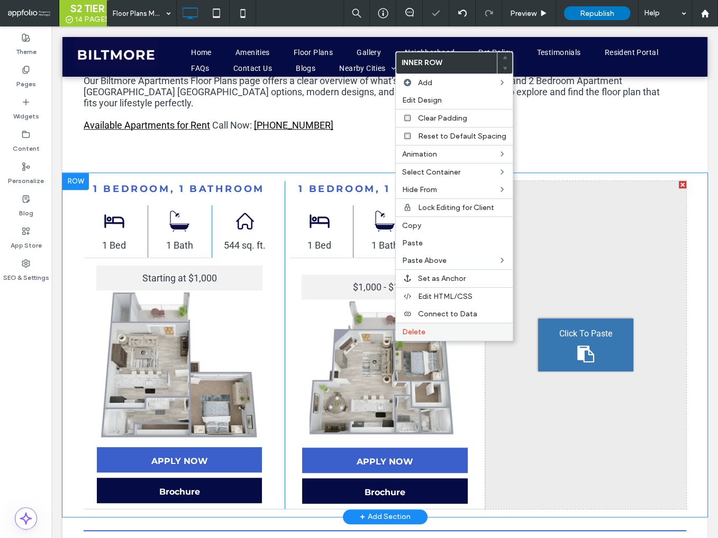
click at [424, 327] on span "Delete" at bounding box center [413, 331] width 23 height 9
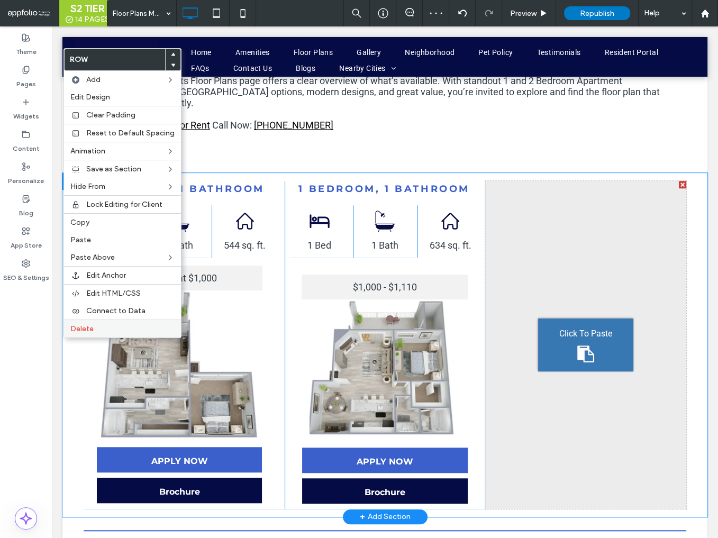
click at [87, 327] on span "Delete" at bounding box center [81, 328] width 23 height 9
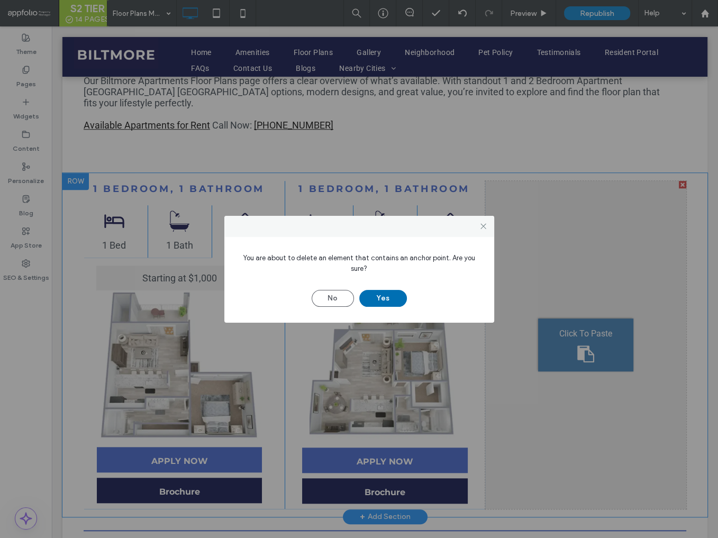
click at [385, 298] on button "Yes" at bounding box center [383, 298] width 48 height 17
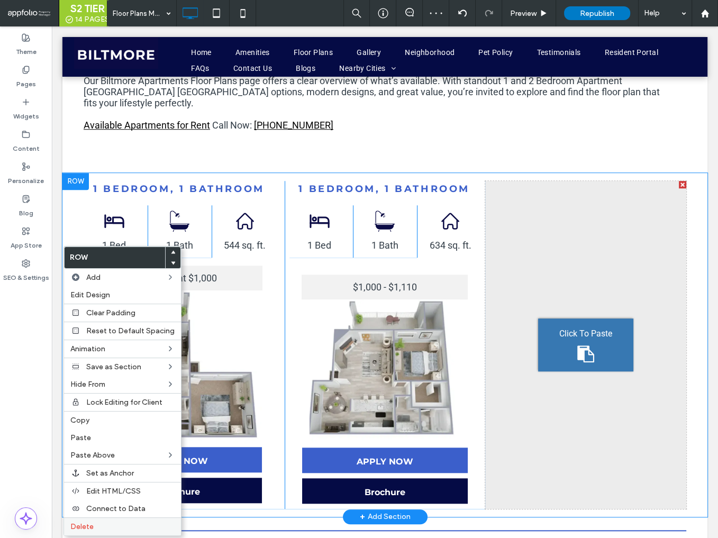
click at [112, 522] on label "Delete" at bounding box center [122, 526] width 104 height 9
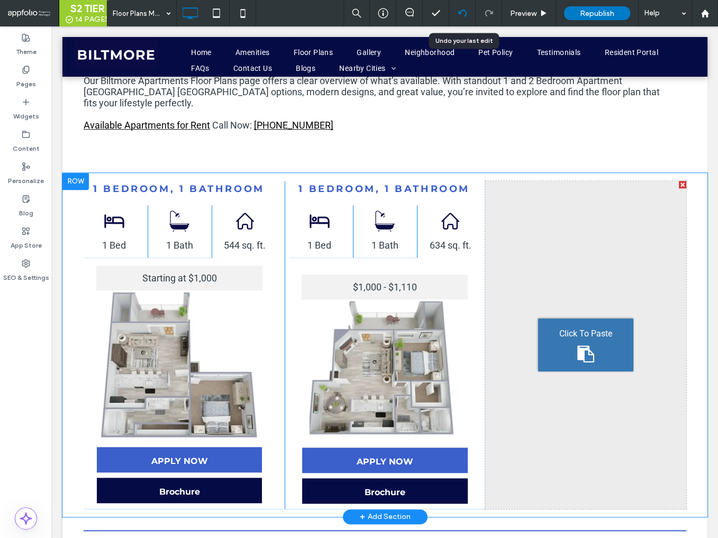
click at [464, 16] on use at bounding box center [462, 13] width 8 height 7
click at [592, 16] on span "Republish" at bounding box center [597, 13] width 34 height 9
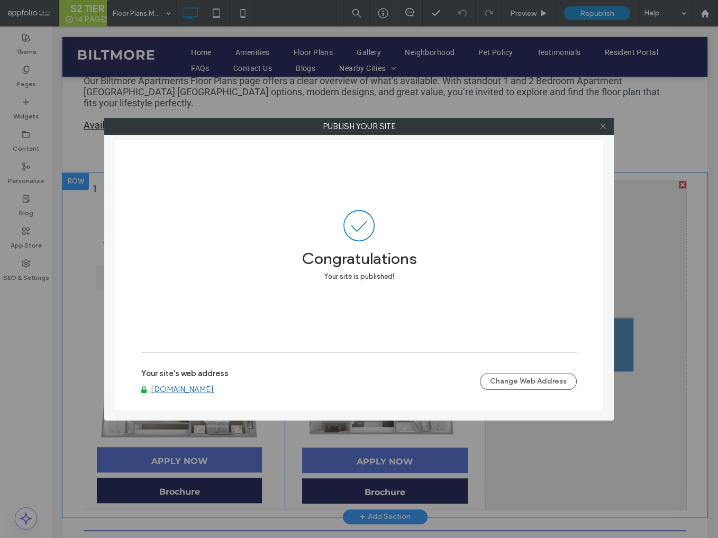
click at [603, 126] on icon at bounding box center [603, 126] width 8 height 8
